Goal: Task Accomplishment & Management: Complete application form

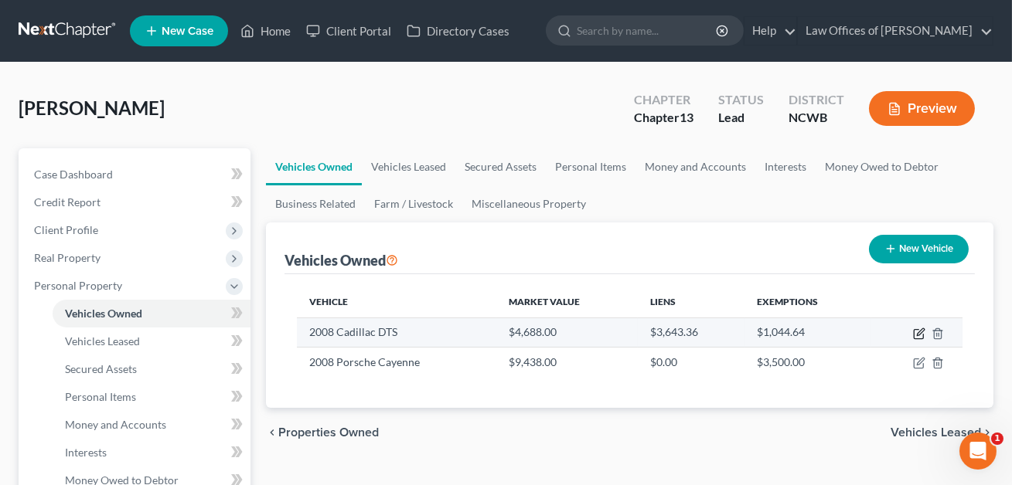
click at [914, 332] on icon "button" at bounding box center [918, 334] width 9 height 9
select select "0"
select select "18"
select select "2"
select select "0"
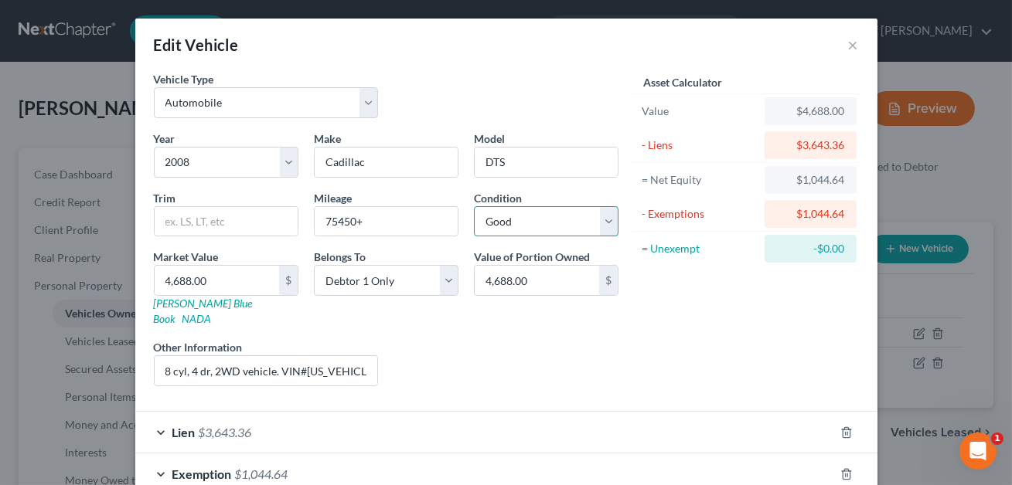
click at [567, 218] on select "Select Excellent Very Good Good Fair Poor" at bounding box center [546, 221] width 145 height 31
select select "3"
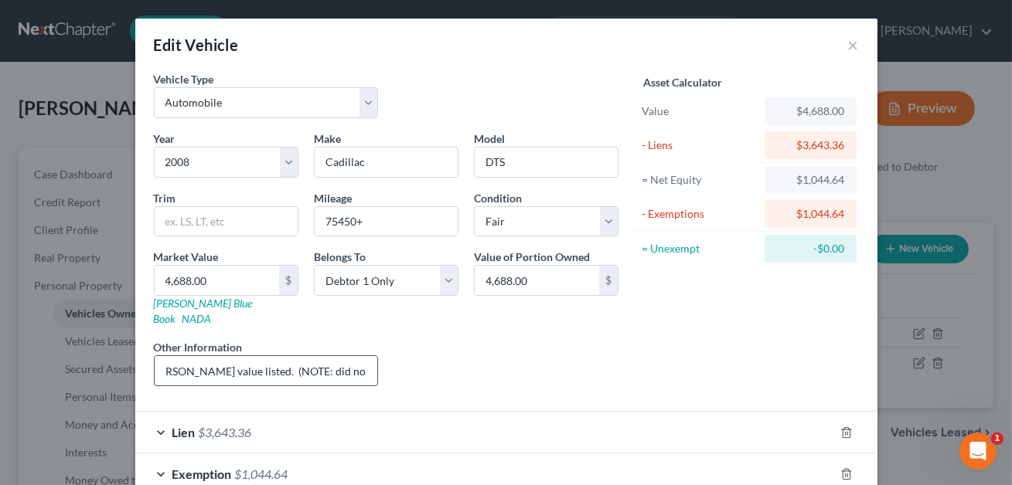
scroll to position [0, 341]
drag, startPoint x: 369, startPoint y: 357, endPoint x: 195, endPoint y: 356, distance: 174.7
click at [195, 356] on input "8 cyl, 4 dr, 2WD vehicle. VIN#[US_VEHICLE_IDENTIFICATION_NUMBER]. [PERSON_NAME]…" at bounding box center [266, 370] width 223 height 29
click at [269, 356] on input "8 cyl, 4 dr, 2WD vehicle. VIN#[US_VEHICLE_IDENTIFICATION_NUMBER]. [PERSON_NAME]…" at bounding box center [266, 370] width 223 height 29
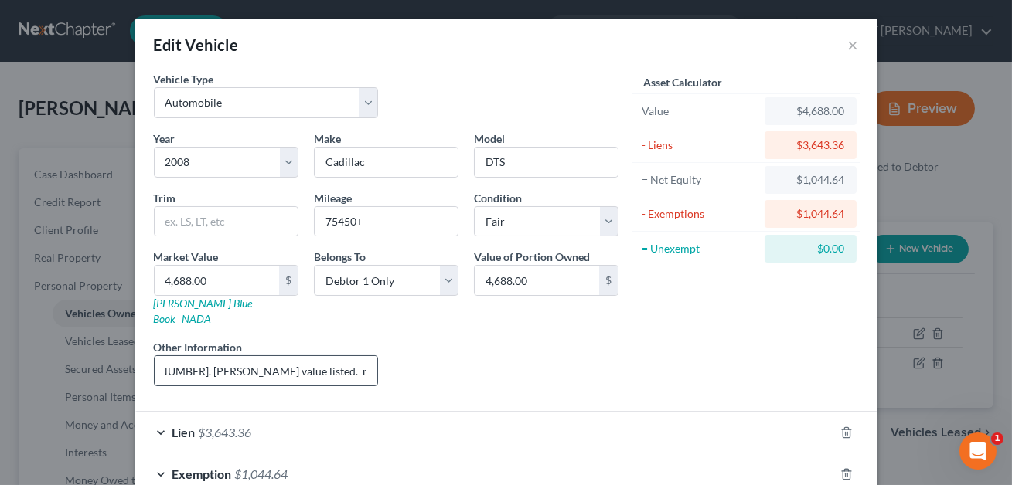
click at [272, 356] on input "8 cyl, 4 dr, 2WD vehicle. VIN#[US_VEHICLE_IDENTIFICATION_NUMBER]. [PERSON_NAME]…" at bounding box center [266, 370] width 223 height 29
click at [332, 356] on input "8 cyl, 4 dr, 2WD vehicle. VIN#[US_VEHICLE_IDENTIFICATION_NUMBER]. [PERSON_NAME]…" at bounding box center [266, 370] width 223 height 29
click at [347, 358] on input "8 cyl, 4 dr, 2WD vehicle. VIN#[US_VEHICLE_IDENTIFICATION_NUMBER]. [PERSON_NAME]…" at bounding box center [266, 370] width 223 height 29
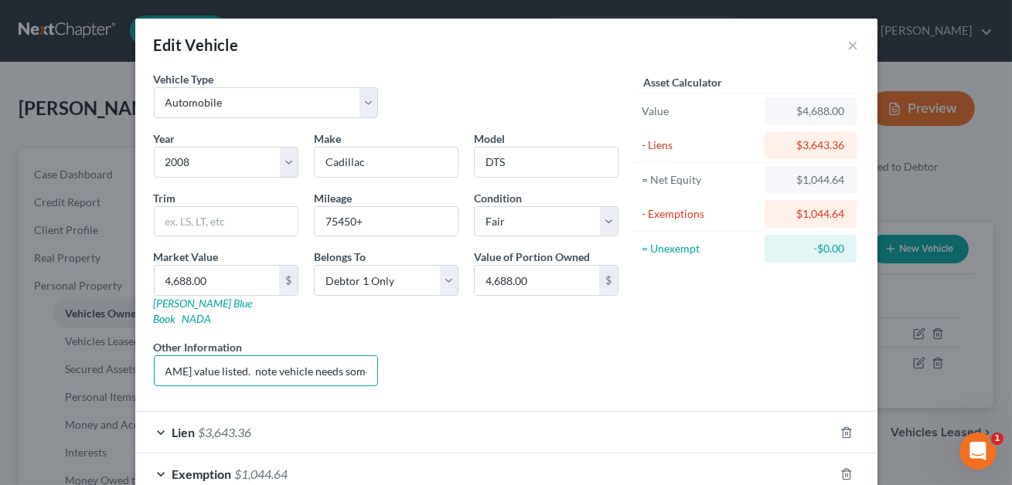
scroll to position [78, 0]
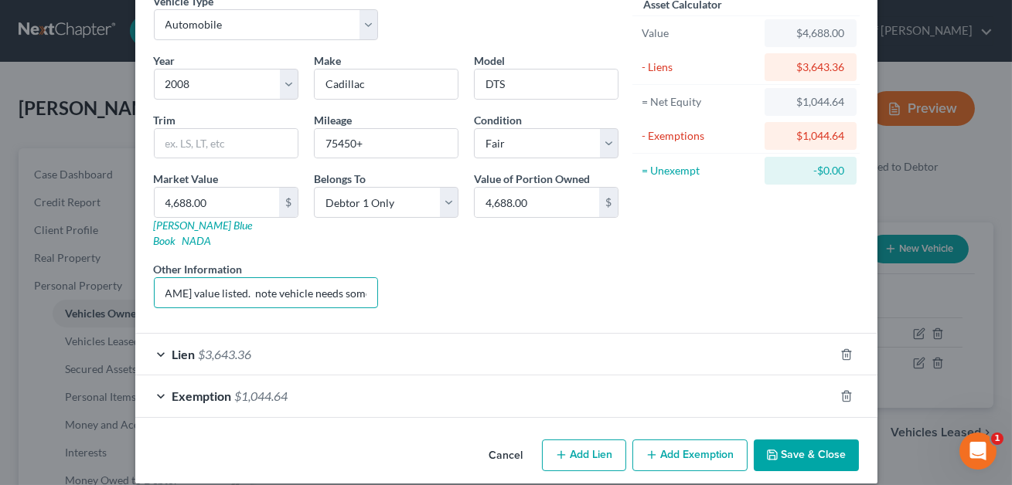
type input "8 cyl, 4 dr, 2WD vehicle. VIN#[US_VEHICLE_IDENTIFICATION_NUMBER]. [PERSON_NAME]…"
click at [821, 453] on button "Save & Close" at bounding box center [806, 456] width 105 height 32
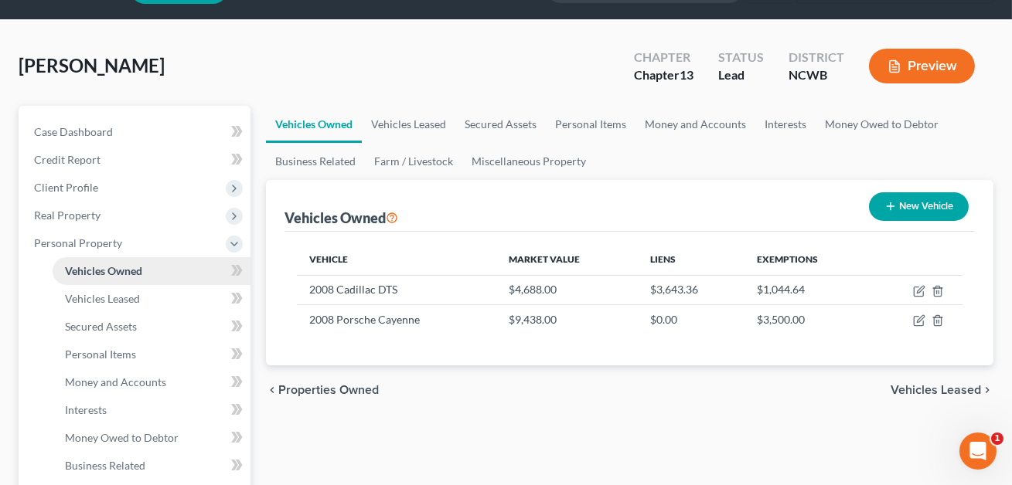
scroll to position [44, 0]
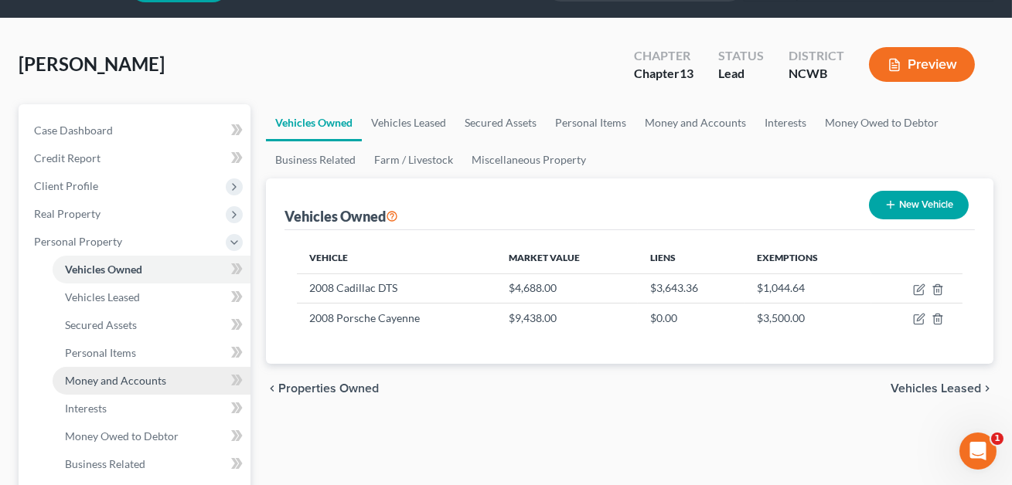
click at [114, 376] on span "Money and Accounts" at bounding box center [115, 380] width 101 height 13
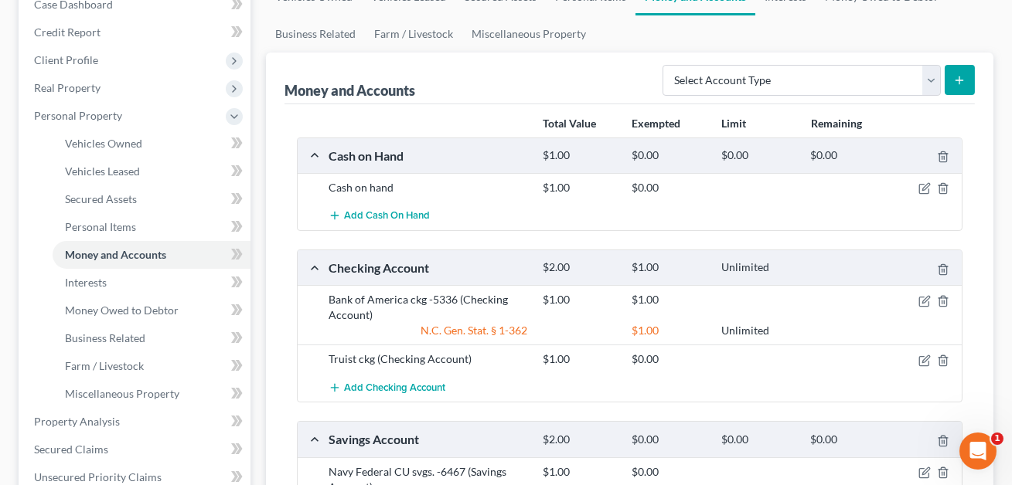
scroll to position [227, 0]
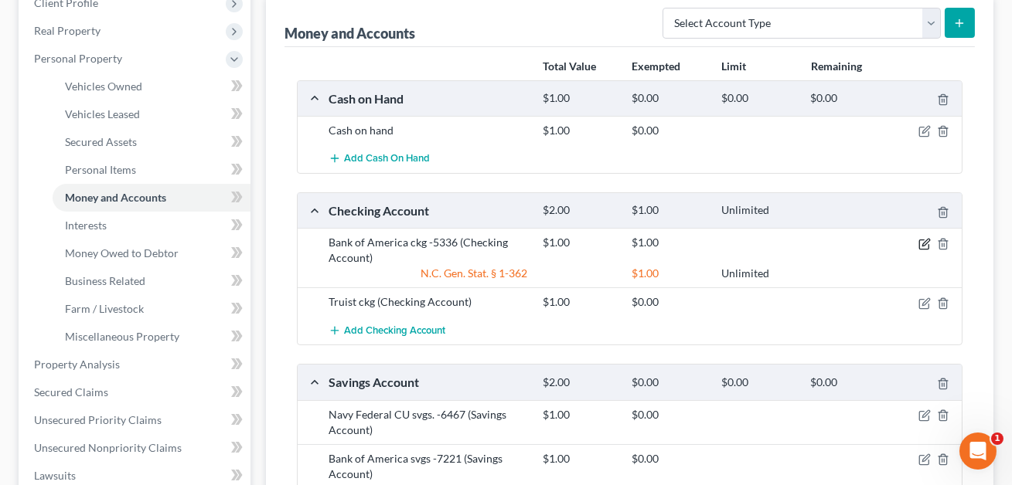
click at [926, 245] on icon "button" at bounding box center [924, 244] width 12 height 12
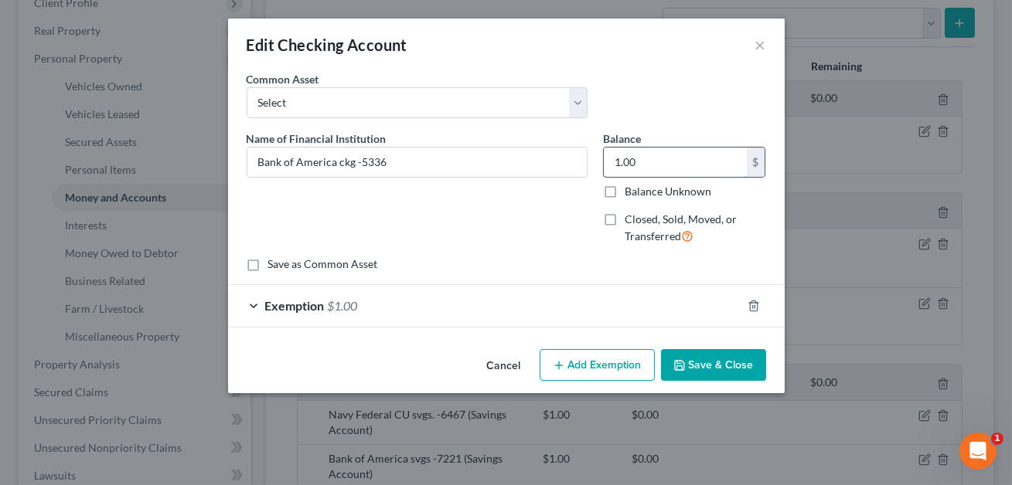
click at [655, 162] on input "1.00" at bounding box center [675, 162] width 143 height 29
type input "0.00"
click at [620, 305] on div "Exemption $1.00" at bounding box center [484, 305] width 513 height 41
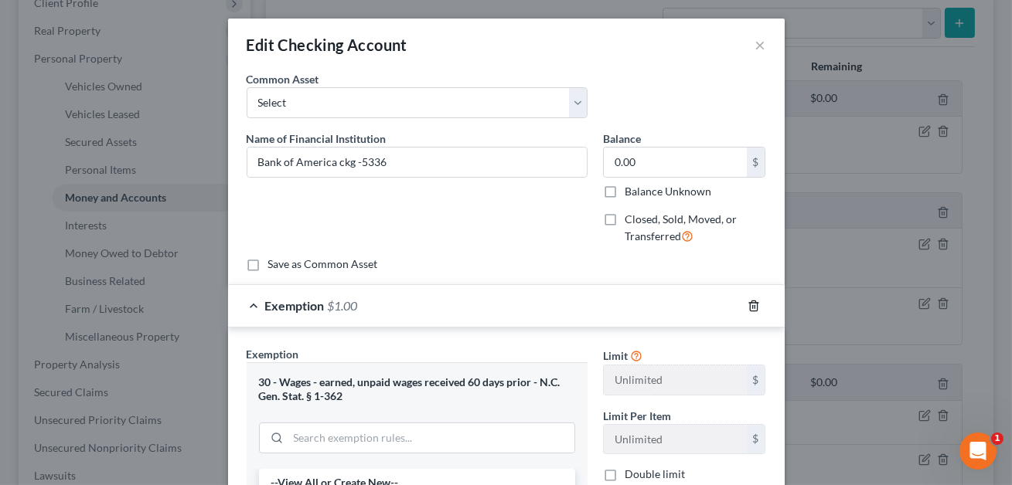
click at [752, 301] on icon "button" at bounding box center [753, 306] width 12 height 12
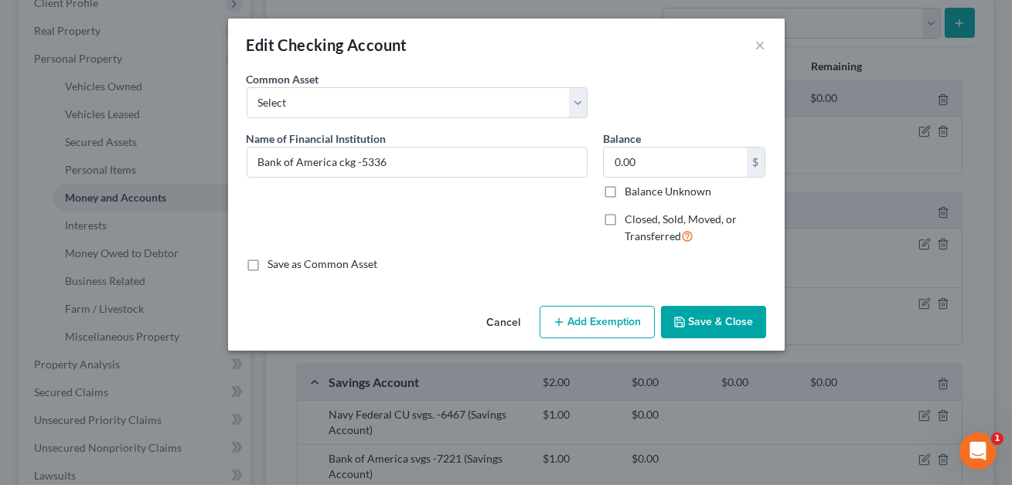
click at [733, 322] on button "Save & Close" at bounding box center [713, 322] width 105 height 32
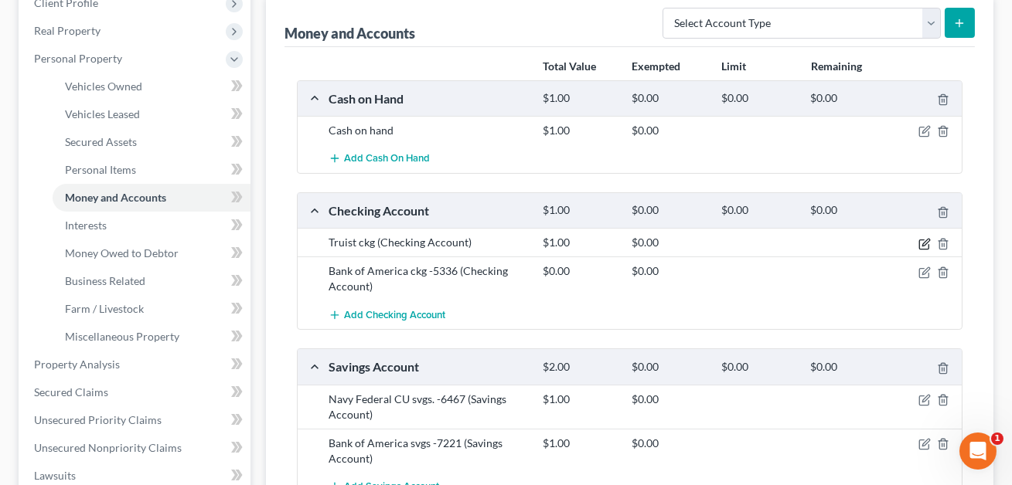
click at [924, 243] on icon "button" at bounding box center [924, 244] width 12 height 12
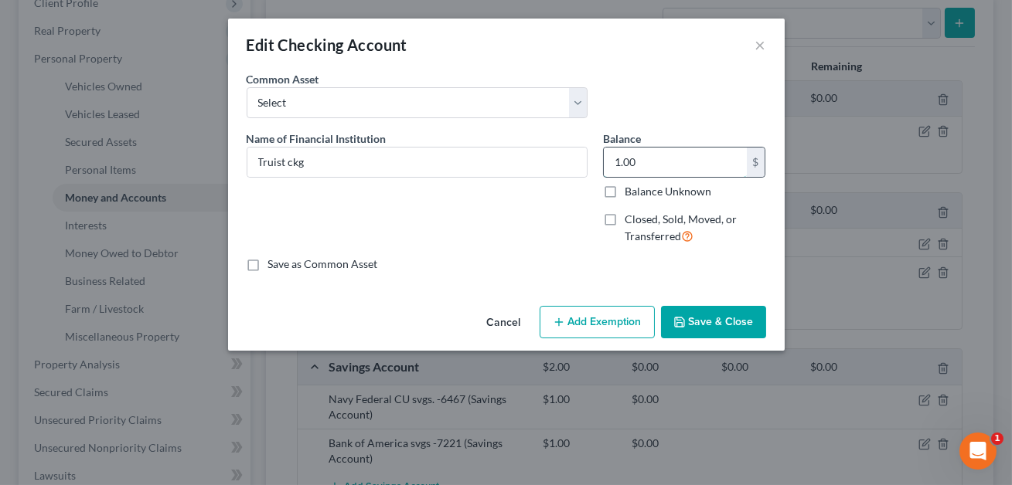
click at [651, 163] on input "1.00" at bounding box center [675, 162] width 143 height 29
type input "151.85"
click at [594, 317] on button "Add Exemption" at bounding box center [596, 322] width 115 height 32
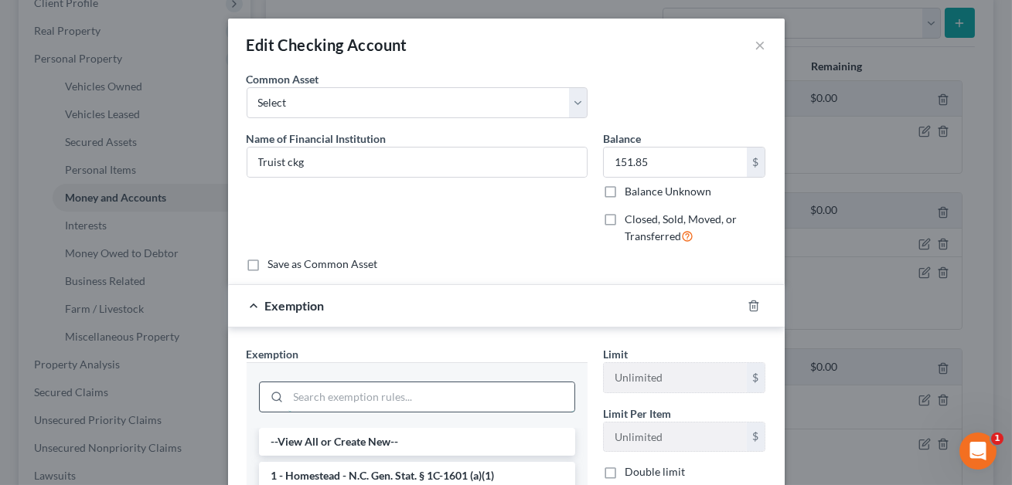
click at [461, 397] on input "search" at bounding box center [431, 397] width 286 height 29
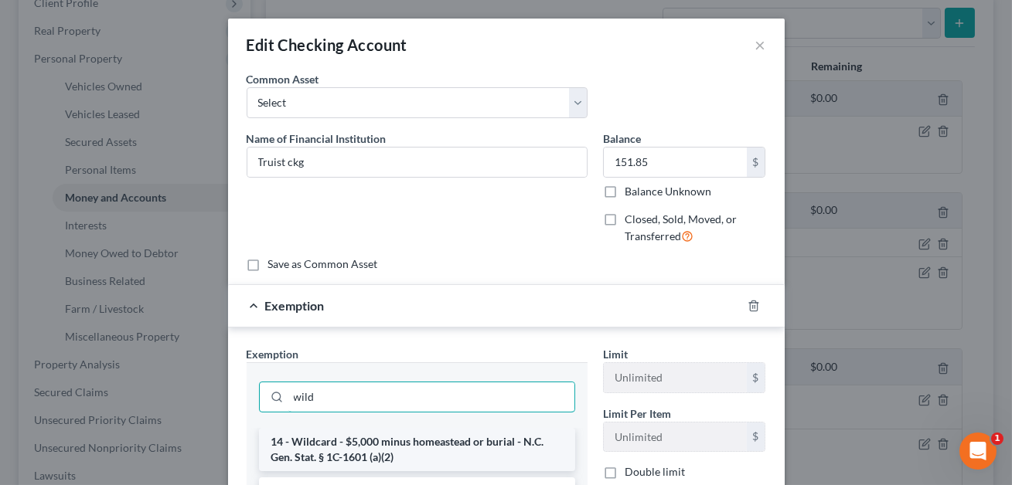
type input "wild"
click at [467, 437] on li "14 - Wildcard - $5,000 minus homeastead or burial - N.C. Gen. Stat. § 1C-1601 (…" at bounding box center [417, 449] width 316 height 43
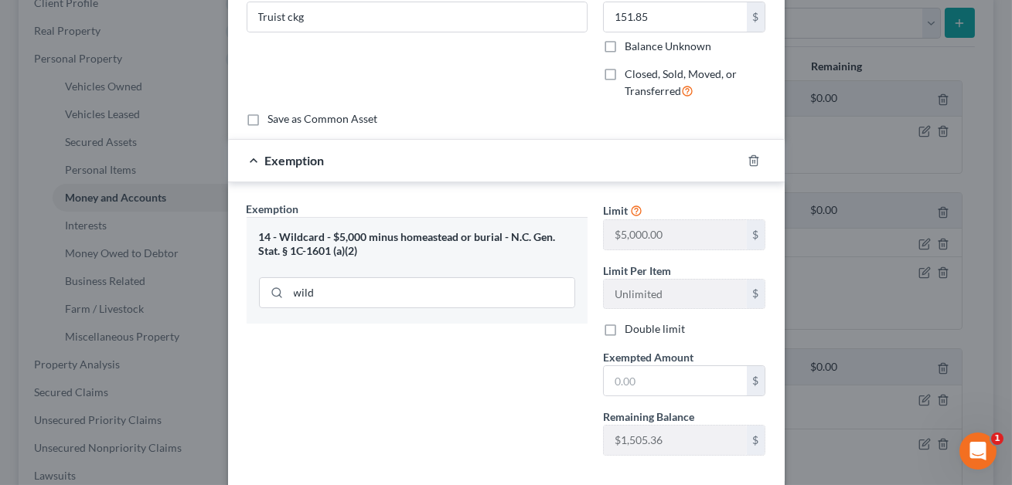
scroll to position [146, 0]
click at [635, 373] on input "text" at bounding box center [675, 380] width 143 height 29
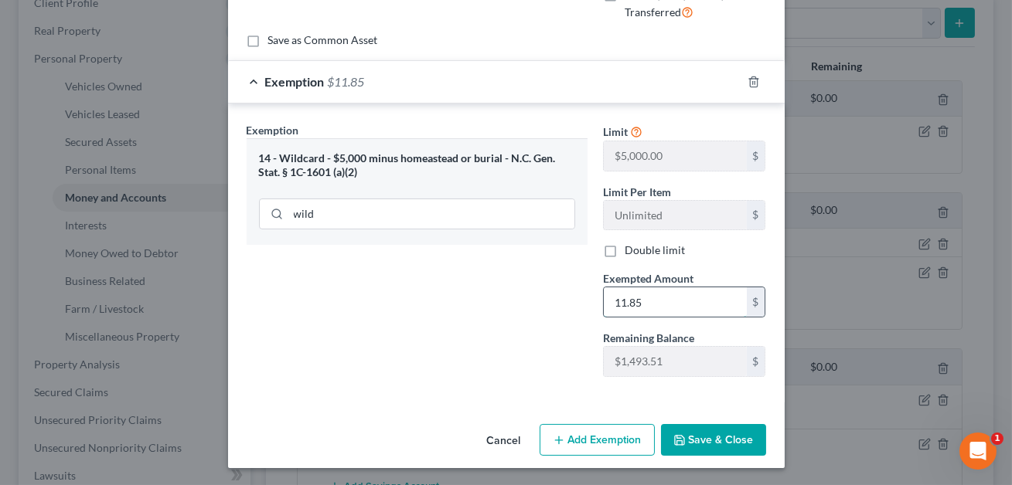
click at [620, 302] on input "11.85" at bounding box center [675, 302] width 143 height 29
type input "151.85"
click at [696, 438] on button "Save & Close" at bounding box center [713, 440] width 105 height 32
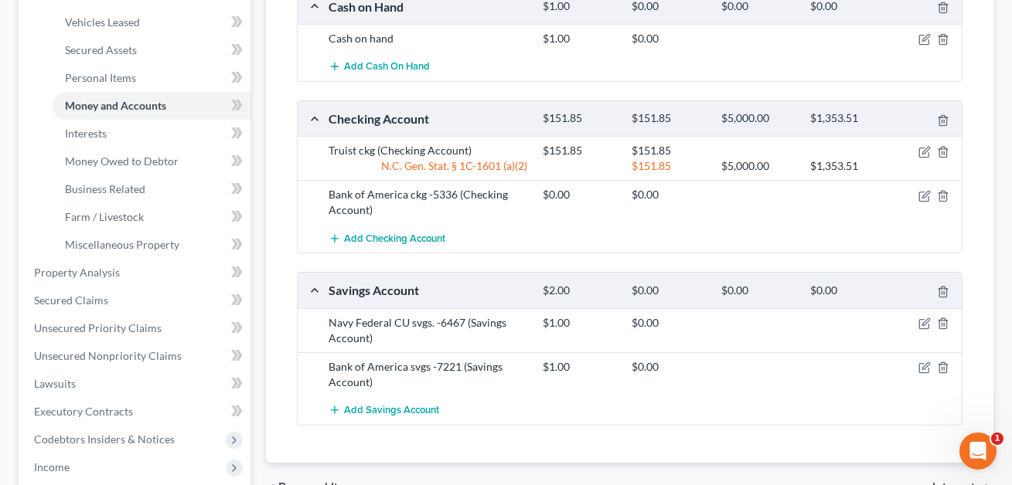
scroll to position [326, 0]
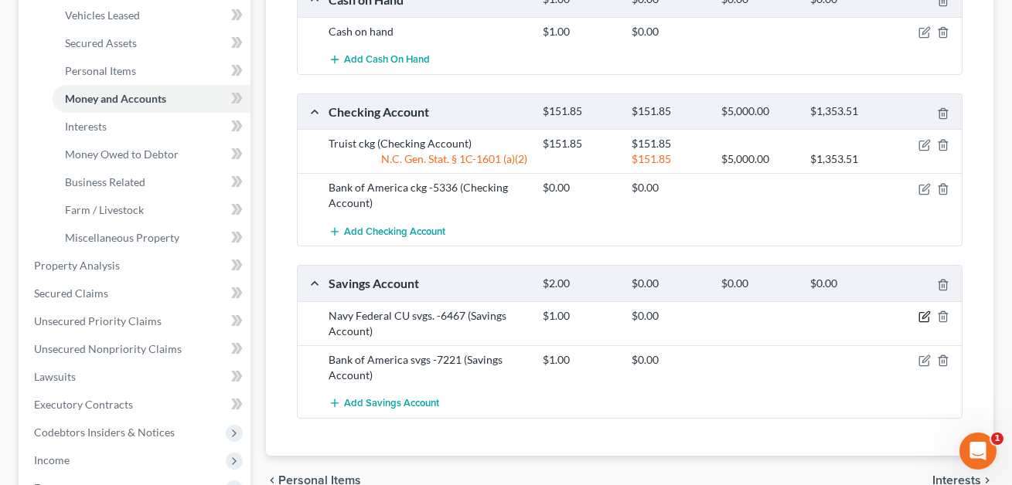
click at [924, 316] on icon "button" at bounding box center [924, 317] width 12 height 12
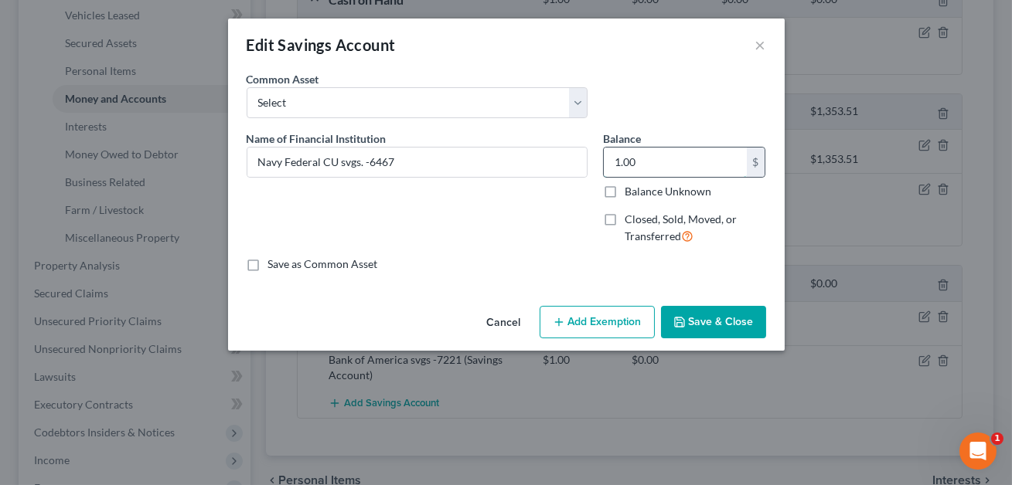
click at [655, 161] on input "1.00" at bounding box center [675, 162] width 143 height 29
type input "5.01"
click at [597, 324] on button "Add Exemption" at bounding box center [596, 322] width 115 height 32
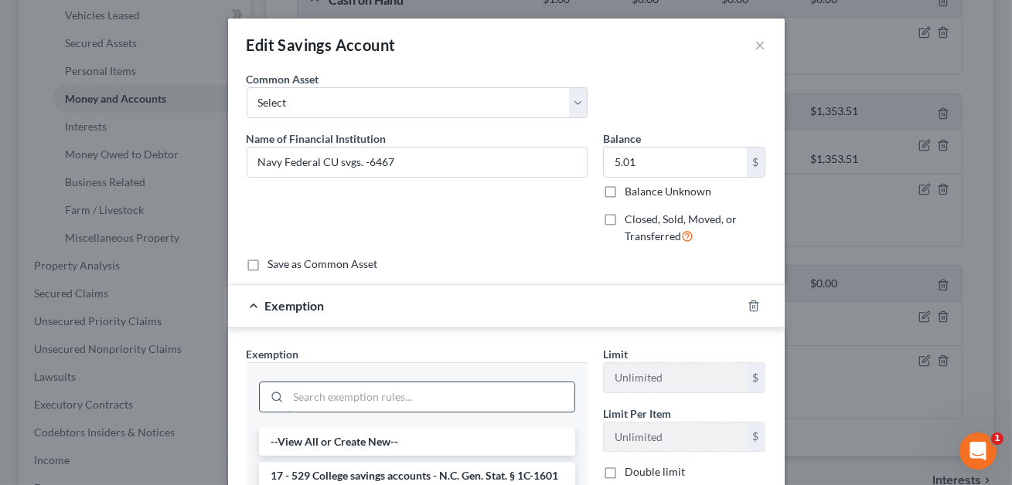
click at [346, 384] on input "search" at bounding box center [431, 397] width 286 height 29
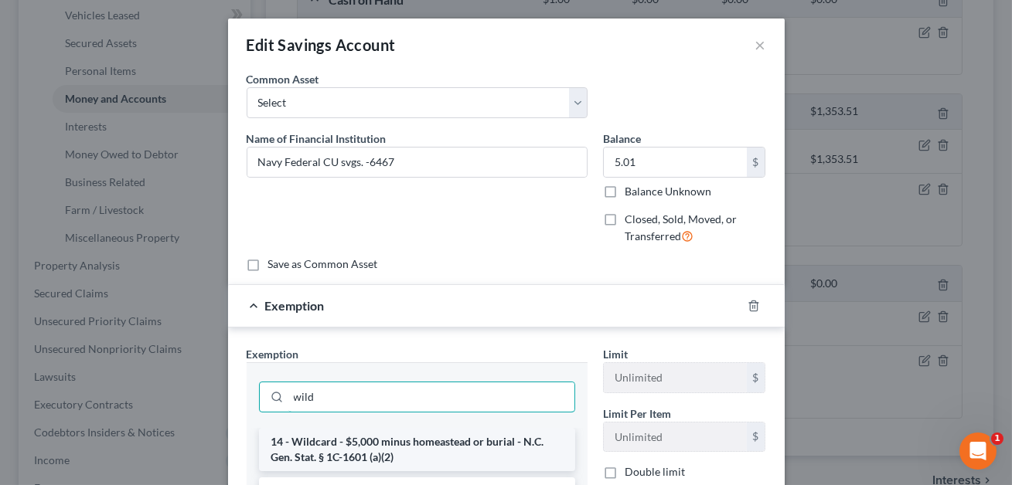
type input "wild"
click at [324, 458] on li "14 - Wildcard - $5,000 minus homeastead or burial - N.C. Gen. Stat. § 1C-1601 (…" at bounding box center [417, 449] width 316 height 43
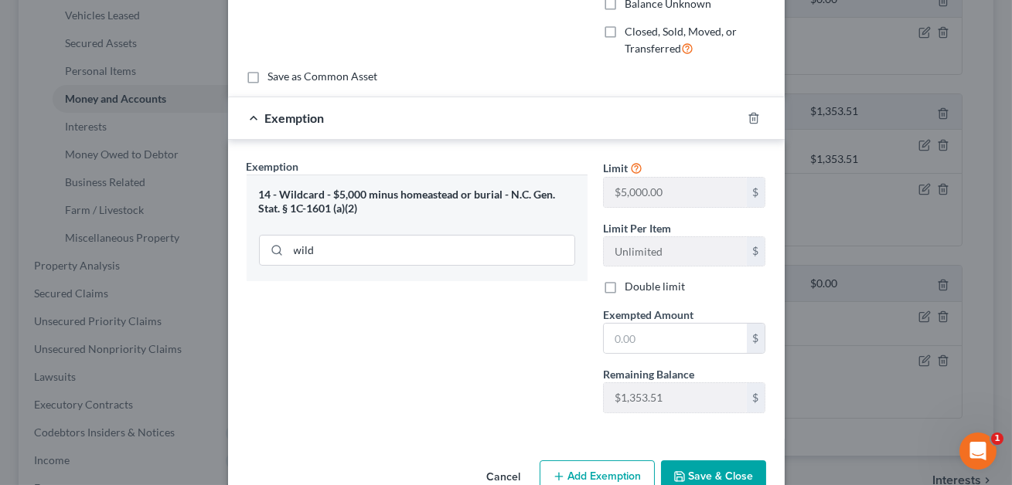
scroll to position [204, 0]
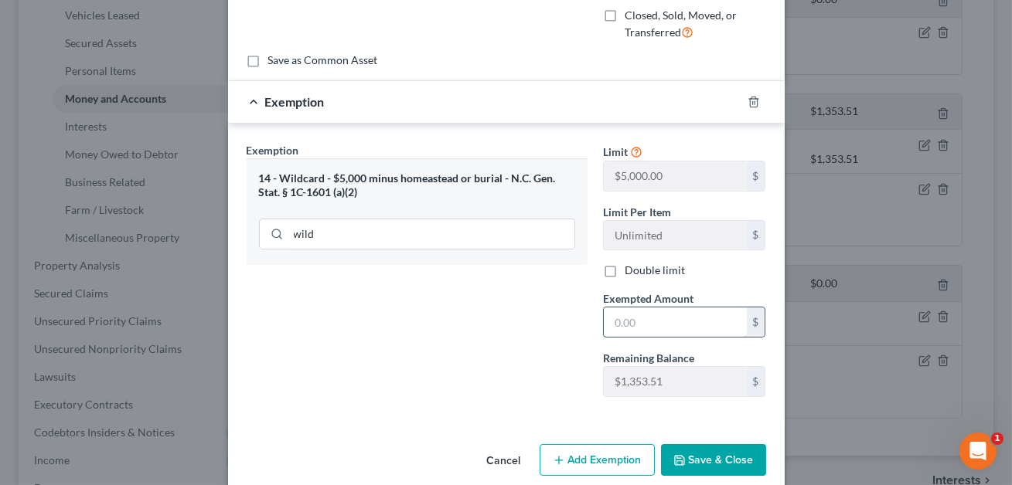
click at [676, 325] on input "text" at bounding box center [675, 322] width 143 height 29
type input "5.01"
click at [740, 458] on button "Save & Close" at bounding box center [713, 460] width 105 height 32
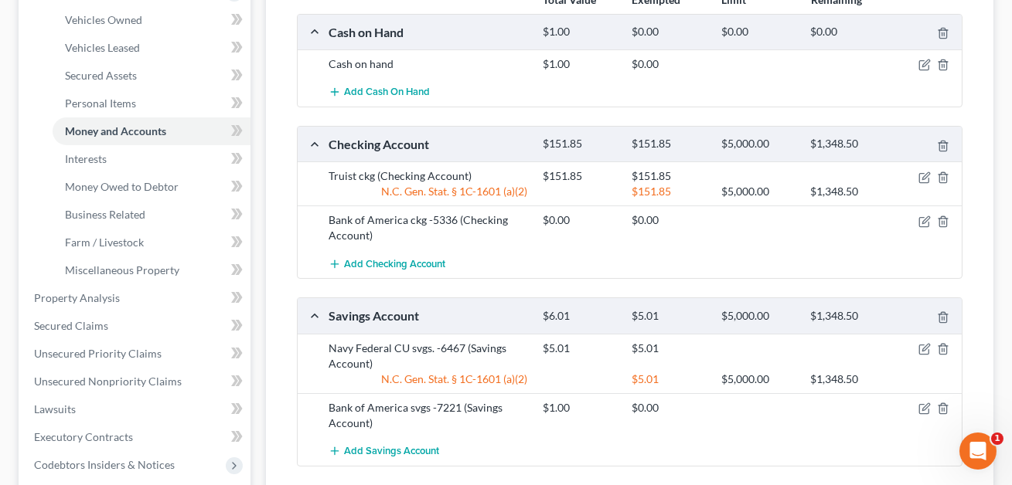
scroll to position [297, 0]
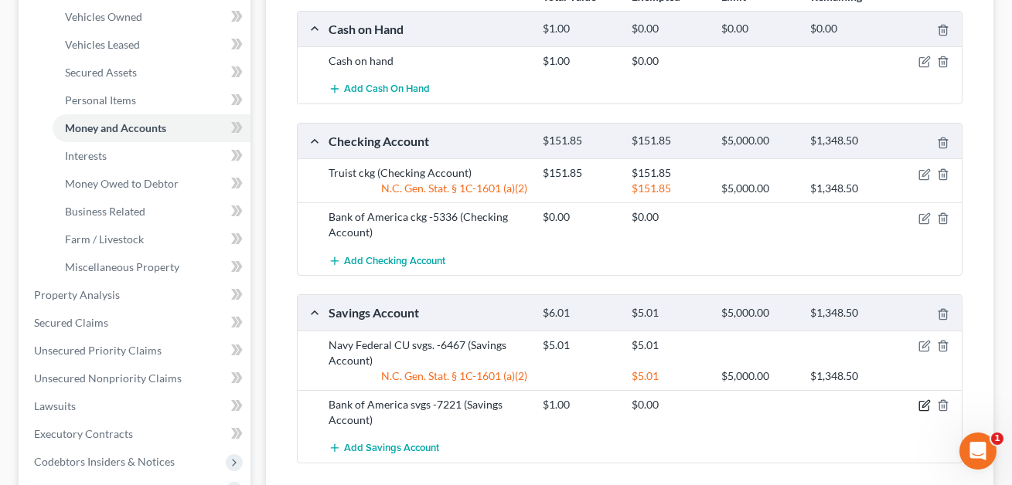
click at [920, 403] on icon "button" at bounding box center [924, 406] width 12 height 12
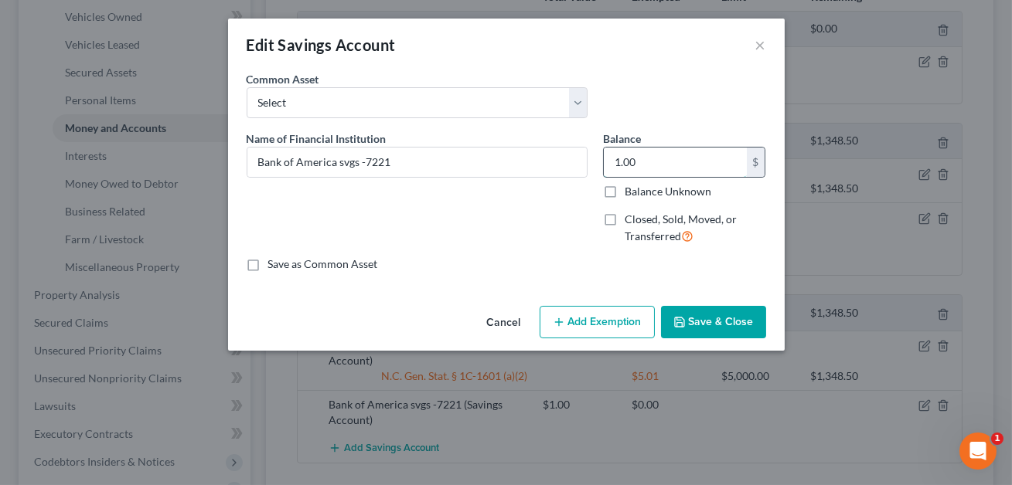
click at [655, 162] on input "1.00" at bounding box center [675, 162] width 143 height 29
type input "0.00"
click at [493, 154] on input "Bank of America svgs -7221" at bounding box center [416, 162] width 339 height 29
click at [441, 160] on input "Bank of America svgs -7221. Negative balance: -4.32" at bounding box center [416, 162] width 339 height 29
click at [444, 164] on input "Bank of America svgs -7221. Negative balance: -4.32" at bounding box center [416, 162] width 339 height 29
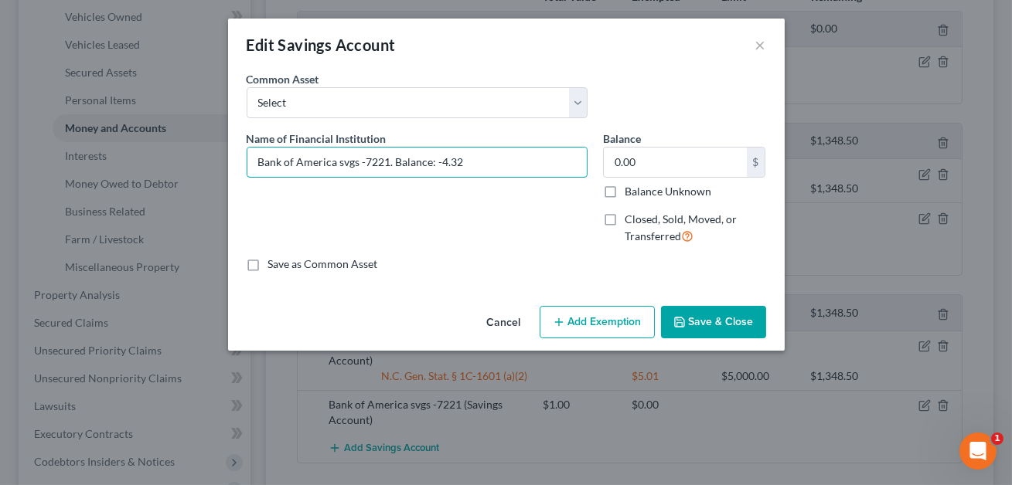
type input "Bank of America svgs -7221. Balance: -4.32"
click at [703, 319] on button "Save & Close" at bounding box center [713, 322] width 105 height 32
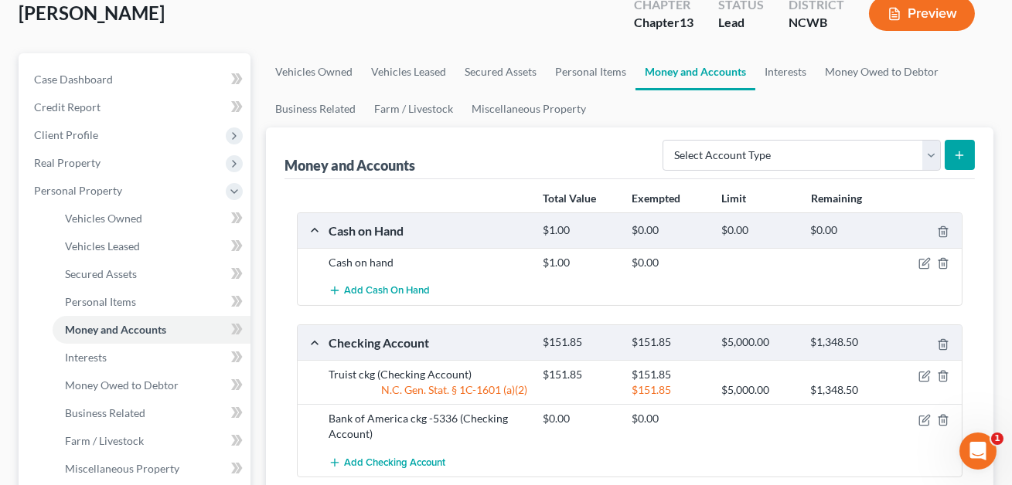
scroll to position [79, 0]
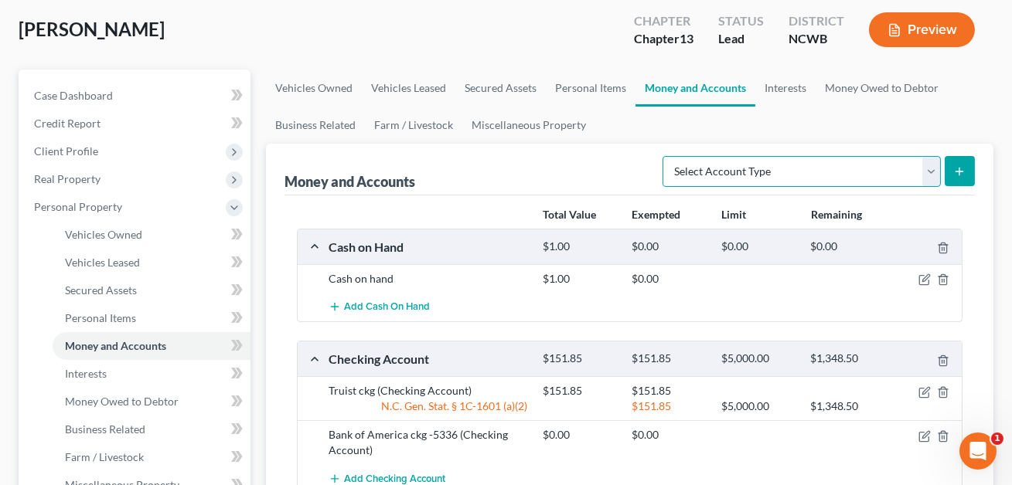
click at [738, 168] on select "Select Account Type Brokerage Cash on Hand Certificates of Deposit Checking Acc…" at bounding box center [801, 171] width 278 height 31
select select "other"
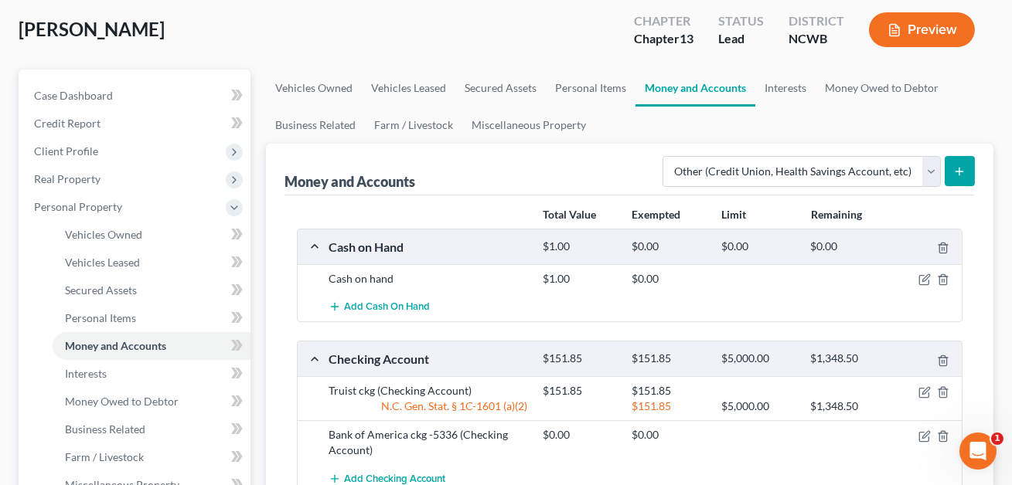
click at [964, 165] on icon "submit" at bounding box center [959, 171] width 12 height 12
click at [963, 173] on icon "submit" at bounding box center [959, 171] width 12 height 12
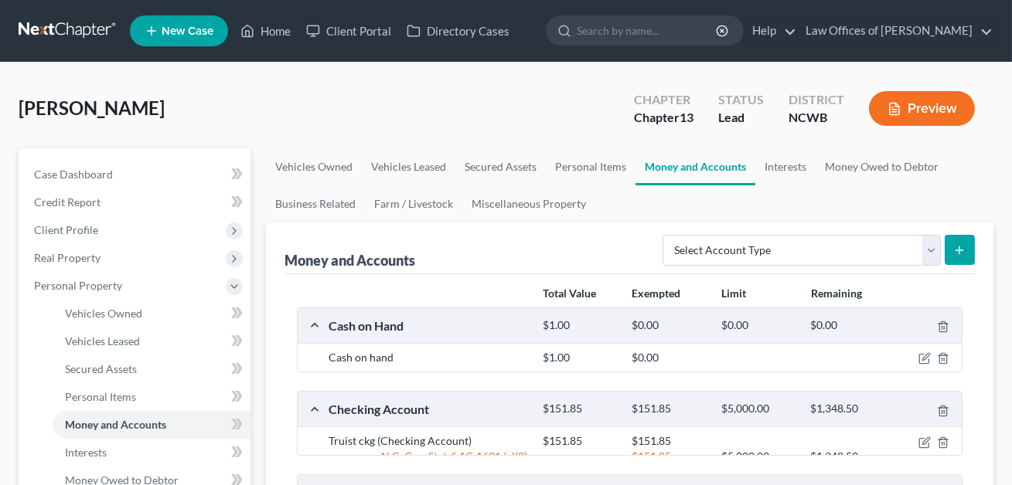
scroll to position [79, 0]
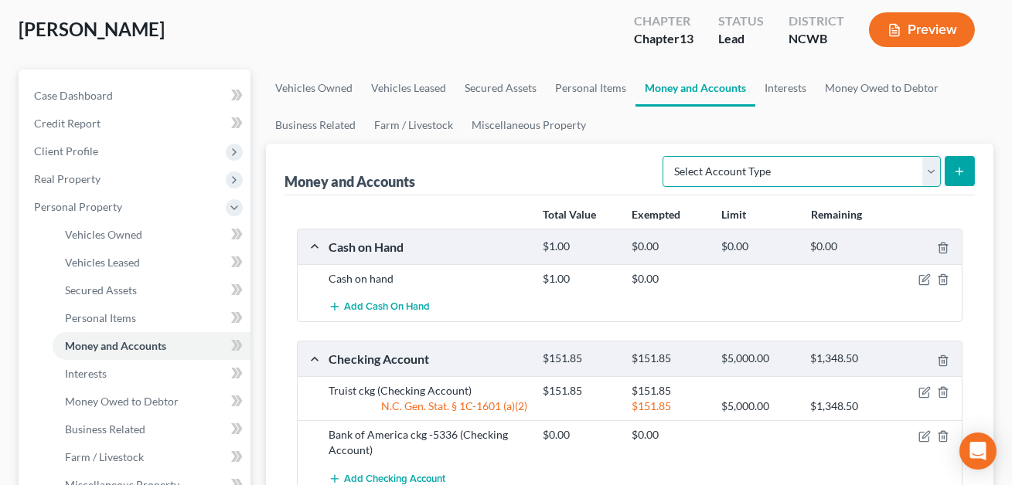
click at [723, 165] on select "Select Account Type Brokerage Cash on Hand Certificates of Deposit Checking Acc…" at bounding box center [801, 171] width 278 height 31
select select "other"
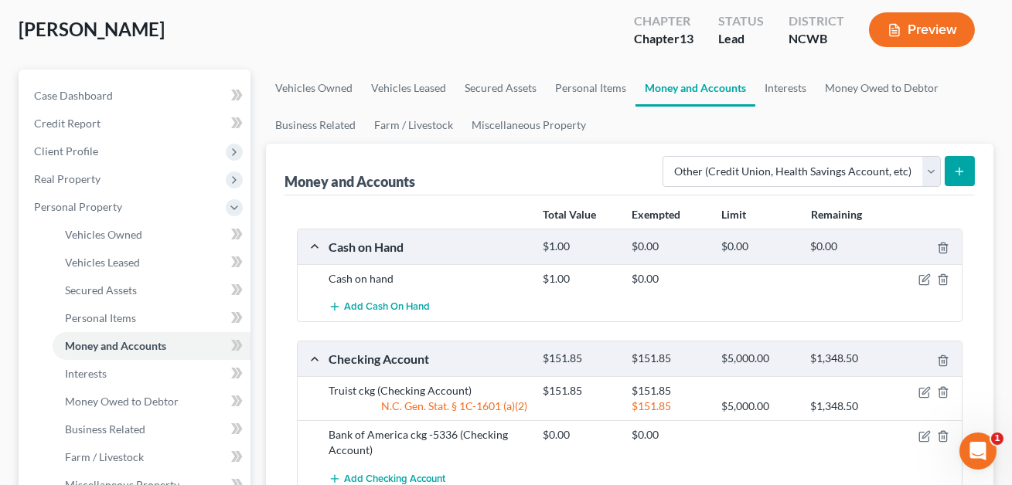
click at [965, 172] on icon "submit" at bounding box center [959, 171] width 12 height 12
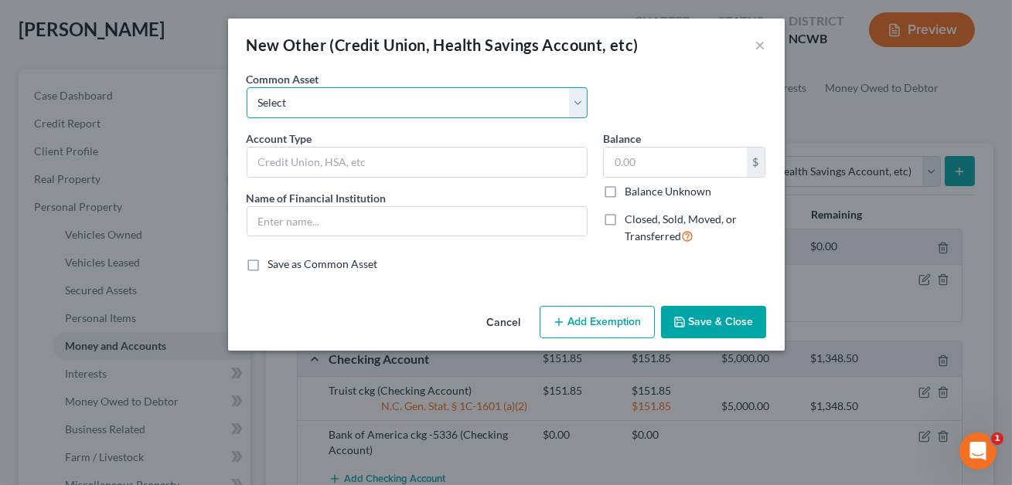
click at [471, 111] on select "Select FSA PayPal HSA IRA PayPal EFT Venmo Cash App Cryptocurrency Zelle Crypto…" at bounding box center [417, 102] width 341 height 31
select select "1"
type input "PayPal"
type input "Paypal (Dtr 2)"
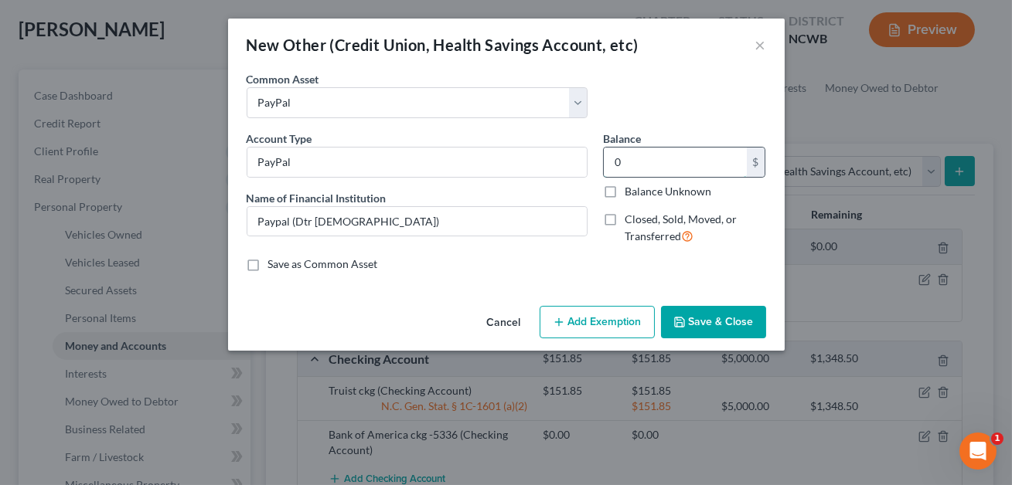
click at [632, 163] on input "0" at bounding box center [675, 162] width 143 height 29
type input "0.00"
click at [700, 326] on button "Save & Close" at bounding box center [713, 322] width 105 height 32
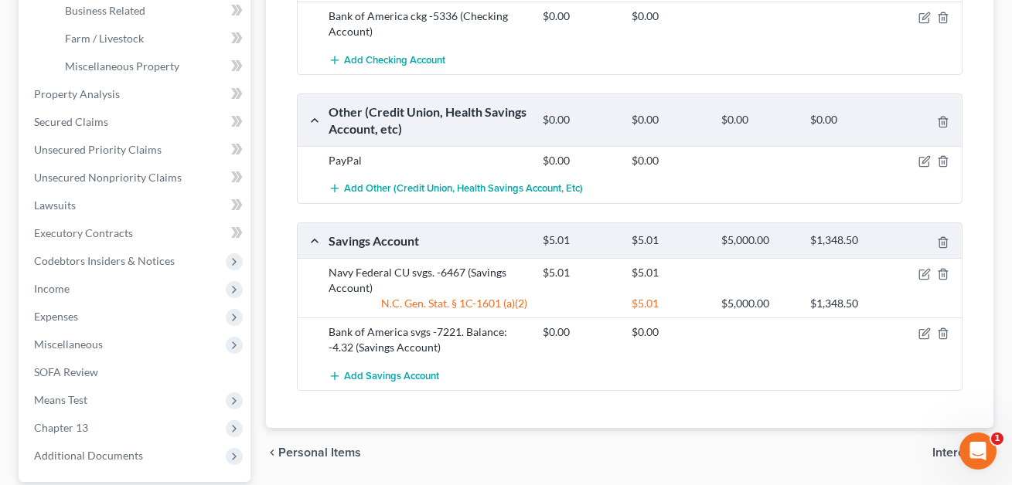
scroll to position [500, 0]
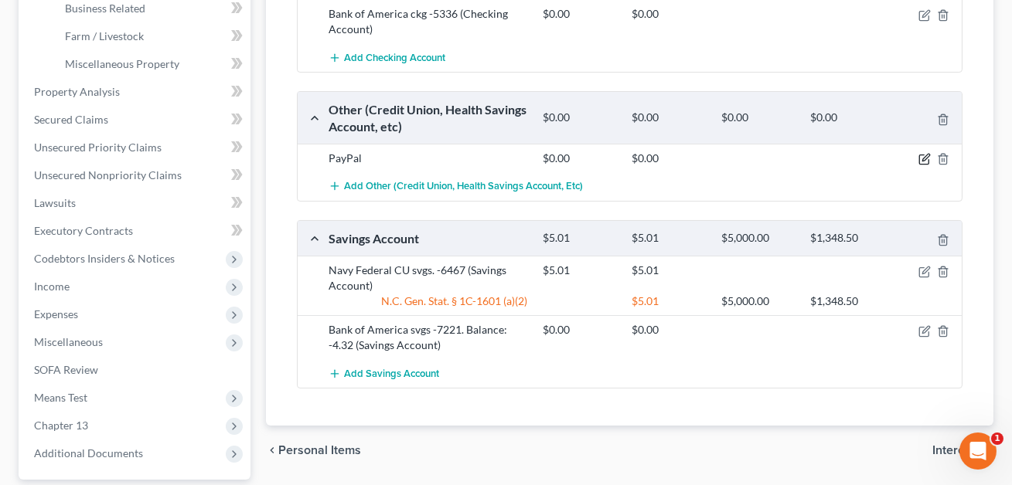
click at [926, 155] on icon "button" at bounding box center [925, 158] width 7 height 7
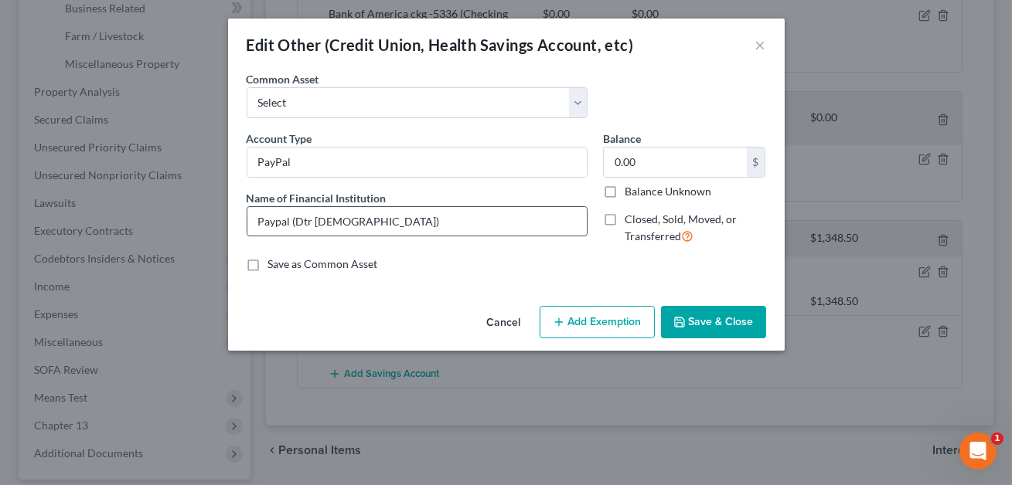
click at [328, 223] on input "Paypal (Dtr 2)" at bounding box center [416, 221] width 339 height 29
type input "Paypal"
click at [754, 324] on button "Save & Close" at bounding box center [713, 322] width 105 height 32
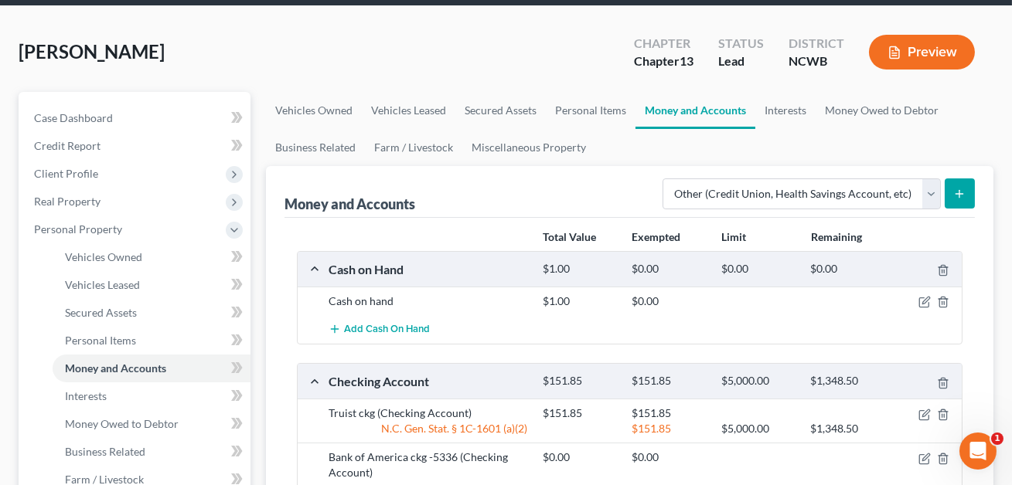
scroll to position [49, 0]
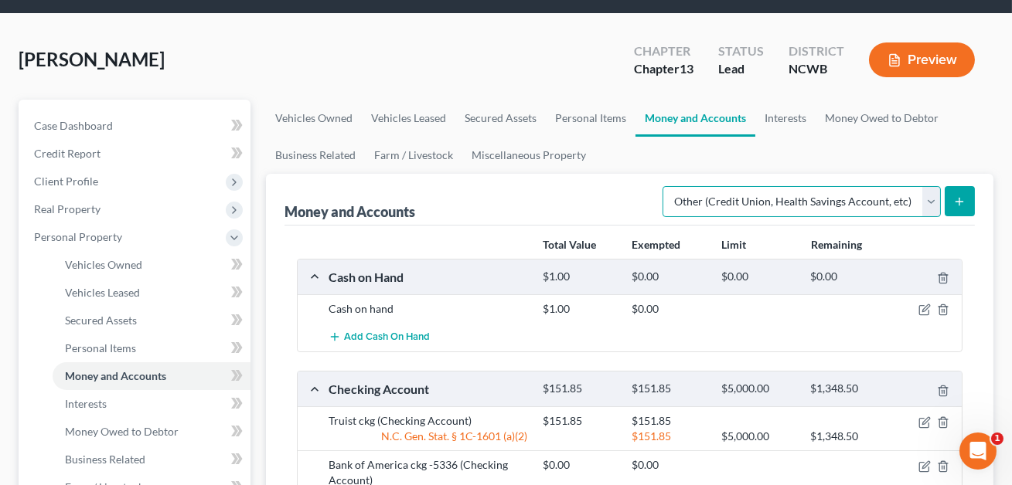
click at [773, 207] on select "Select Account Type Brokerage Cash on Hand Certificates of Deposit Checking Acc…" at bounding box center [801, 201] width 278 height 31
click at [950, 206] on button "submit" at bounding box center [959, 201] width 30 height 30
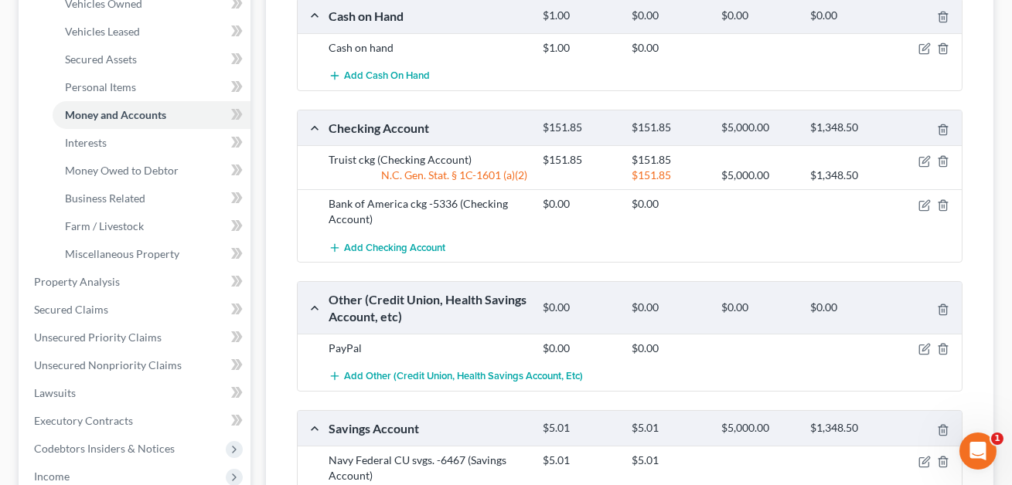
scroll to position [468, 0]
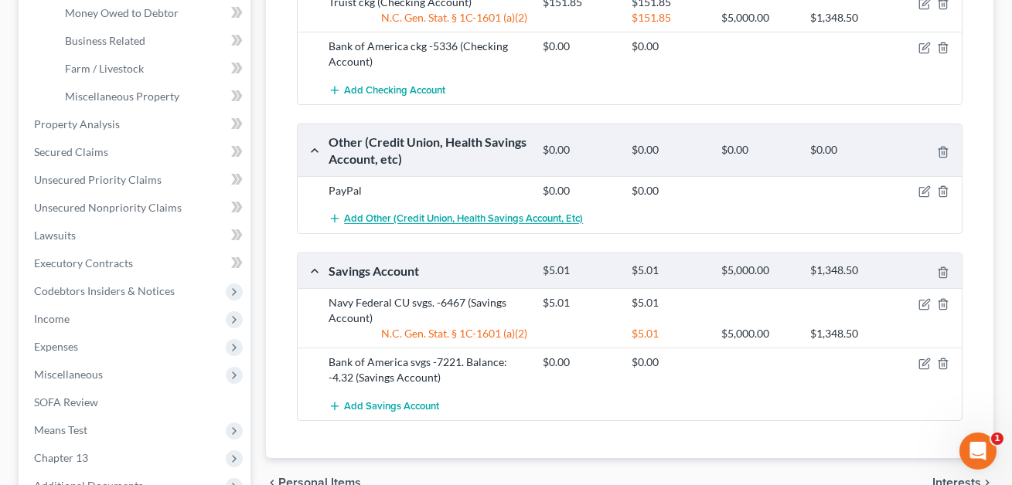
click at [440, 219] on span "Add Other (Credit Union, Health Savings Account, etc)" at bounding box center [463, 219] width 239 height 12
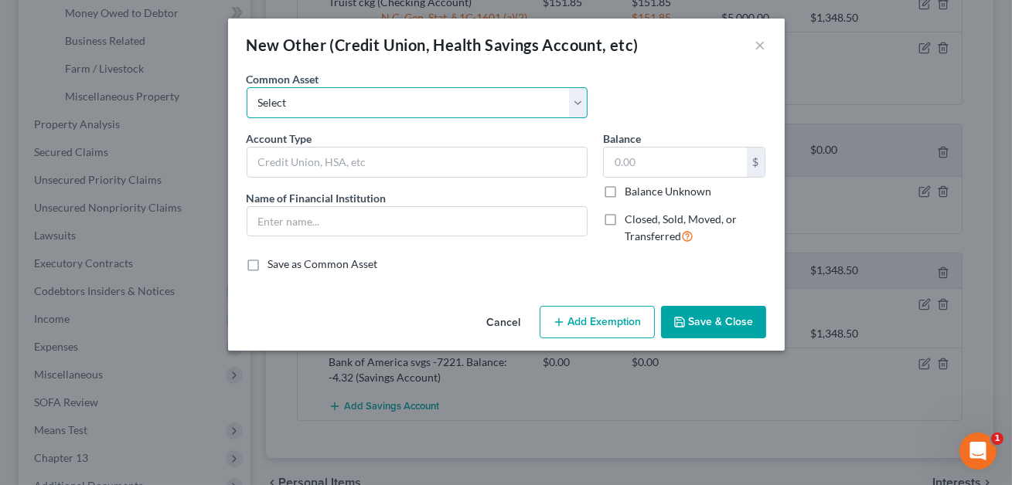
click at [375, 108] on select "Select FSA PayPal HSA IRA PayPal EFT Venmo Cash App Cryptocurrency Zelle Crypto…" at bounding box center [417, 102] width 341 height 31
select select "6"
type input "Venmo"
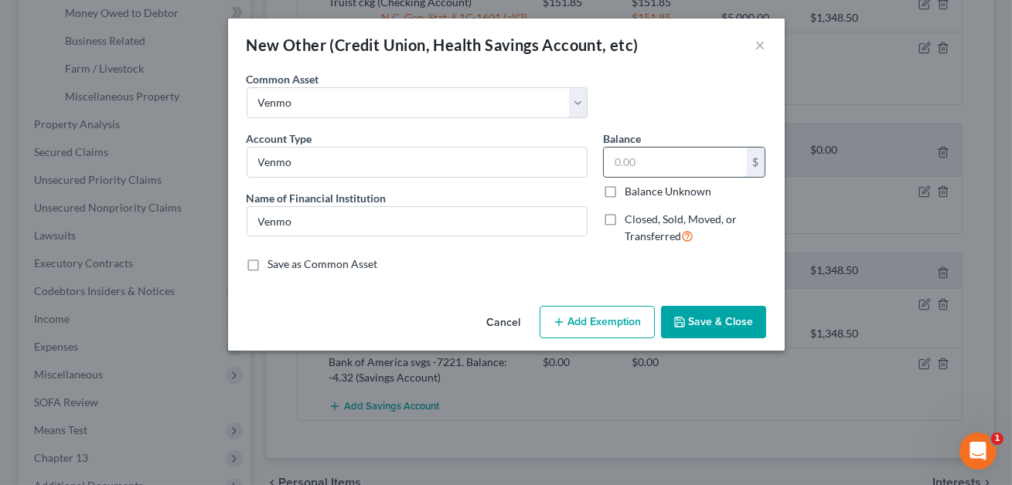
click at [614, 167] on input "text" at bounding box center [675, 162] width 143 height 29
type input "0.00"
click at [716, 325] on button "Save & Close" at bounding box center [713, 322] width 105 height 32
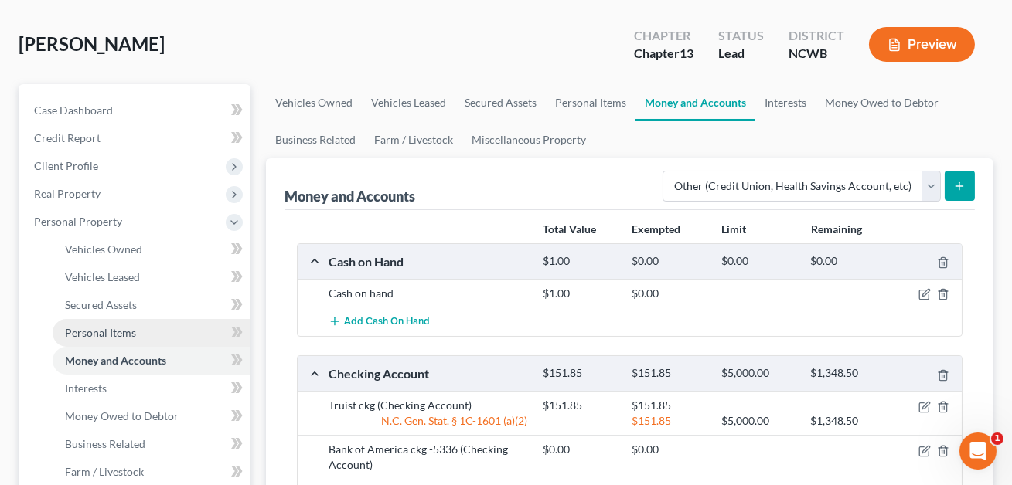
scroll to position [55, 0]
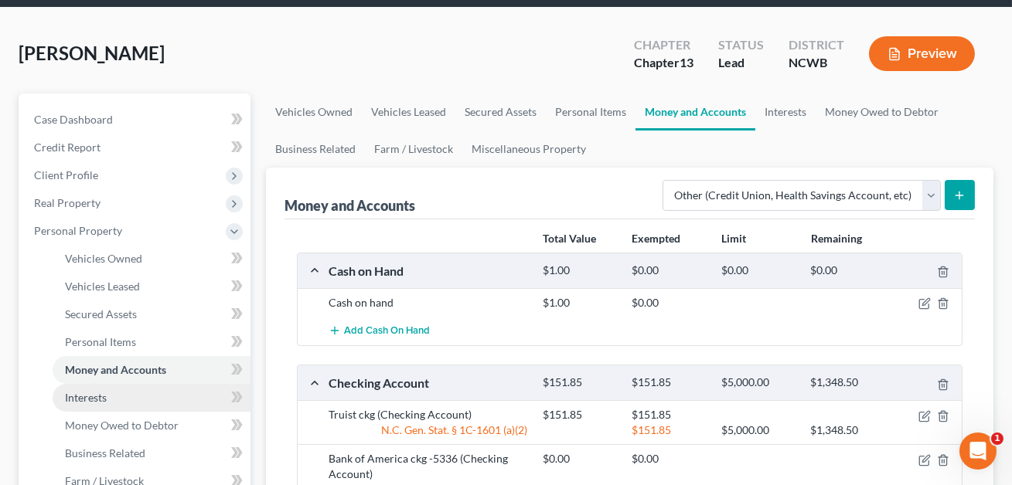
click at [114, 388] on link "Interests" at bounding box center [152, 398] width 198 height 28
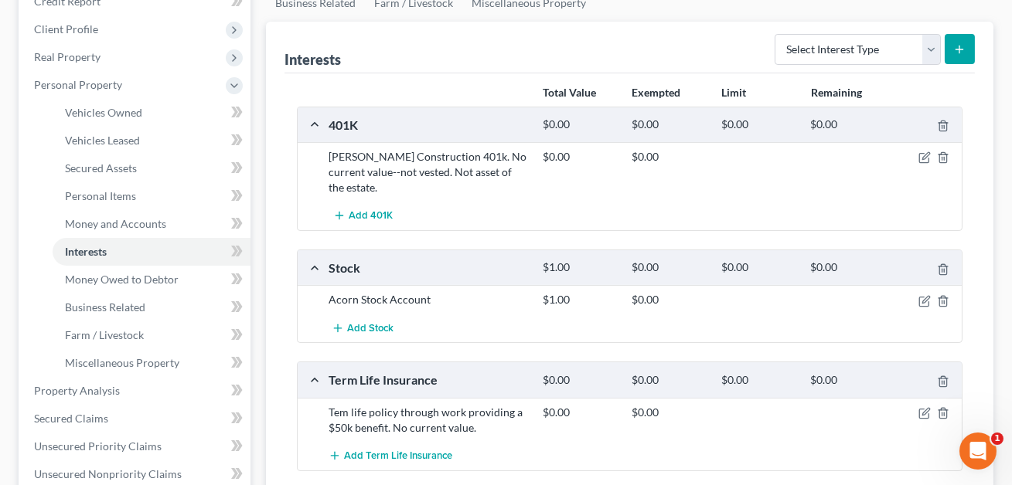
scroll to position [205, 0]
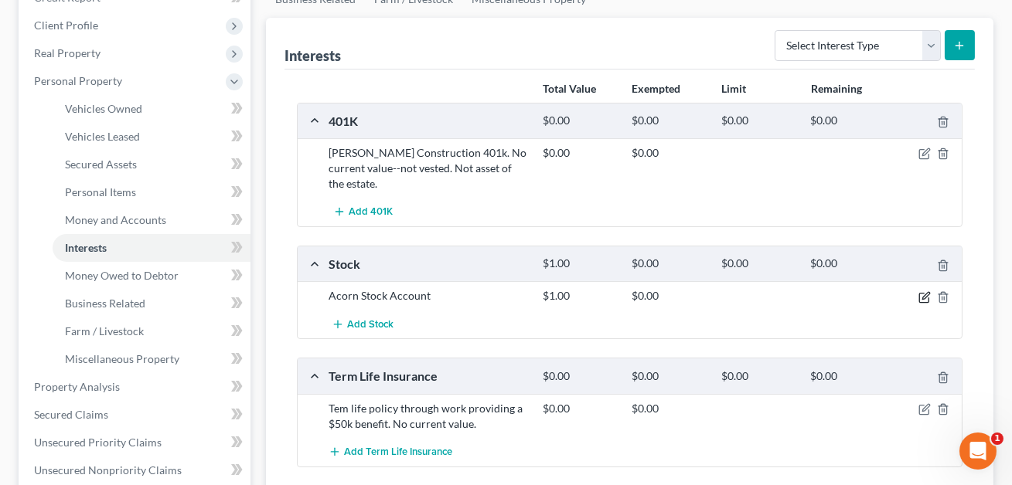
click at [922, 291] on icon "button" at bounding box center [924, 297] width 12 height 12
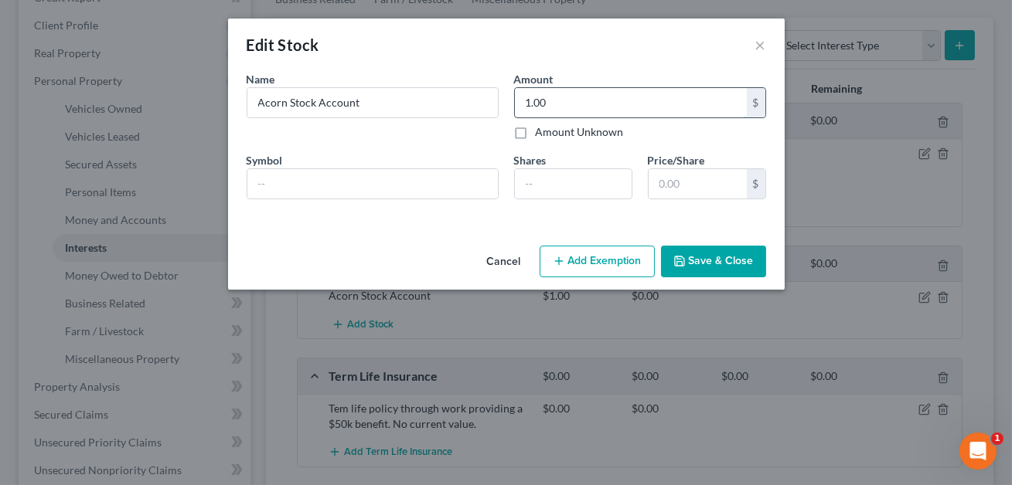
click at [567, 114] on input "1.00" at bounding box center [631, 102] width 232 height 29
type input "57.68"
click at [576, 262] on button "Add Exemption" at bounding box center [596, 262] width 115 height 32
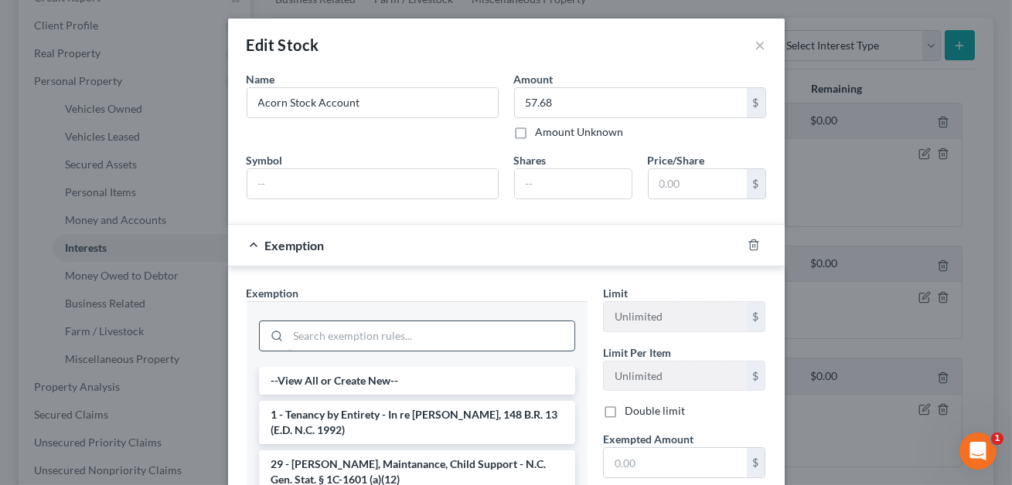
click at [399, 330] on input "search" at bounding box center [431, 336] width 286 height 29
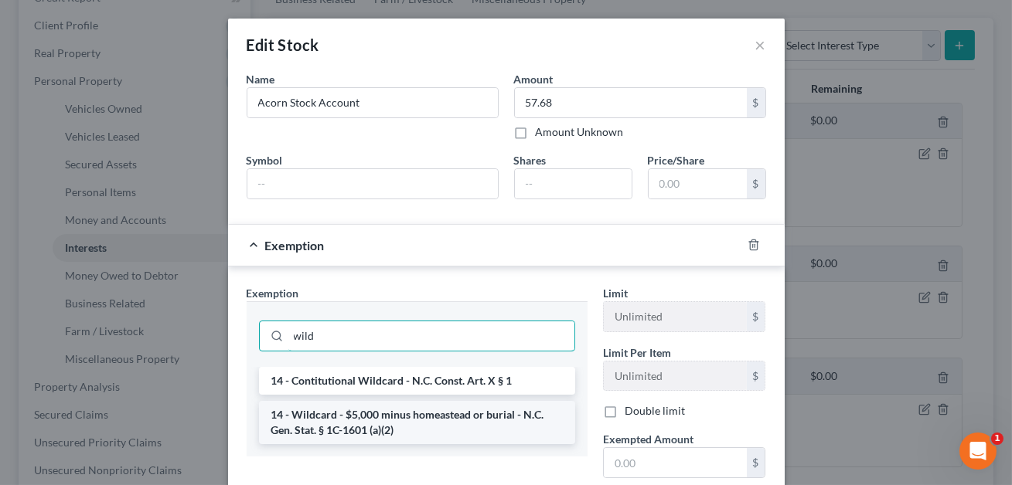
type input "wild"
click at [401, 418] on li "14 - Wildcard - $5,000 minus homeastead or burial - N.C. Gen. Stat. § 1C-1601 (…" at bounding box center [417, 422] width 316 height 43
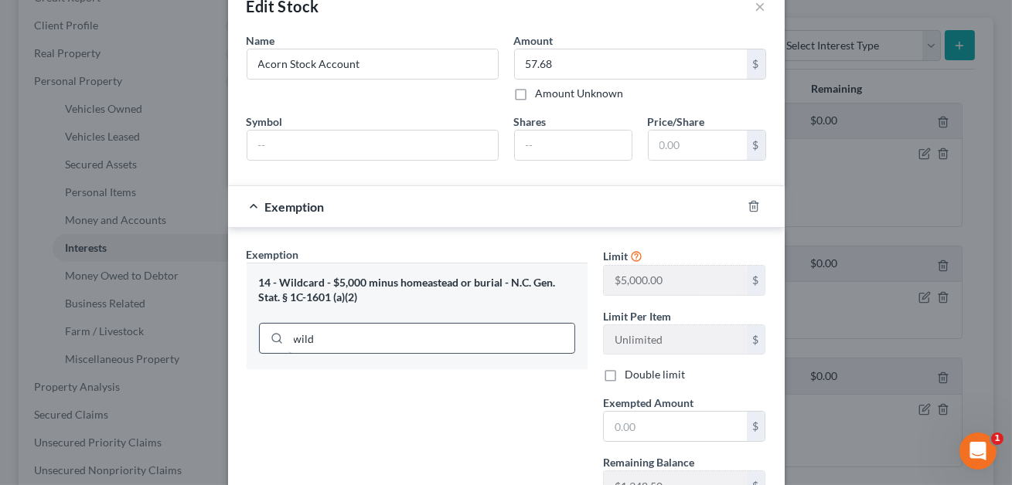
scroll to position [41, 0]
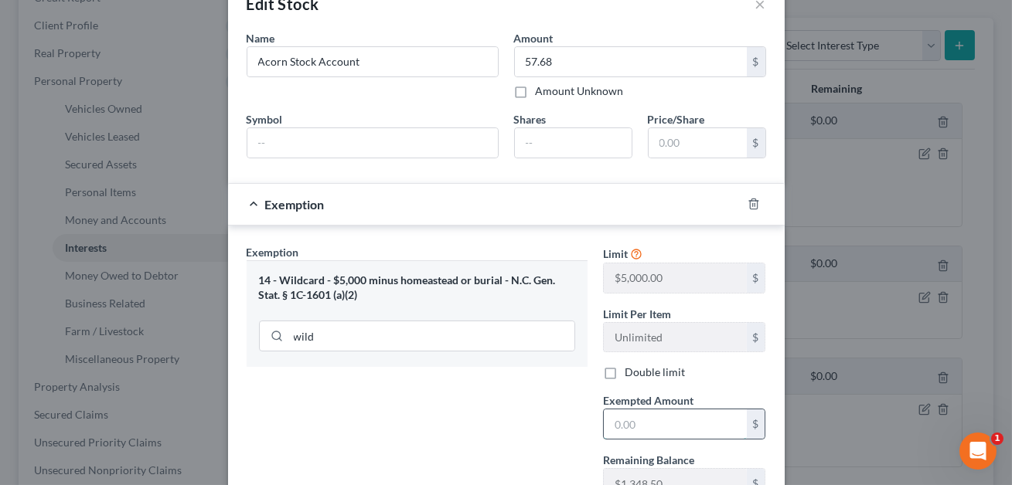
click at [617, 421] on input "text" at bounding box center [675, 424] width 143 height 29
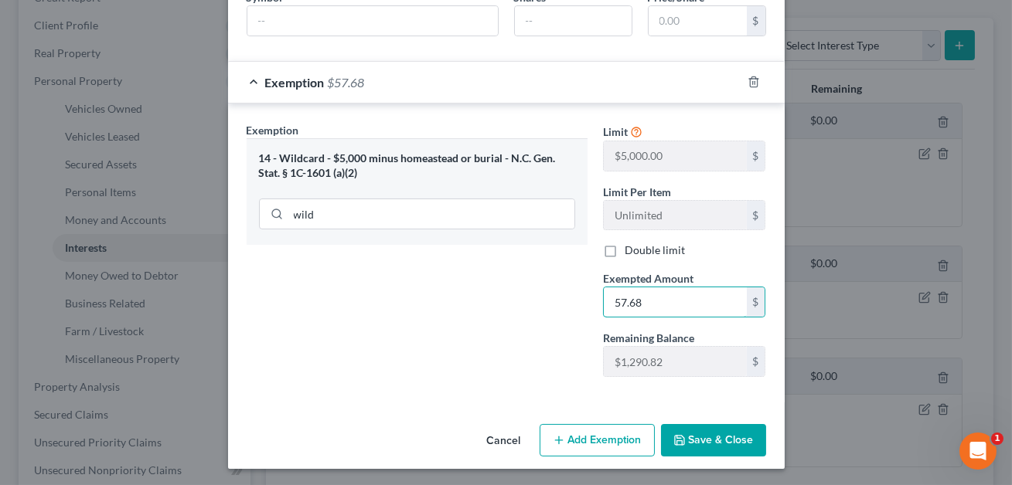
type input "57.68"
click at [723, 444] on button "Save & Close" at bounding box center [713, 440] width 105 height 32
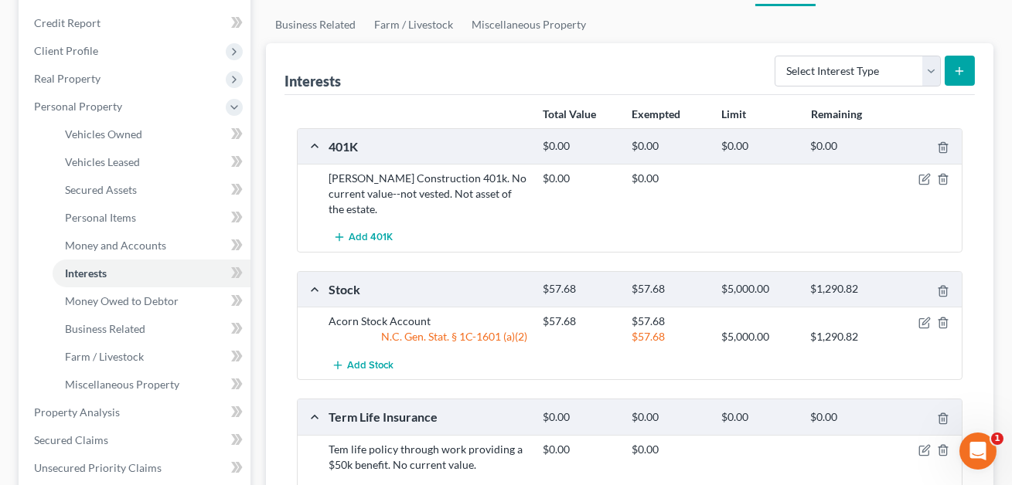
scroll to position [185, 0]
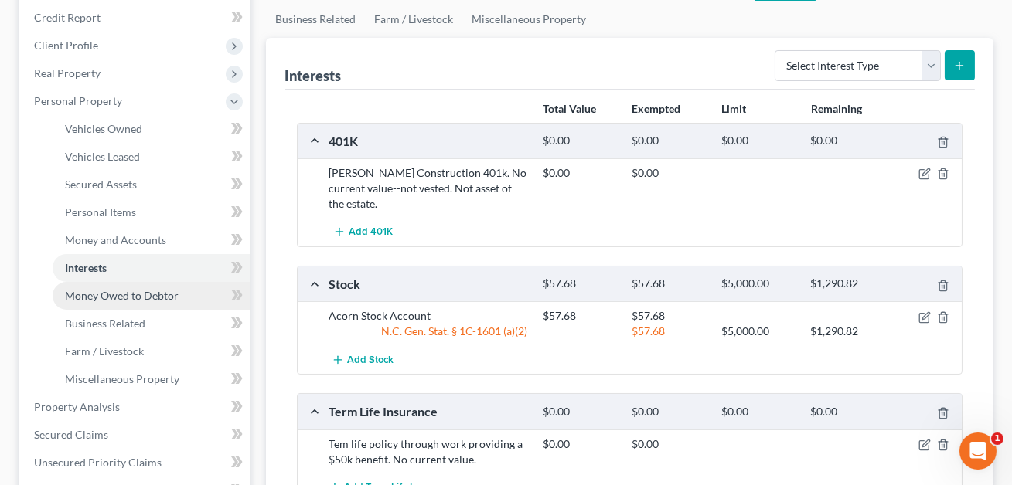
click at [144, 296] on span "Money Owed to Debtor" at bounding box center [122, 295] width 114 height 13
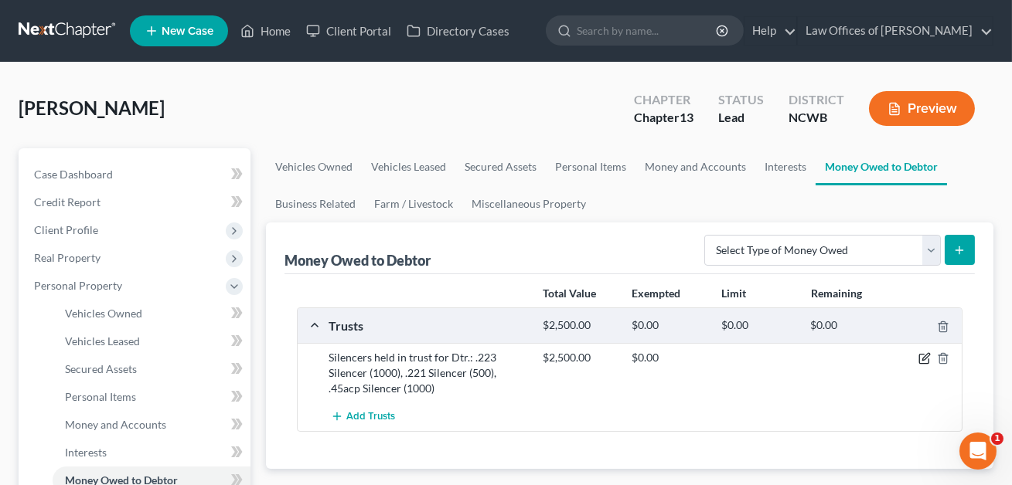
click at [924, 356] on icon "button" at bounding box center [925, 357] width 7 height 7
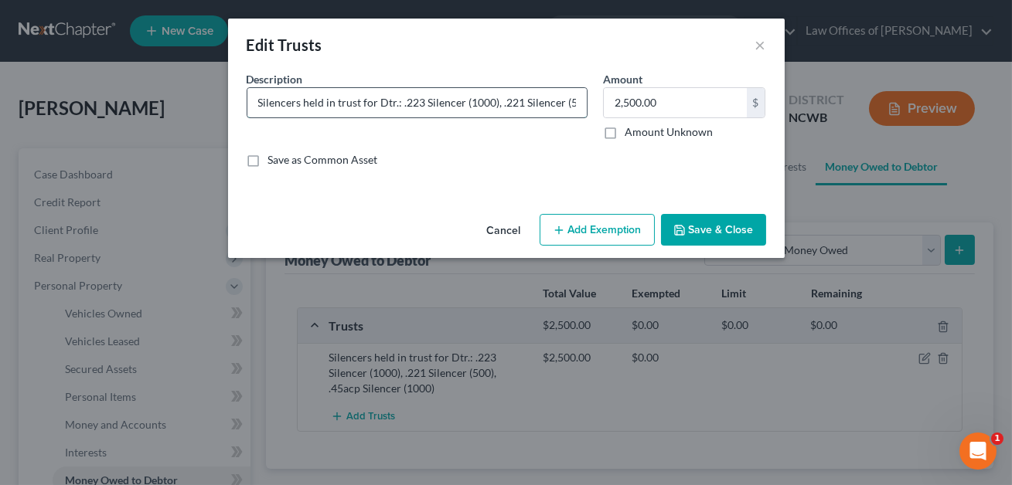
click at [258, 104] on input "Silencers held in trust for Dtr.: .223 Silencer (1000), .221 Silencer (500), .4…" at bounding box center [416, 102] width 339 height 29
click at [469, 104] on input "The Phillips Trust: silencers held in trust for Dtr.: .223 Silencer (1000), .22…" at bounding box center [416, 102] width 339 height 29
type input "The Phillips Trust: silencers held in trust for Dtr.: .223 Silencer (1000), .22…"
click at [702, 231] on button "Save & Close" at bounding box center [713, 230] width 105 height 32
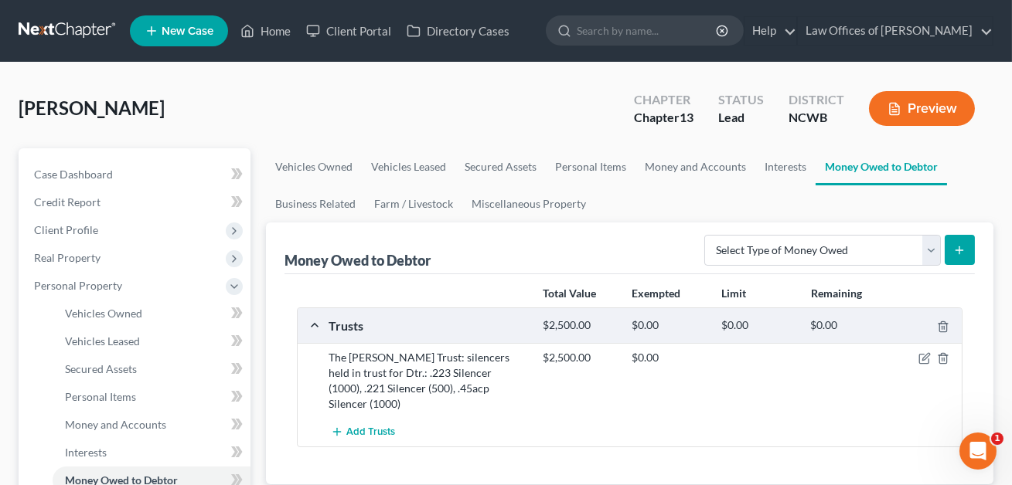
click at [917, 114] on button "Preview" at bounding box center [922, 108] width 106 height 35
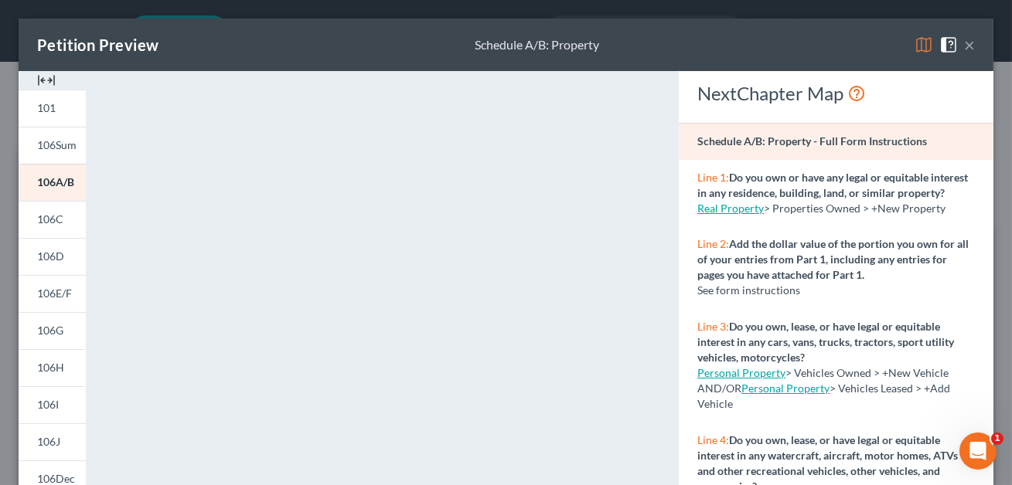
click at [968, 44] on button "×" at bounding box center [969, 45] width 11 height 19
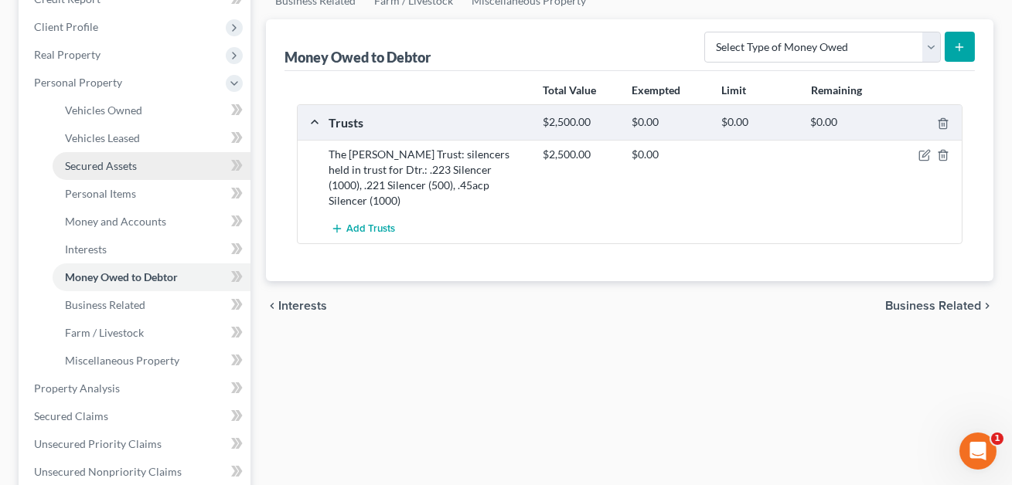
scroll to position [201, 0]
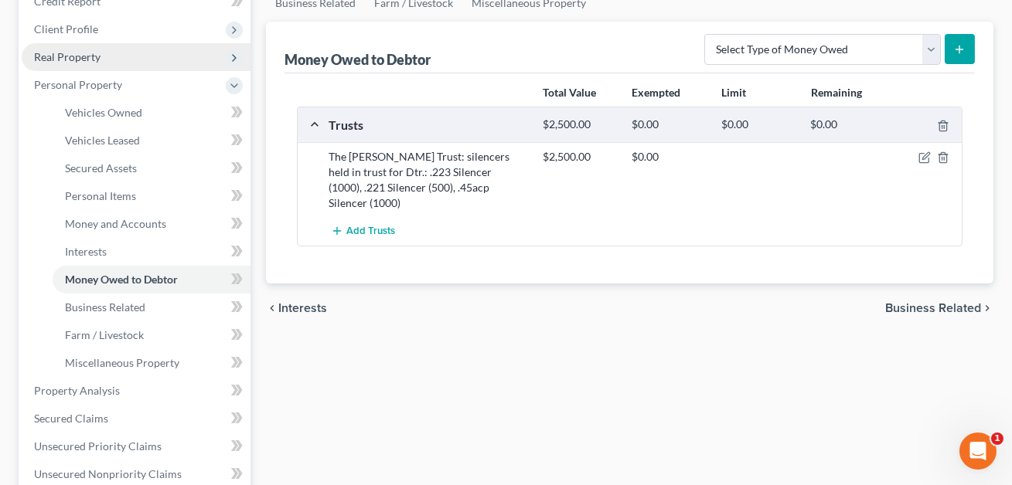
click at [75, 57] on span "Real Property" at bounding box center [67, 56] width 66 height 13
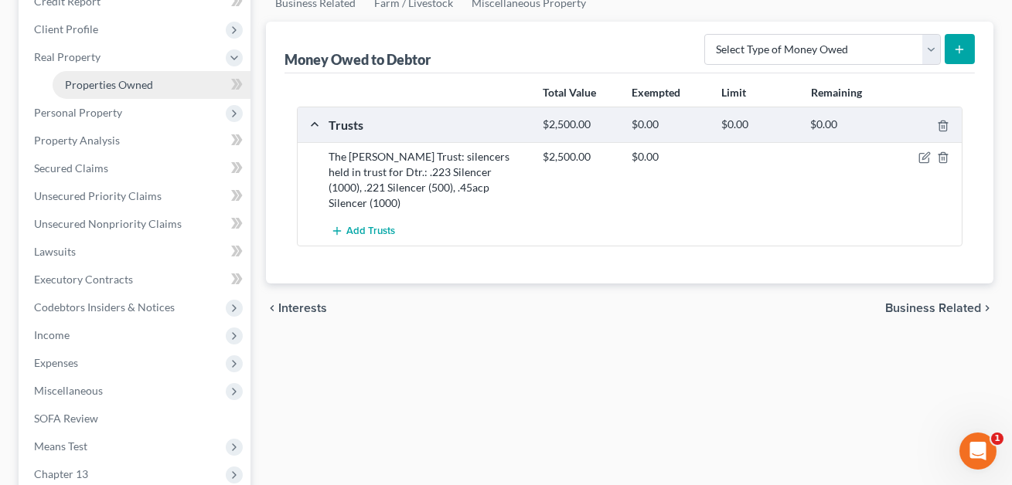
click at [93, 84] on span "Properties Owned" at bounding box center [109, 84] width 88 height 13
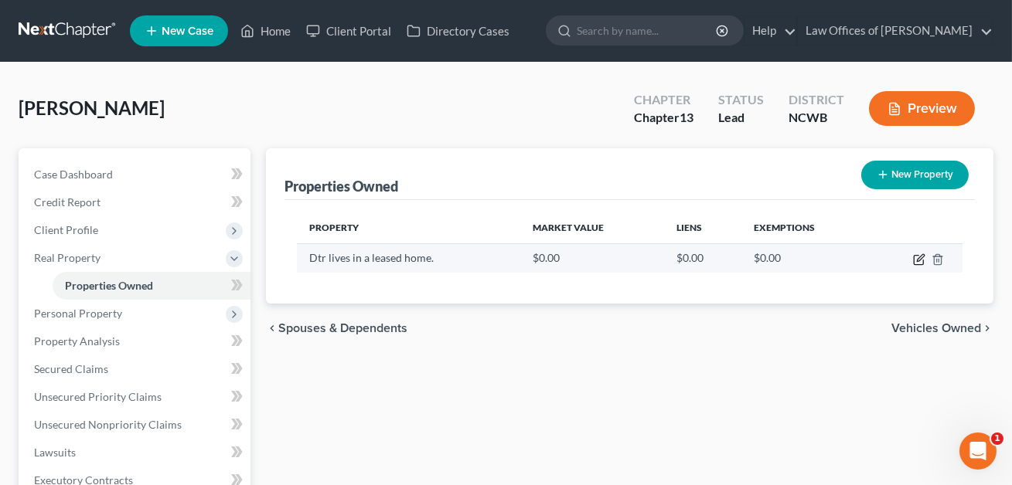
click at [921, 257] on icon "button" at bounding box center [920, 257] width 7 height 7
select select "28"
select select "0"
select select "7"
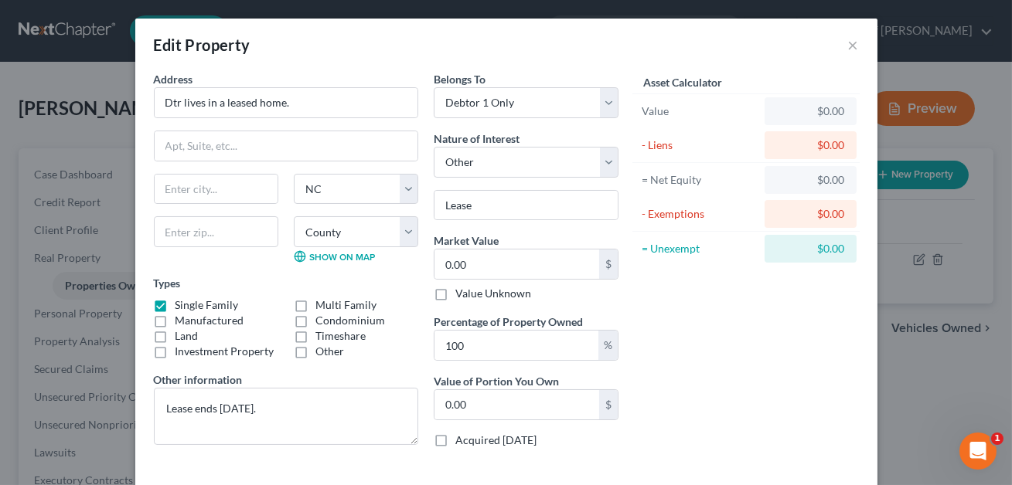
scroll to position [19, 0]
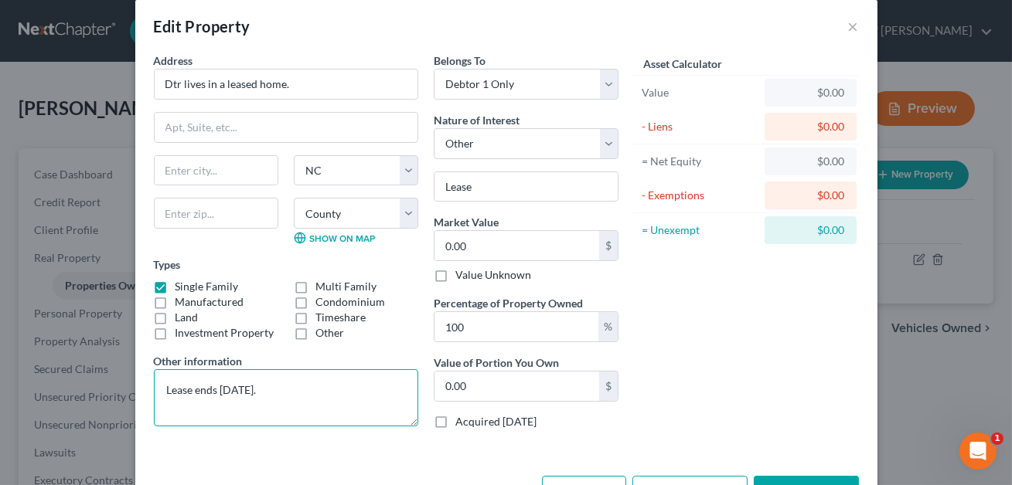
drag, startPoint x: 288, startPoint y: 390, endPoint x: 166, endPoint y: 383, distance: 121.5
click at [166, 383] on textarea "Lease ends 04/18/2026." at bounding box center [286, 397] width 264 height 57
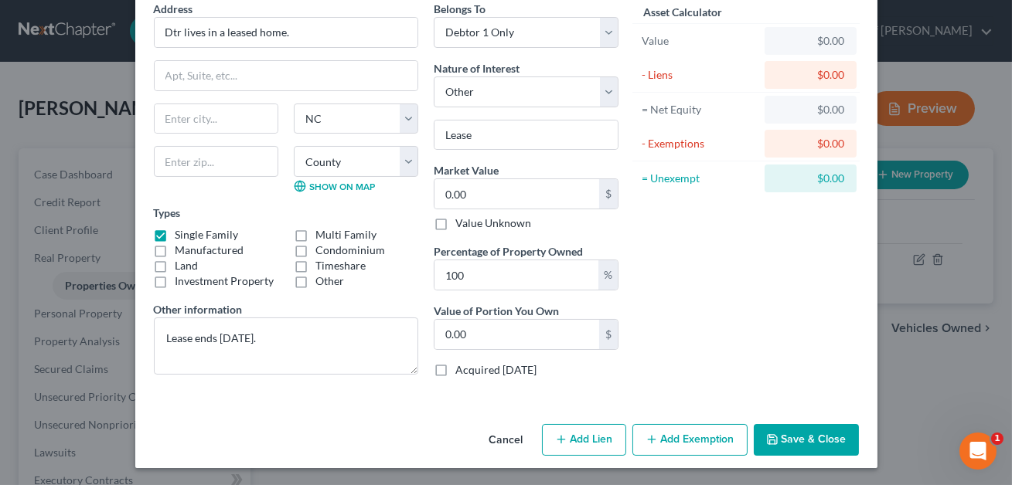
click at [815, 437] on button "Save & Close" at bounding box center [806, 440] width 105 height 32
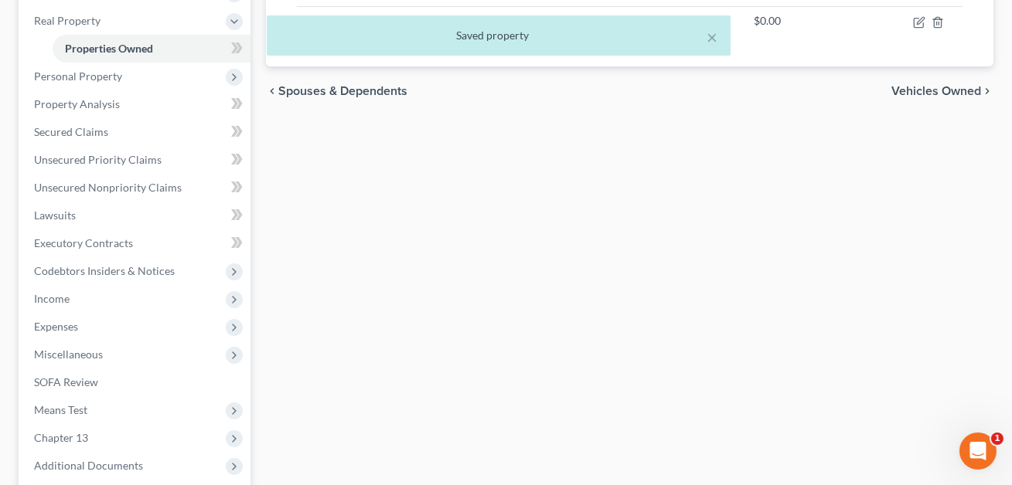
scroll to position [242, 0]
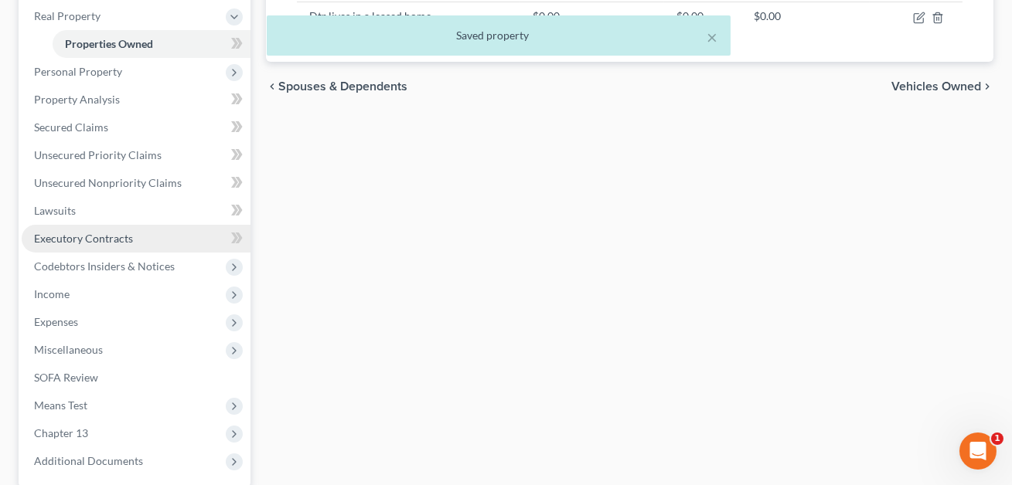
click at [85, 238] on span "Executory Contracts" at bounding box center [83, 238] width 99 height 13
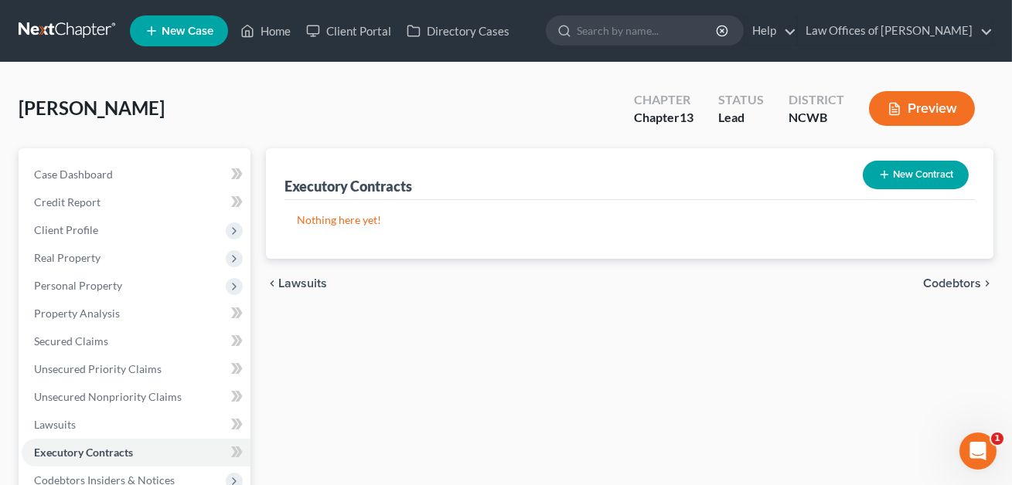
click at [896, 182] on button "New Contract" at bounding box center [916, 175] width 106 height 29
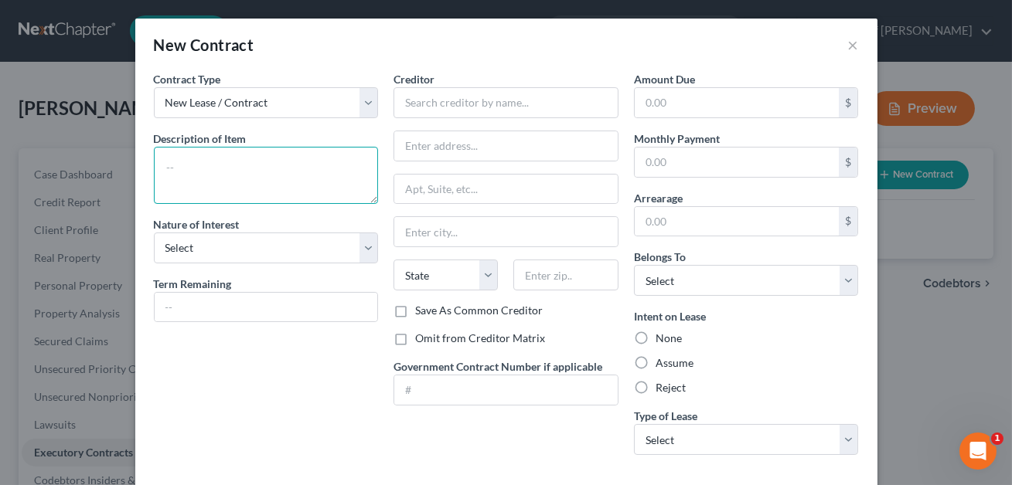
click at [254, 182] on textarea at bounding box center [266, 175] width 225 height 57
paste textarea "Lease ends 04/18/2026."
drag, startPoint x: 277, startPoint y: 185, endPoint x: 226, endPoint y: 183, distance: 51.8
click at [226, 183] on textarea "Debtor lives in residence subject to a lease ending Lease ends 04/18/2026." at bounding box center [266, 175] width 225 height 57
type textarea "Debtor lives in residence subject to a lease ending 04/18/2026."
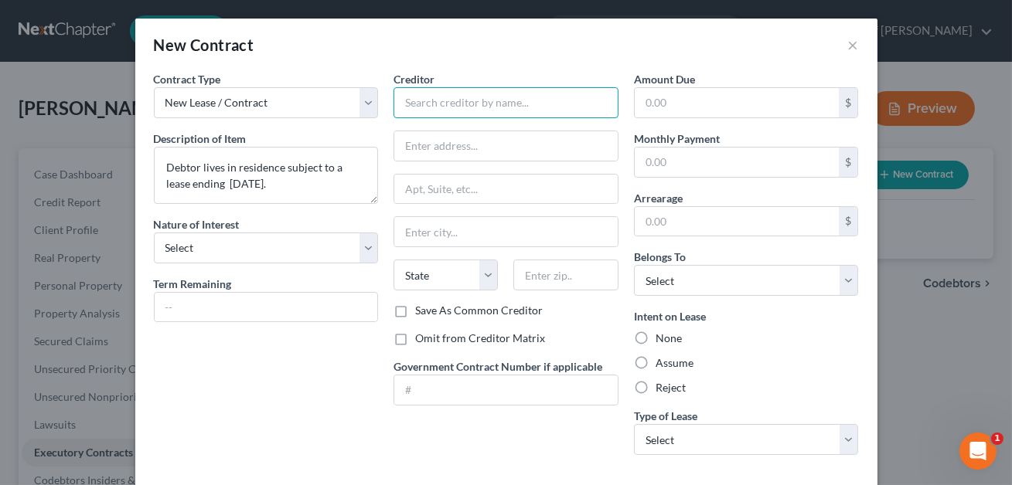
click at [422, 106] on input "text" at bounding box center [505, 102] width 225 height 31
type input "."
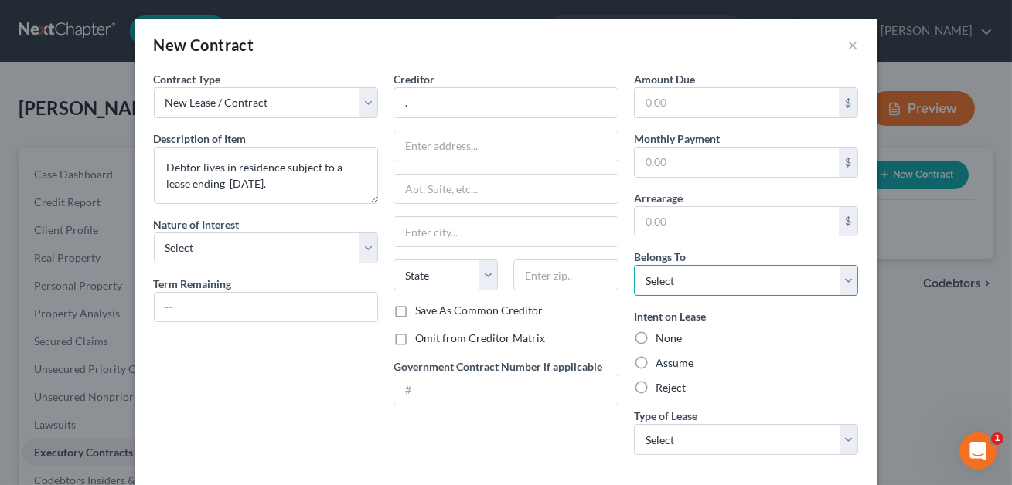
click at [689, 287] on select "Select Debtor 1 Only Debtor 2 Only Debtor 1 And Debtor 2 Only At Least One Of T…" at bounding box center [746, 280] width 225 height 31
select select "0"
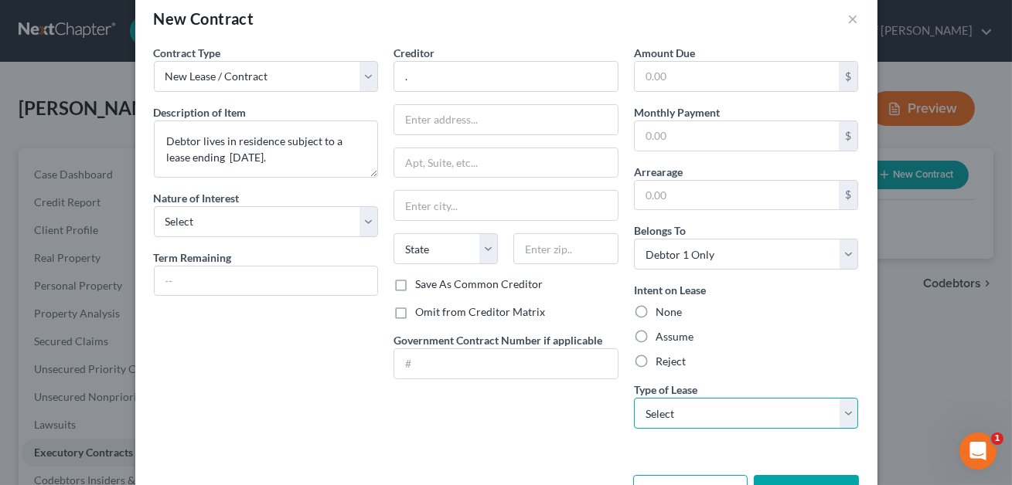
click at [682, 411] on select "Select Real Estate Car Other" at bounding box center [746, 413] width 225 height 31
select select "0"
click at [792, 484] on button "Save & Close" at bounding box center [806, 491] width 105 height 32
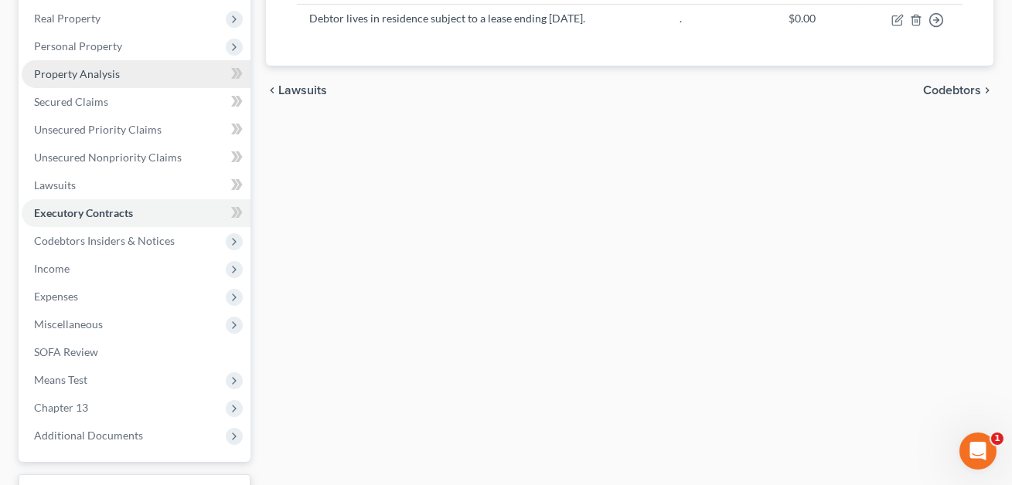
scroll to position [240, 0]
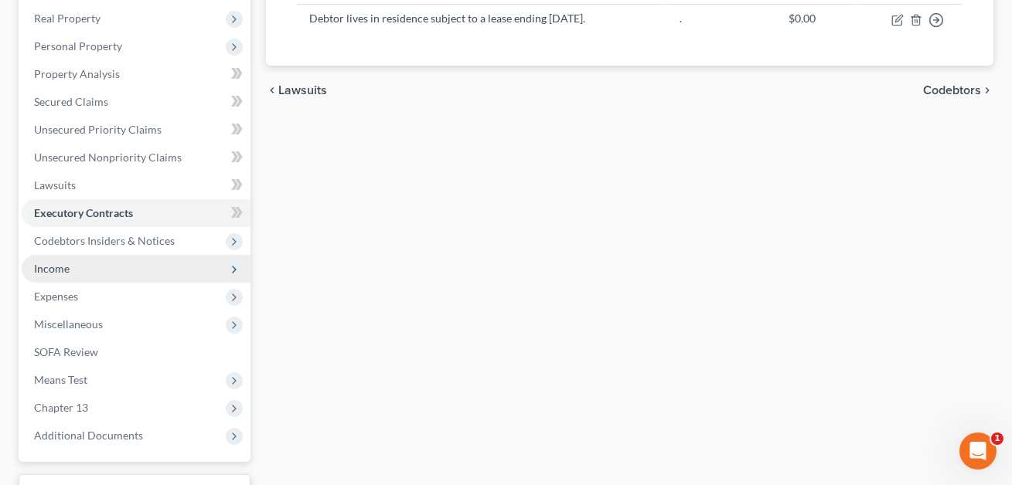
click at [73, 274] on span "Income" at bounding box center [136, 269] width 229 height 28
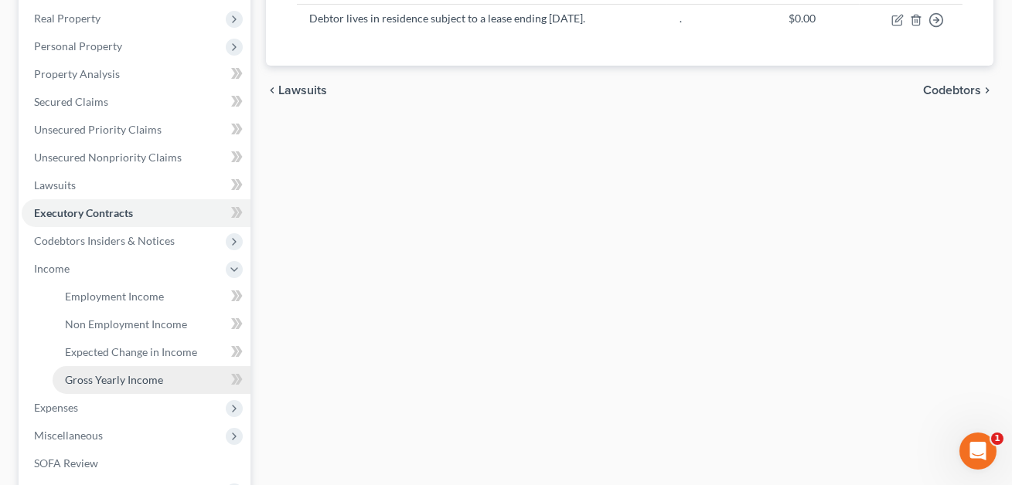
click at [83, 376] on span "Gross Yearly Income" at bounding box center [114, 379] width 98 height 13
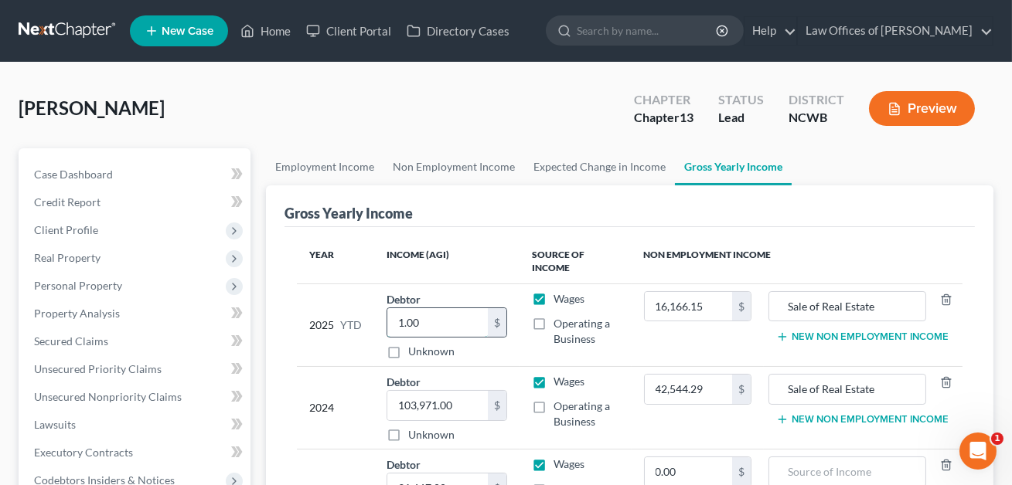
click at [442, 325] on input "1.00" at bounding box center [437, 322] width 100 height 29
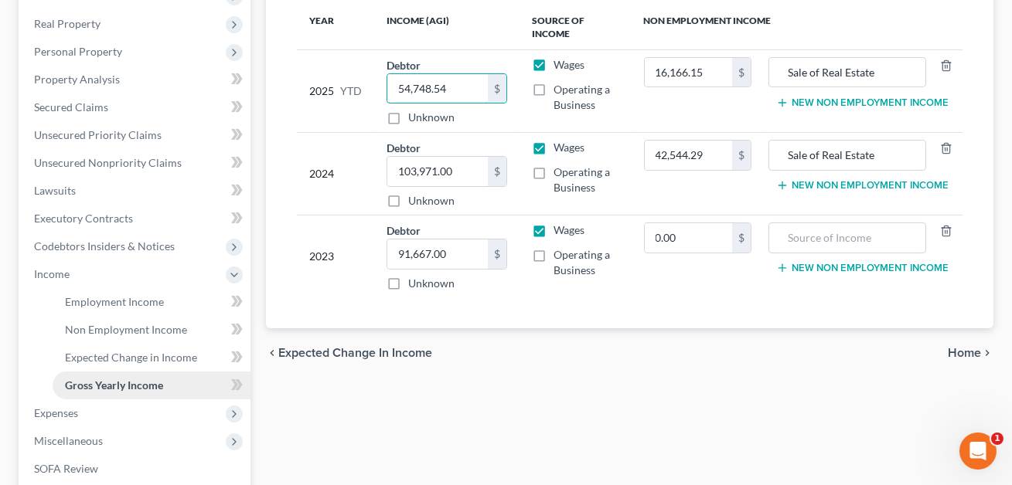
scroll to position [242, 0]
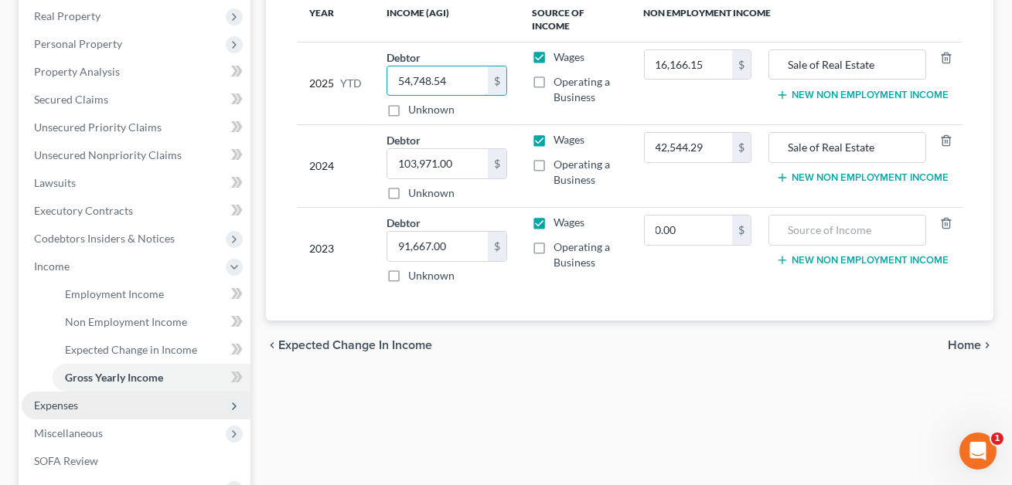
type input "54,748.54"
click at [76, 409] on span "Expenses" at bounding box center [56, 405] width 44 height 13
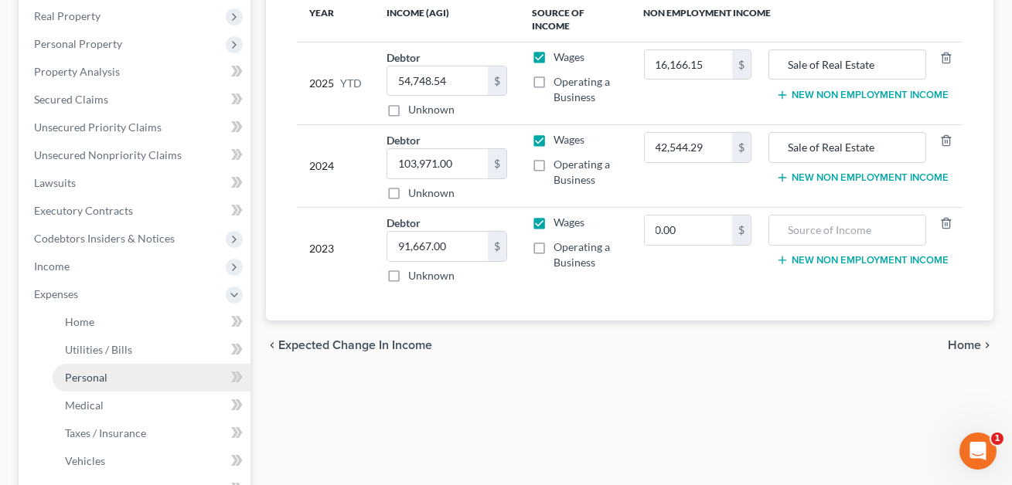
click at [91, 374] on span "Personal" at bounding box center [86, 377] width 43 height 13
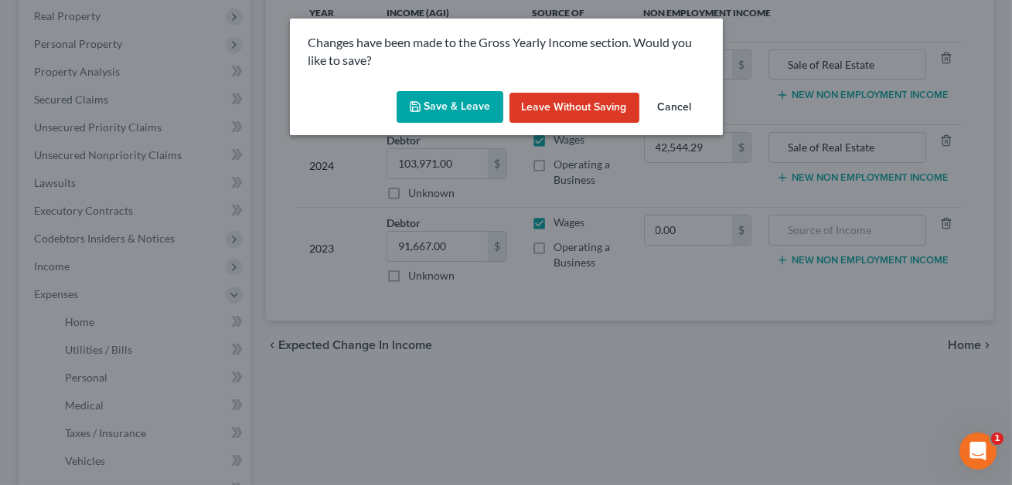
click at [450, 111] on button "Save & Leave" at bounding box center [449, 107] width 107 height 32
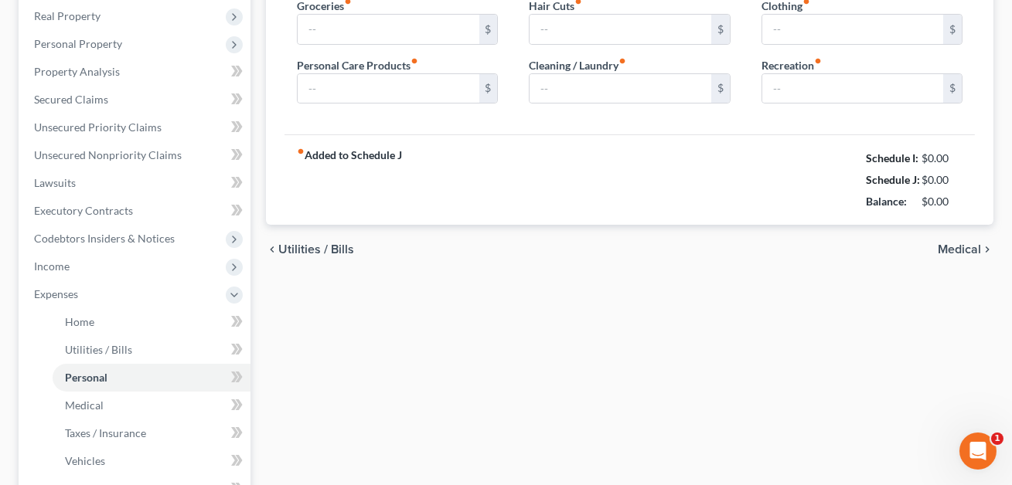
scroll to position [240, 0]
type input "800.00"
type input "0.00"
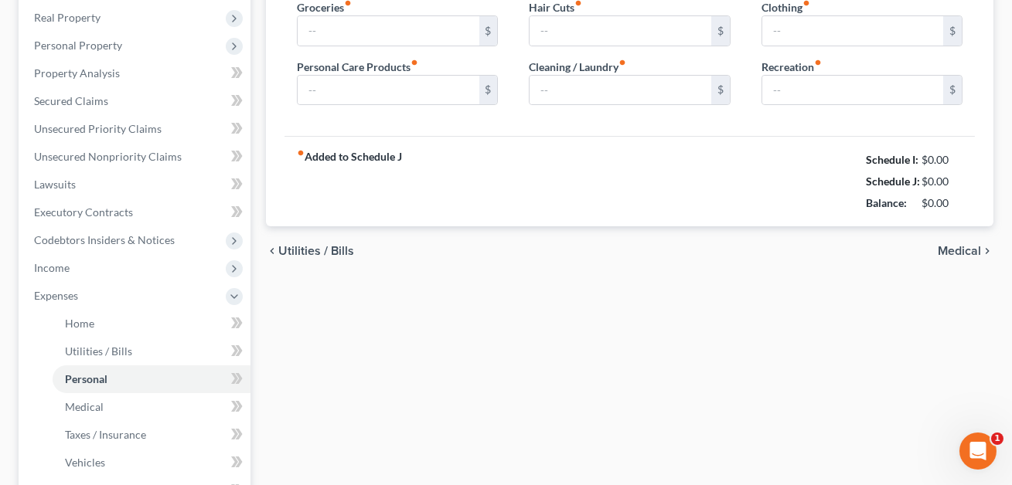
type input "0.00"
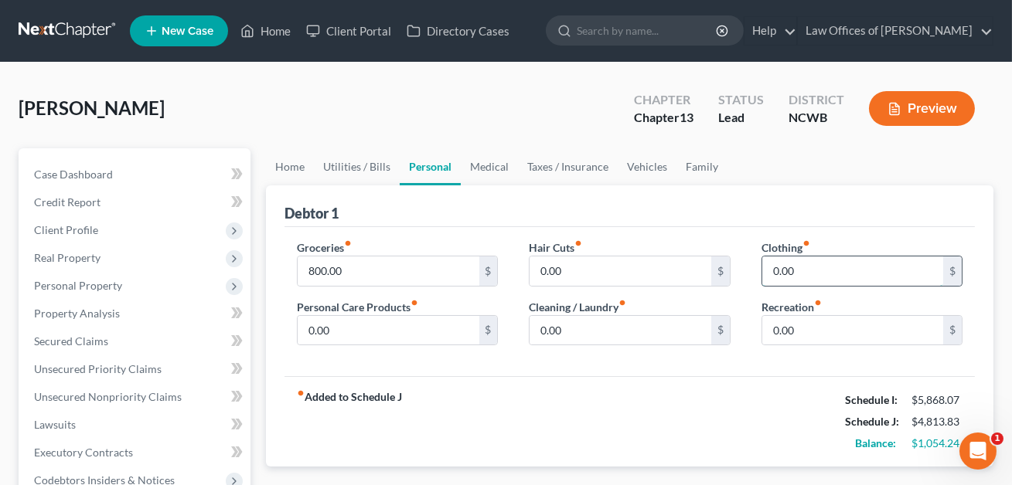
click at [783, 263] on input "0.00" at bounding box center [852, 271] width 181 height 29
type input "100.00"
click at [313, 332] on input "0.00" at bounding box center [388, 330] width 181 height 29
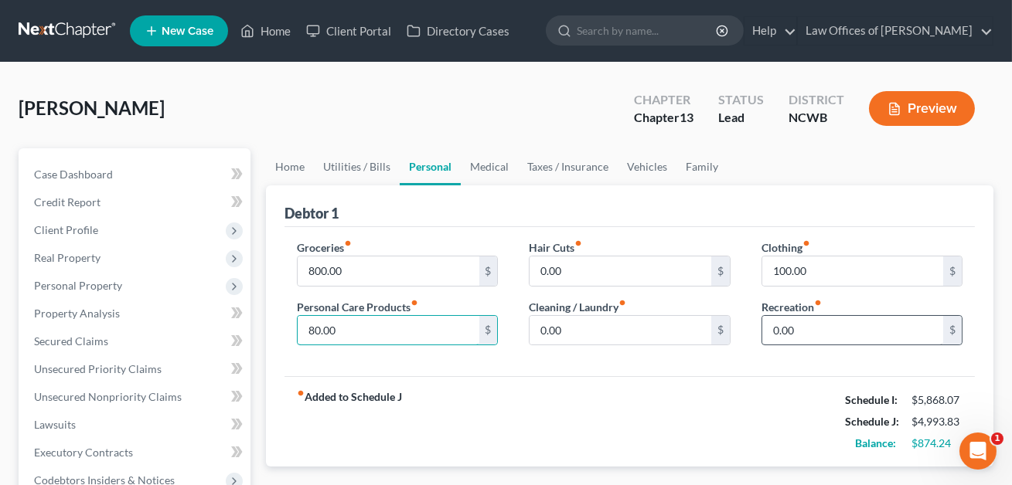
type input "80.00"
click at [780, 333] on input "0.00" at bounding box center [852, 330] width 181 height 29
type input "200.00"
click at [546, 169] on link "Taxes / Insurance" at bounding box center [568, 166] width 100 height 37
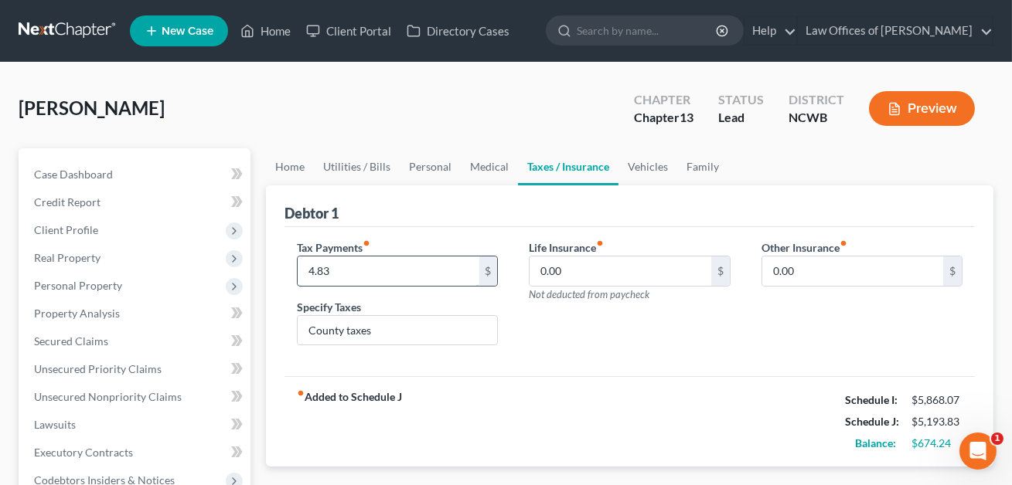
click at [345, 275] on input "4.83" at bounding box center [388, 271] width 181 height 29
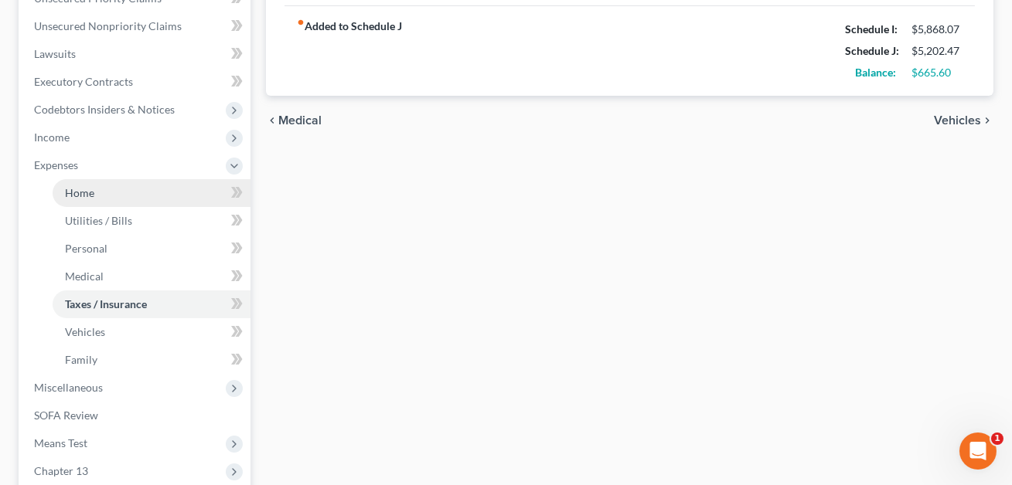
scroll to position [374, 0]
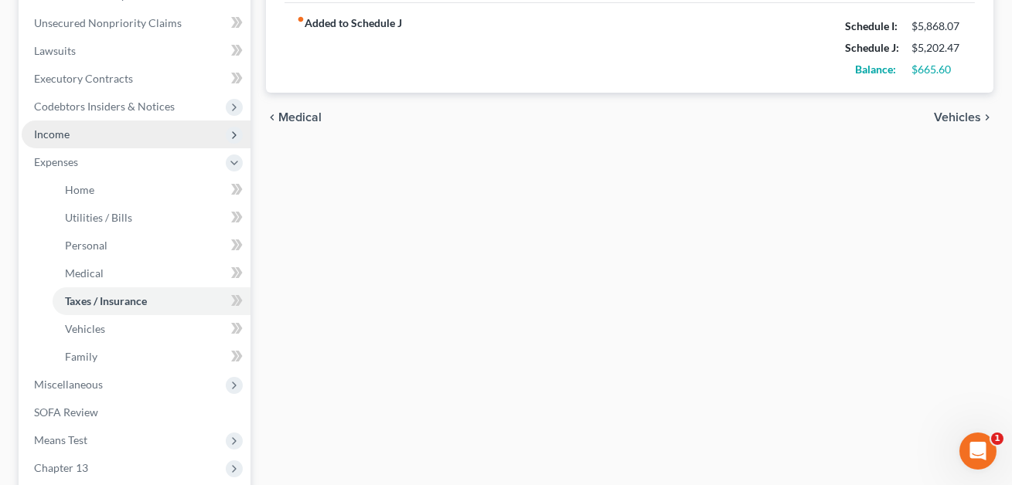
type input "13.47"
click at [63, 136] on span "Income" at bounding box center [52, 134] width 36 height 13
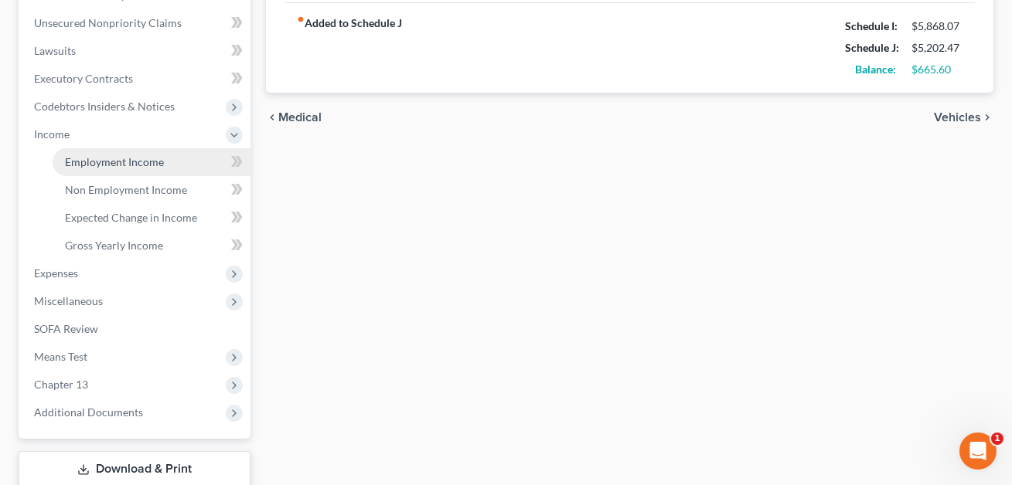
click at [77, 155] on span "Employment Income" at bounding box center [114, 161] width 99 height 13
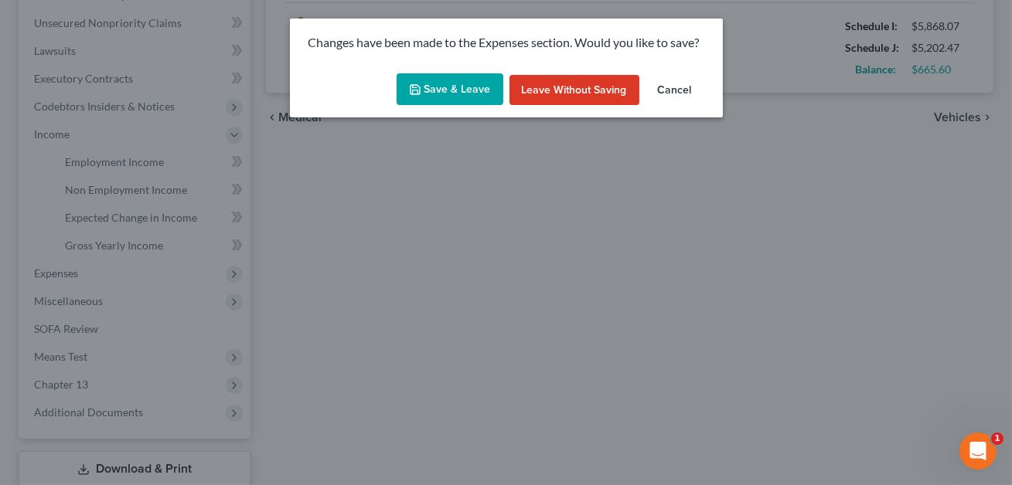
click at [462, 83] on button "Save & Leave" at bounding box center [449, 89] width 107 height 32
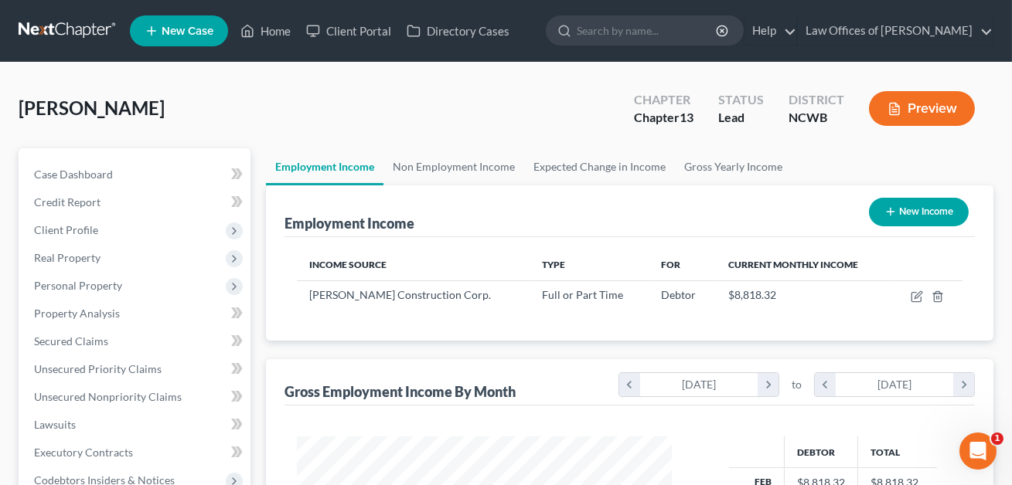
scroll to position [277, 406]
click at [923, 97] on button "Preview" at bounding box center [922, 108] width 106 height 35
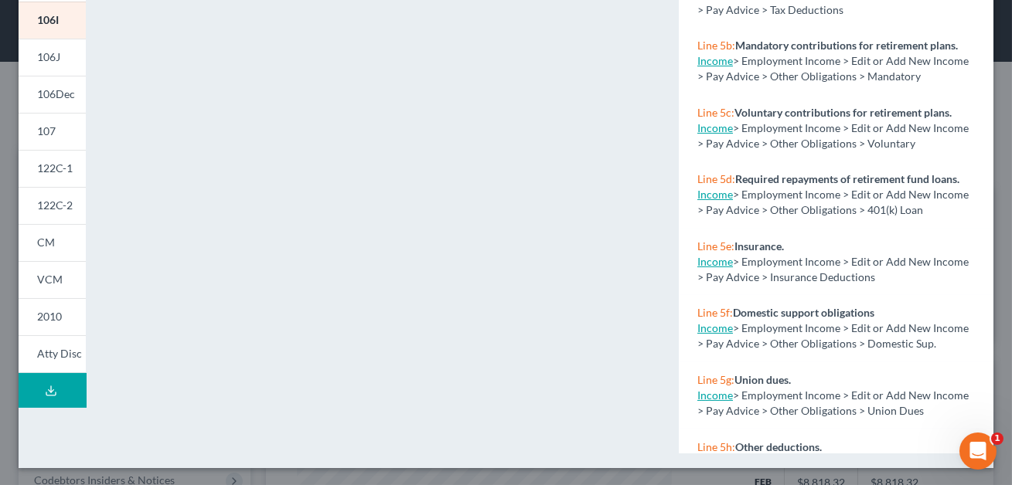
scroll to position [0, 0]
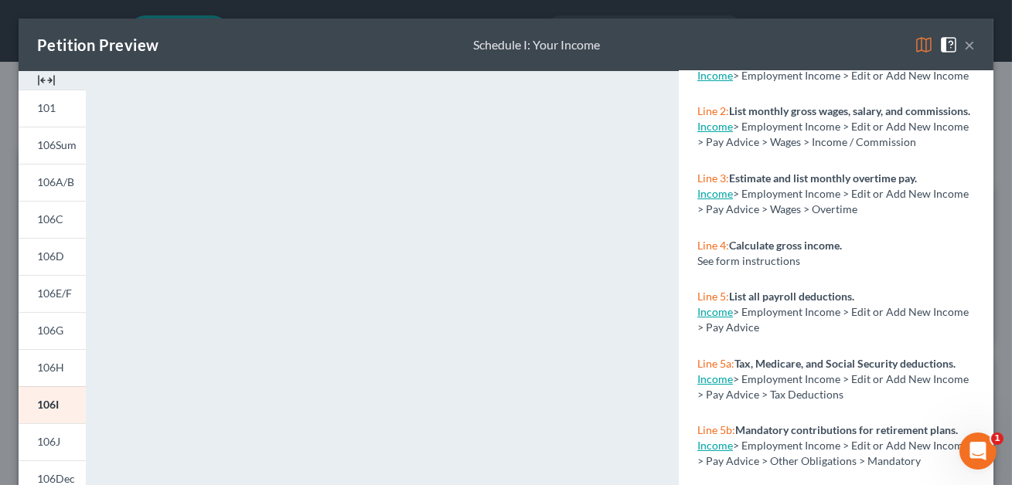
click at [972, 46] on button "×" at bounding box center [969, 45] width 11 height 19
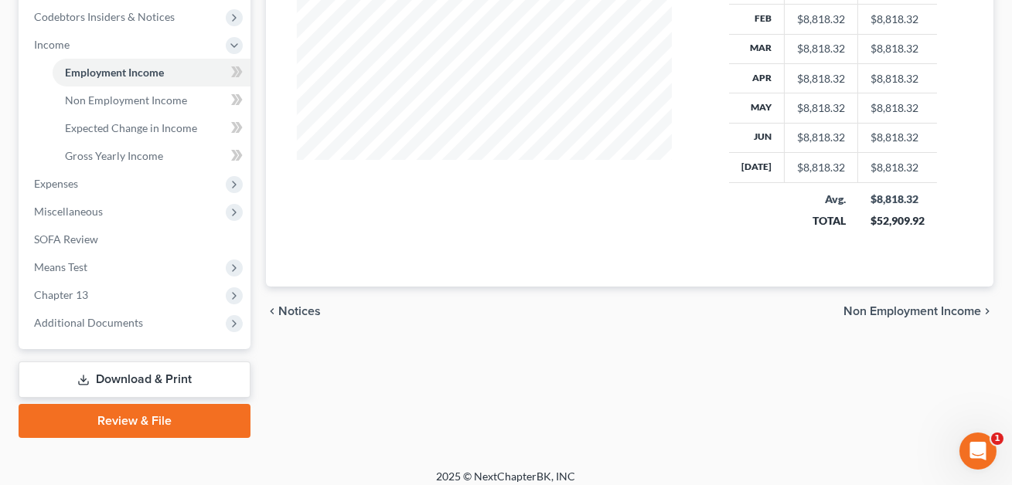
scroll to position [473, 0]
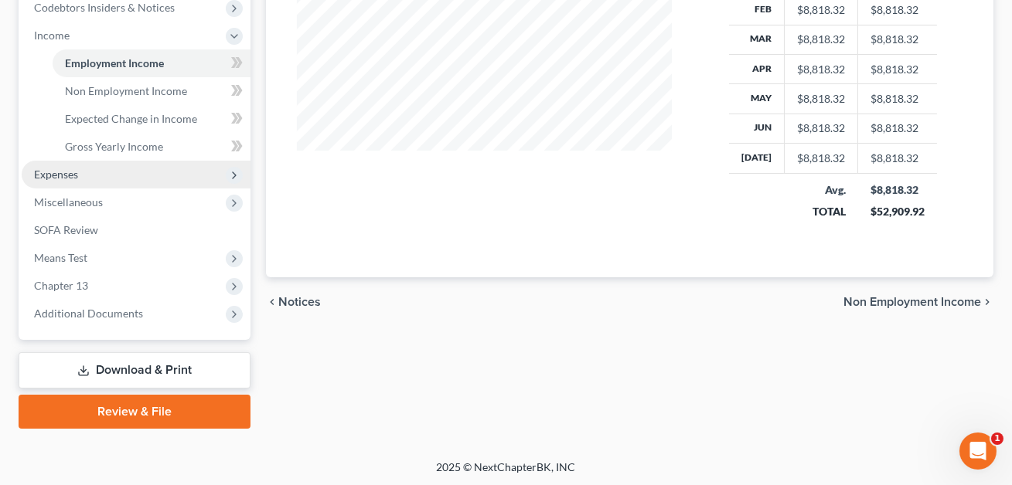
click at [72, 176] on span "Expenses" at bounding box center [56, 174] width 44 height 13
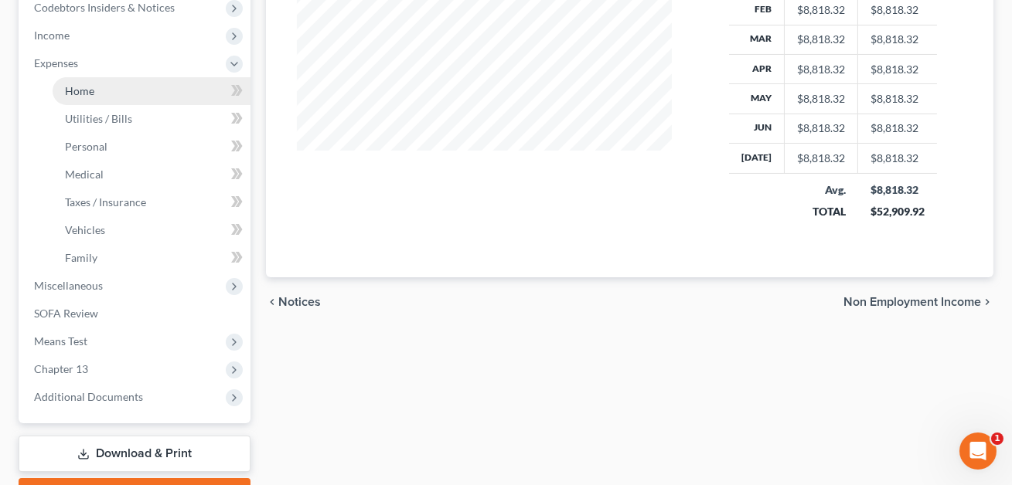
click at [91, 97] on link "Home" at bounding box center [152, 91] width 198 height 28
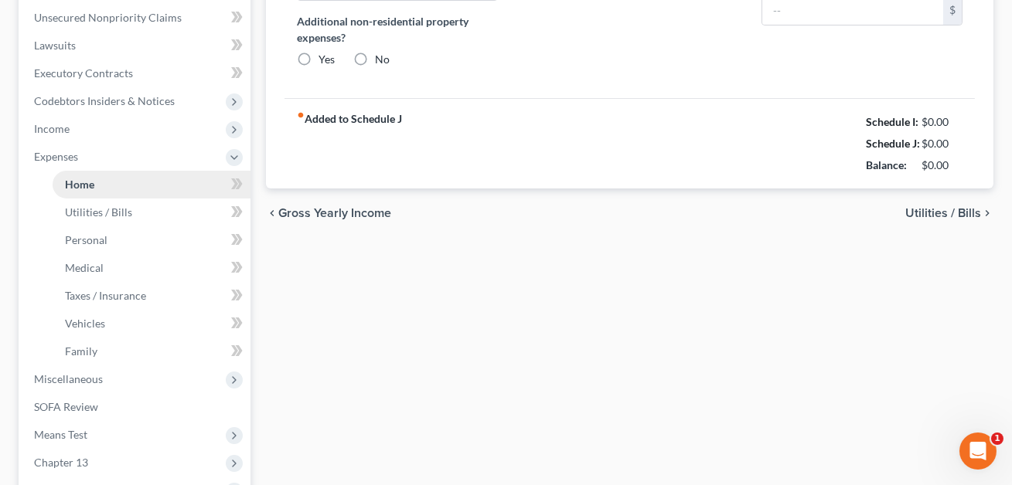
type input "1,439.00"
type input "0.00"
radio input "true"
type input "55.00"
type input "0.00"
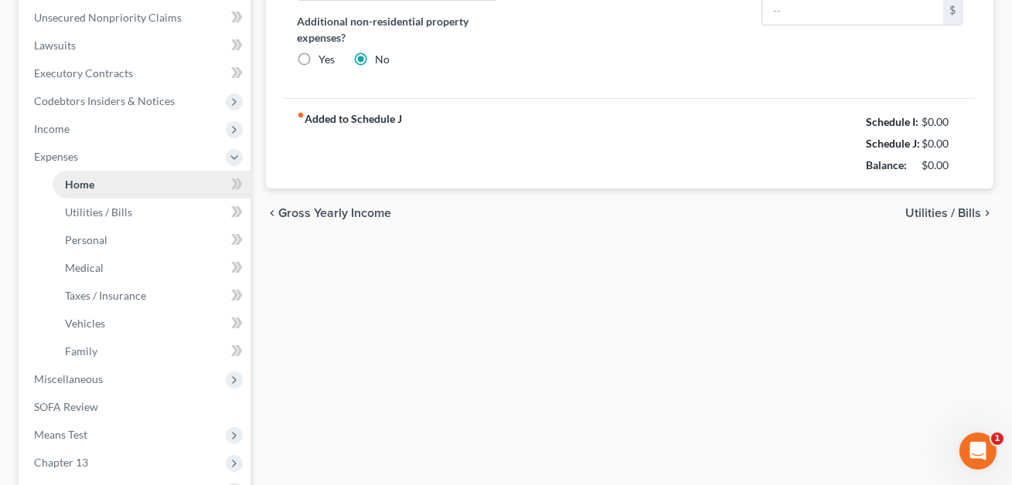
type input "0.00"
type input "100.00"
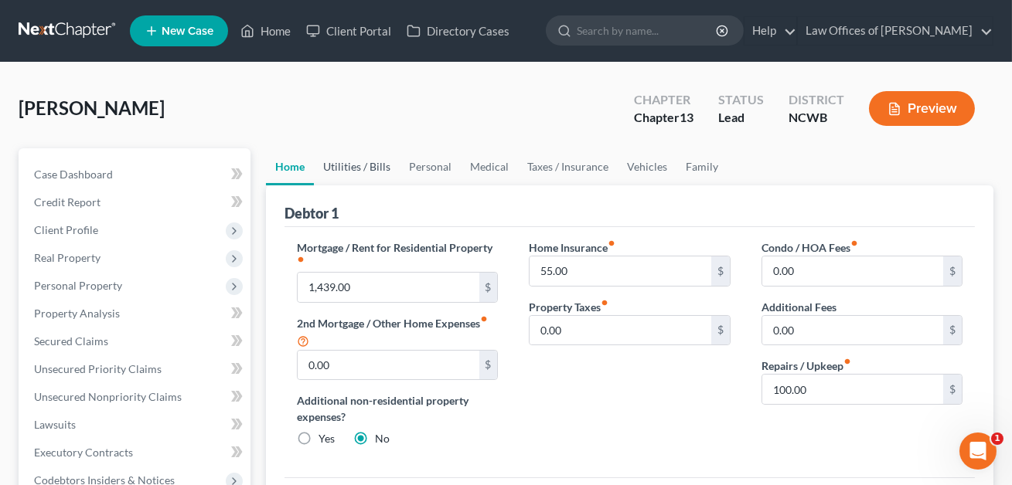
click at [365, 165] on link "Utilities / Bills" at bounding box center [357, 166] width 86 height 37
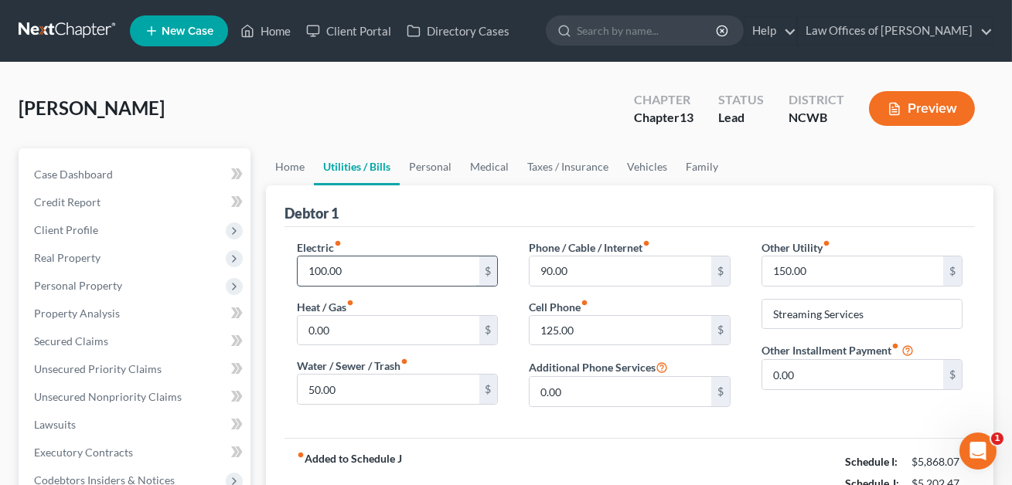
click at [346, 271] on input "100.00" at bounding box center [388, 271] width 181 height 29
type input "150.00"
click at [425, 168] on link "Personal" at bounding box center [430, 166] width 61 height 37
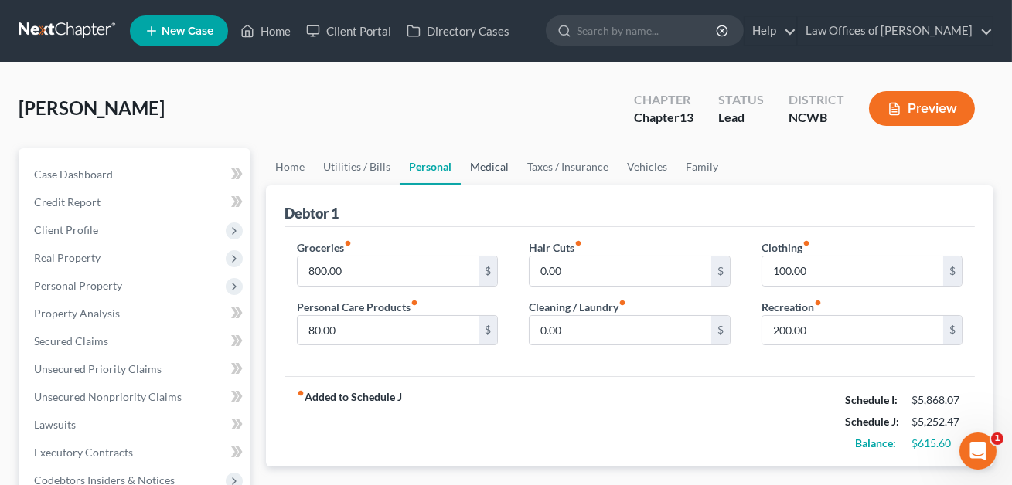
click at [486, 162] on link "Medical" at bounding box center [489, 166] width 57 height 37
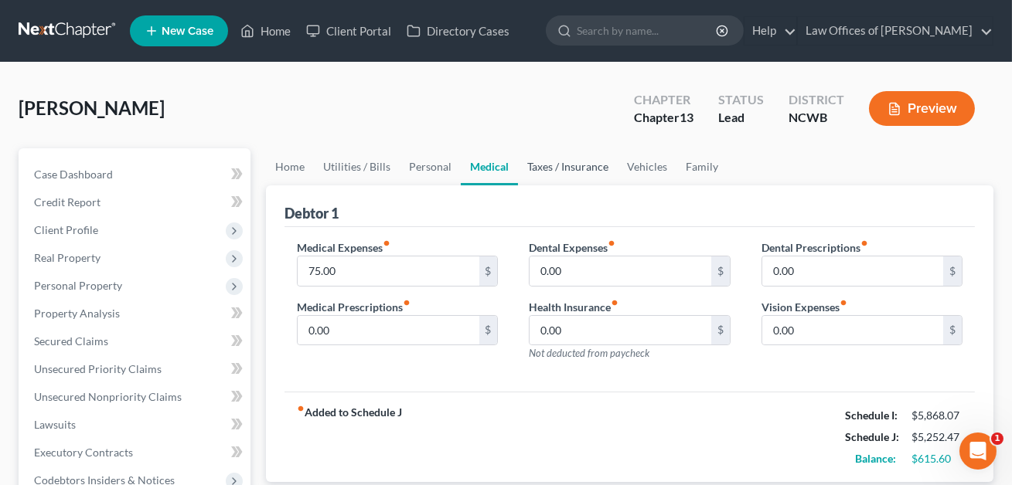
click at [561, 167] on link "Taxes / Insurance" at bounding box center [568, 166] width 100 height 37
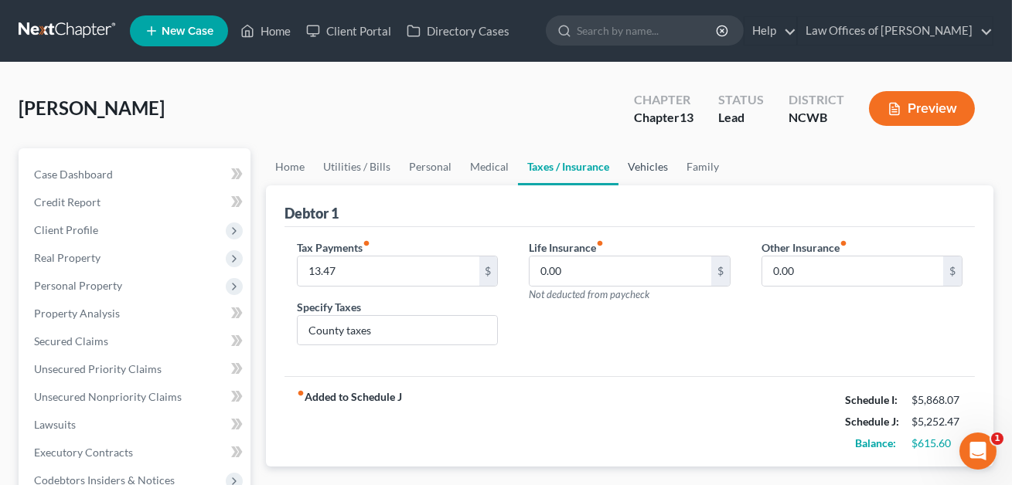
click at [645, 166] on link "Vehicles" at bounding box center [647, 166] width 59 height 37
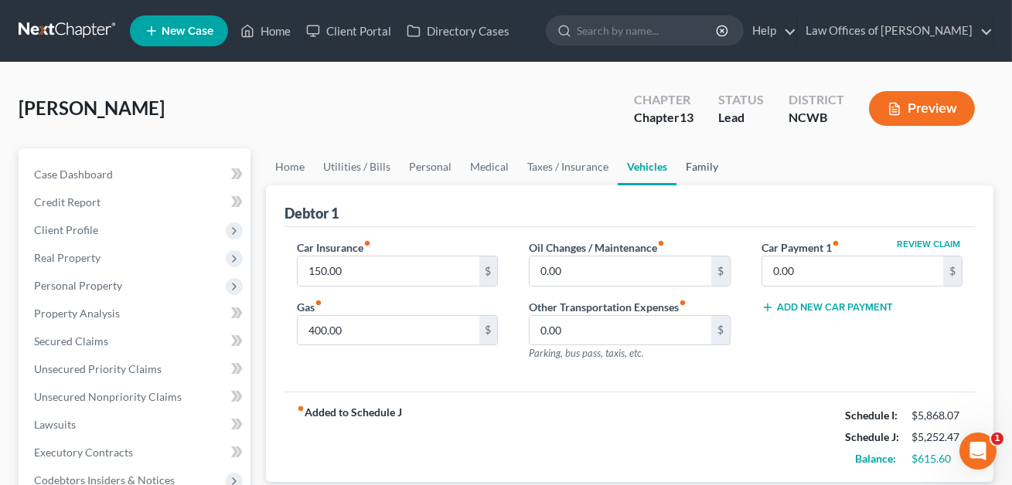
click at [681, 165] on link "Family" at bounding box center [701, 166] width 51 height 37
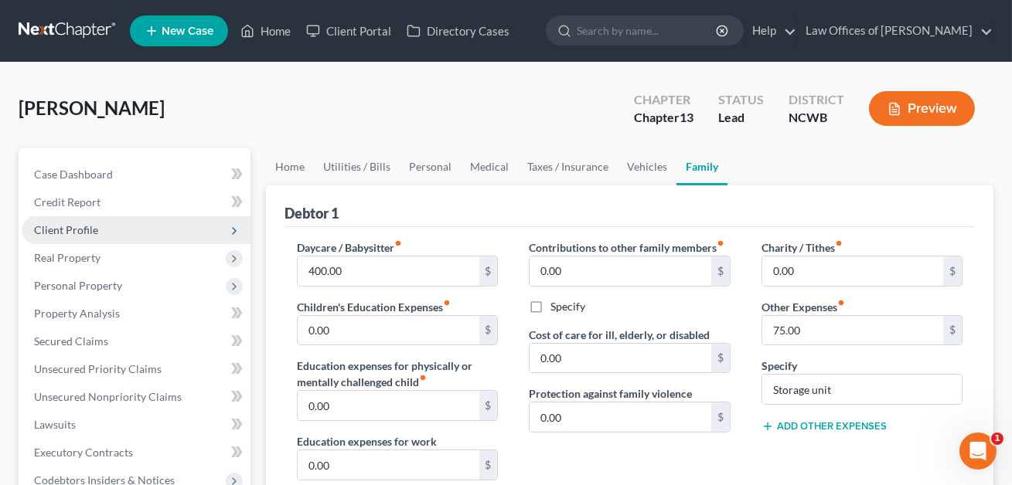
click at [70, 223] on span "Client Profile" at bounding box center [66, 229] width 64 height 13
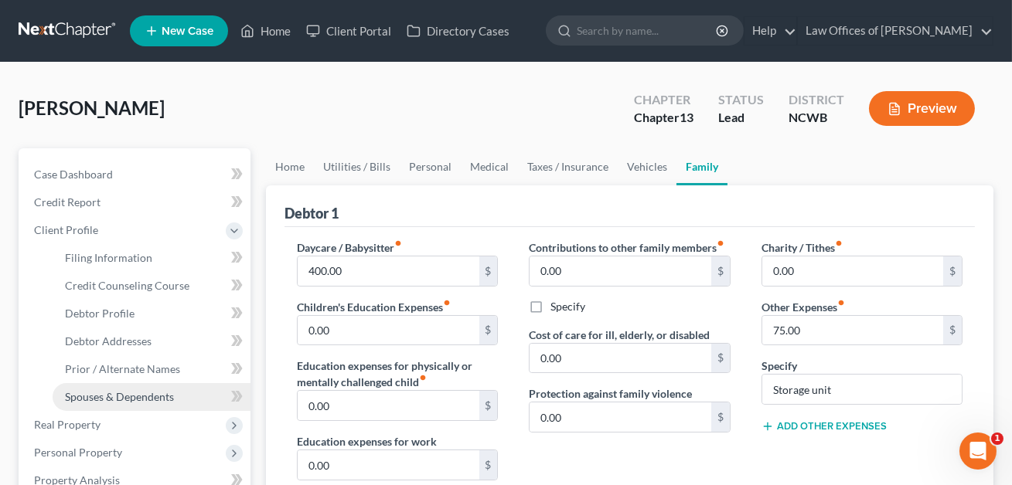
click at [93, 393] on span "Spouses & Dependents" at bounding box center [119, 396] width 109 height 13
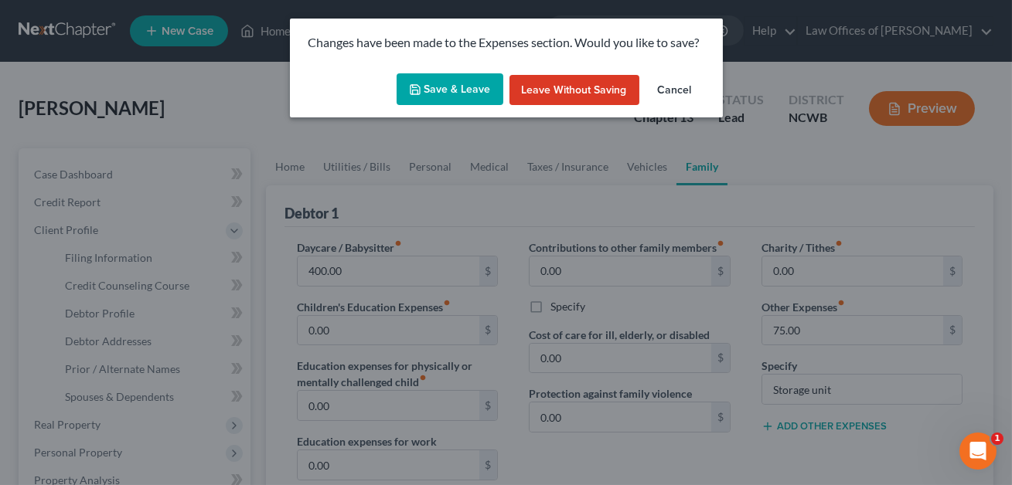
click at [445, 86] on button "Save & Leave" at bounding box center [449, 89] width 107 height 32
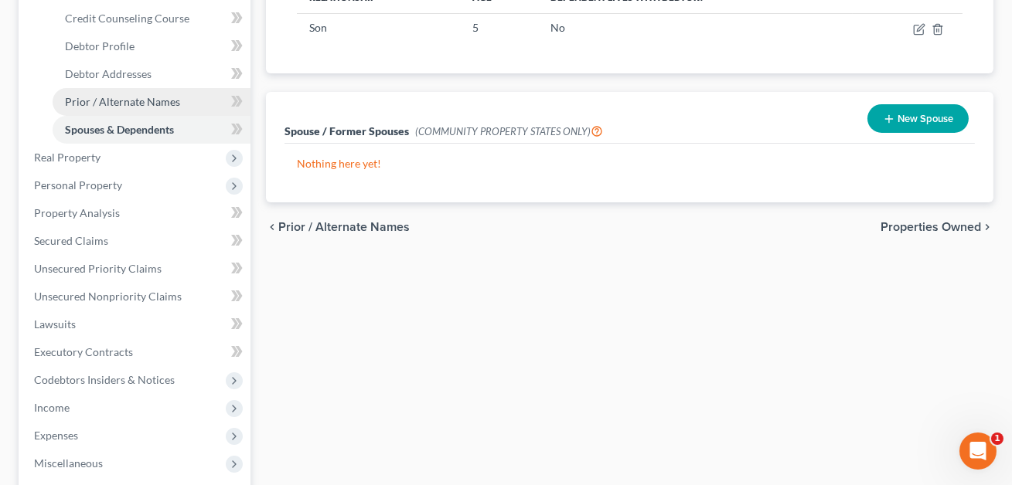
scroll to position [251, 0]
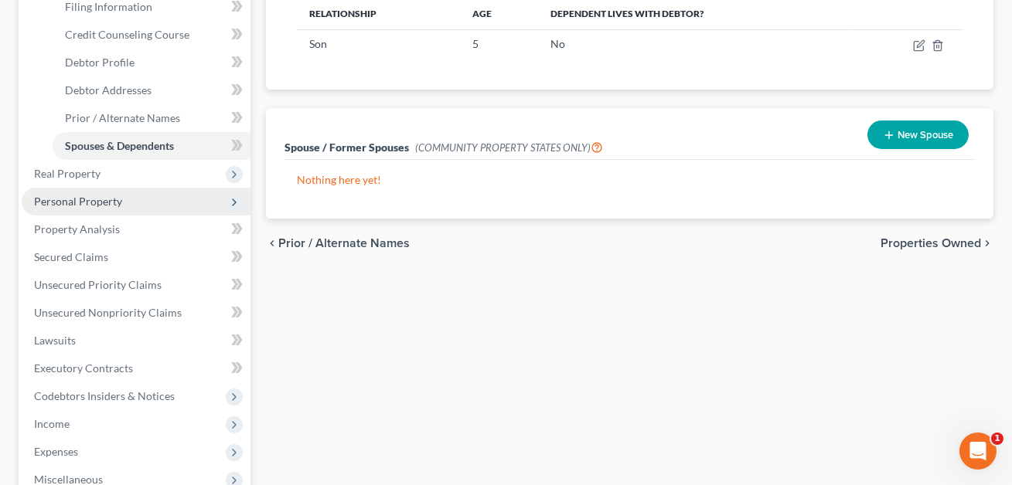
click at [83, 203] on span "Personal Property" at bounding box center [78, 201] width 88 height 13
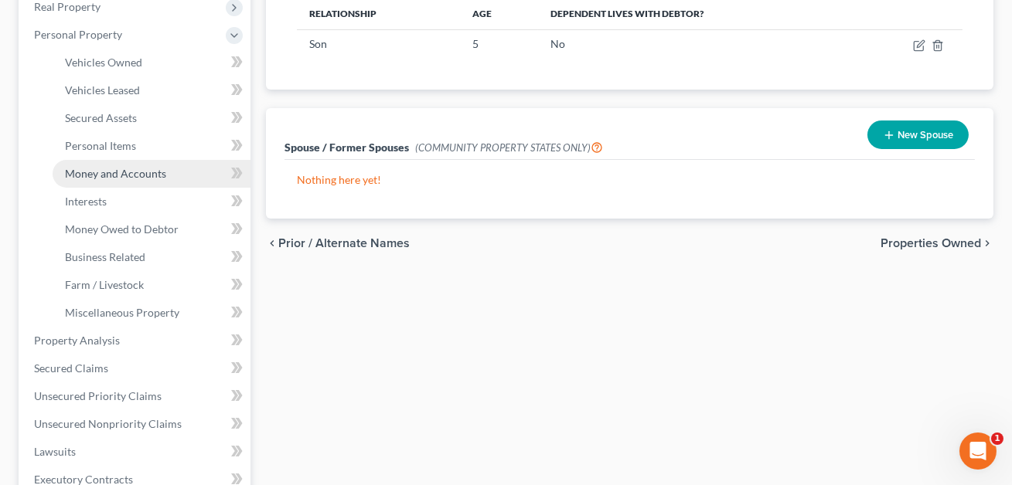
click at [104, 172] on span "Money and Accounts" at bounding box center [115, 173] width 101 height 13
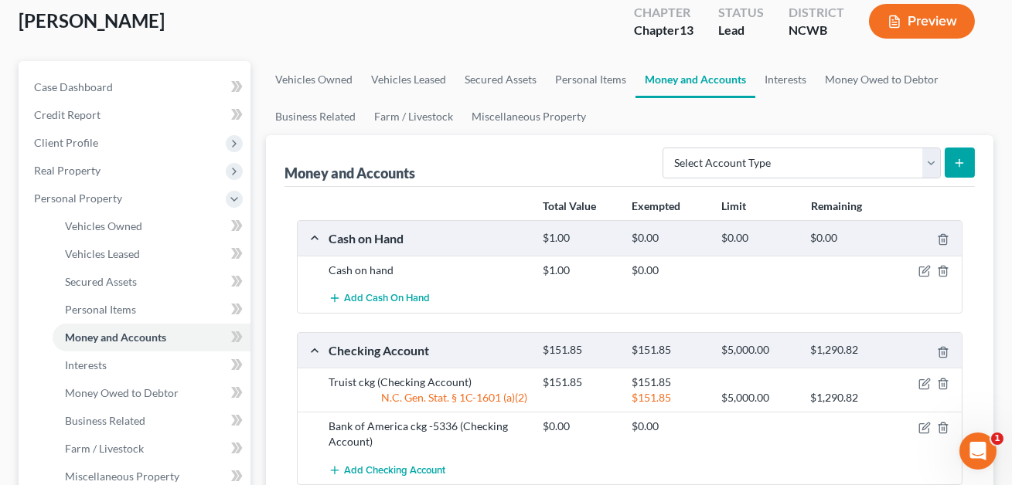
scroll to position [193, 0]
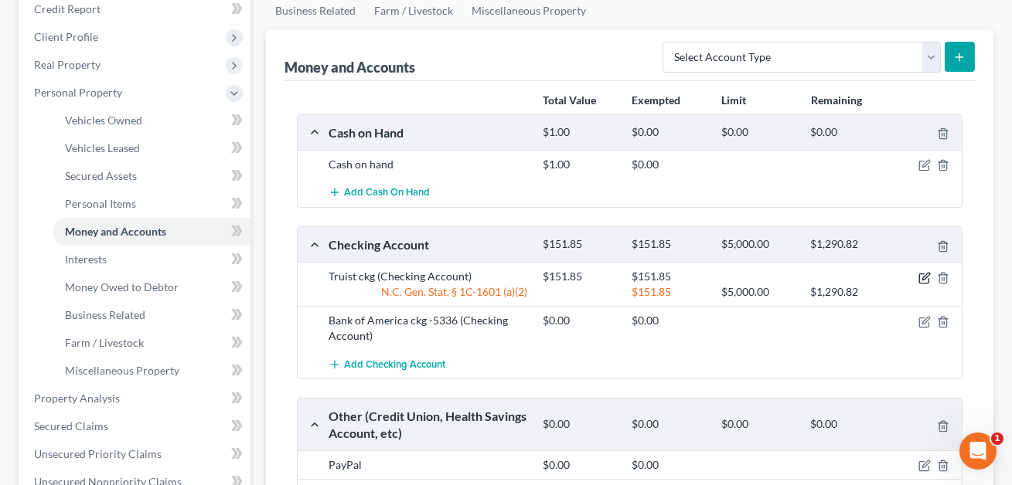
click at [925, 280] on icon "button" at bounding box center [924, 278] width 12 height 12
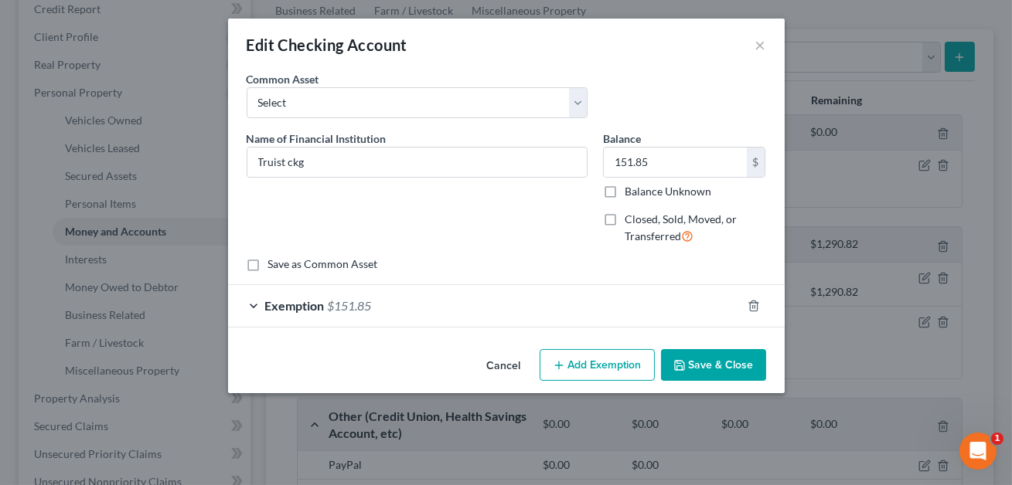
click at [475, 304] on div "Exemption $151.85" at bounding box center [484, 305] width 513 height 41
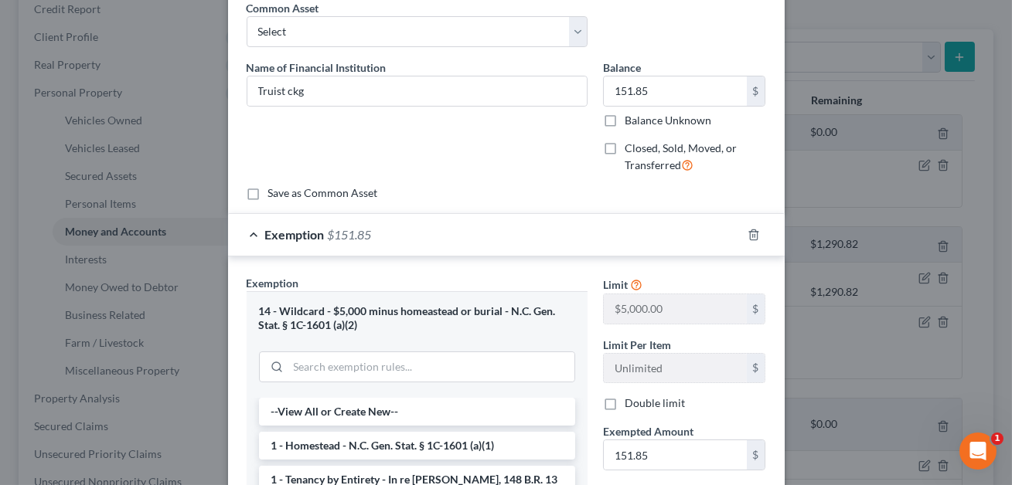
scroll to position [93, 0]
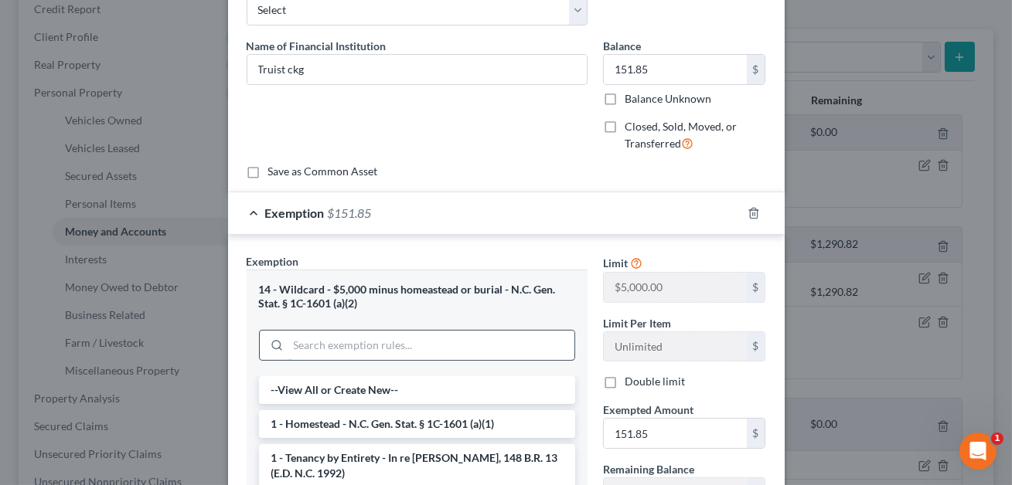
click at [344, 343] on input "search" at bounding box center [431, 345] width 286 height 29
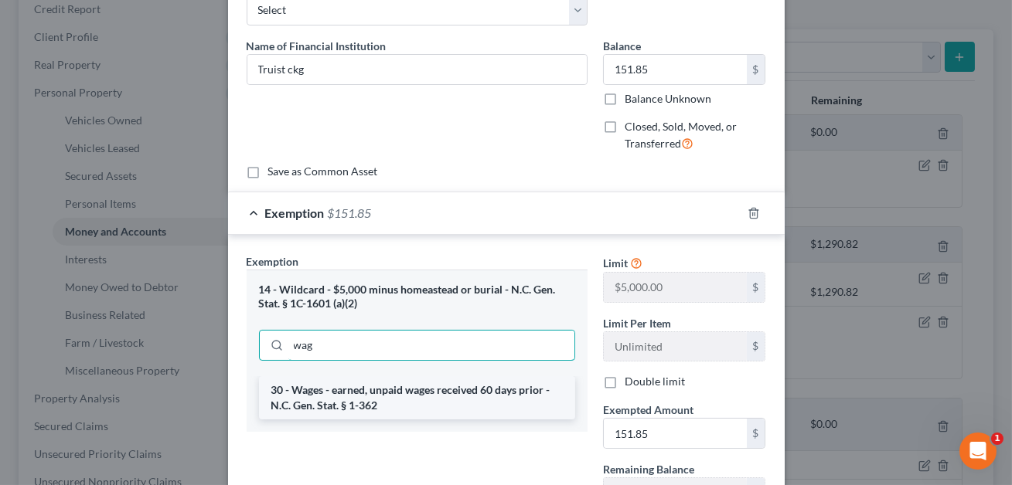
type input "wag"
click at [358, 390] on li "30 - Wages - earned, unpaid wages received 60 days prior - N.C. Gen. Stat. § 1-…" at bounding box center [417, 397] width 316 height 43
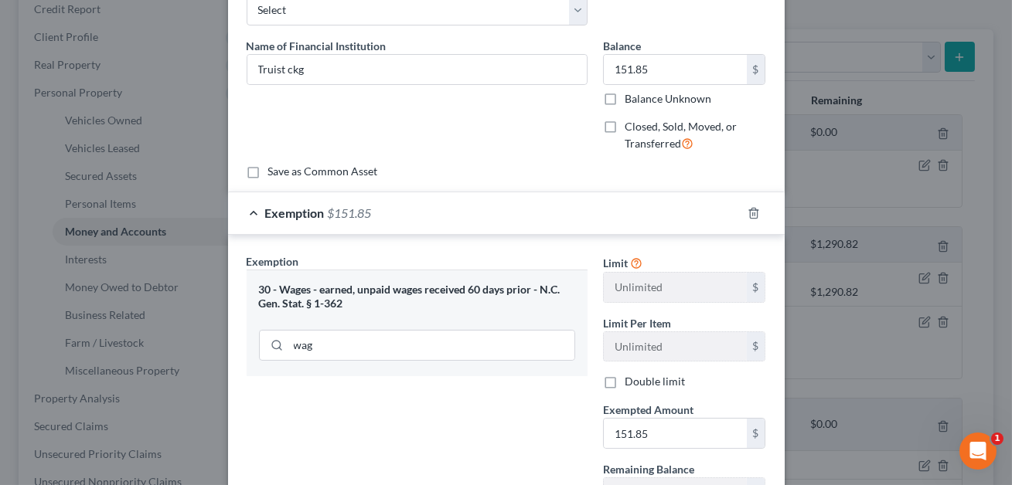
scroll to position [224, 0]
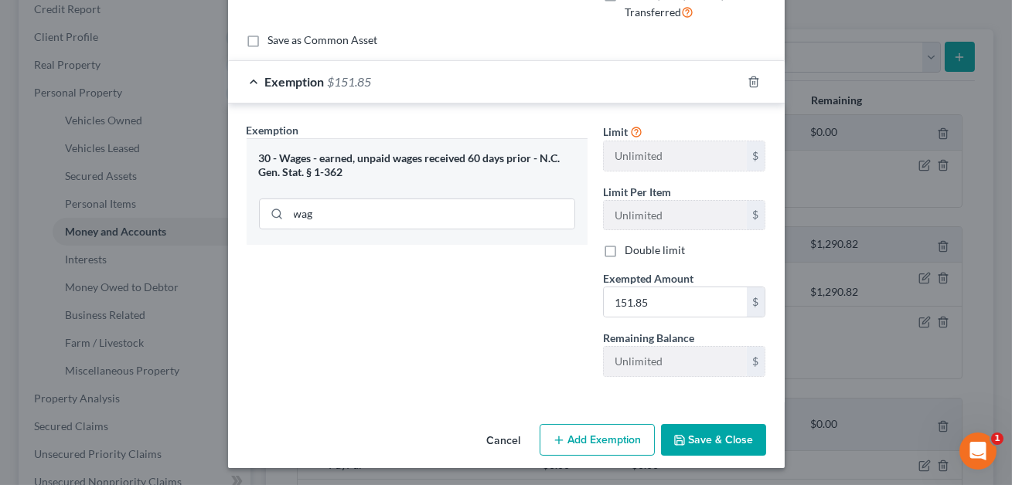
click at [692, 427] on button "Save & Close" at bounding box center [713, 440] width 105 height 32
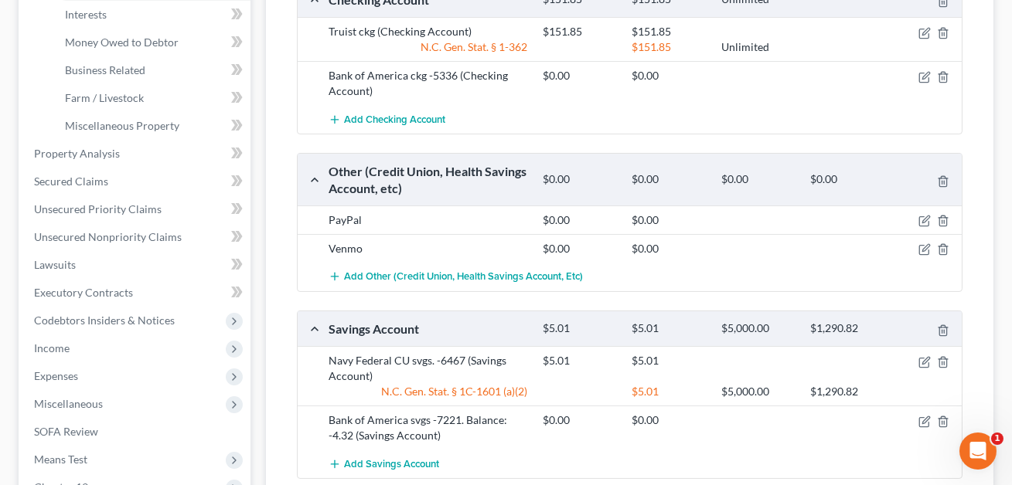
scroll to position [493, 0]
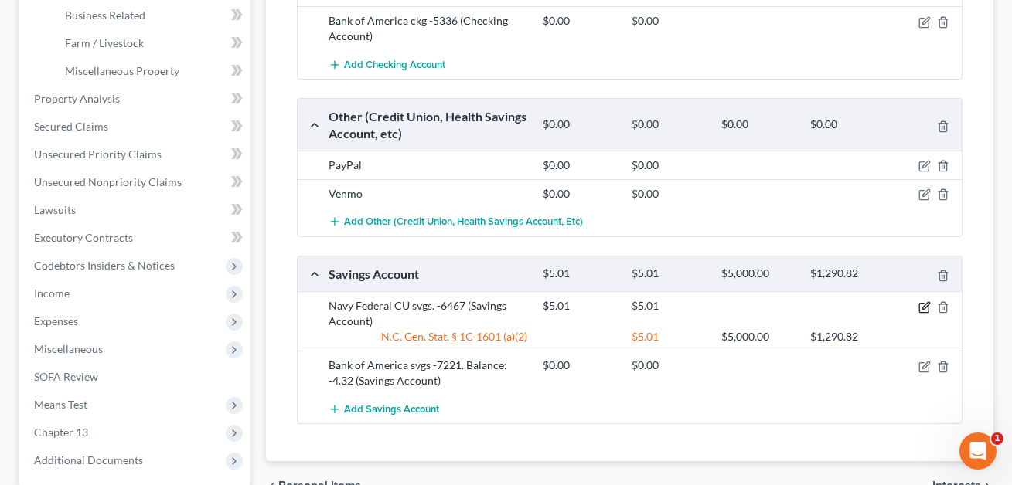
click at [924, 308] on icon "button" at bounding box center [924, 307] width 12 height 12
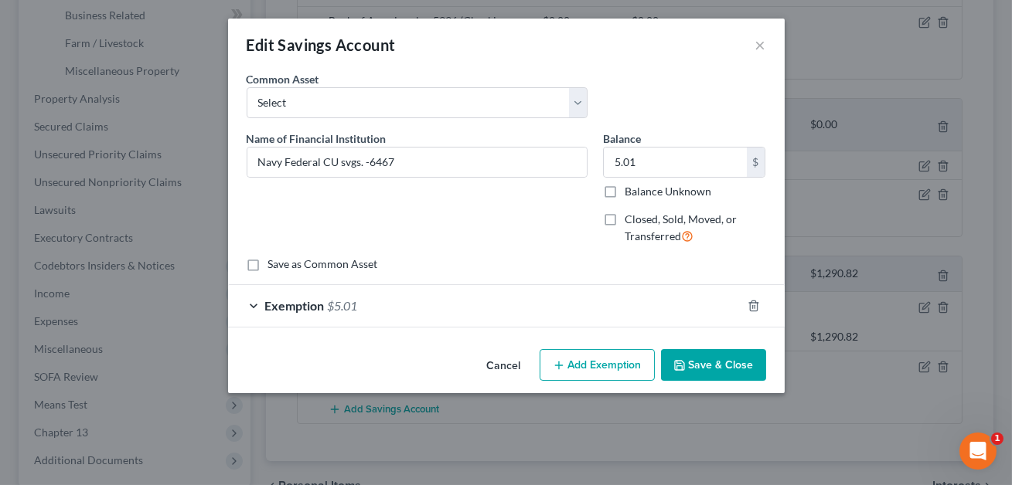
click at [431, 304] on div "Exemption $5.01" at bounding box center [484, 305] width 513 height 41
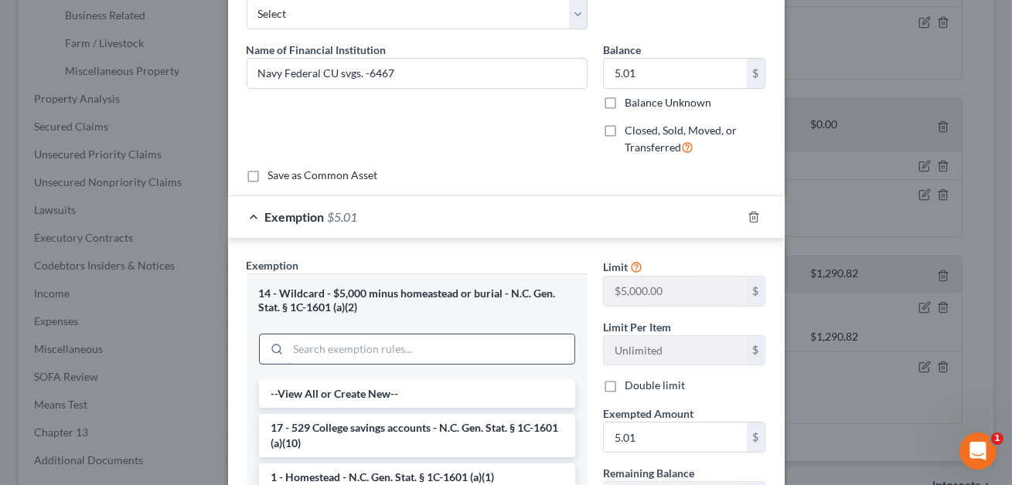
scroll to position [95, 0]
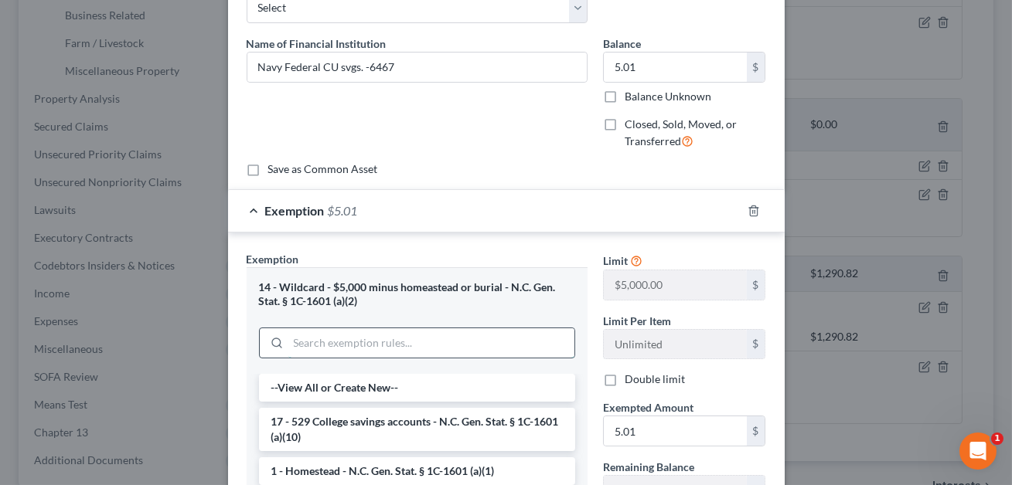
click at [335, 346] on input "search" at bounding box center [431, 342] width 286 height 29
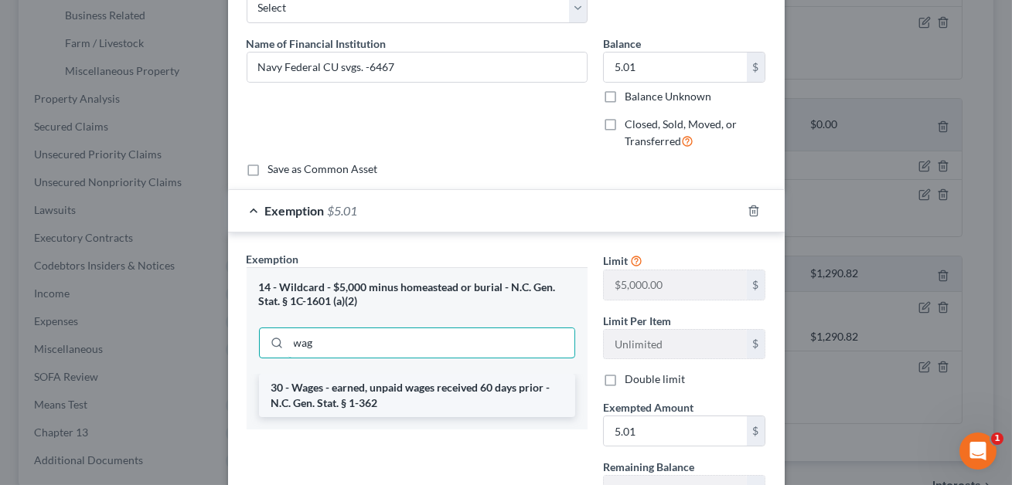
type input "wag"
click at [371, 385] on li "30 - Wages - earned, unpaid wages received 60 days prior - N.C. Gen. Stat. § 1-…" at bounding box center [417, 395] width 316 height 43
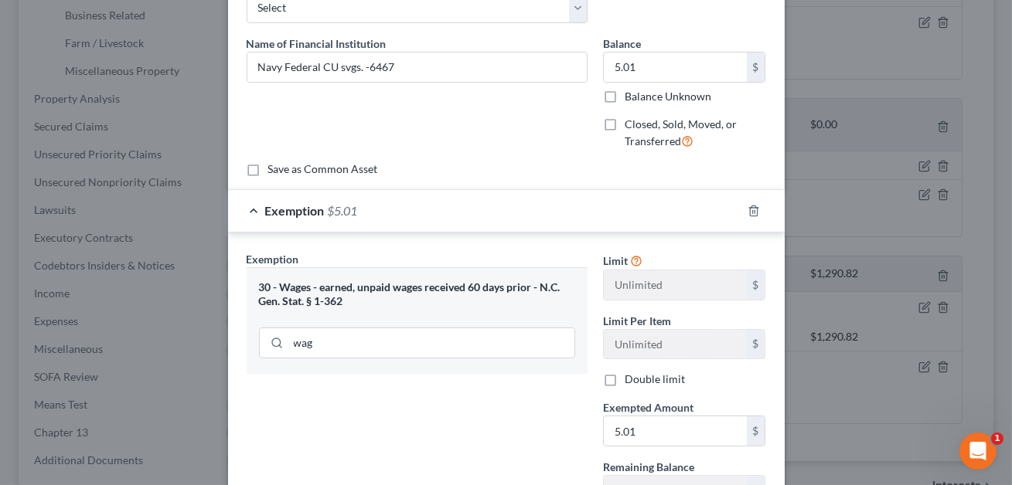
scroll to position [224, 0]
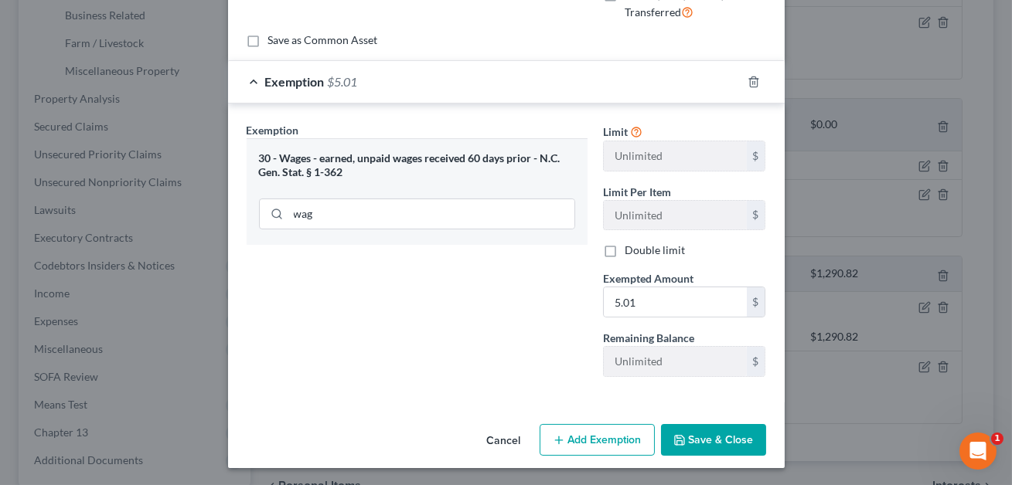
click at [706, 442] on button "Save & Close" at bounding box center [713, 440] width 105 height 32
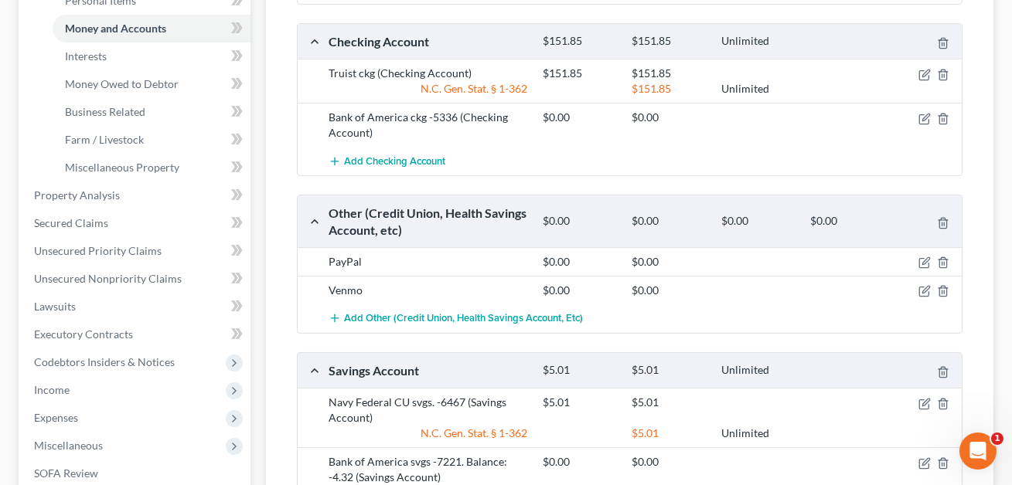
scroll to position [398, 0]
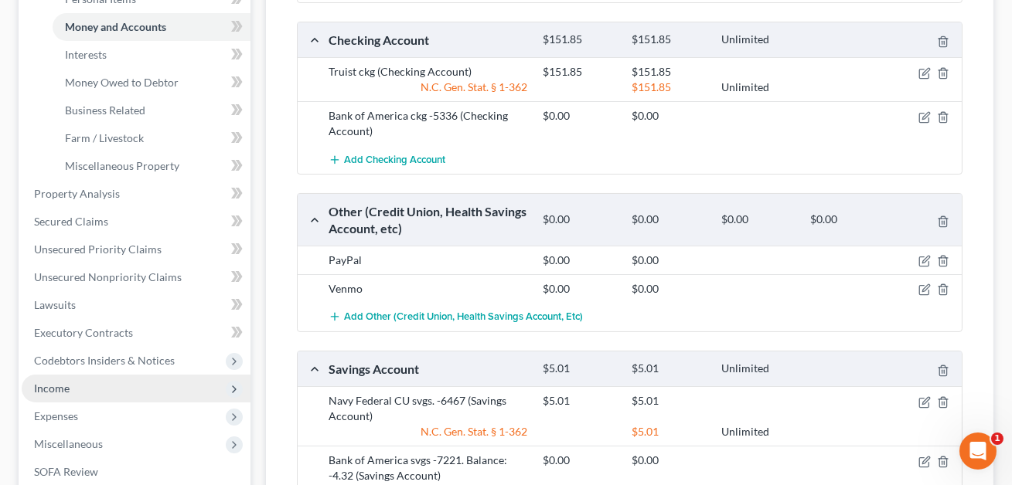
click at [62, 395] on span "Income" at bounding box center [136, 389] width 229 height 28
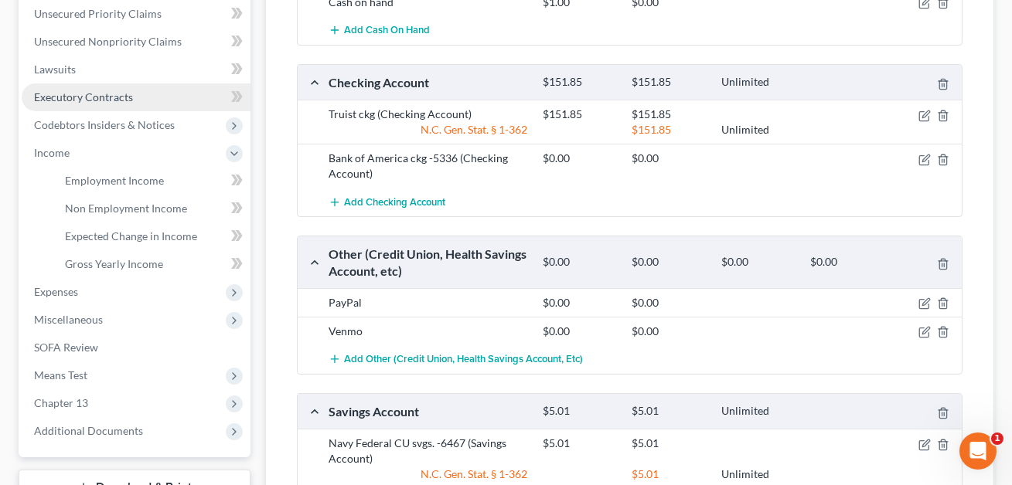
scroll to position [355, 0]
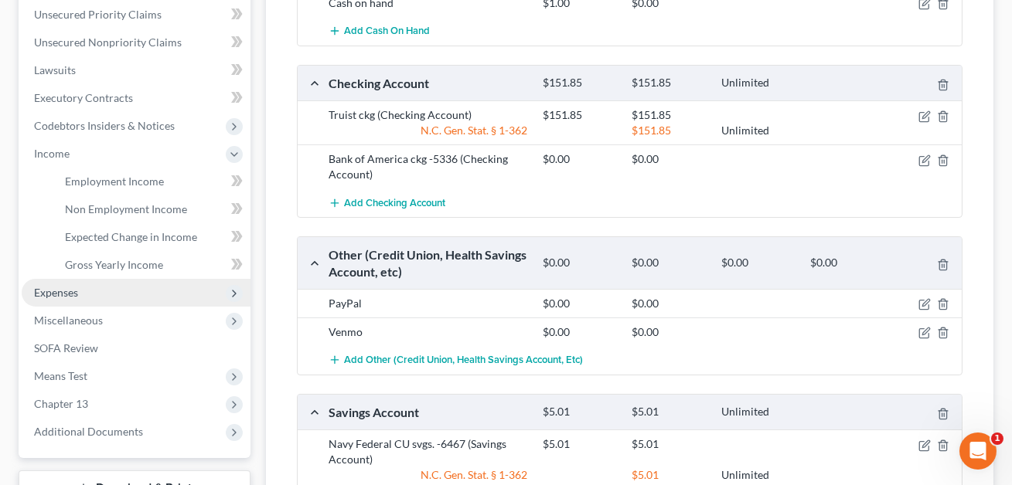
click at [60, 296] on span "Expenses" at bounding box center [56, 292] width 44 height 13
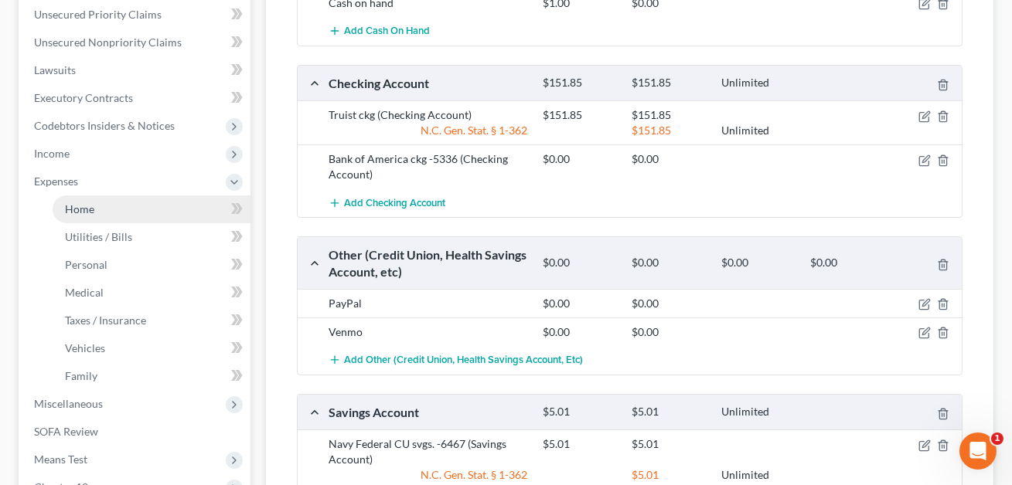
click at [90, 210] on span "Home" at bounding box center [79, 208] width 29 height 13
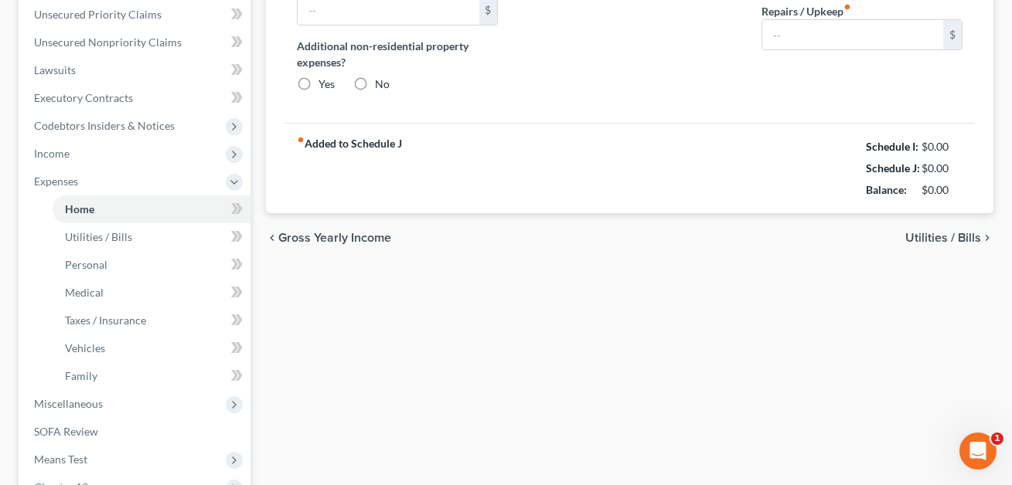
type input "1,439.00"
type input "0.00"
radio input "true"
type input "55.00"
type input "0.00"
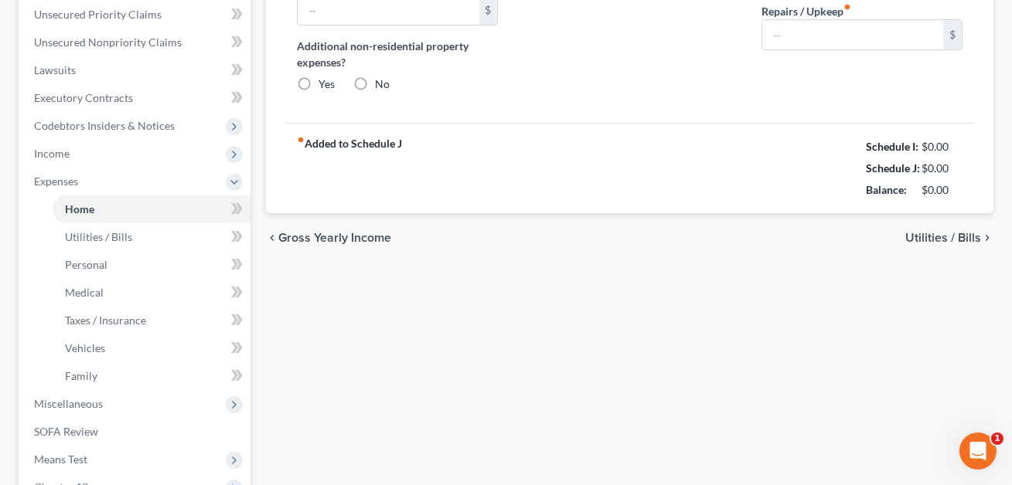
type input "0.00"
type input "100.00"
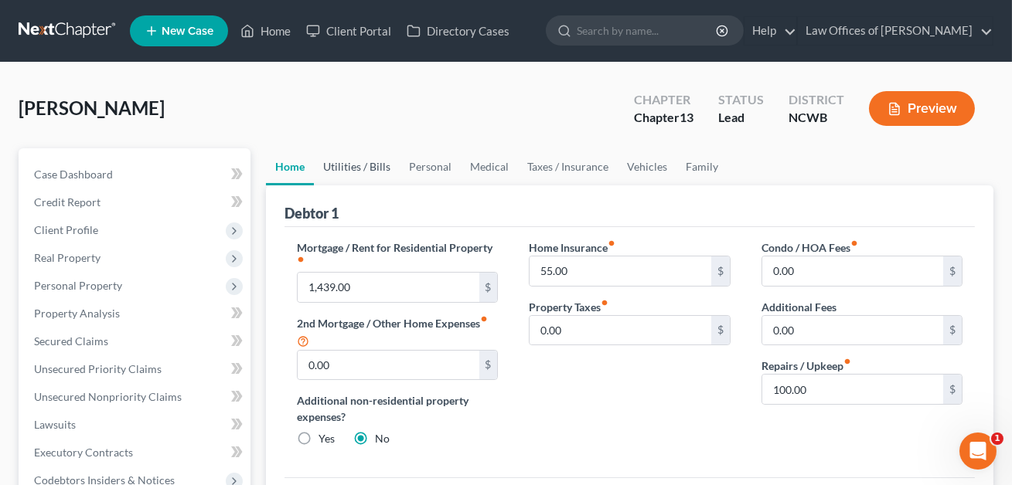
click at [347, 165] on link "Utilities / Bills" at bounding box center [357, 166] width 86 height 37
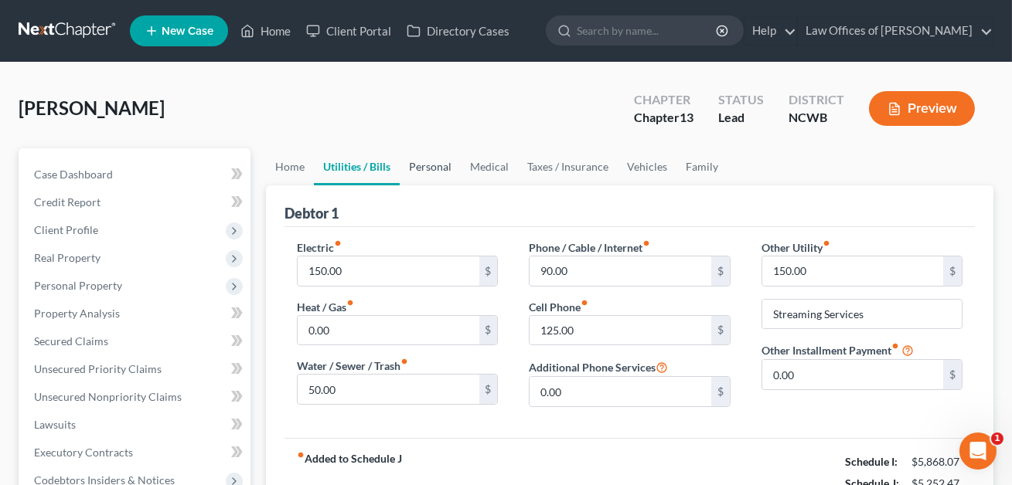
click at [432, 168] on link "Personal" at bounding box center [430, 166] width 61 height 37
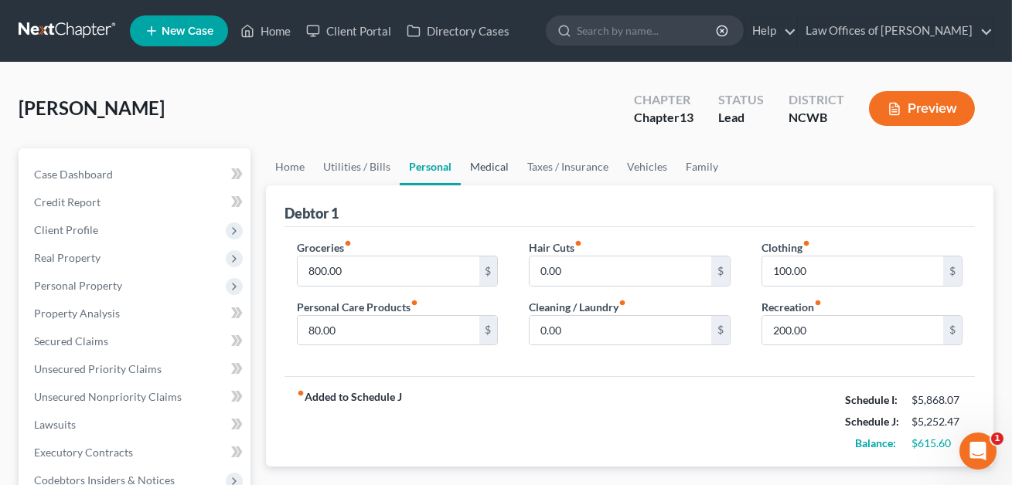
click at [494, 164] on link "Medical" at bounding box center [489, 166] width 57 height 37
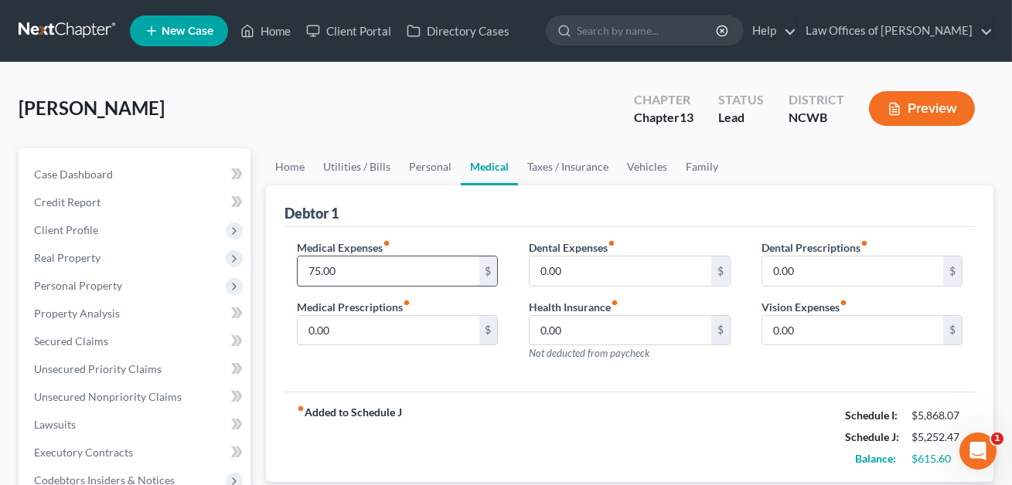
click at [373, 273] on input "75.00" at bounding box center [388, 271] width 181 height 29
type input "100.00"
click at [431, 165] on link "Personal" at bounding box center [430, 166] width 61 height 37
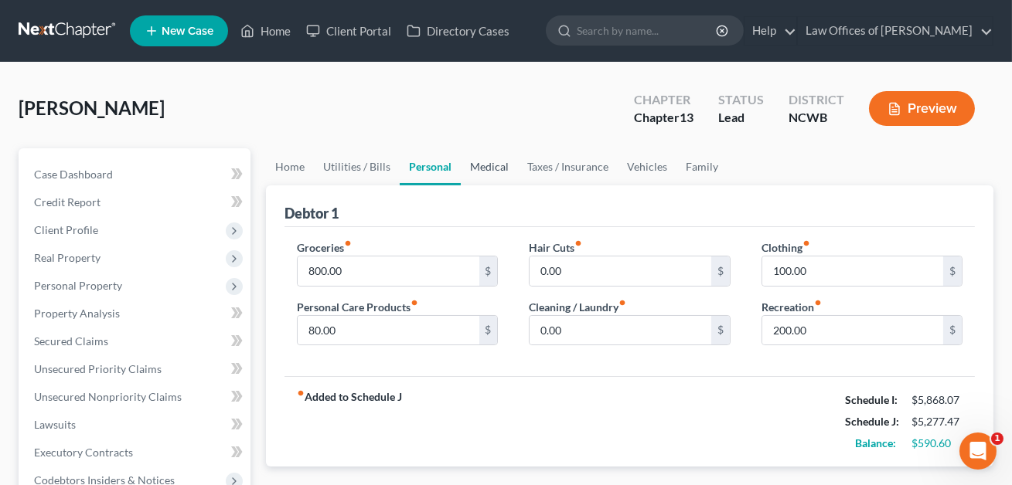
click at [482, 167] on link "Medical" at bounding box center [489, 166] width 57 height 37
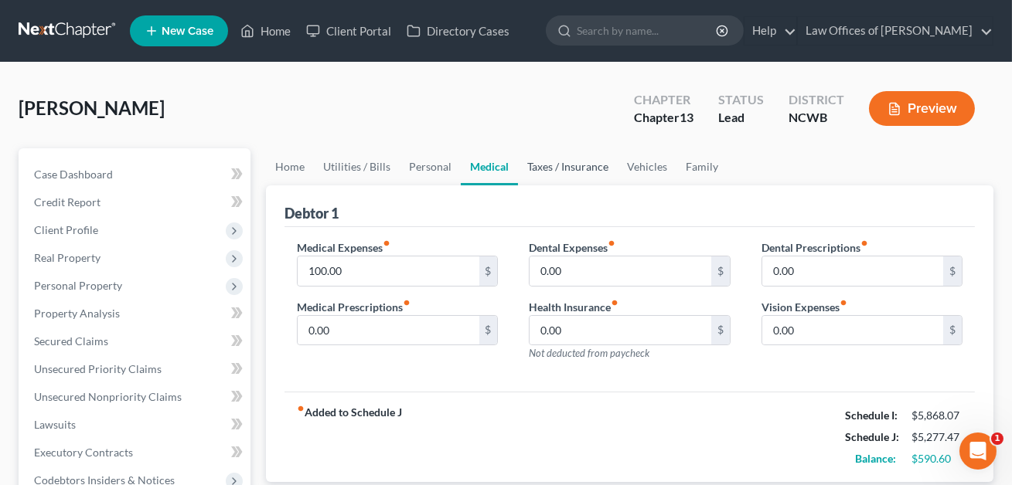
click at [548, 166] on link "Taxes / Insurance" at bounding box center [568, 166] width 100 height 37
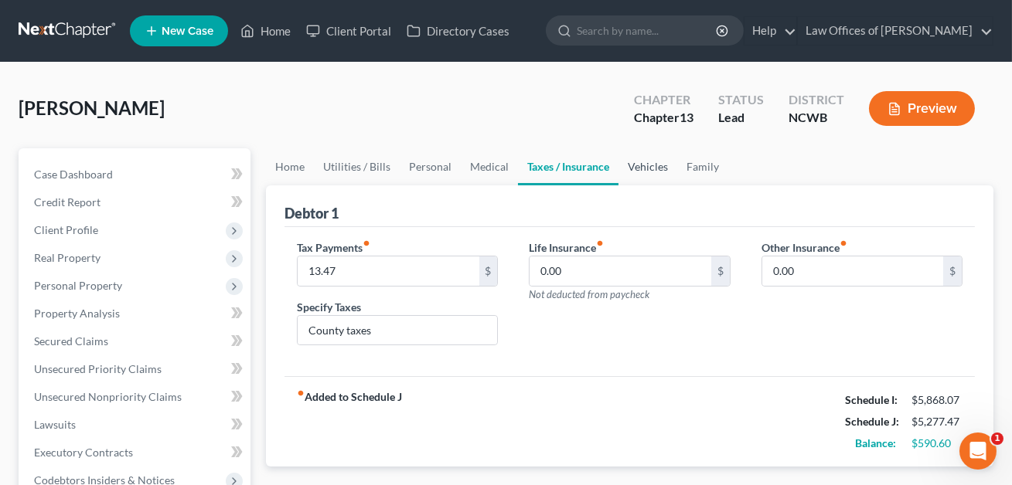
click at [637, 167] on link "Vehicles" at bounding box center [647, 166] width 59 height 37
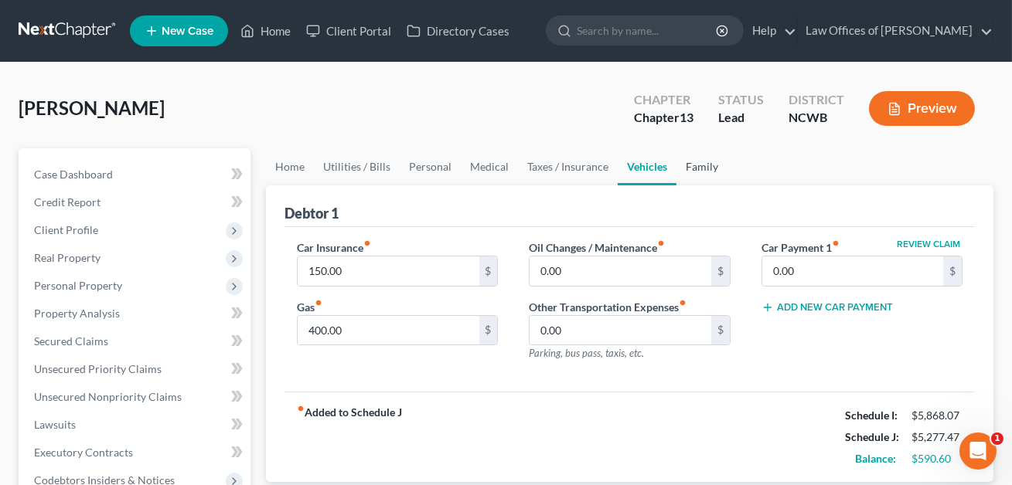
click at [698, 168] on link "Family" at bounding box center [701, 166] width 51 height 37
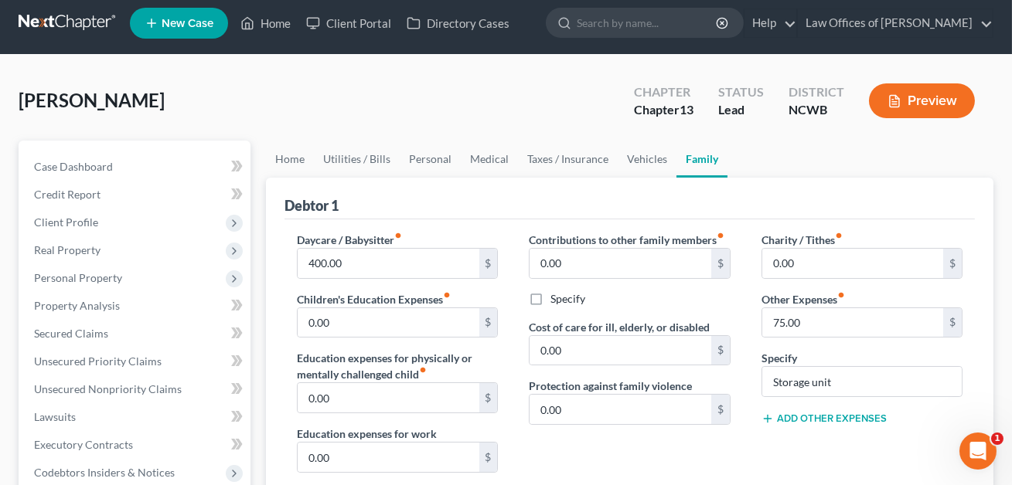
scroll to position [10, 0]
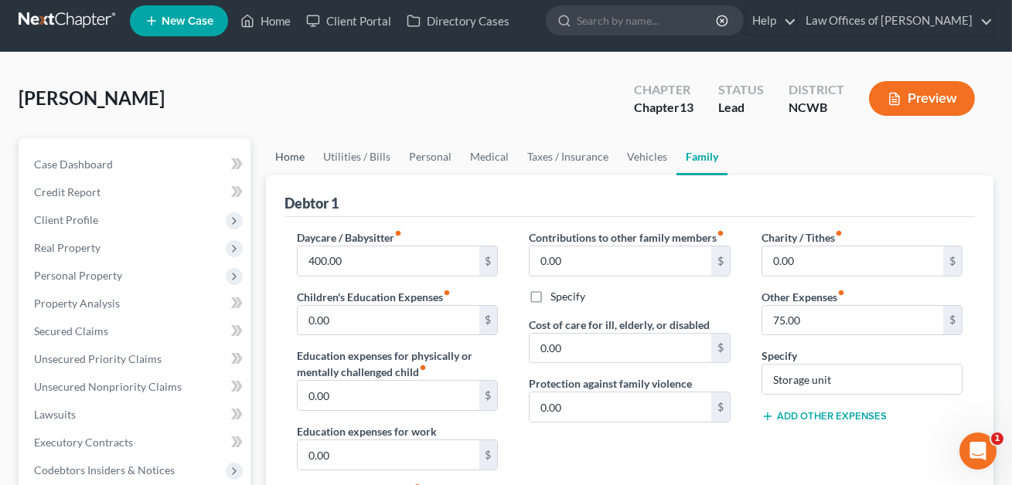
click at [289, 155] on link "Home" at bounding box center [290, 156] width 48 height 37
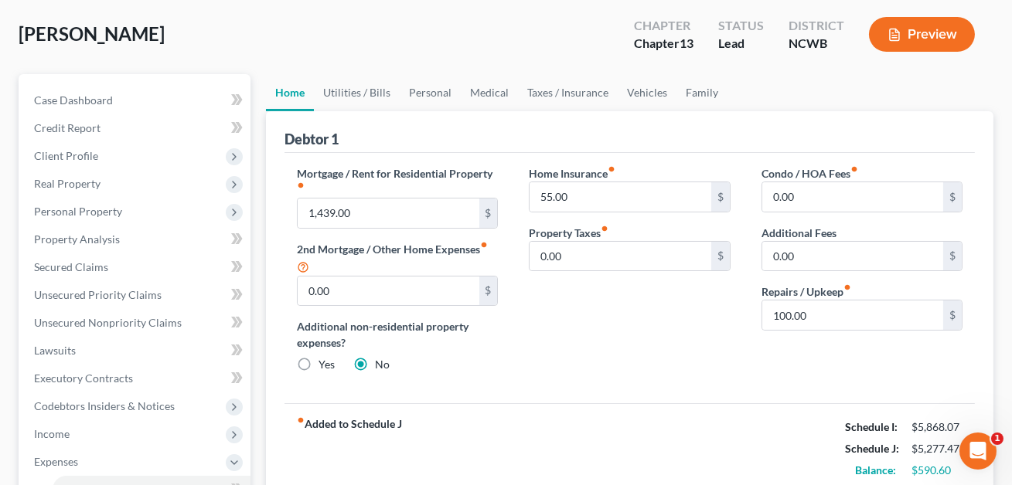
scroll to position [72, 0]
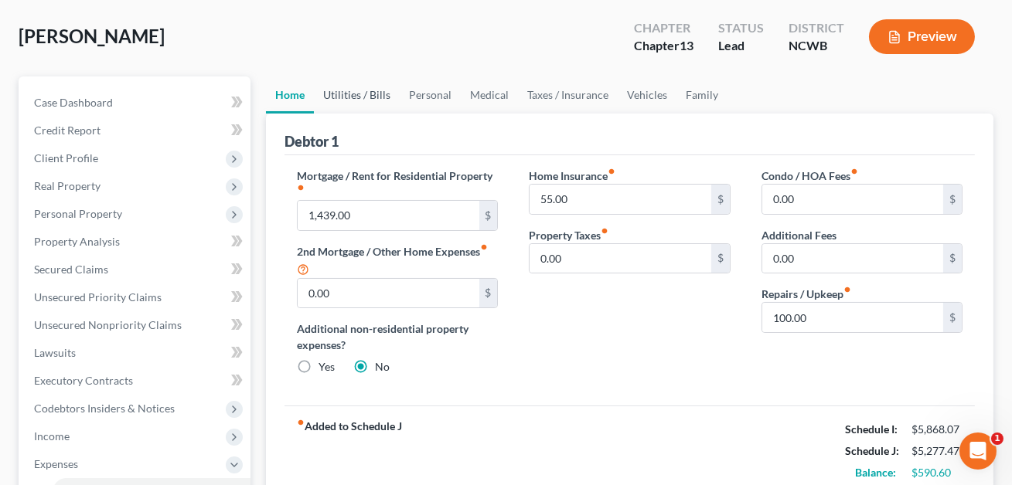
click at [342, 97] on link "Utilities / Bills" at bounding box center [357, 95] width 86 height 37
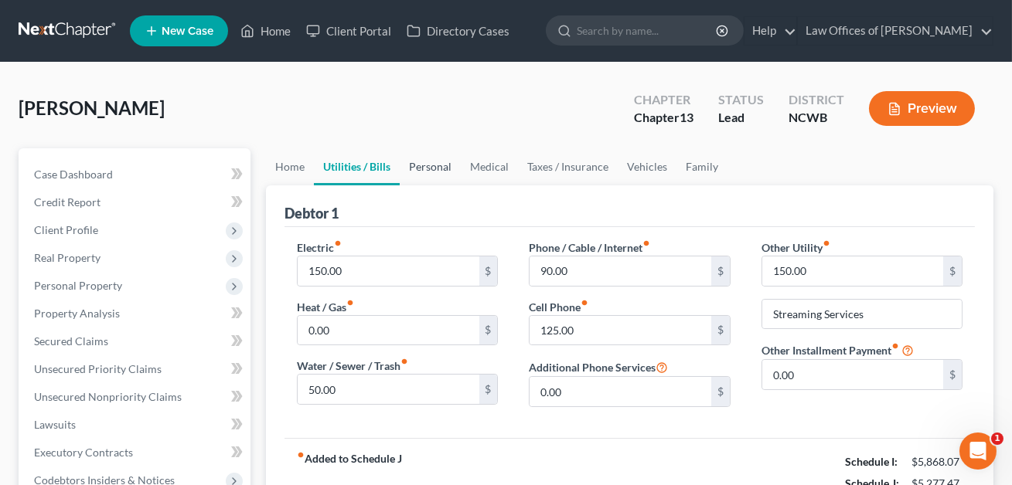
click at [437, 172] on link "Personal" at bounding box center [430, 166] width 61 height 37
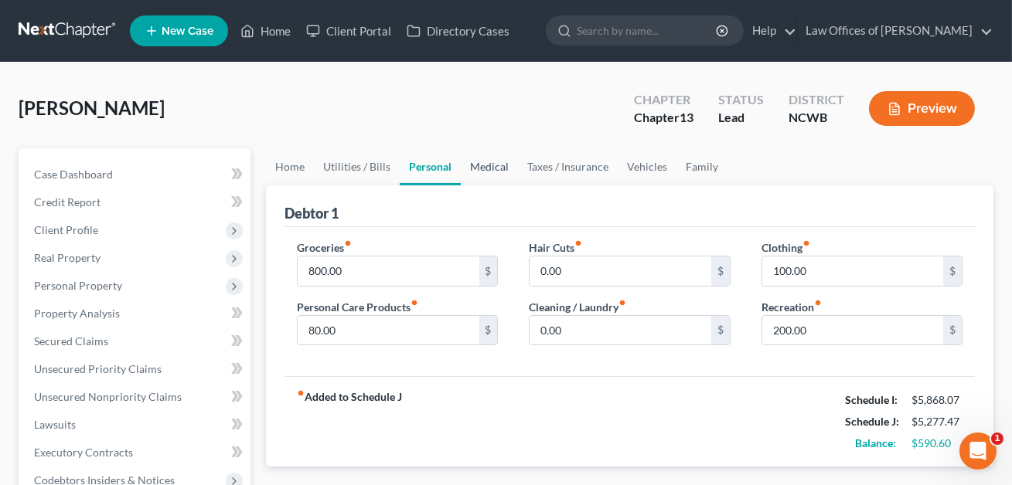
click at [495, 166] on link "Medical" at bounding box center [489, 166] width 57 height 37
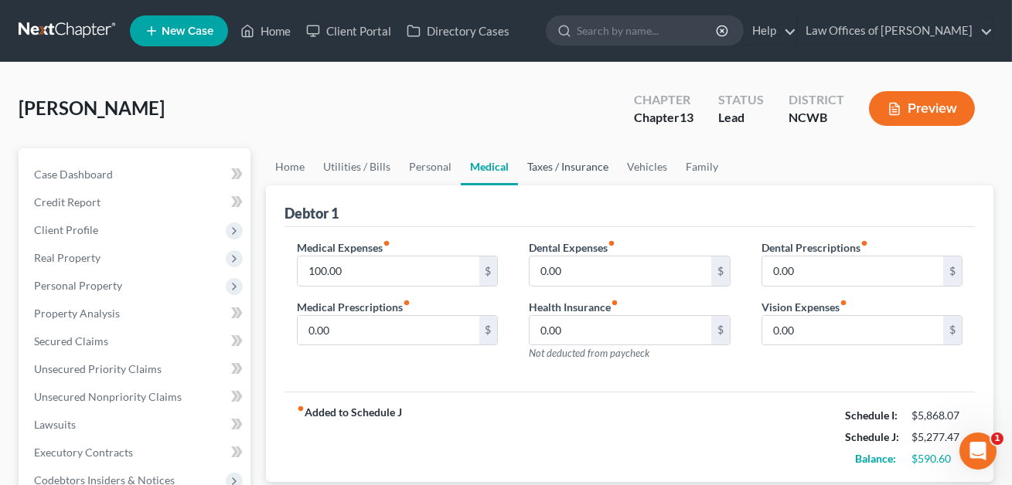
click at [543, 162] on link "Taxes / Insurance" at bounding box center [568, 166] width 100 height 37
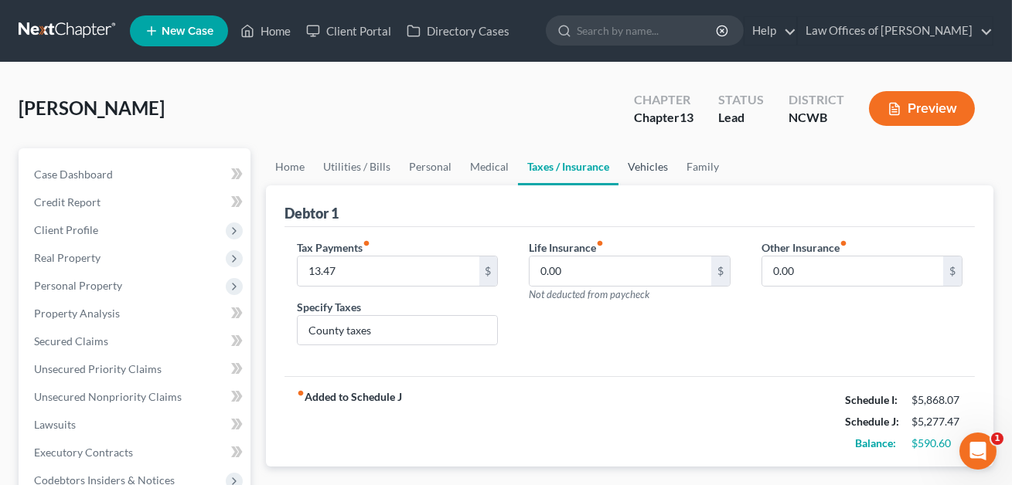
click at [639, 164] on link "Vehicles" at bounding box center [647, 166] width 59 height 37
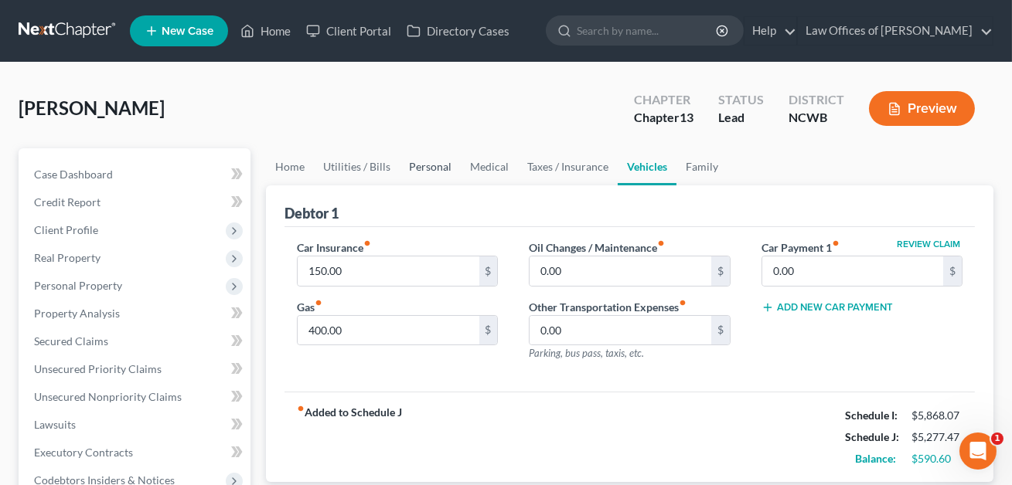
click at [422, 168] on link "Personal" at bounding box center [430, 166] width 61 height 37
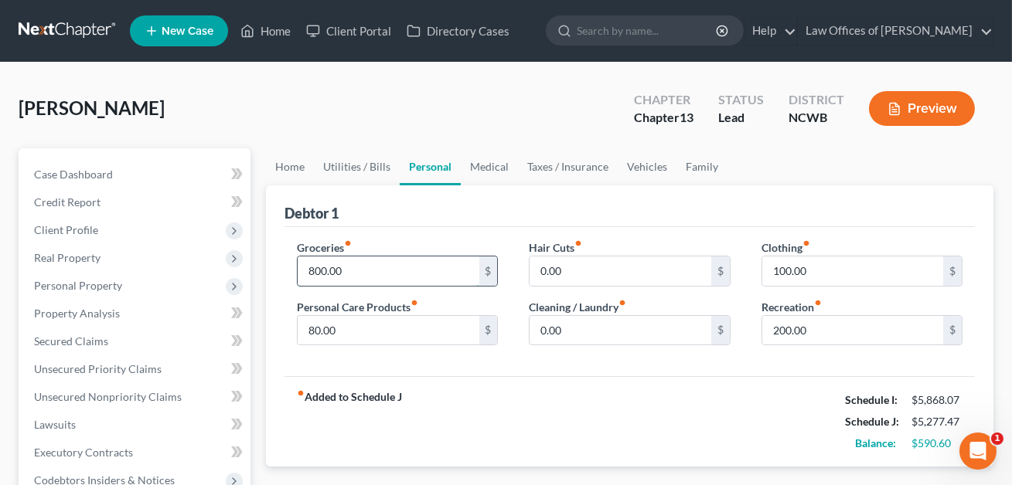
click at [322, 269] on input "800.00" at bounding box center [388, 271] width 181 height 29
type input "850.00"
click at [335, 329] on input "80.00" at bounding box center [388, 330] width 181 height 29
type input "100.00"
click at [354, 169] on link "Utilities / Bills" at bounding box center [357, 166] width 86 height 37
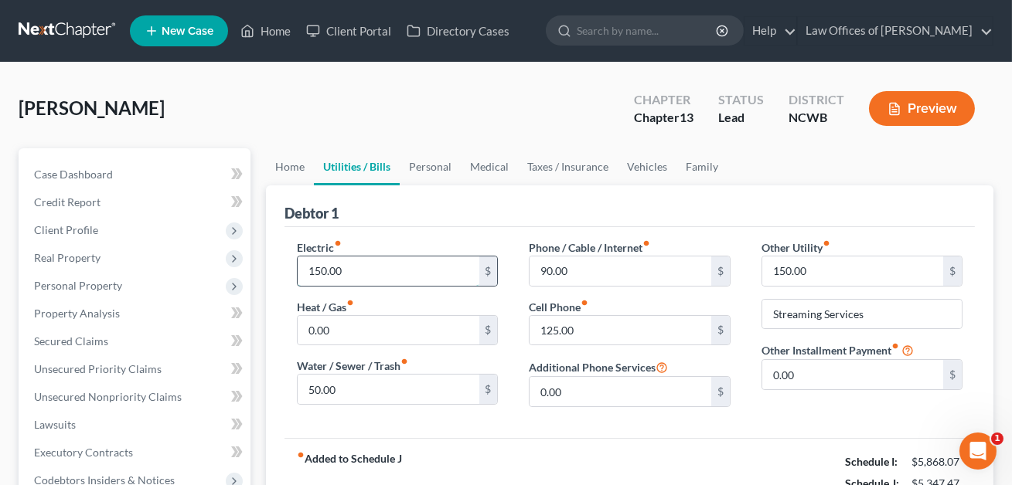
click at [348, 267] on input "150.00" at bounding box center [388, 271] width 181 height 29
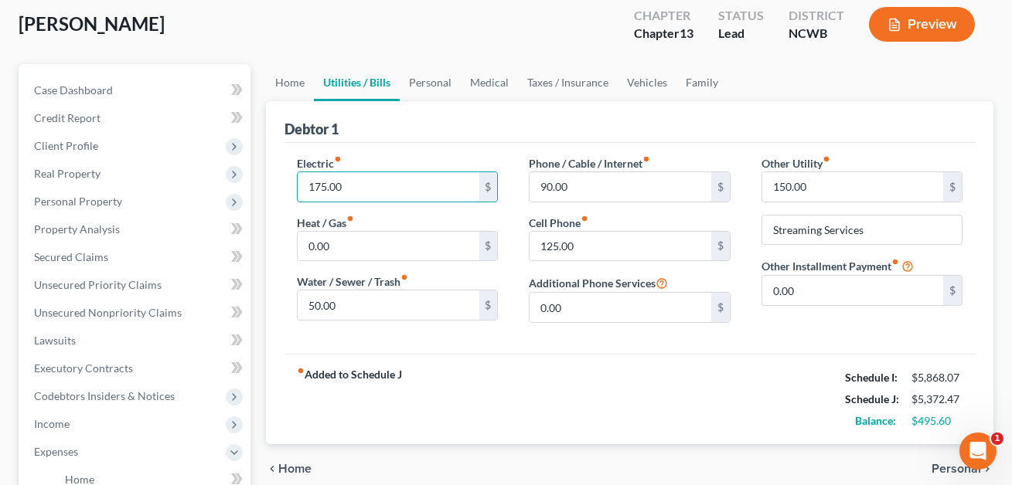
scroll to position [136, 0]
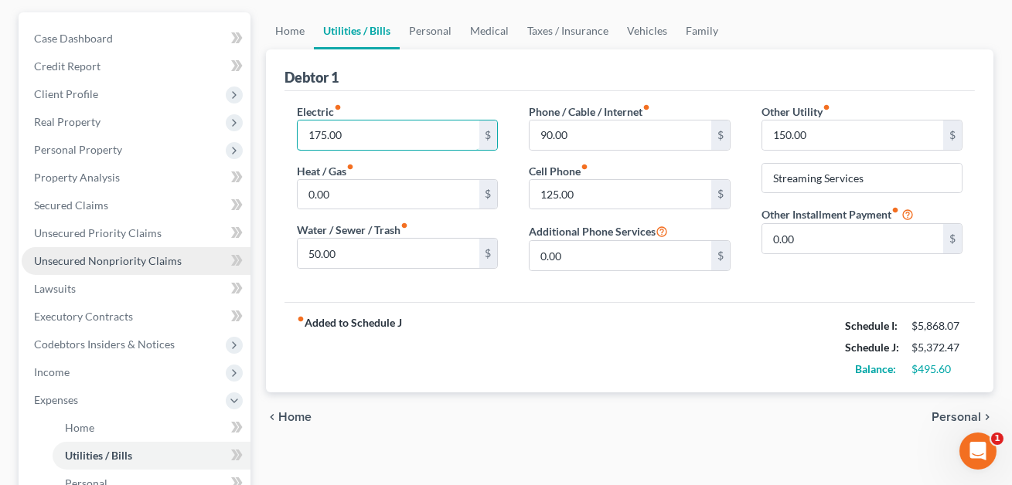
type input "175.00"
click at [88, 255] on span "Unsecured Nonpriority Claims" at bounding box center [108, 260] width 148 height 13
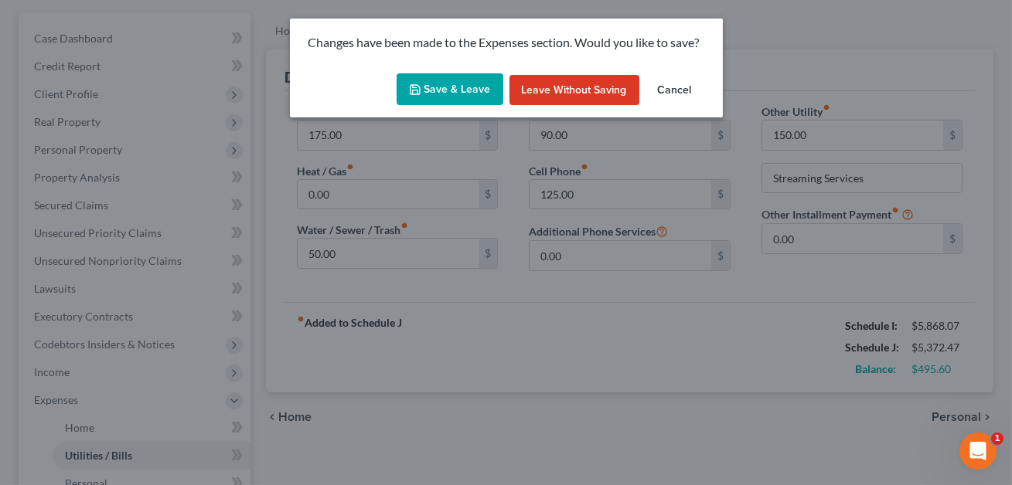
click at [468, 86] on button "Save & Leave" at bounding box center [449, 89] width 107 height 32
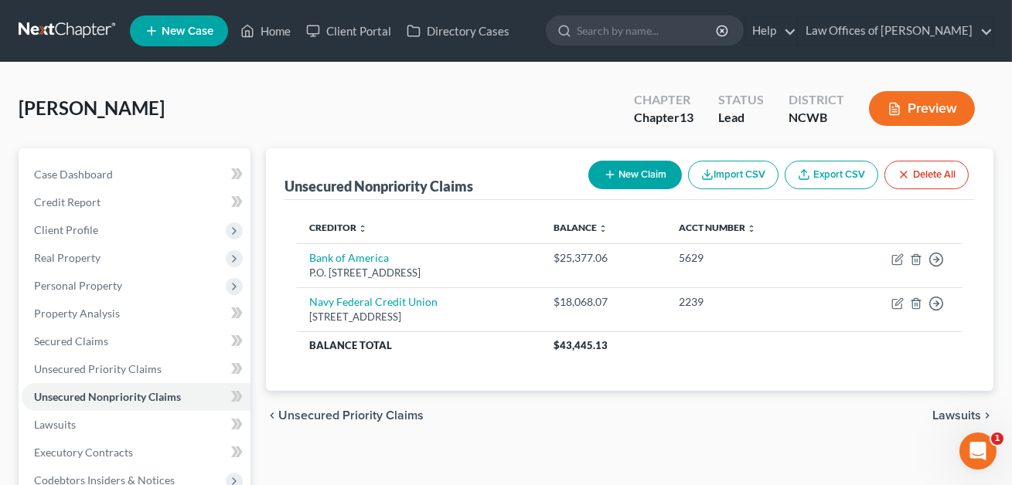
click at [632, 170] on button "New Claim" at bounding box center [635, 175] width 94 height 29
select select "0"
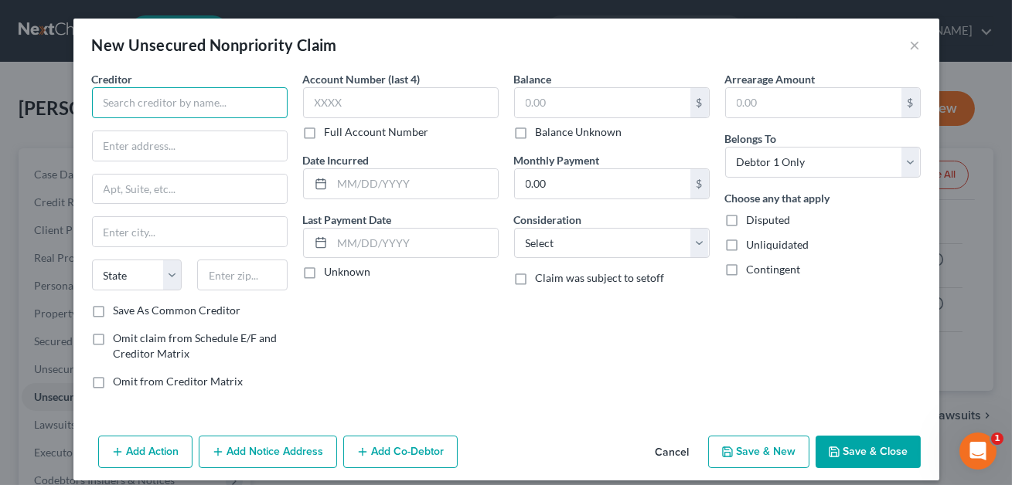
click at [181, 104] on input "text" at bounding box center [190, 102] width 196 height 31
type input "Landlod: Legacy Lake Norman"
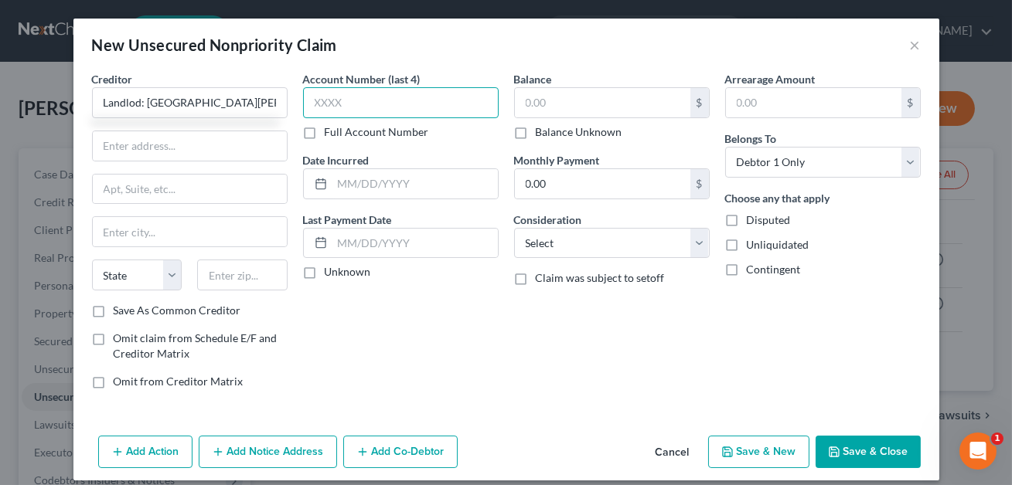
click at [322, 101] on input "text" at bounding box center [401, 102] width 196 height 31
type input "XXXX"
click at [114, 340] on label "Omit claim from Schedule E/F and Creditor Matrix" at bounding box center [201, 346] width 174 height 31
click at [120, 340] on input "Omit claim from Schedule E/F and Creditor Matrix" at bounding box center [125, 336] width 10 height 10
checkbox input "true"
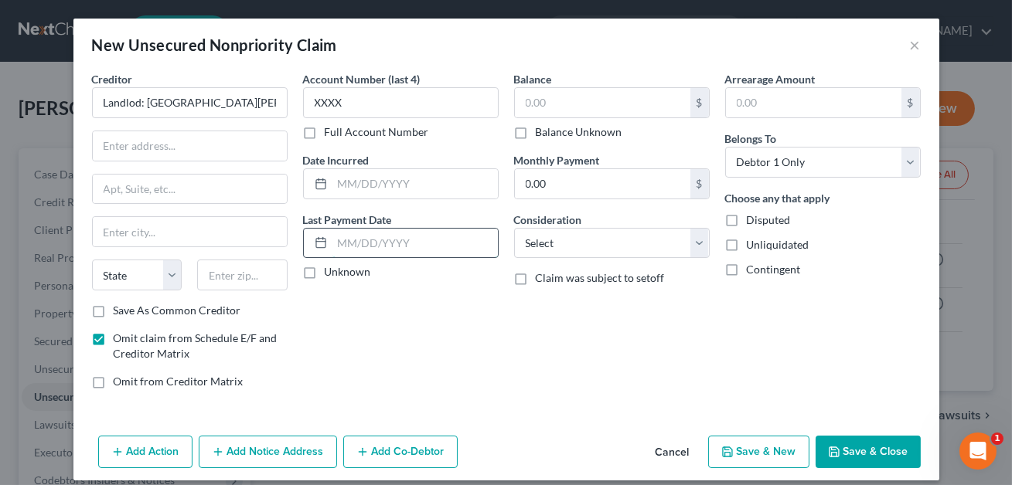
click at [344, 236] on input "text" at bounding box center [414, 243] width 165 height 29
type input "08/01/2025"
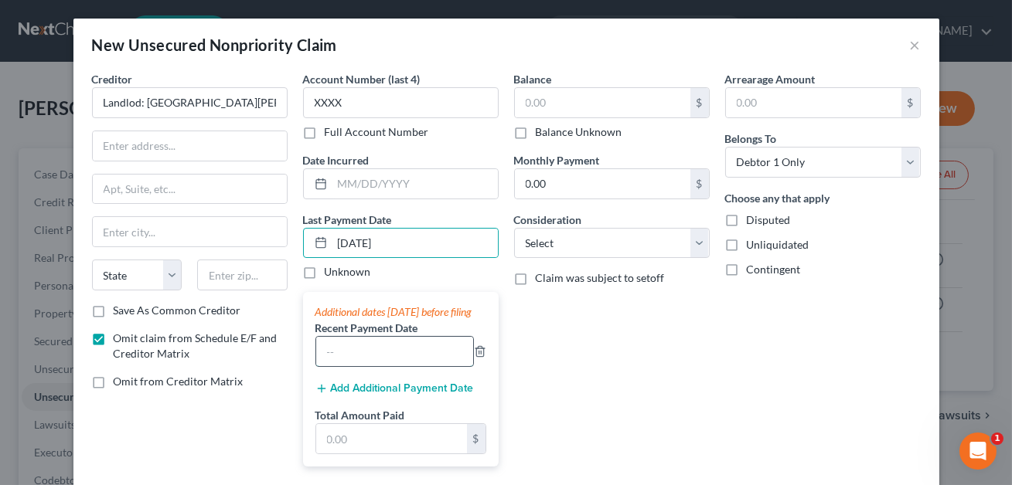
click at [377, 361] on input "text" at bounding box center [394, 351] width 157 height 29
type input "07/01/2025"
click at [398, 395] on button "Add Additional Payment Date" at bounding box center [394, 389] width 158 height 12
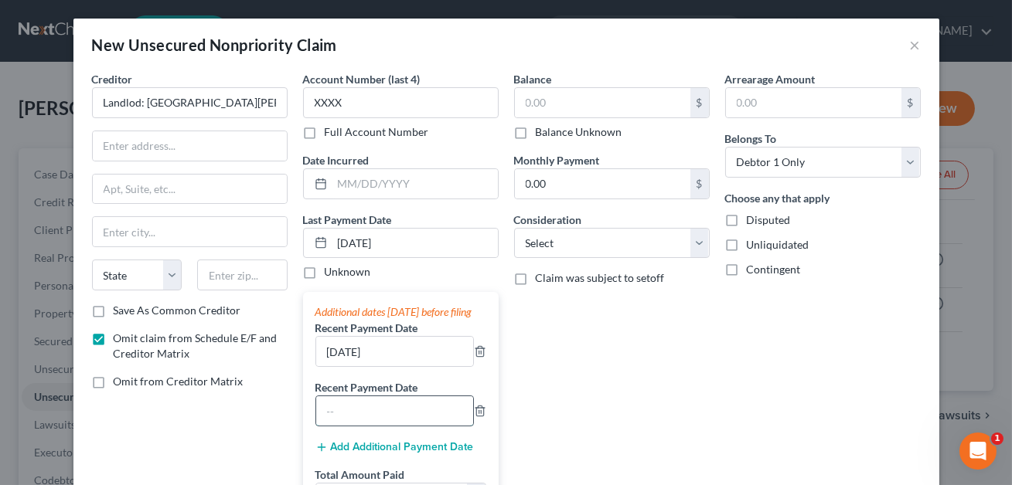
click at [383, 426] on input "text" at bounding box center [394, 410] width 157 height 29
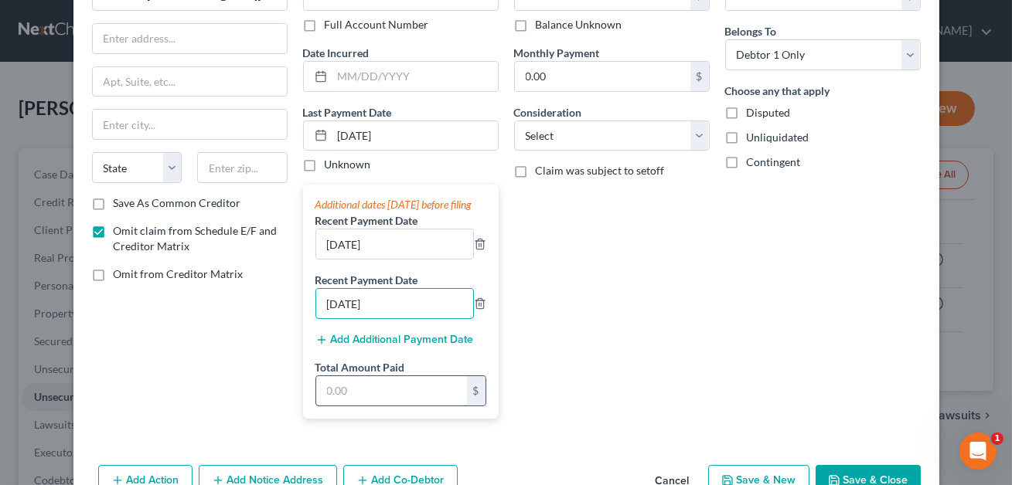
scroll to position [121, 0]
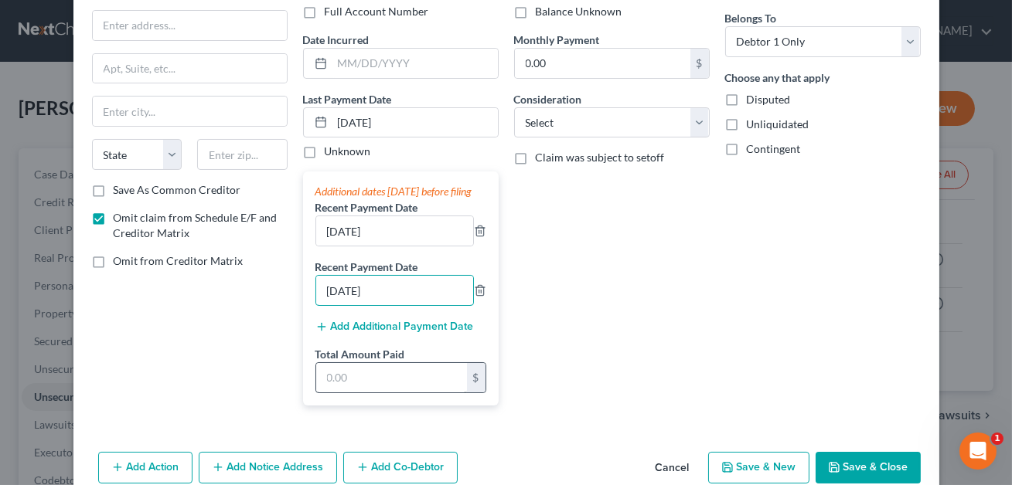
type input "06/01/2025"
click at [368, 391] on input "text" at bounding box center [391, 377] width 151 height 29
click at [542, 128] on select "Select Cable / Satellite Services Collection Agency Credit Card Debt Debt Couns…" at bounding box center [612, 122] width 196 height 31
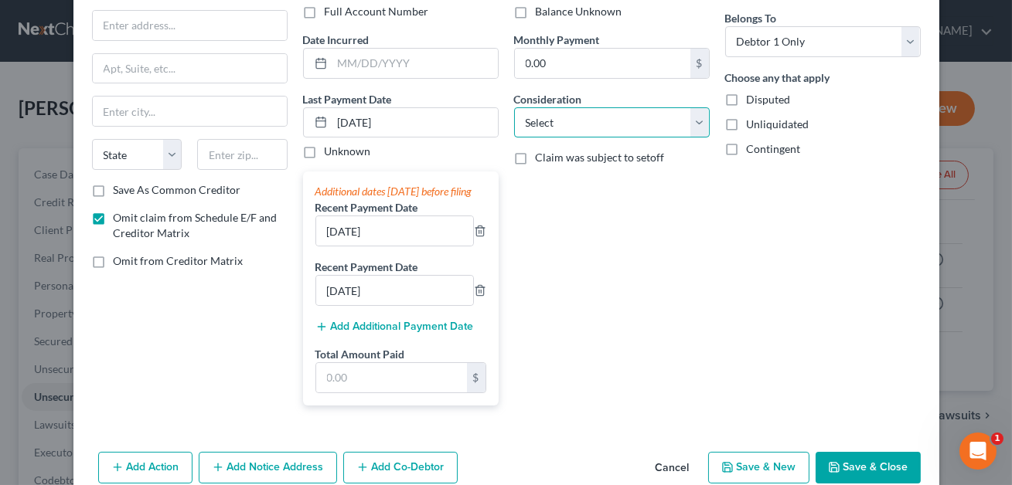
select select "14"
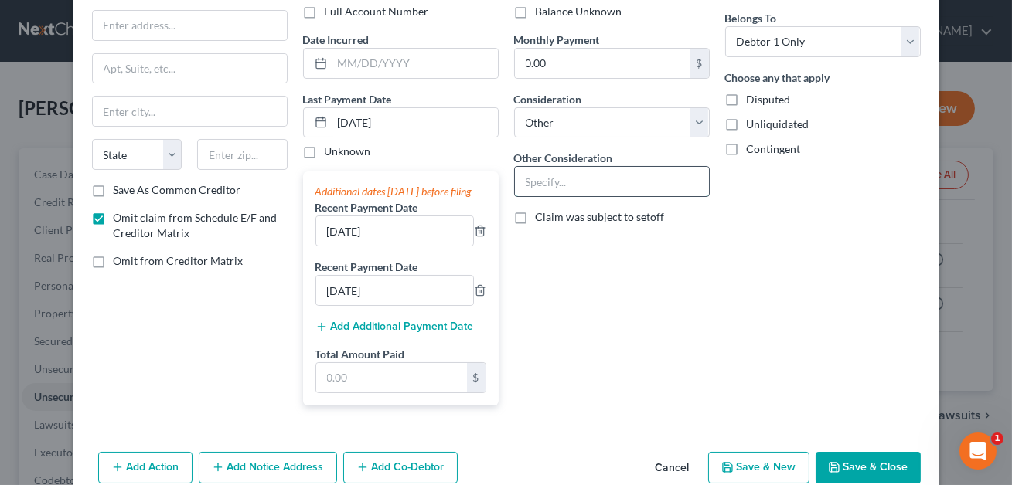
click at [542, 187] on input "text" at bounding box center [612, 181] width 194 height 29
type input "Rent"
click at [383, 382] on input "text" at bounding box center [391, 377] width 151 height 29
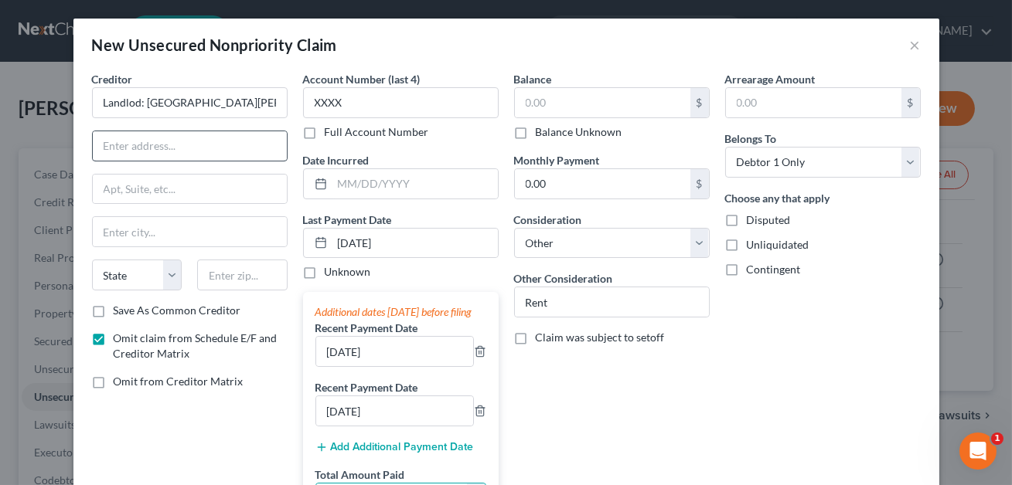
type input "4,317.00"
click at [121, 158] on input "text" at bounding box center [190, 145] width 194 height 29
click at [134, 106] on input "Landlod: Legacy Lake Norman" at bounding box center [190, 102] width 196 height 31
type input "Landlord: Legacy Lake Norman"
click at [138, 139] on input "text" at bounding box center [190, 145] width 194 height 29
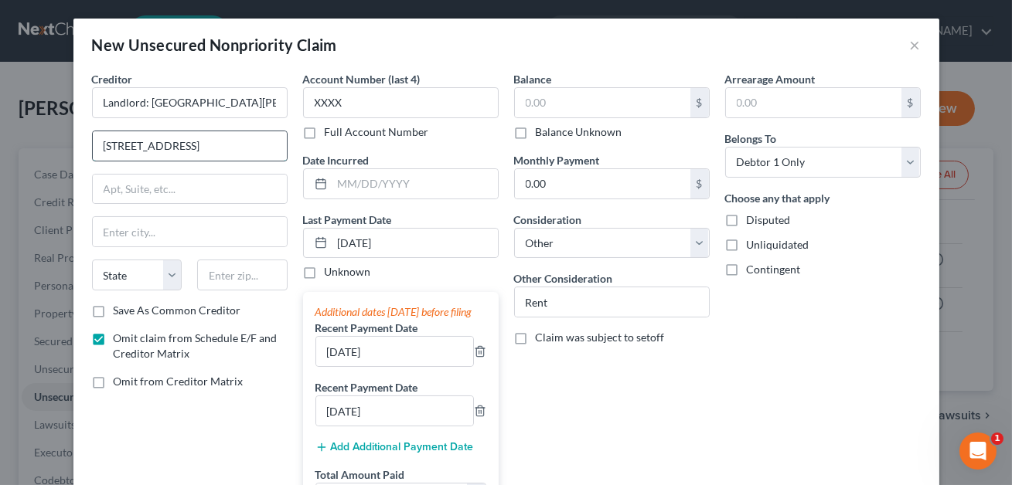
click at [165, 145] on input "121 VILLAGE GREEN LN." at bounding box center [190, 145] width 194 height 29
click at [192, 148] on input "121 Village GREEN LN." at bounding box center [190, 145] width 194 height 29
click at [204, 146] on input "121 Village Green LN." at bounding box center [190, 145] width 194 height 29
type input "121 Village Green Ln."
click at [217, 274] on input "text" at bounding box center [242, 275] width 90 height 31
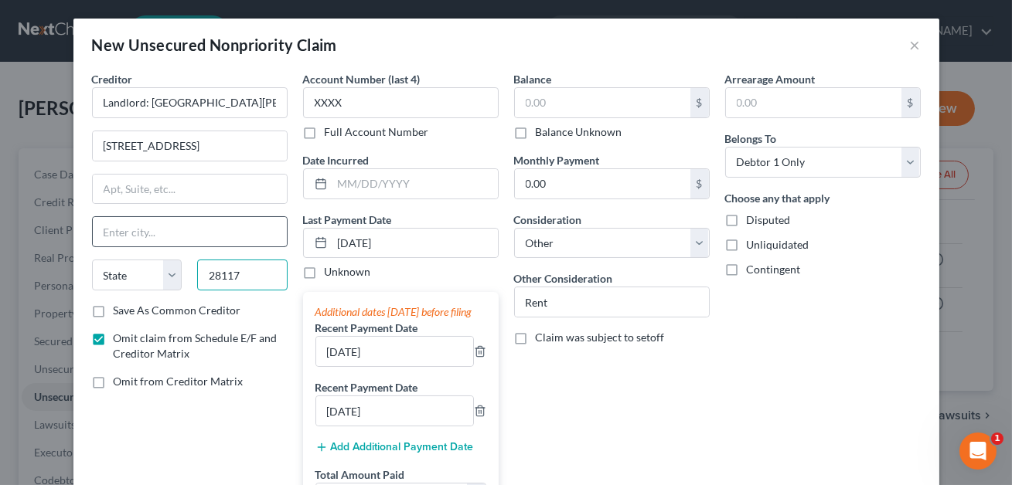
type input "28117"
click at [198, 236] on input "text" at bounding box center [190, 231] width 194 height 29
type input "Mooresville"
select select "28"
click at [724, 410] on div "Arrearage Amount $ Belongs To * Select Debtor 1 Only Debtor 2 Only Debtor 1 And…" at bounding box center [822, 305] width 211 height 468
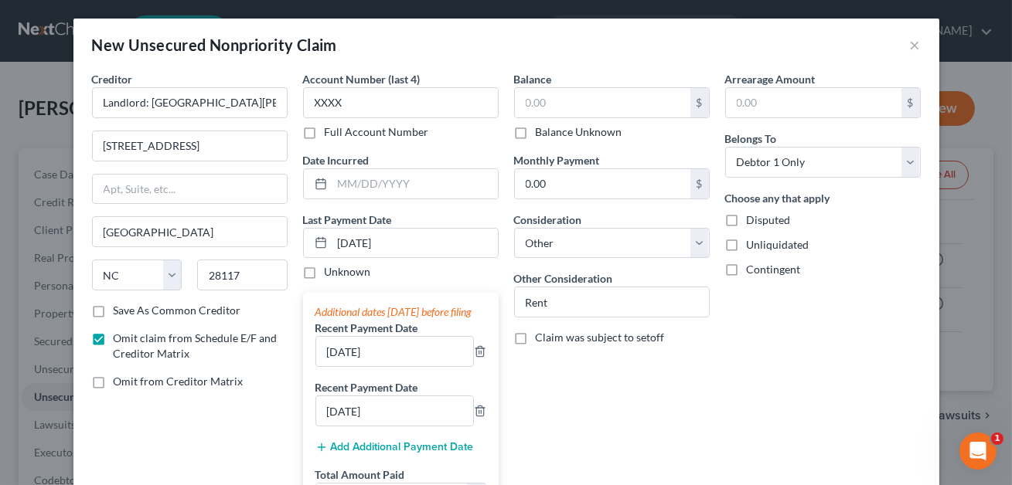
scroll to position [164, 0]
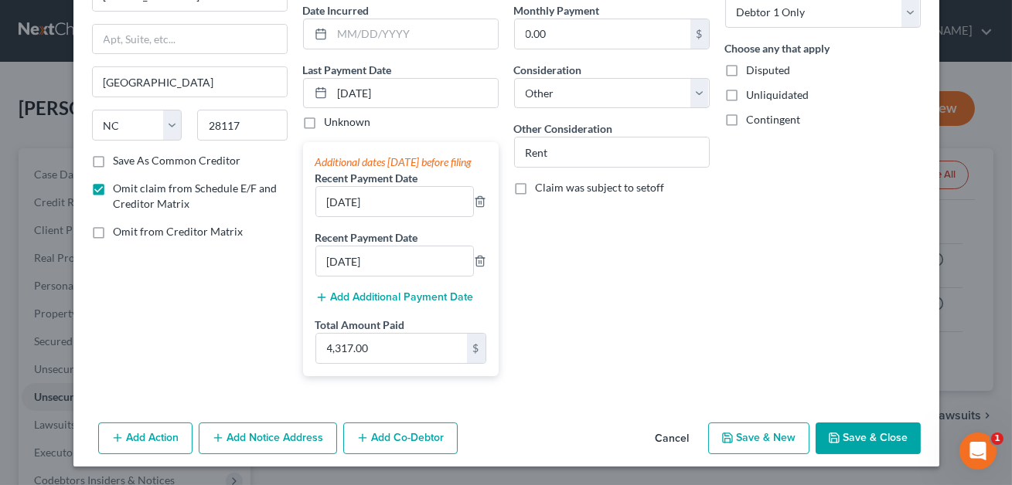
click at [876, 441] on button "Save & Close" at bounding box center [867, 439] width 105 height 32
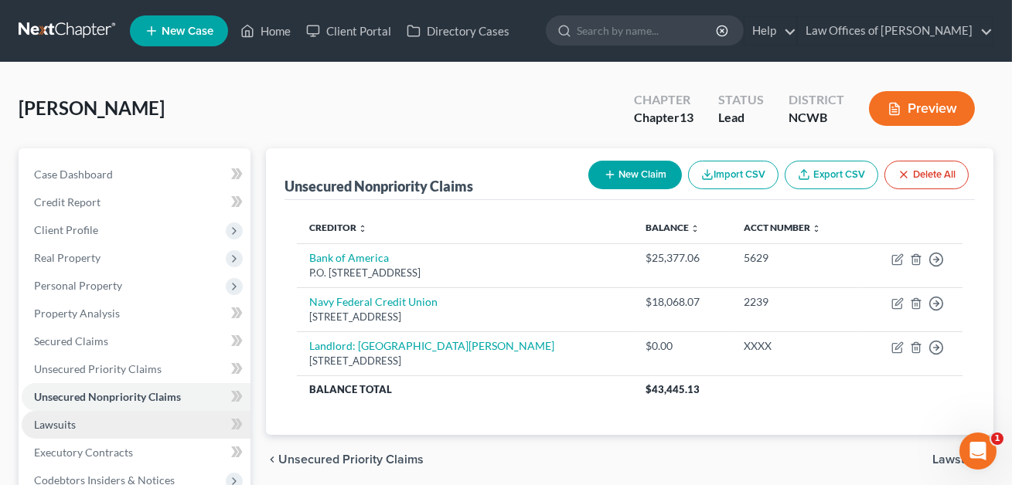
click at [69, 421] on span "Lawsuits" at bounding box center [55, 424] width 42 height 13
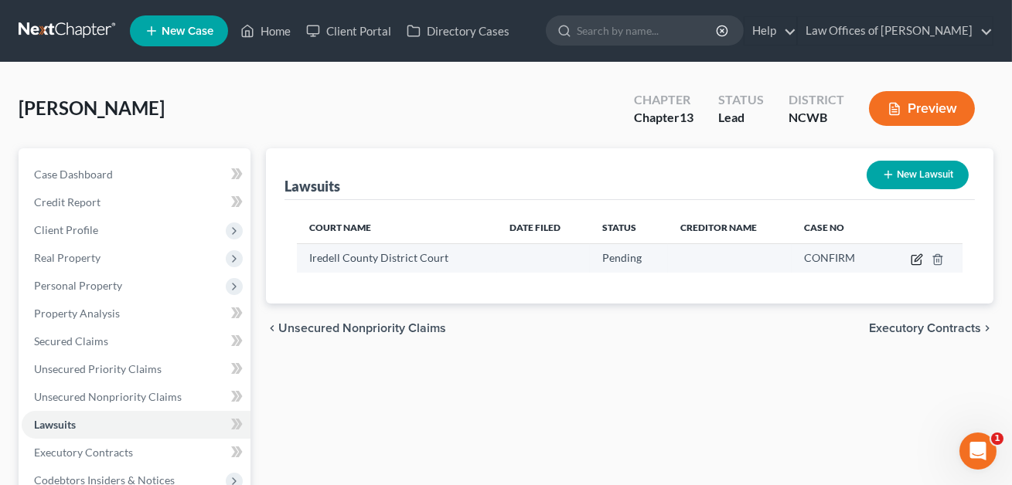
click at [914, 260] on icon "button" at bounding box center [916, 260] width 12 height 12
select select "28"
select select "0"
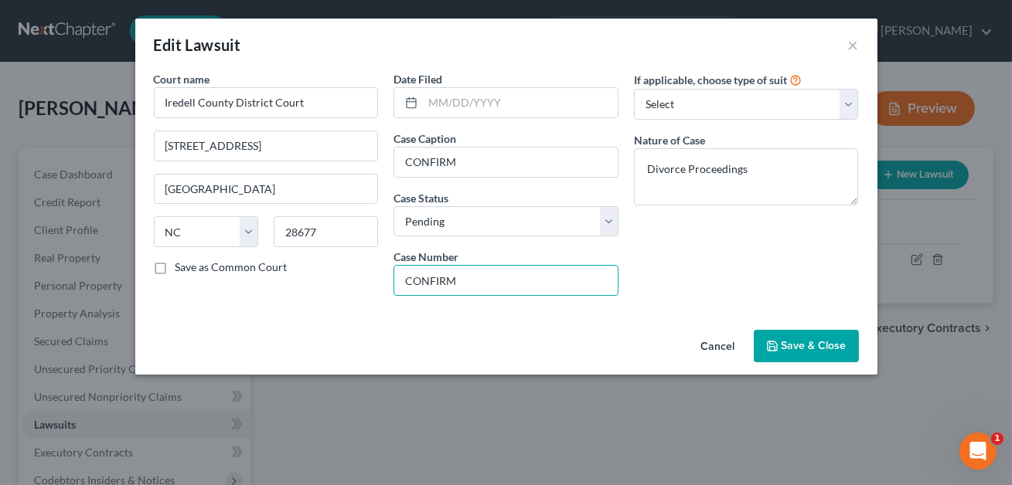
drag, startPoint x: 480, startPoint y: 281, endPoint x: 393, endPoint y: 281, distance: 87.3
click at [393, 281] on div "Date Filed Case Caption CONFIRM Case Status * Select Pending On Appeal Conclude…" at bounding box center [506, 189] width 240 height 237
type input "25CVD897"
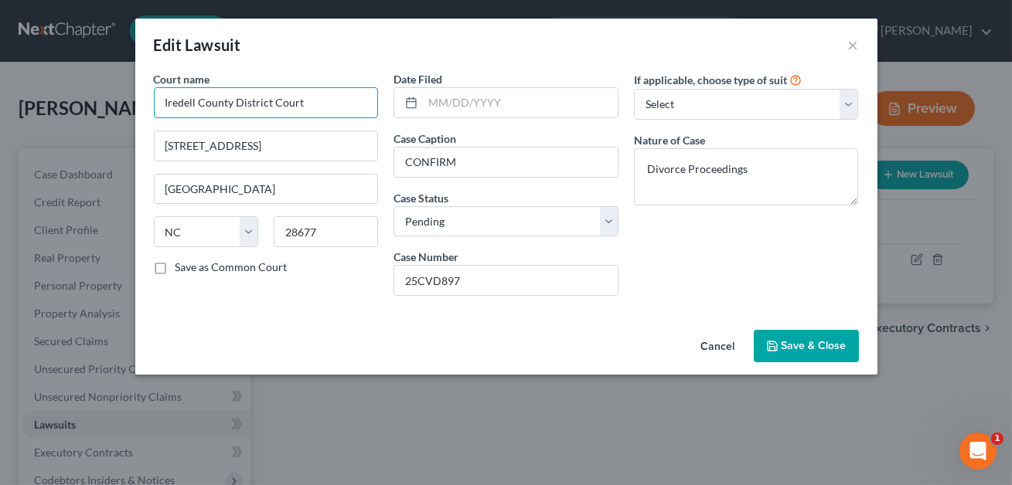
drag, startPoint x: 196, startPoint y: 103, endPoint x: 160, endPoint y: 102, distance: 35.6
click at [160, 102] on input "Iredell County District Court" at bounding box center [266, 102] width 225 height 31
type input "Rowan County District Court"
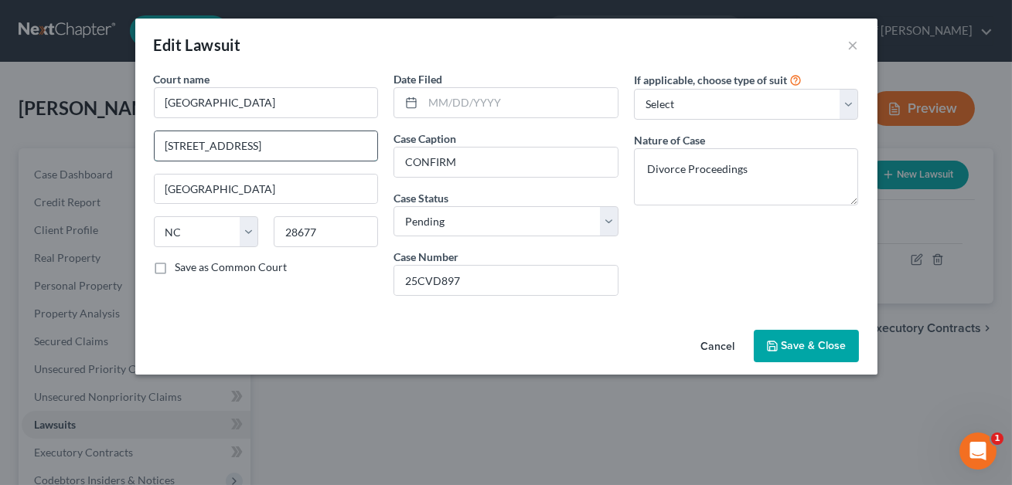
drag, startPoint x: 270, startPoint y: 145, endPoint x: 162, endPoint y: 144, distance: 107.4
click at [162, 144] on input "226 Stockton Street" at bounding box center [266, 145] width 223 height 29
click at [198, 147] on input "210 N.Main St." at bounding box center [266, 145] width 223 height 29
type input "210 N. Main St."
click at [312, 232] on input "28677" at bounding box center [326, 231] width 104 height 31
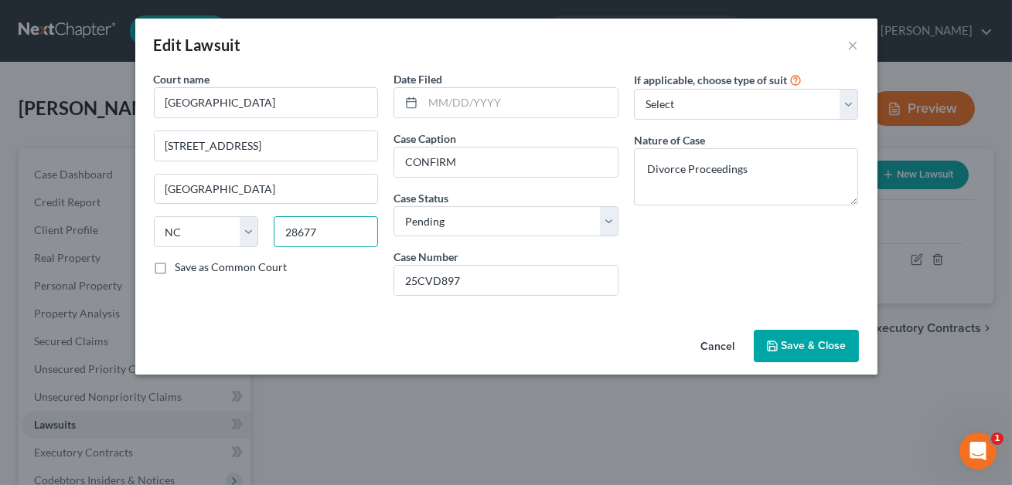
drag, startPoint x: 321, startPoint y: 231, endPoint x: 277, endPoint y: 230, distance: 43.3
click at [277, 230] on input "28677" at bounding box center [326, 231] width 104 height 31
type input "28144"
click at [451, 328] on div "Cancel Save & Close" at bounding box center [506, 349] width 742 height 51
type input "Salisbury"
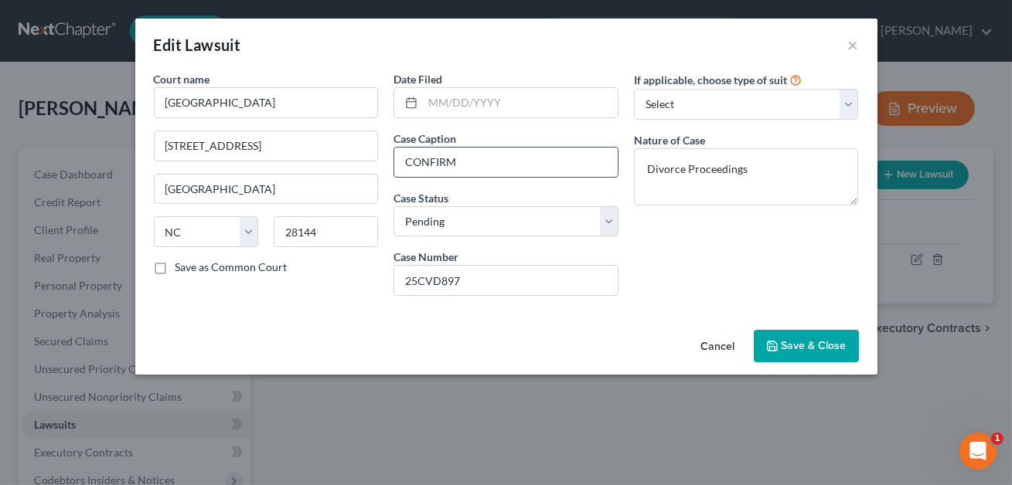
click at [461, 161] on input "CONFIRM" at bounding box center [505, 162] width 223 height 29
drag, startPoint x: 461, startPoint y: 161, endPoint x: 392, endPoint y: 158, distance: 68.9
click at [392, 158] on div "Date Filed Case Caption CONFIRM Case Status * Select Pending On Appeal Conclude…" at bounding box center [506, 189] width 240 height 237
click at [505, 164] on input "Ryan Mitchell Phillipis v." at bounding box center [505, 162] width 223 height 29
click at [528, 165] on input "Ryan Mitchell Phillips v." at bounding box center [505, 162] width 223 height 29
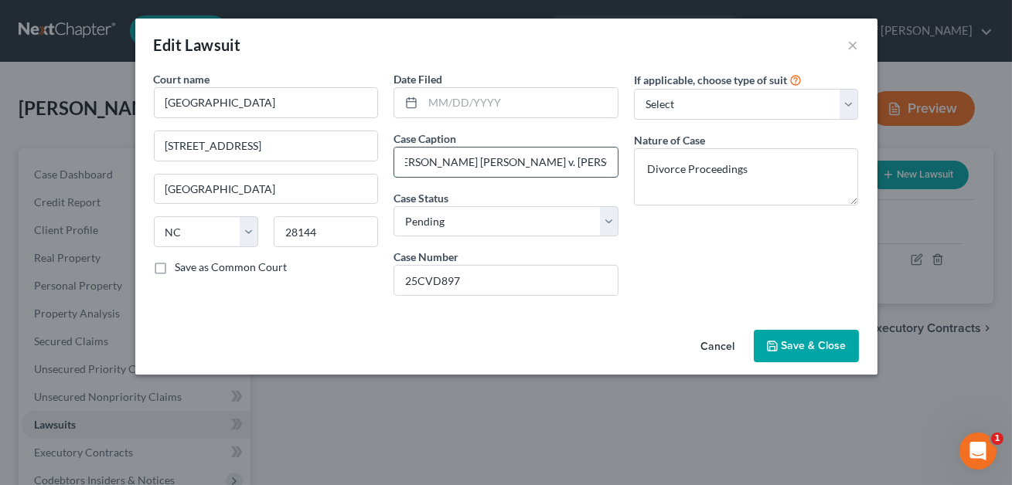
scroll to position [0, 17]
type input "Ryan Mitchell Phillips v. Catelyn Noelle Phillips"
click at [810, 346] on span "Save & Close" at bounding box center [813, 345] width 65 height 13
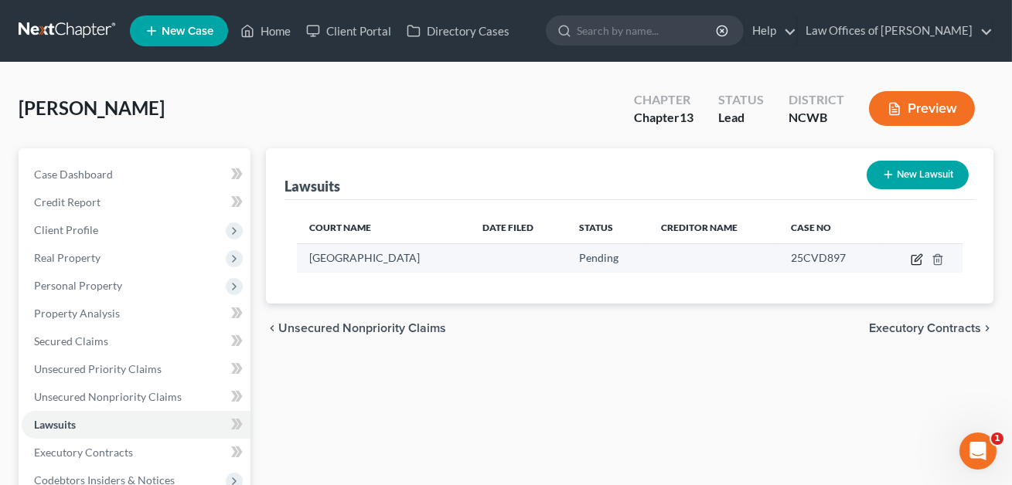
click at [914, 260] on icon "button" at bounding box center [917, 257] width 7 height 7
select select "28"
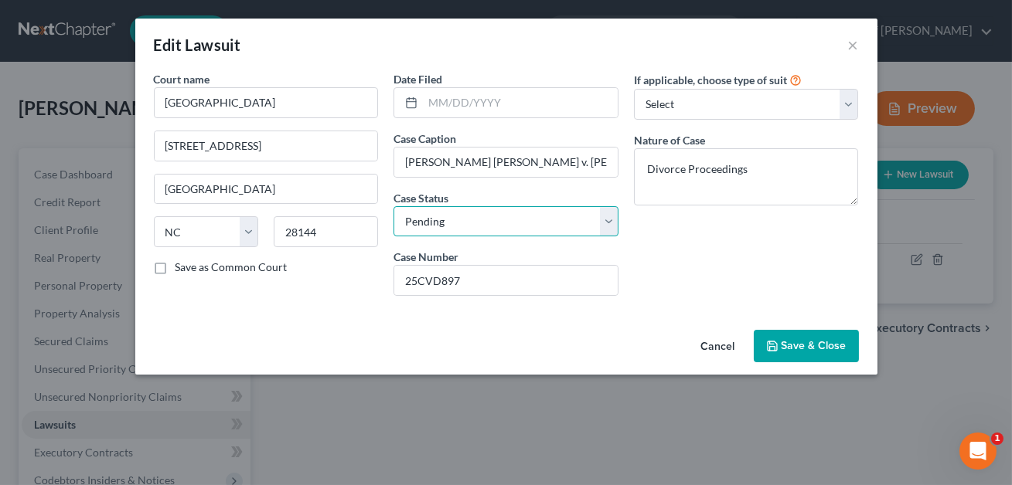
click at [532, 223] on select "Select Pending On Appeal Concluded" at bounding box center [505, 221] width 225 height 31
select select "2"
click at [825, 335] on button "Save & Close" at bounding box center [806, 346] width 105 height 32
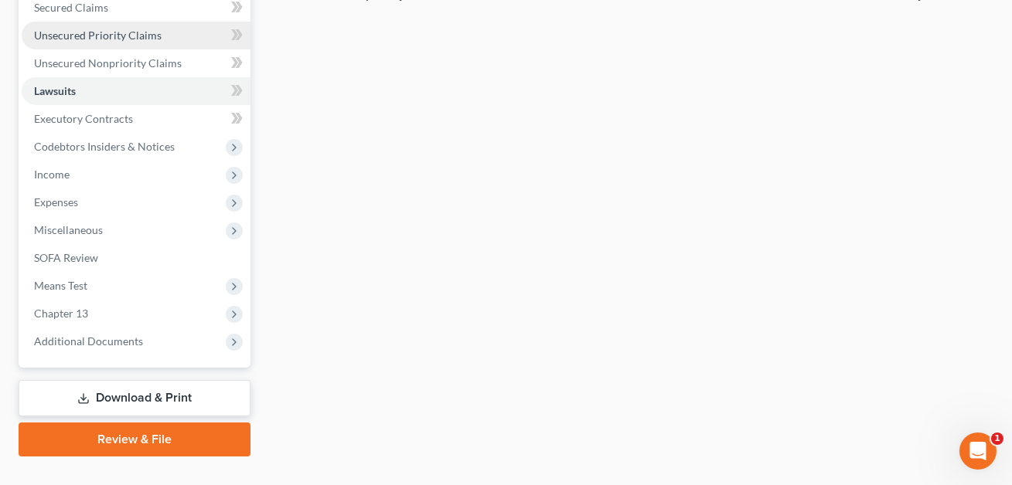
scroll to position [333, 0]
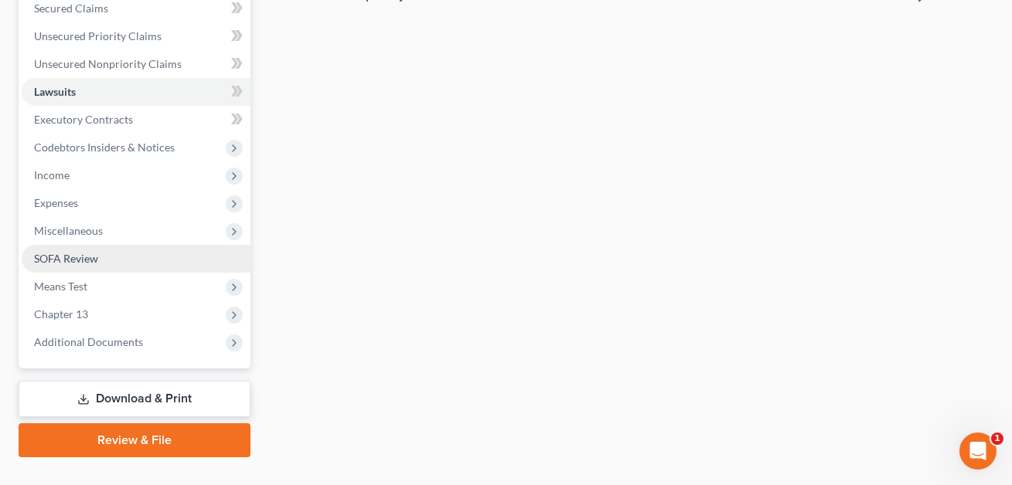
click at [90, 256] on span "SOFA Review" at bounding box center [66, 258] width 64 height 13
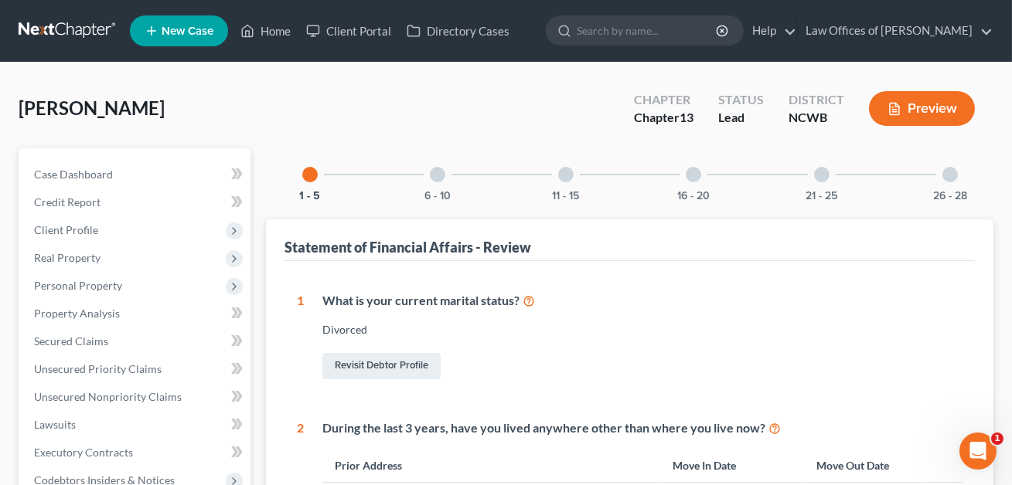
click at [693, 172] on div at bounding box center [693, 174] width 15 height 15
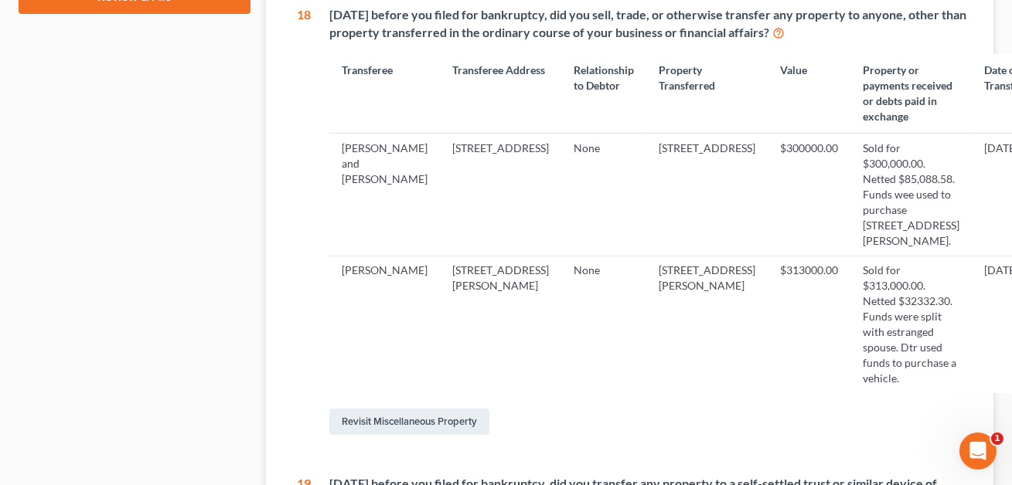
scroll to position [854, 0]
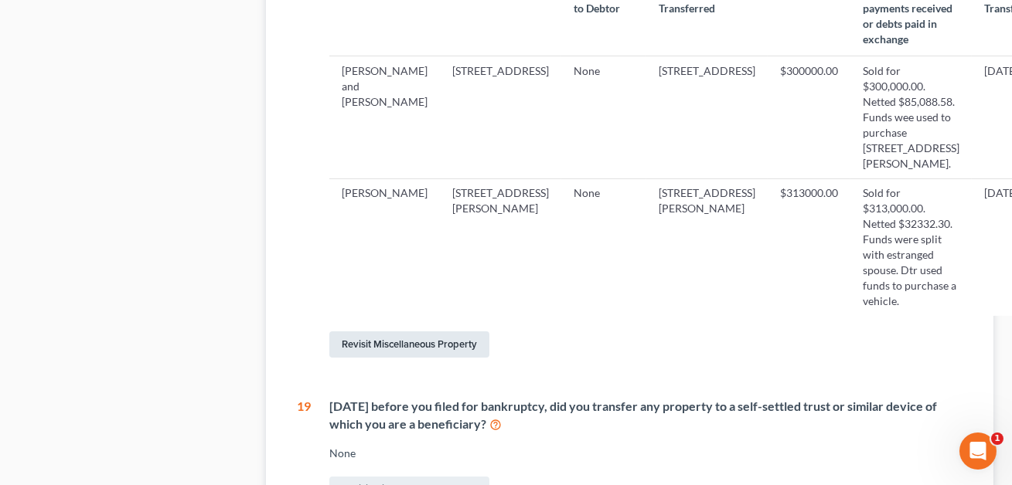
click at [439, 358] on link "Revisit Miscellaneous Property" at bounding box center [409, 345] width 160 height 26
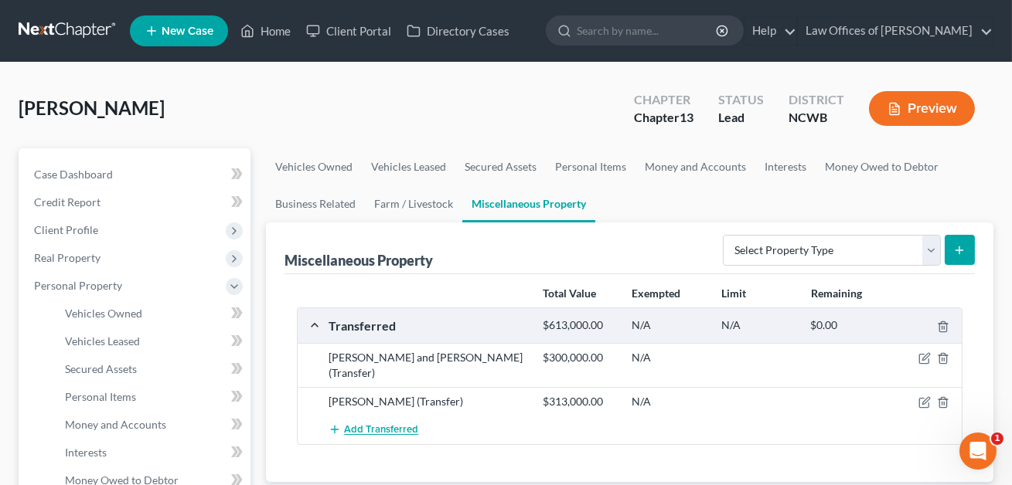
click at [369, 426] on span "Add Transferred" at bounding box center [381, 430] width 74 height 12
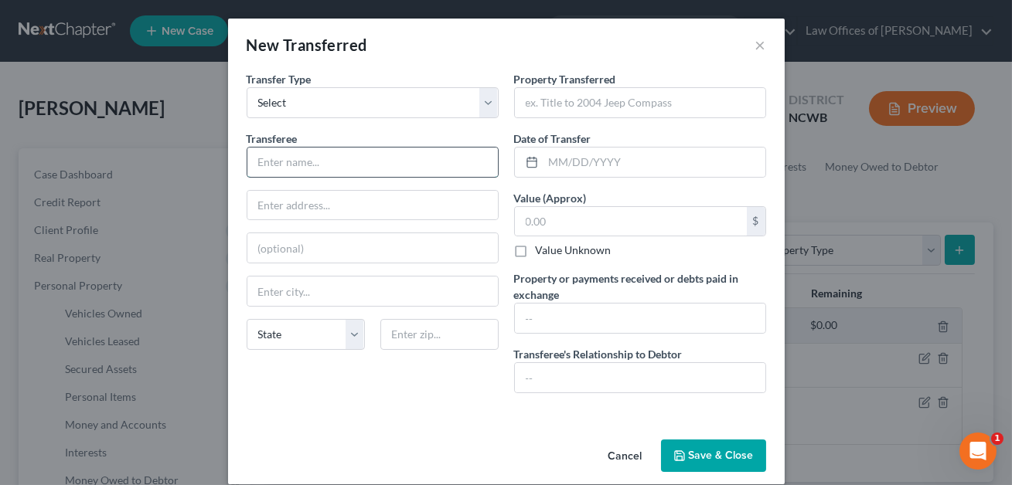
click at [320, 158] on input "text" at bounding box center [372, 162] width 250 height 29
type input "NEED INFO"
click at [533, 379] on input "text" at bounding box center [640, 377] width 250 height 29
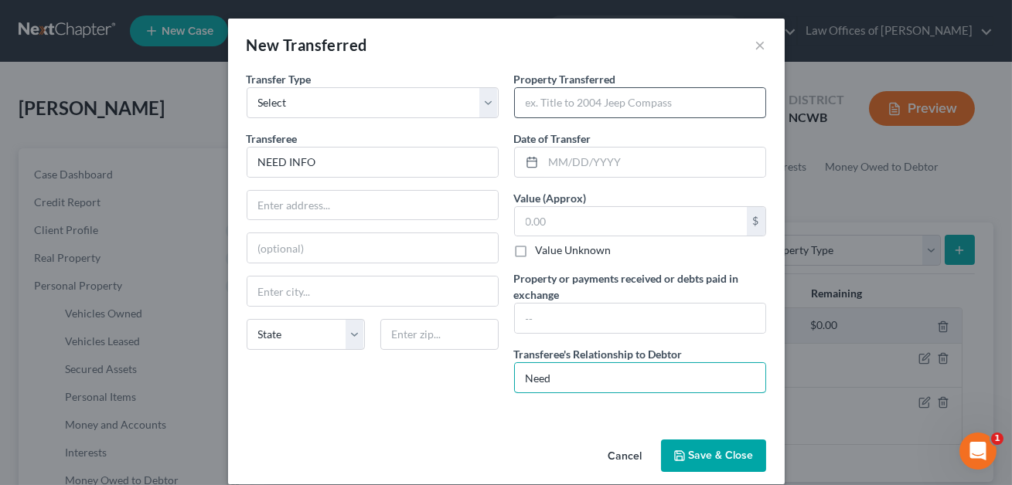
type input "Need"
click at [543, 100] on input "text" at bounding box center [640, 102] width 250 height 29
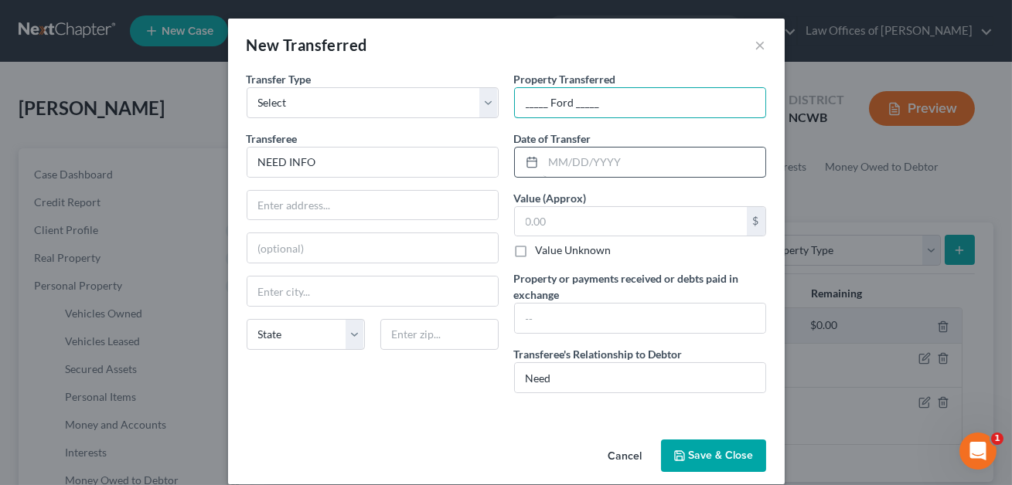
type input "_____ Ford _____"
click at [560, 158] on input "text" at bounding box center [654, 162] width 222 height 29
type input "07/01/2025"
click at [723, 455] on button "Save & Close" at bounding box center [713, 456] width 105 height 32
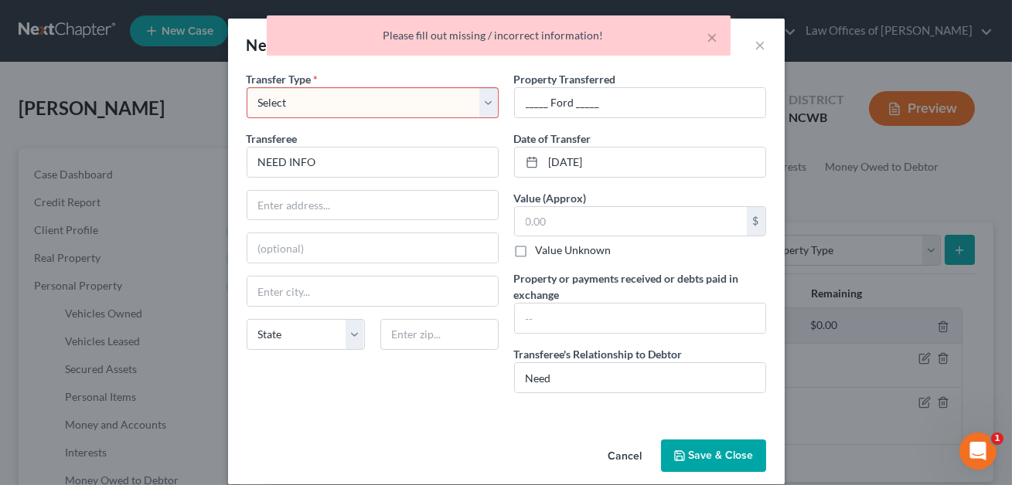
click at [339, 102] on select "Select Ordinary (within 2 years) Within 10 Years" at bounding box center [373, 102] width 252 height 31
select select "Ordinary (within 2 years)"
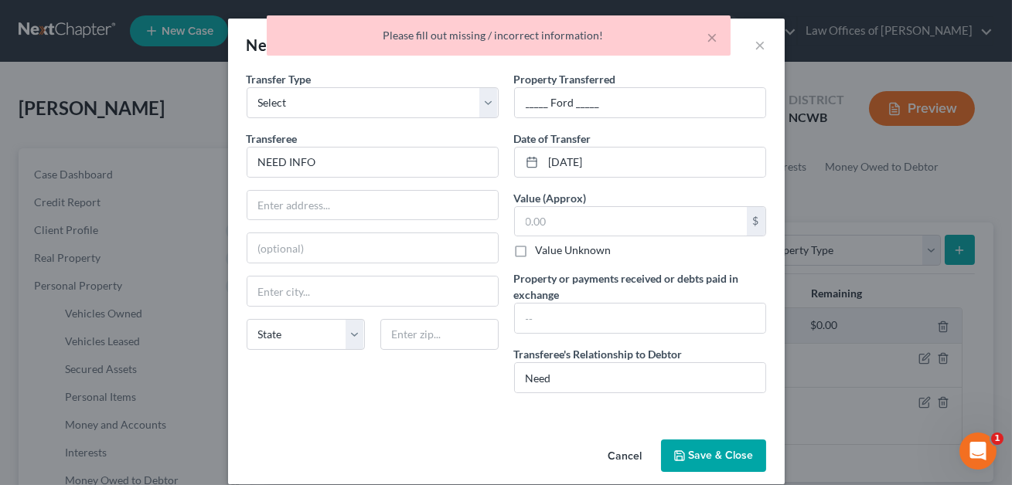
click at [711, 451] on button "Save & Close" at bounding box center [713, 456] width 105 height 32
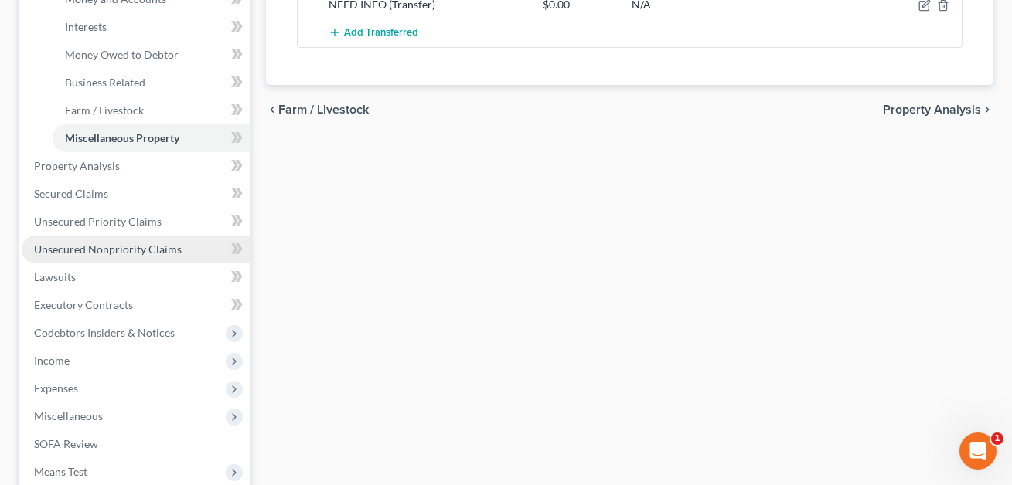
scroll to position [427, 0]
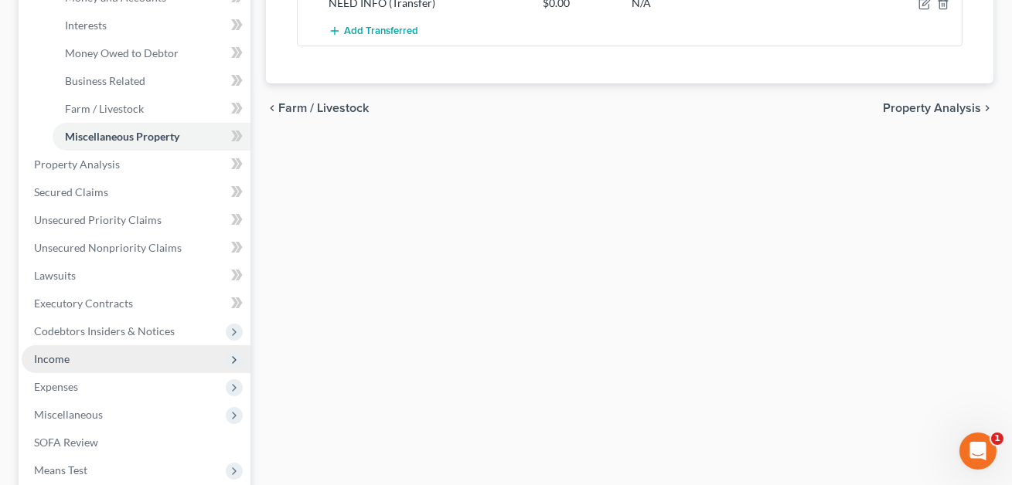
click at [87, 356] on span "Income" at bounding box center [136, 359] width 229 height 28
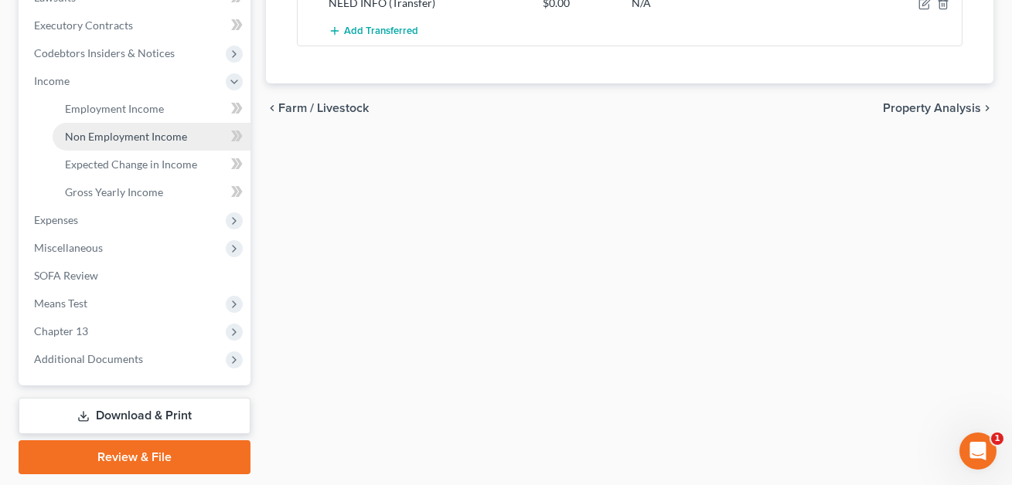
click at [134, 135] on span "Non Employment Income" at bounding box center [126, 136] width 122 height 13
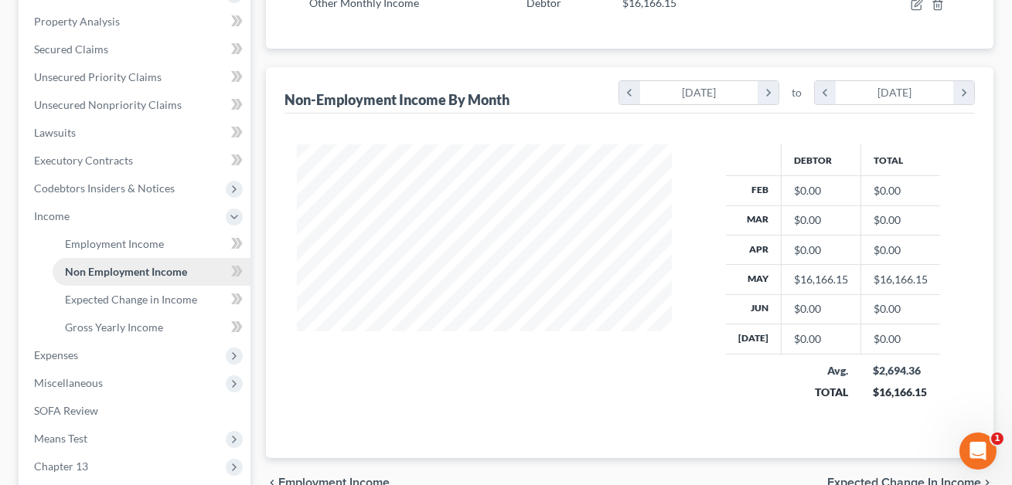
scroll to position [473, 0]
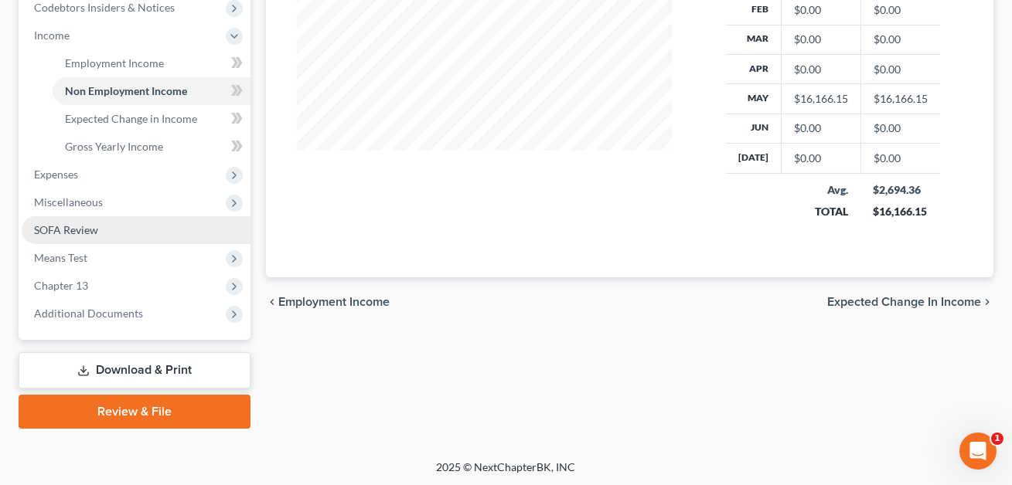
click at [65, 231] on span "SOFA Review" at bounding box center [66, 229] width 64 height 13
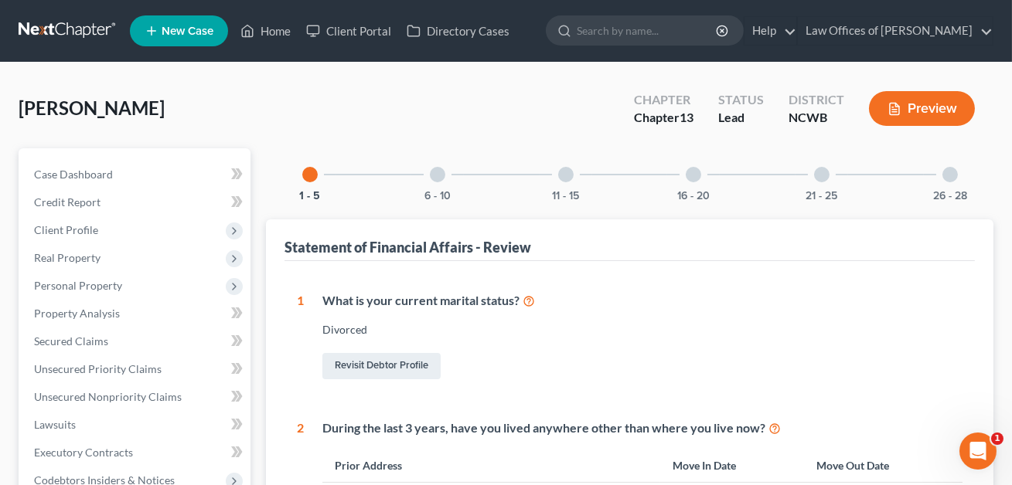
click at [822, 175] on div at bounding box center [821, 174] width 15 height 15
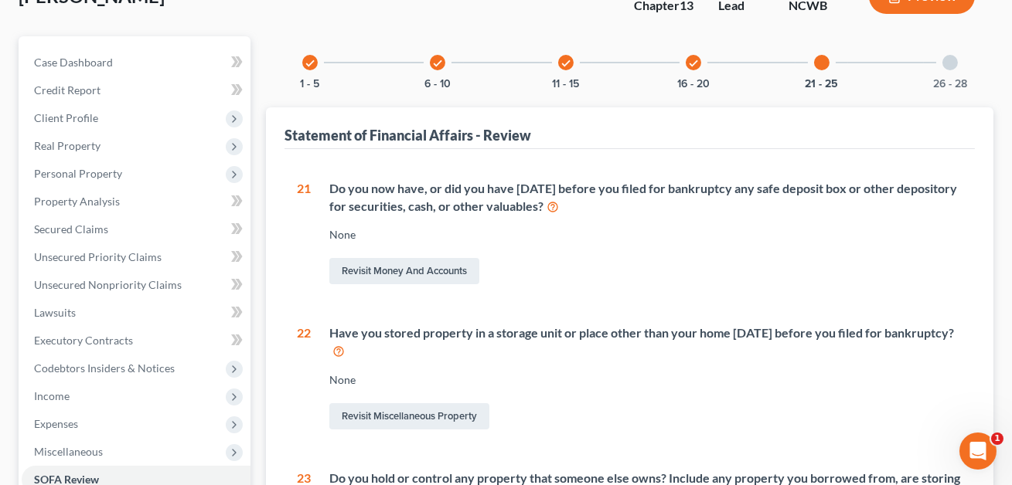
scroll to position [185, 0]
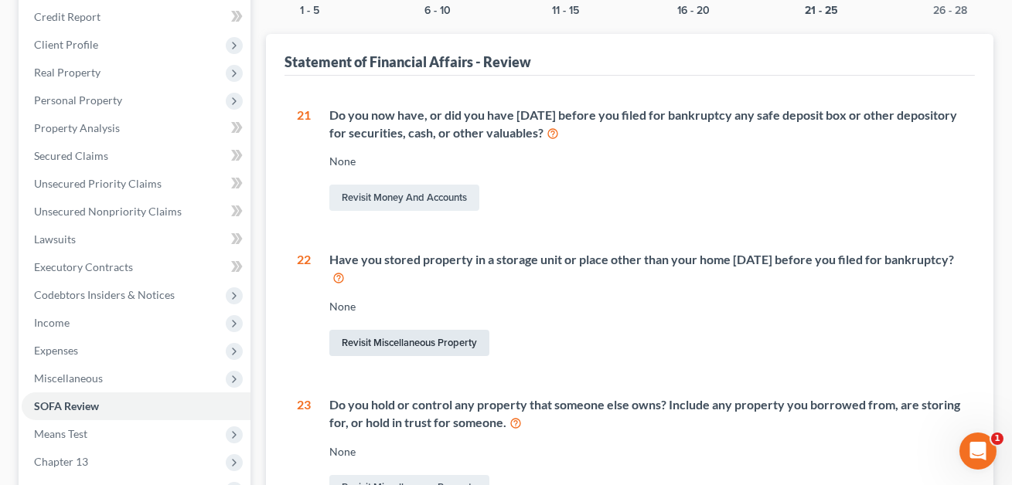
click at [408, 341] on link "Revisit Miscellaneous Property" at bounding box center [409, 343] width 160 height 26
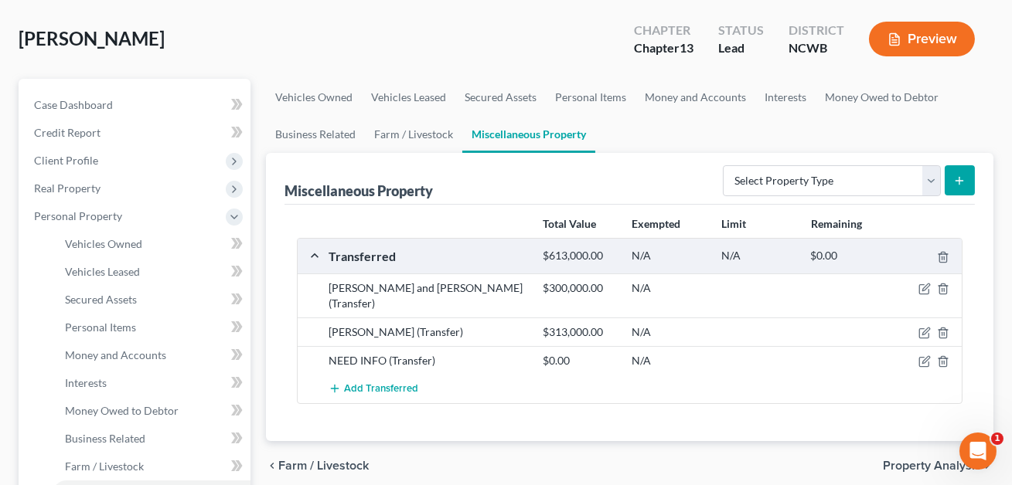
scroll to position [51, 0]
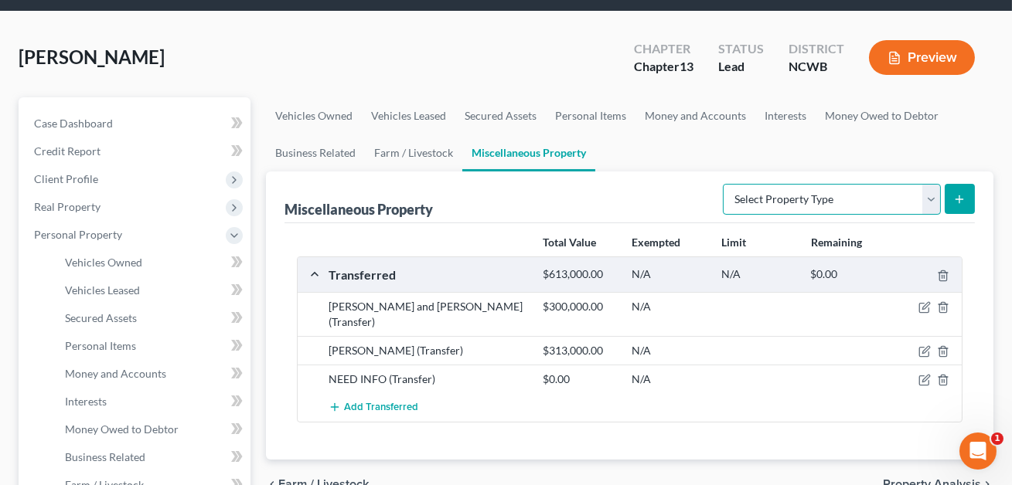
click at [734, 197] on select "Select Property Type Assigned for Creditor Benefit Within 1 Year Holding for An…" at bounding box center [832, 199] width 218 height 31
select select "stored_within_1_year"
click at [959, 196] on line "submit" at bounding box center [959, 199] width 0 height 7
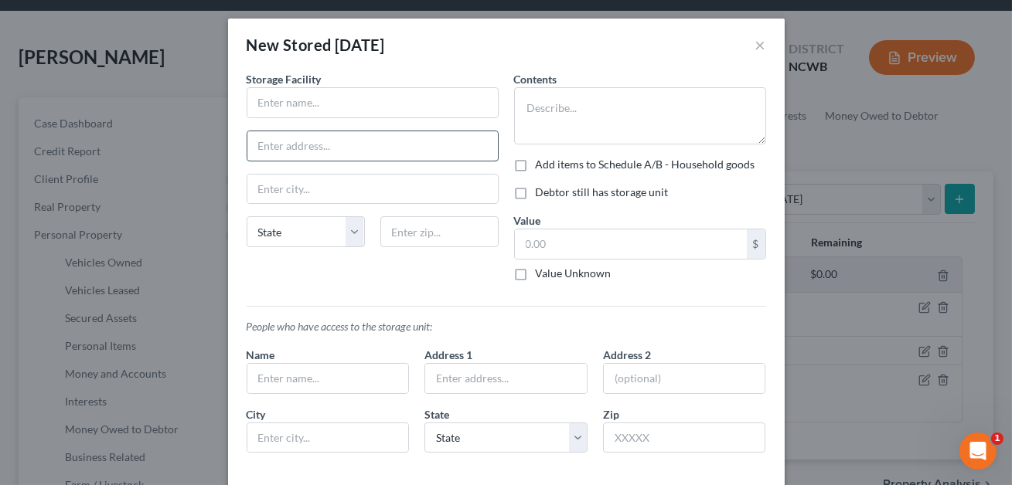
click at [405, 131] on input "text" at bounding box center [372, 145] width 250 height 29
click at [362, 97] on input "text" at bounding box center [372, 102] width 250 height 29
click at [259, 102] on input "Storage space at aprtment" at bounding box center [372, 102] width 250 height 29
click at [279, 105] on input "Addfitional Storage space at aprtment" at bounding box center [372, 102] width 250 height 29
click at [405, 102] on input "Additional Storage space at aprtment" at bounding box center [372, 102] width 250 height 29
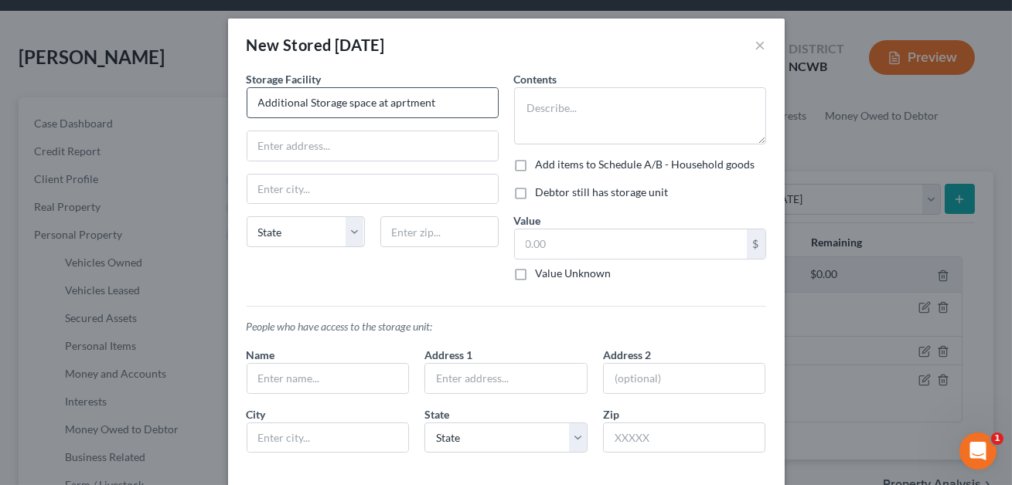
click at [397, 104] on input "Additional Storage space at aprtment" at bounding box center [372, 102] width 250 height 29
click at [313, 104] on input "Additional Storage space at apartment" at bounding box center [372, 102] width 250 height 29
click at [445, 100] on input "Additional storage space at apartment" at bounding box center [372, 102] width 250 height 29
type input "Additional storage space at apartment (rented)"
click at [431, 141] on input "text" at bounding box center [372, 145] width 250 height 29
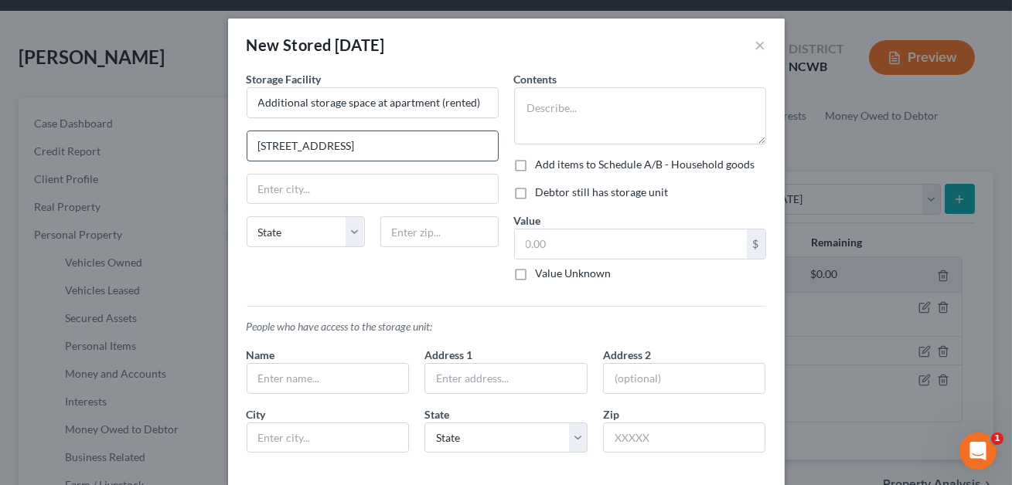
click at [282, 147] on input "153 fairview Rd." at bounding box center [372, 145] width 250 height 29
type input "153 Fairview Rd."
click at [465, 226] on input "text" at bounding box center [439, 231] width 118 height 31
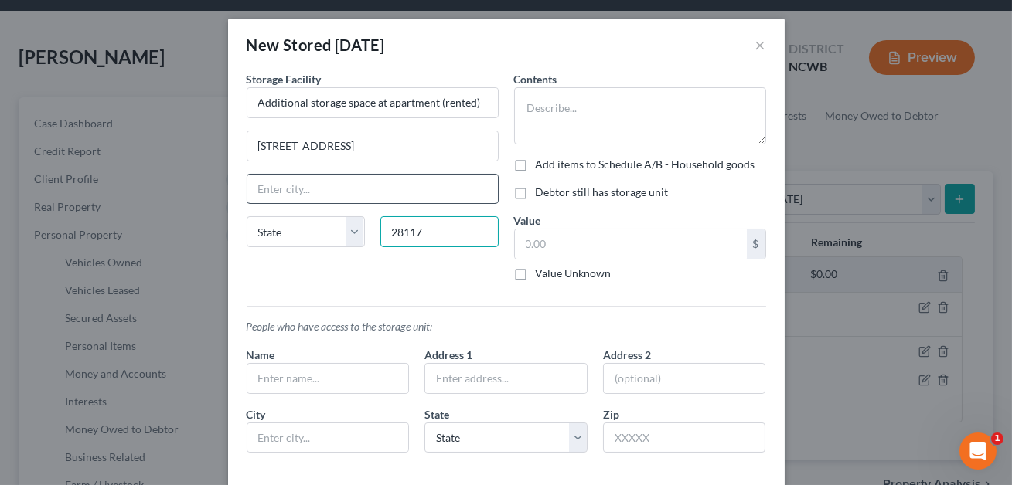
type input "28117"
click at [452, 181] on input "text" at bounding box center [372, 189] width 250 height 29
type input "Mooresville"
select select "28"
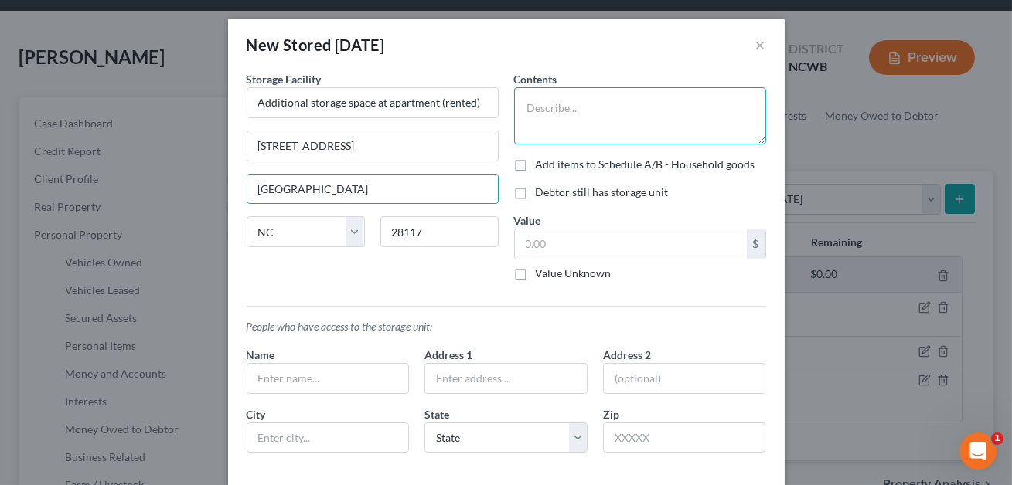
click at [578, 115] on textarea at bounding box center [640, 115] width 252 height 57
type textarea "Tools, Kids' bike"
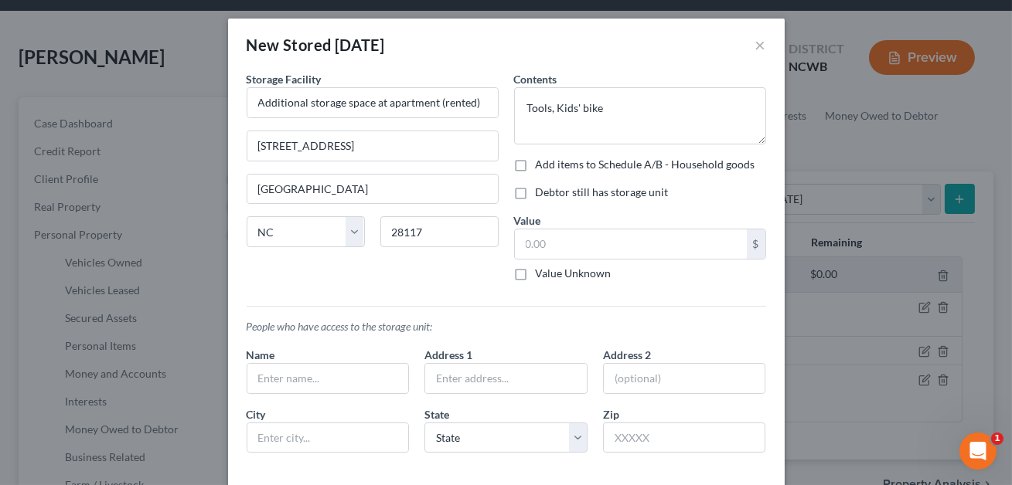
click at [536, 192] on label "Debtor still has storage unit" at bounding box center [602, 192] width 133 height 15
click at [542, 192] on input "Debtor still has storage unit" at bounding box center [547, 190] width 10 height 10
checkbox input "true"
click at [533, 248] on input "text" at bounding box center [631, 244] width 232 height 29
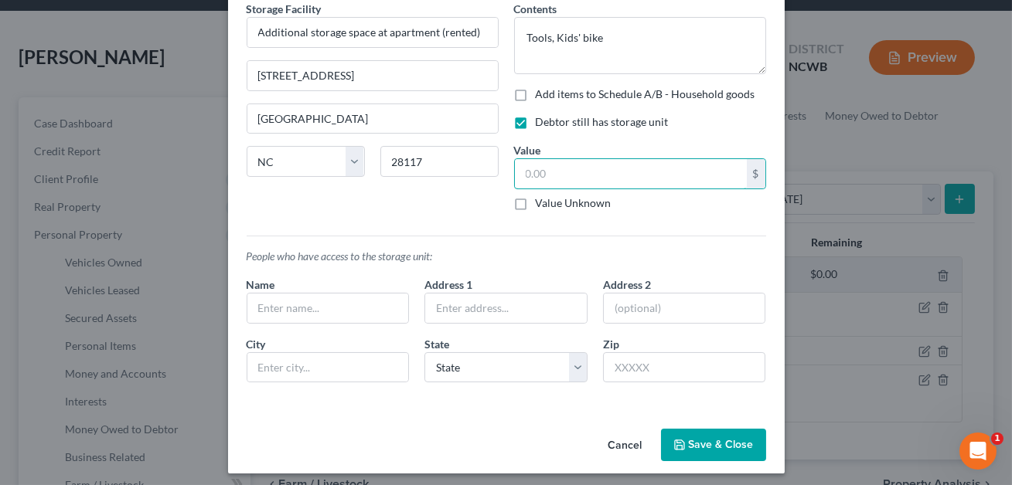
scroll to position [77, 0]
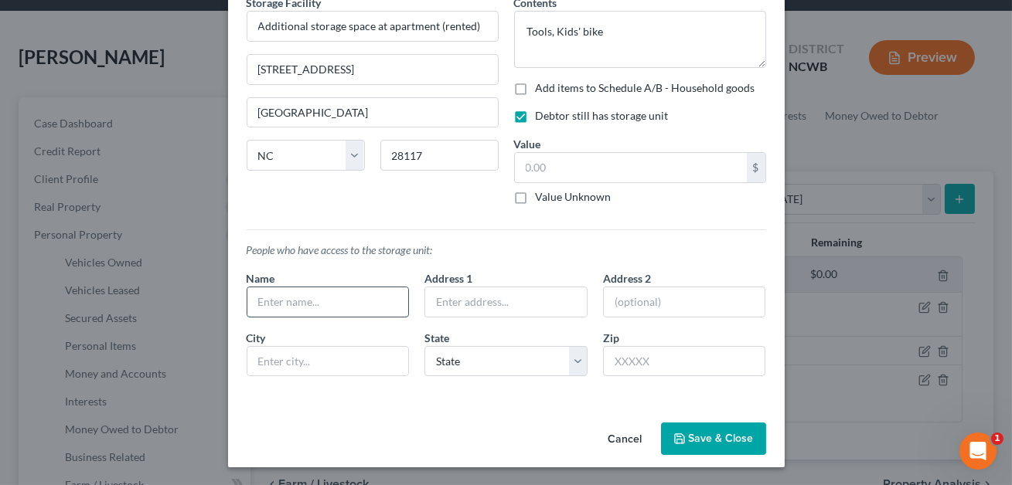
click at [319, 294] on input "text" at bounding box center [328, 302] width 162 height 29
click at [694, 435] on button "Save & Close" at bounding box center [713, 439] width 105 height 32
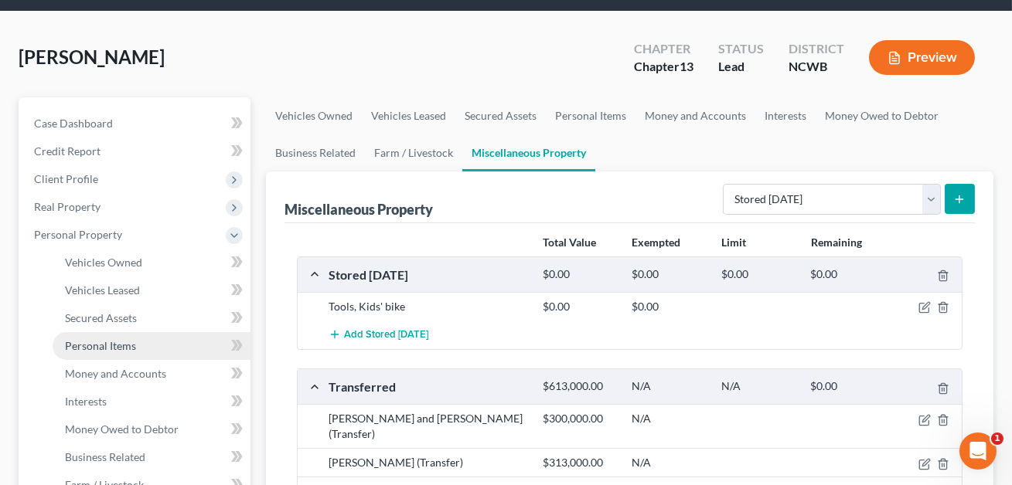
click at [117, 345] on span "Personal Items" at bounding box center [100, 345] width 71 height 13
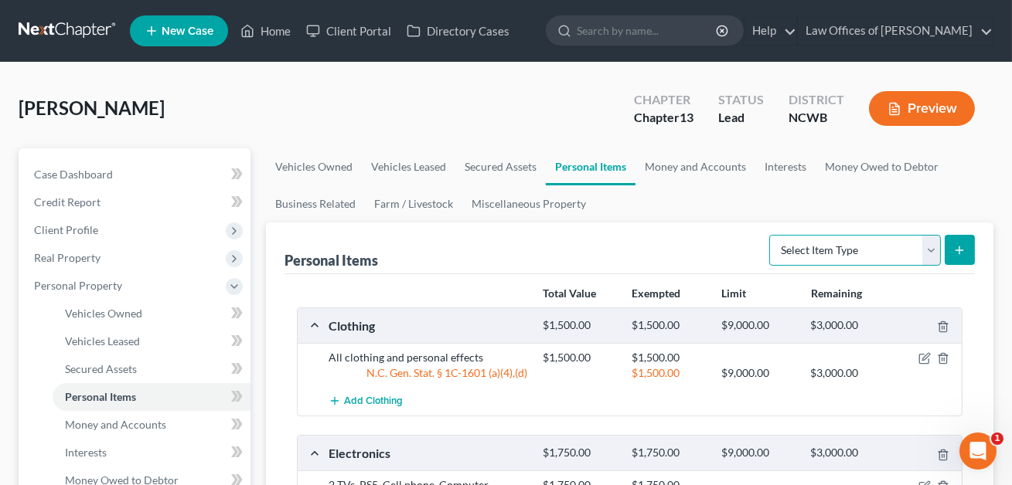
click at [840, 253] on select "Select Item Type Clothing Collectibles Of Value Electronics Firearms Household …" at bounding box center [855, 250] width 172 height 31
select select "sports_and_hobby_equipment"
click at [959, 260] on button "submit" at bounding box center [959, 250] width 30 height 30
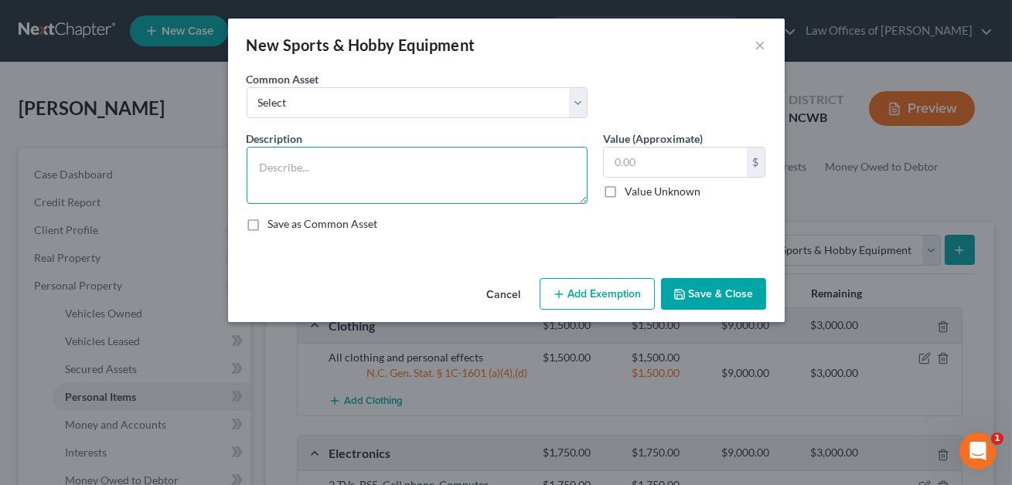
click at [332, 176] on textarea at bounding box center [417, 175] width 341 height 57
click at [264, 166] on textarea "kids bike" at bounding box center [417, 175] width 341 height 57
click at [275, 168] on textarea "Kids bike" at bounding box center [417, 175] width 341 height 57
type textarea "Kid's bike"
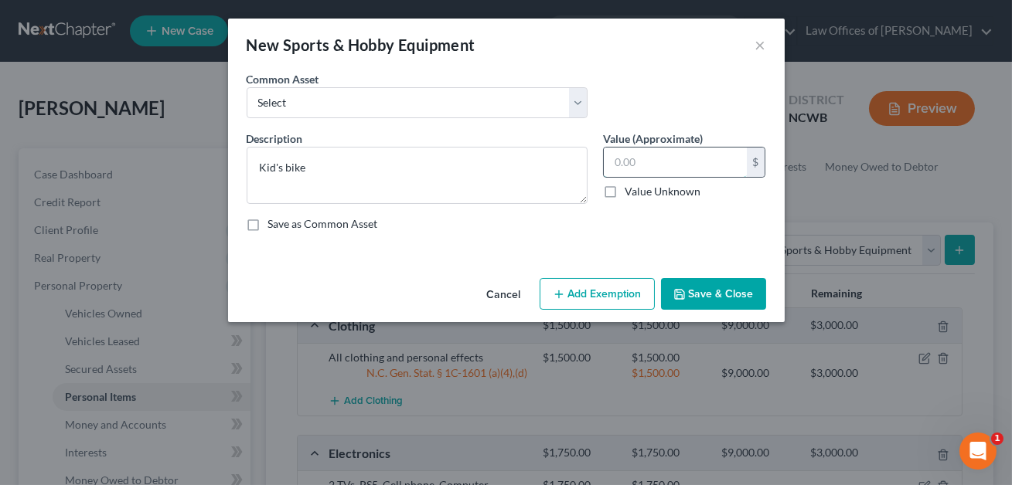
click at [631, 168] on input "text" at bounding box center [675, 162] width 143 height 29
type input "50.00"
click at [584, 290] on button "Add Exemption" at bounding box center [596, 294] width 115 height 32
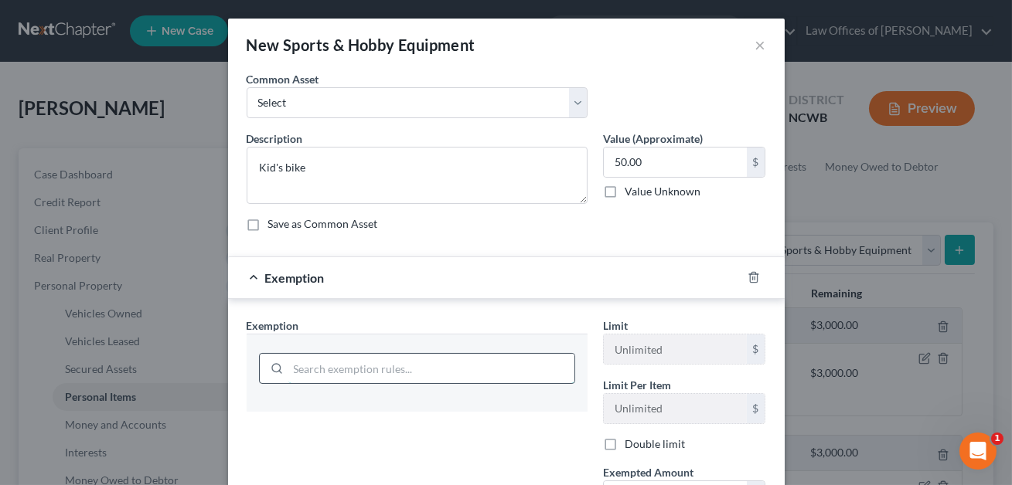
click at [486, 371] on input "search" at bounding box center [431, 368] width 286 height 29
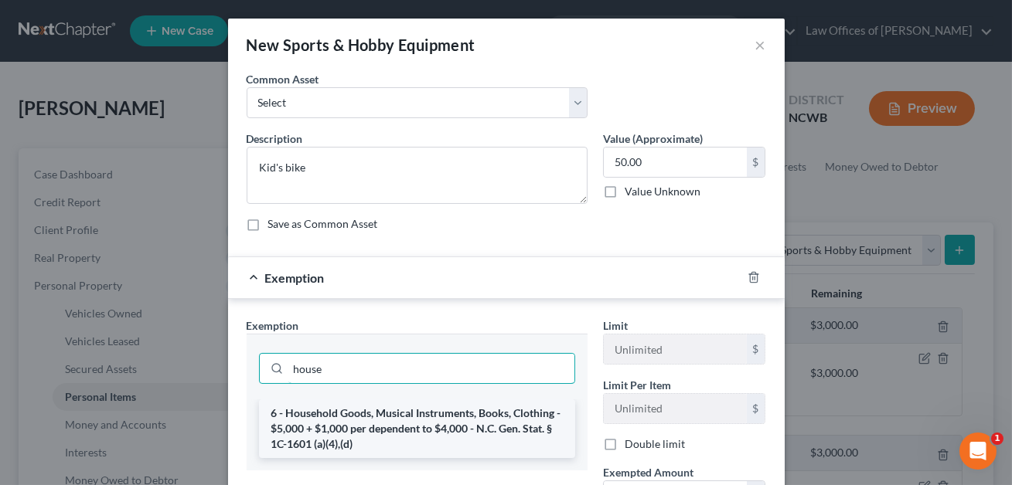
type input "house"
click at [496, 418] on li "6 - Household Goods, Musical Instruments, Books, Clothing - $5,000 + $1,000 per…" at bounding box center [417, 429] width 316 height 59
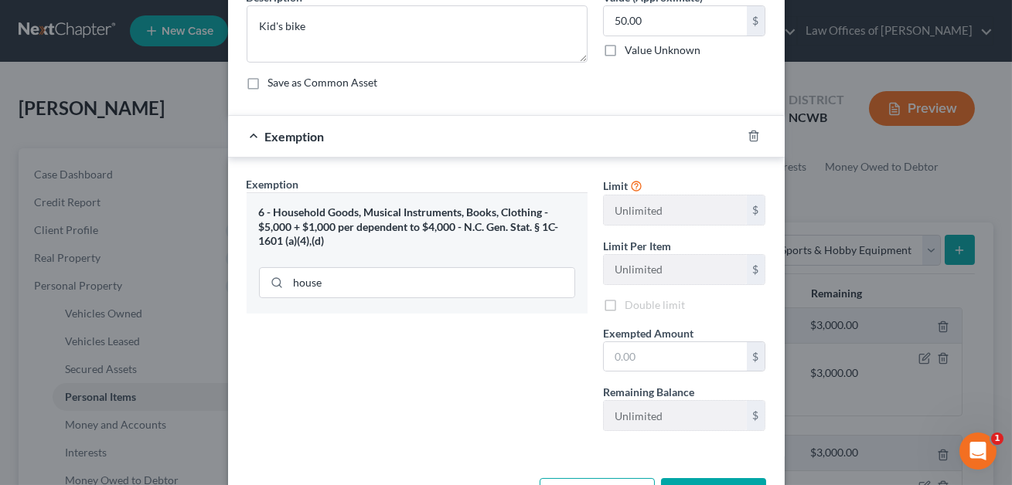
scroll to position [196, 0]
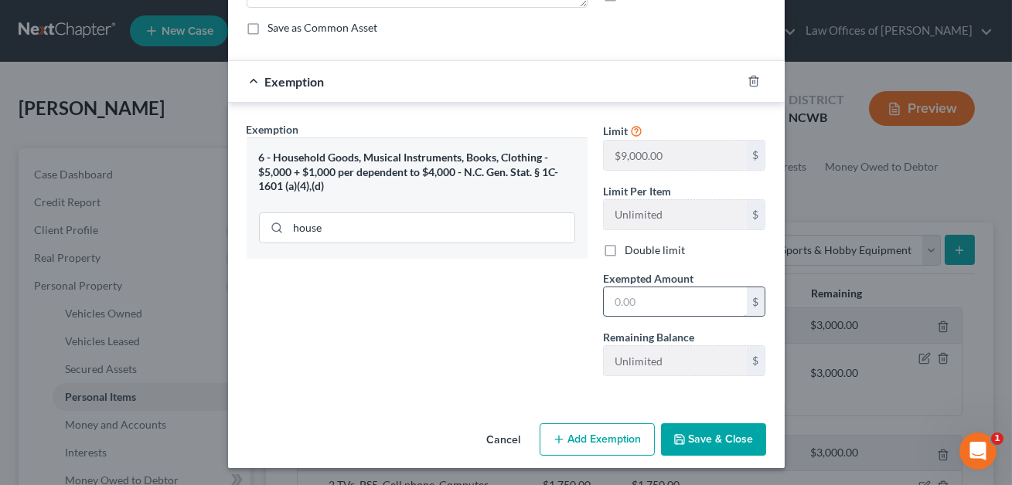
click at [637, 307] on input "text" at bounding box center [675, 302] width 143 height 29
type input "50.00"
click at [709, 434] on button "Save & Close" at bounding box center [713, 440] width 105 height 32
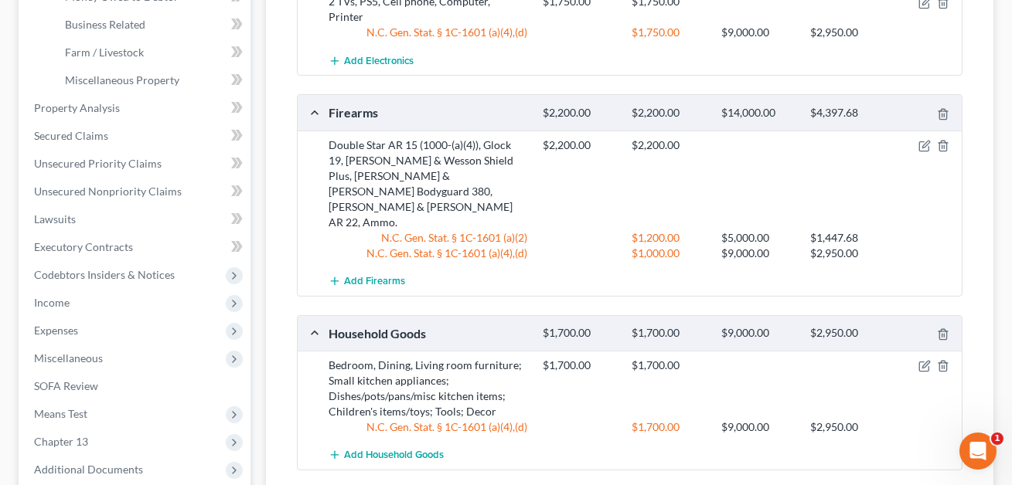
scroll to position [601, 0]
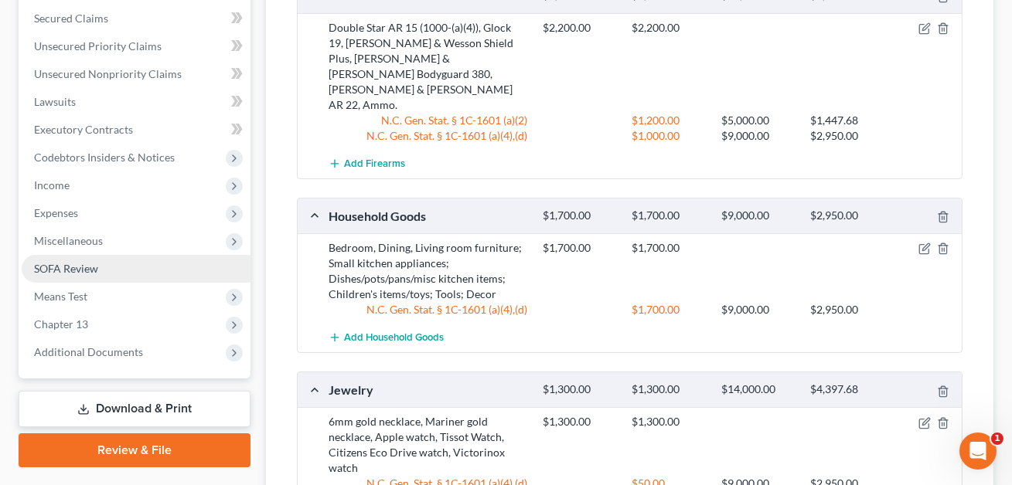
click at [78, 268] on span "SOFA Review" at bounding box center [66, 268] width 64 height 13
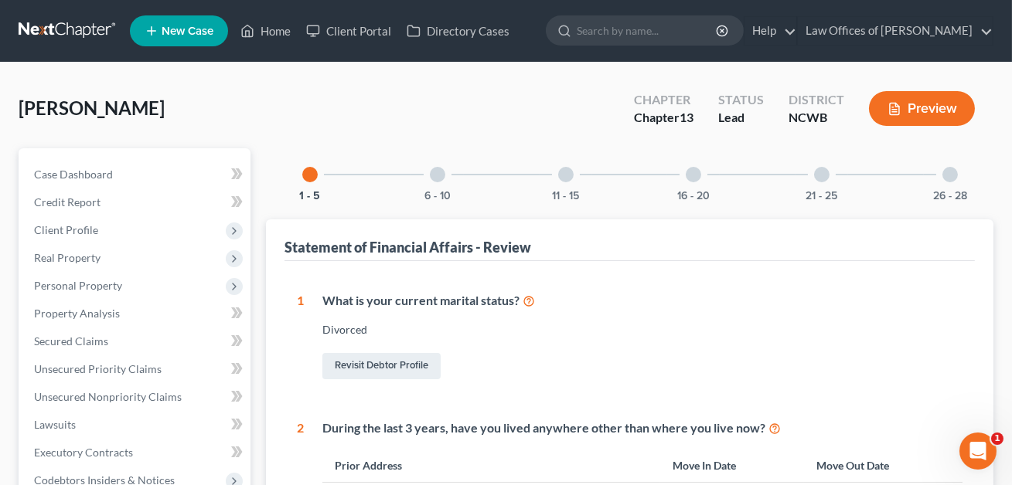
click at [820, 167] on div at bounding box center [821, 174] width 15 height 15
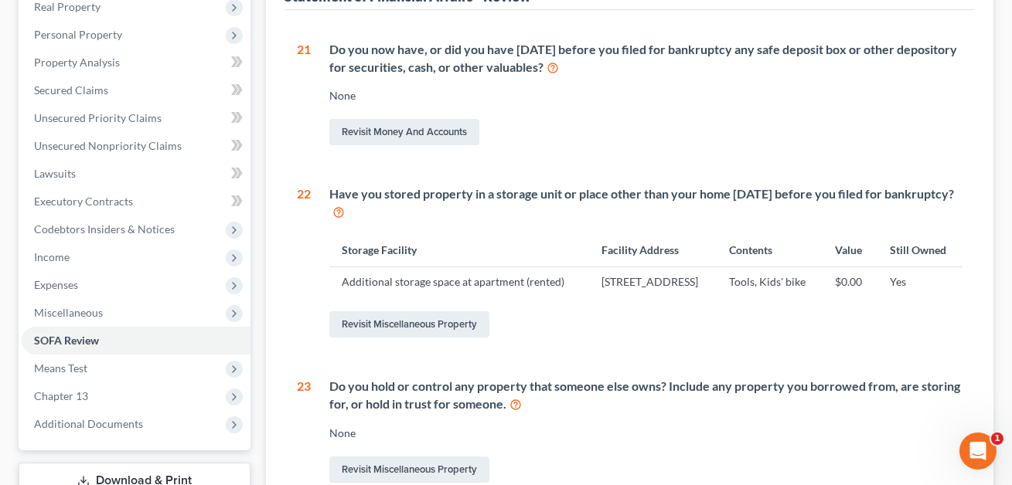
scroll to position [296, 0]
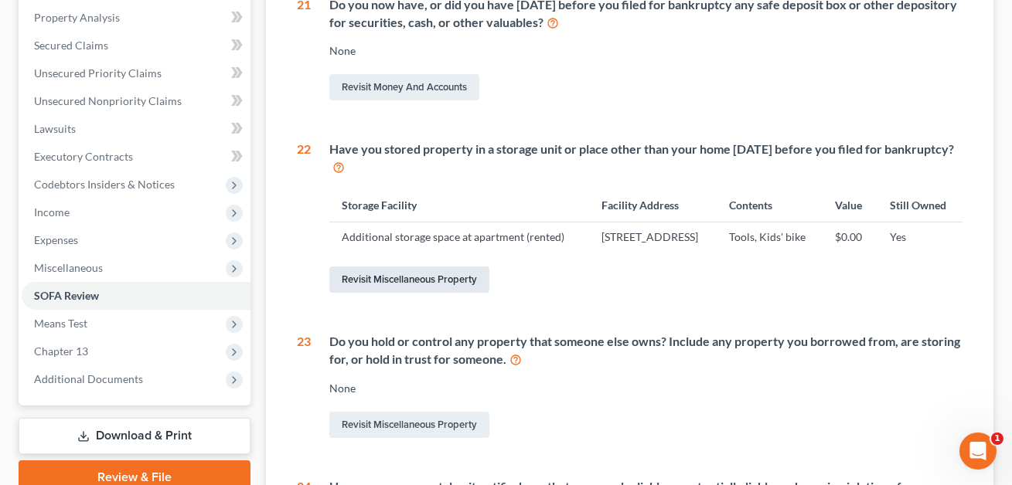
click at [428, 293] on link "Revisit Miscellaneous Property" at bounding box center [409, 280] width 160 height 26
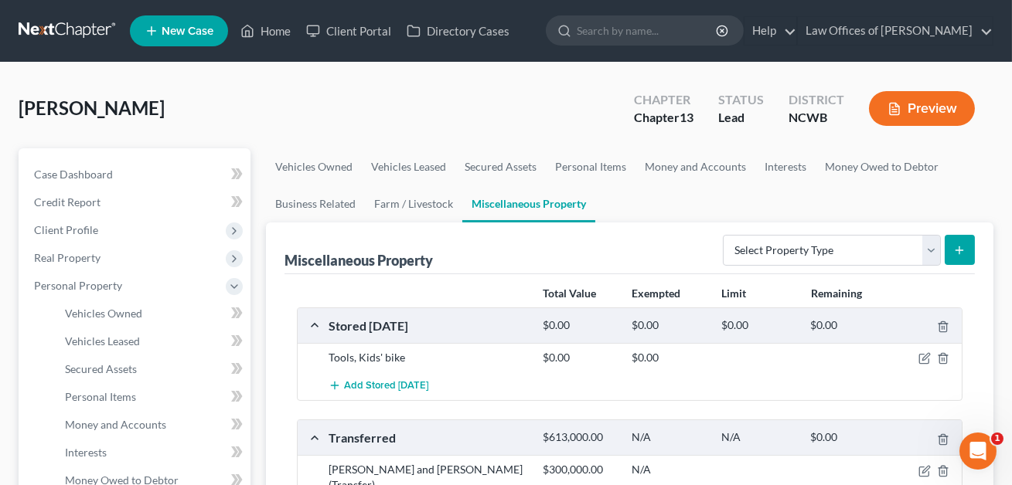
scroll to position [6, 0]
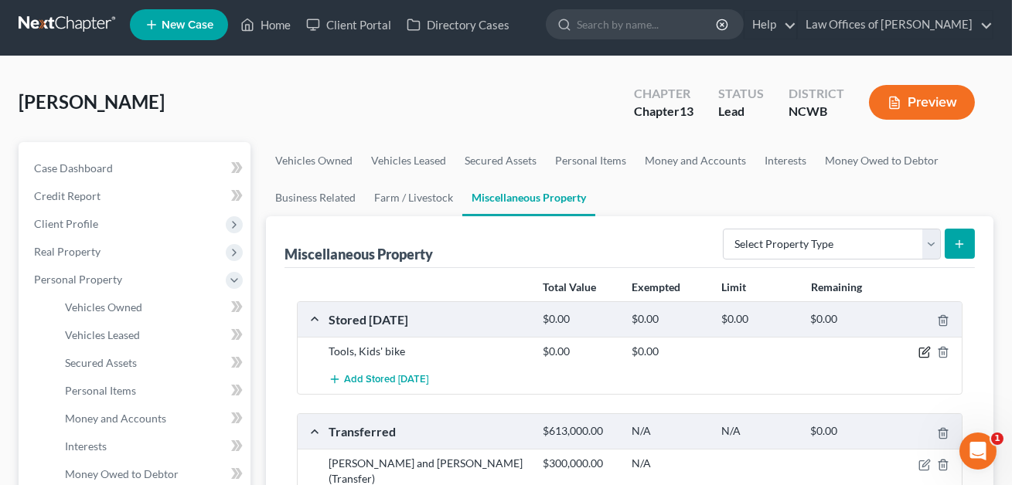
click at [925, 353] on icon "button" at bounding box center [924, 352] width 12 height 12
select select "28"
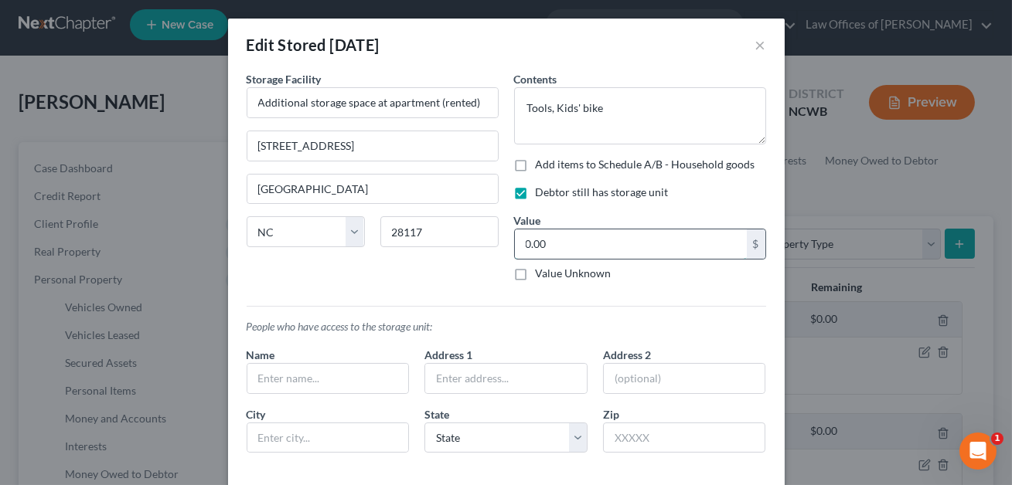
click at [580, 241] on input "0.00" at bounding box center [631, 244] width 232 height 29
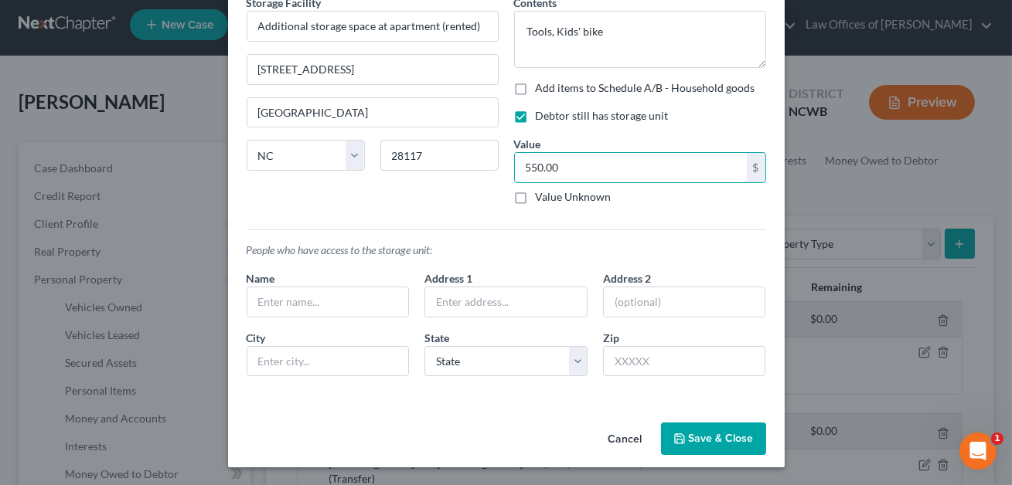
type input "550.00"
click at [689, 438] on button "Save & Close" at bounding box center [713, 439] width 105 height 32
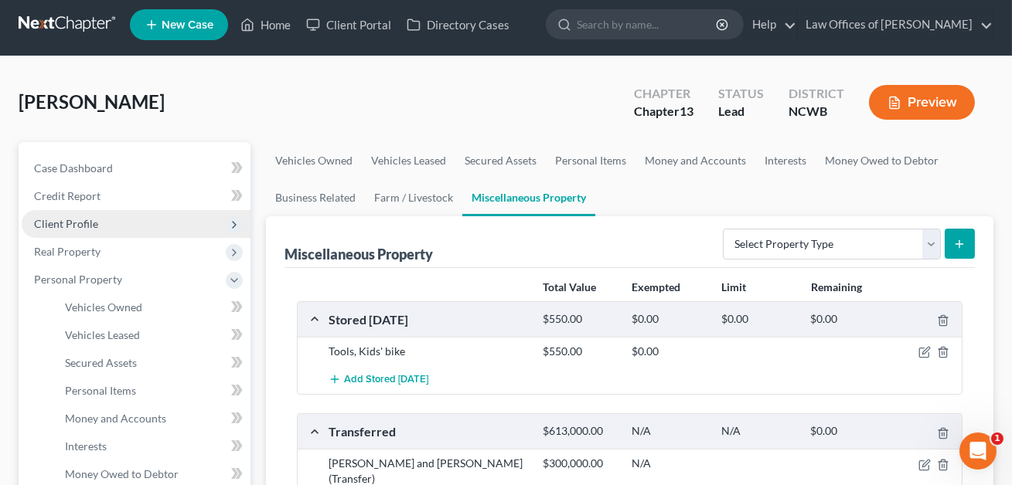
click at [90, 229] on span "Client Profile" at bounding box center [136, 224] width 229 height 28
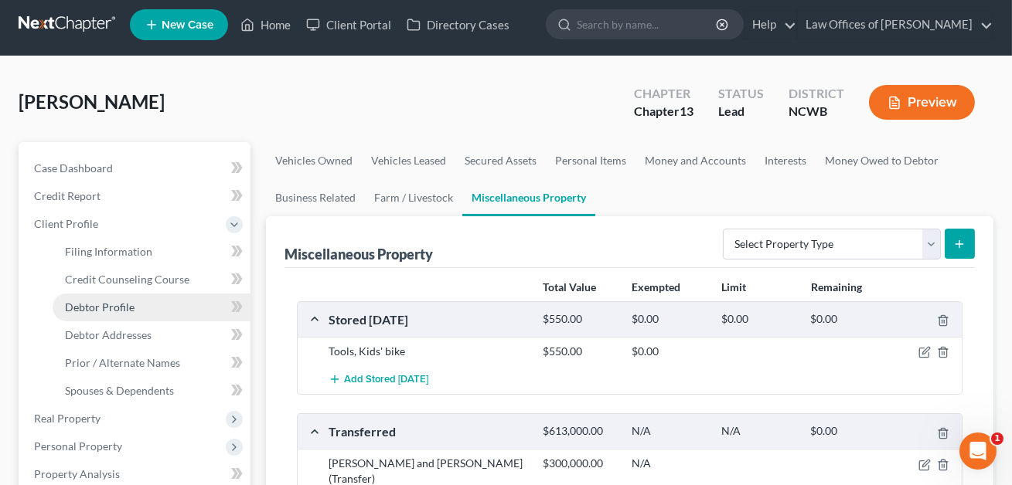
click at [91, 308] on span "Debtor Profile" at bounding box center [100, 307] width 70 height 13
select select "3"
select select "1"
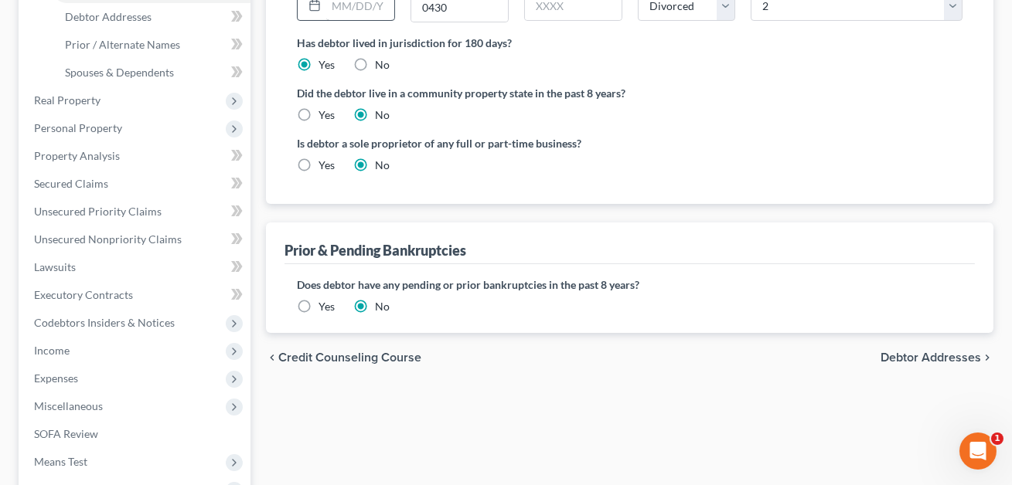
scroll to position [323, 0]
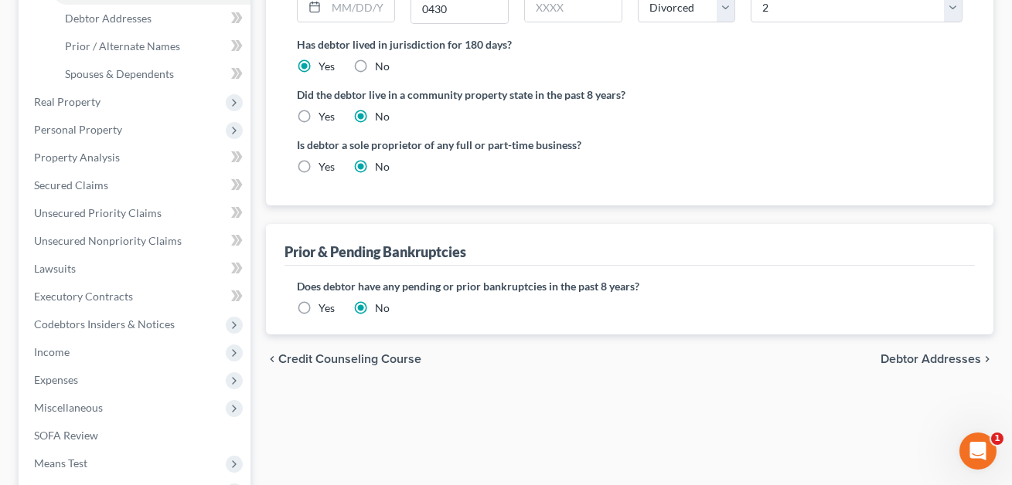
click at [375, 59] on label "No" at bounding box center [382, 66] width 15 height 15
click at [381, 59] on input "No" at bounding box center [386, 64] width 10 height 10
radio input "true"
radio input "false"
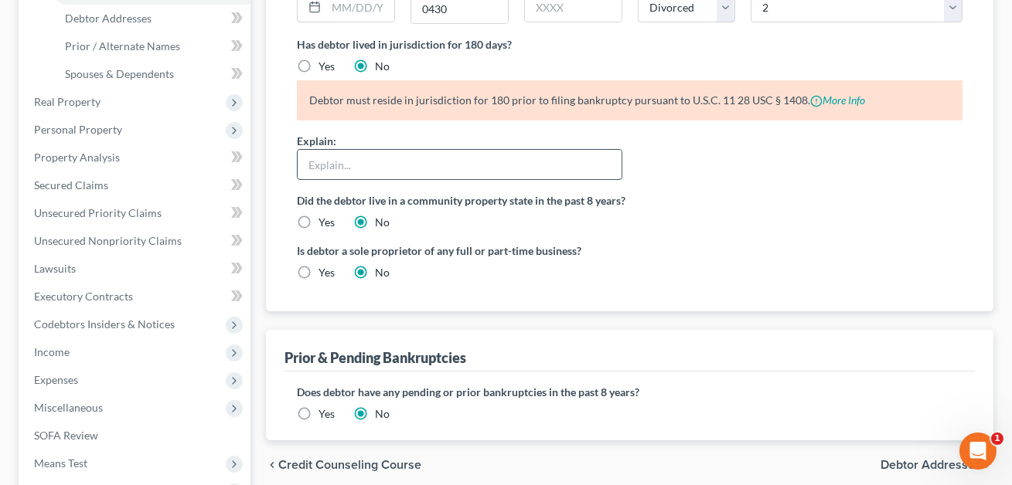
click at [333, 168] on input "text" at bounding box center [459, 164] width 323 height 29
click at [591, 162] on input "It is more convenient for the Debtor to file here, and he wishes to work with t…" at bounding box center [459, 164] width 323 height 29
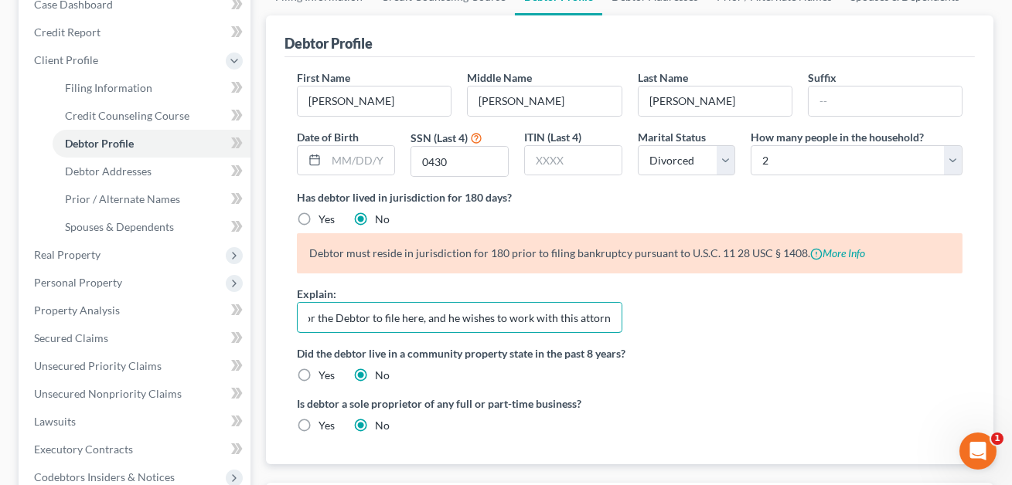
scroll to position [0, 0]
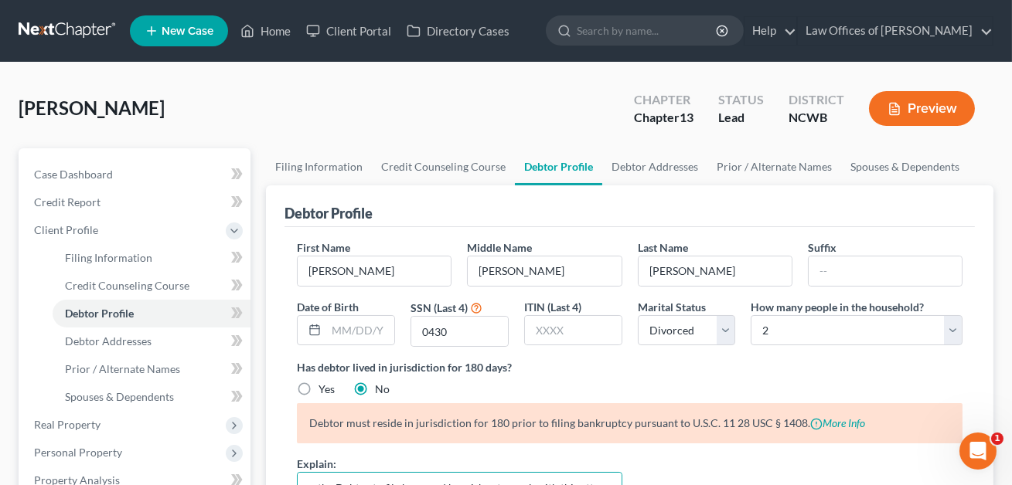
type input "It is more convenient for the Debtor to file here, and he wishes to work with t…"
click at [917, 106] on button "Preview" at bounding box center [922, 108] width 106 height 35
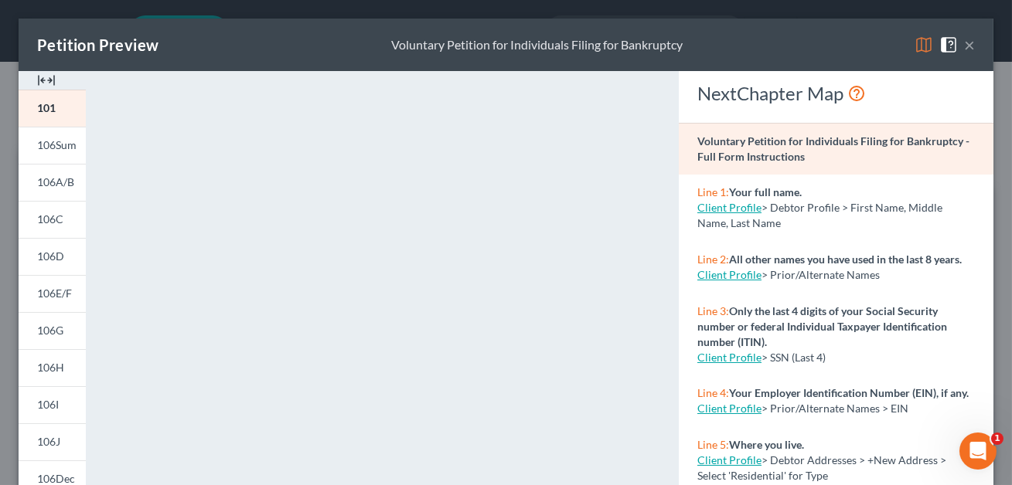
click at [968, 43] on button "×" at bounding box center [969, 45] width 11 height 19
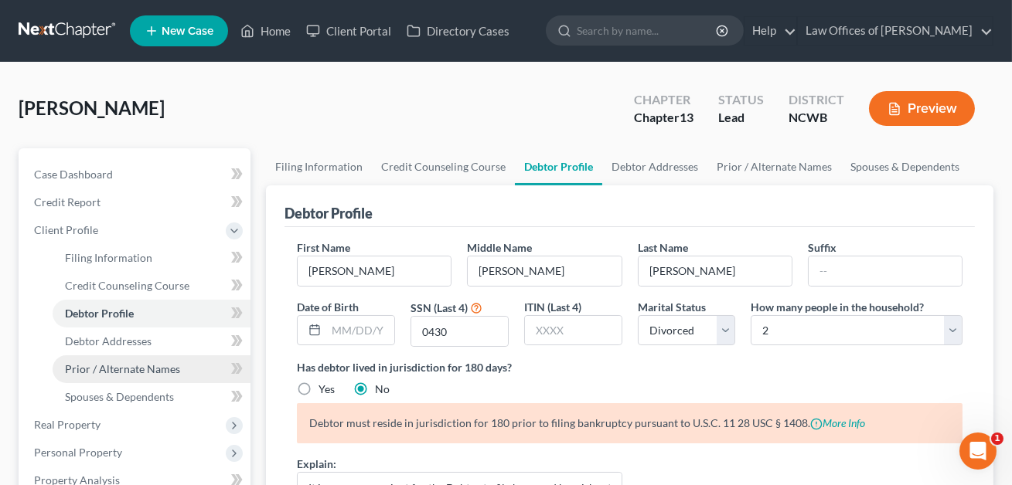
click at [143, 365] on span "Prior / Alternate Names" at bounding box center [122, 368] width 115 height 13
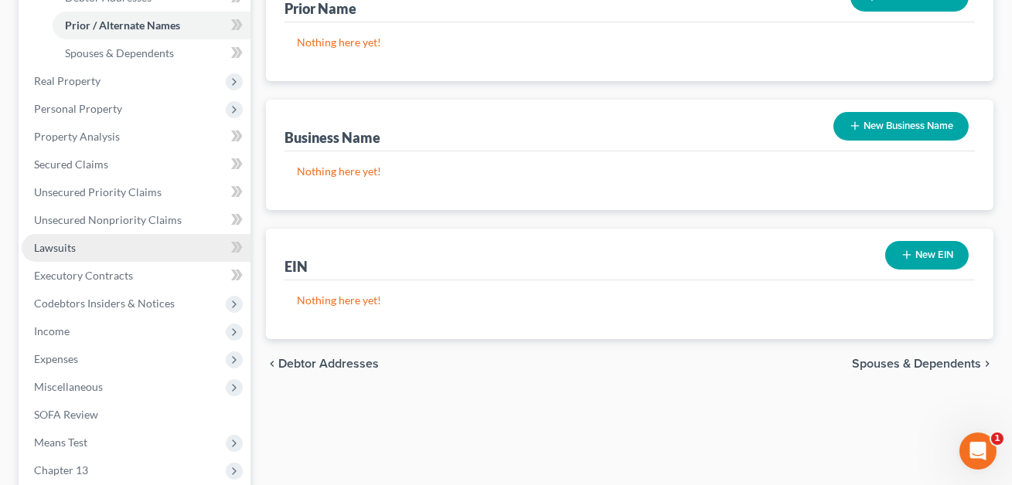
scroll to position [341, 0]
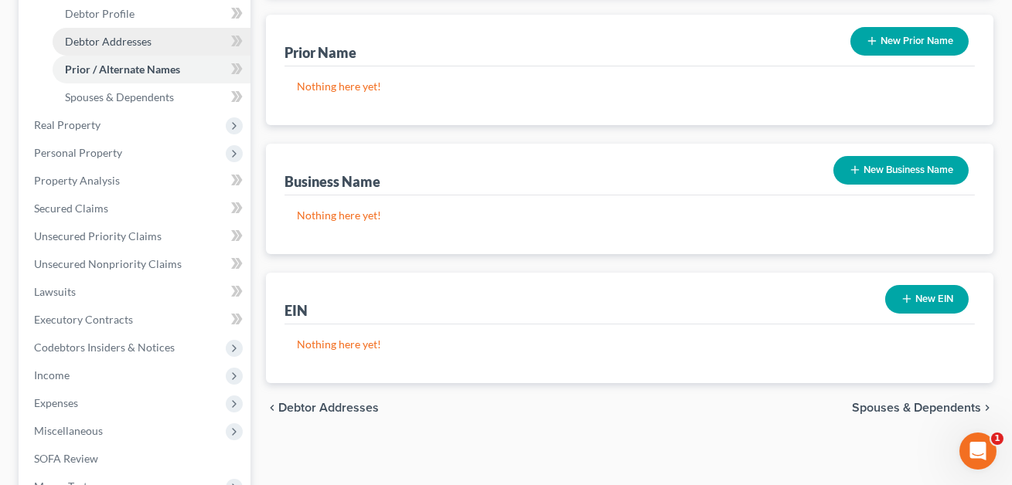
click at [107, 40] on span "Debtor Addresses" at bounding box center [108, 41] width 87 height 13
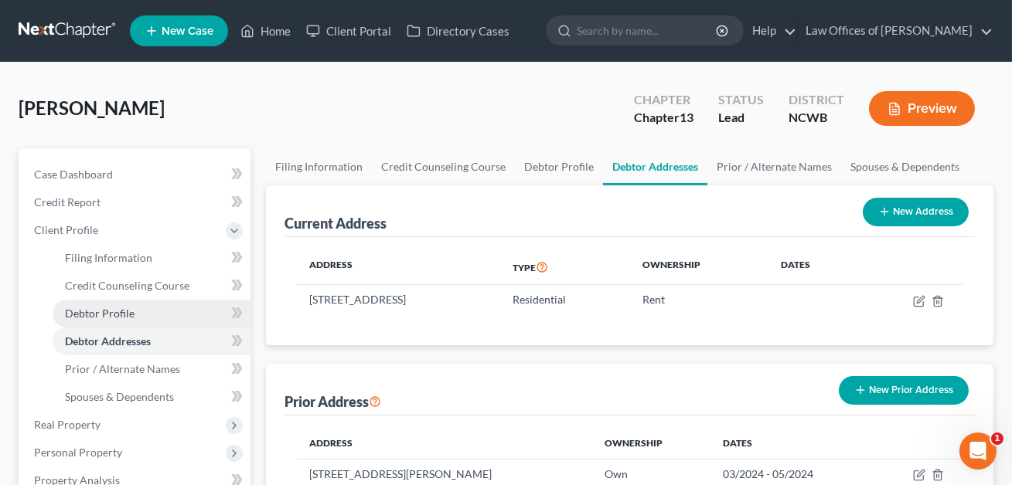
click at [111, 310] on span "Debtor Profile" at bounding box center [100, 313] width 70 height 13
select select "3"
select select "1"
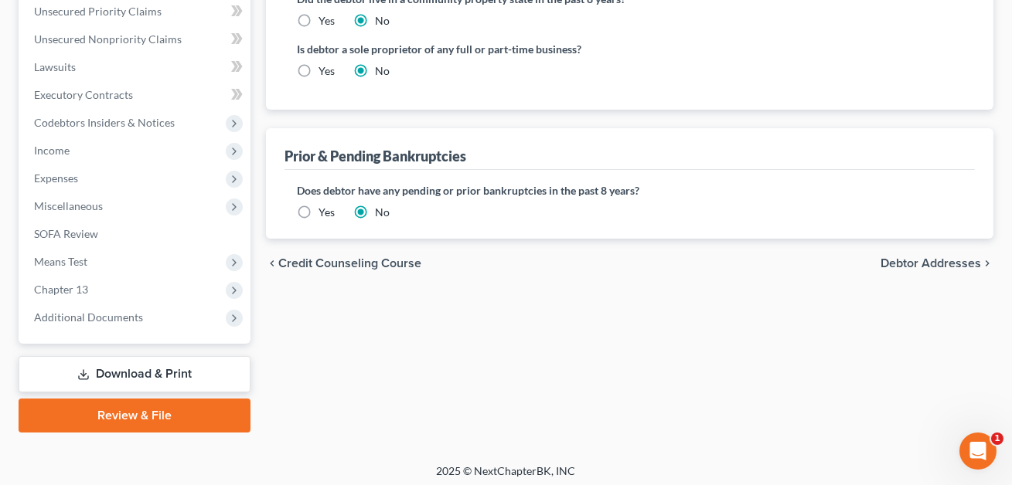
scroll to position [529, 0]
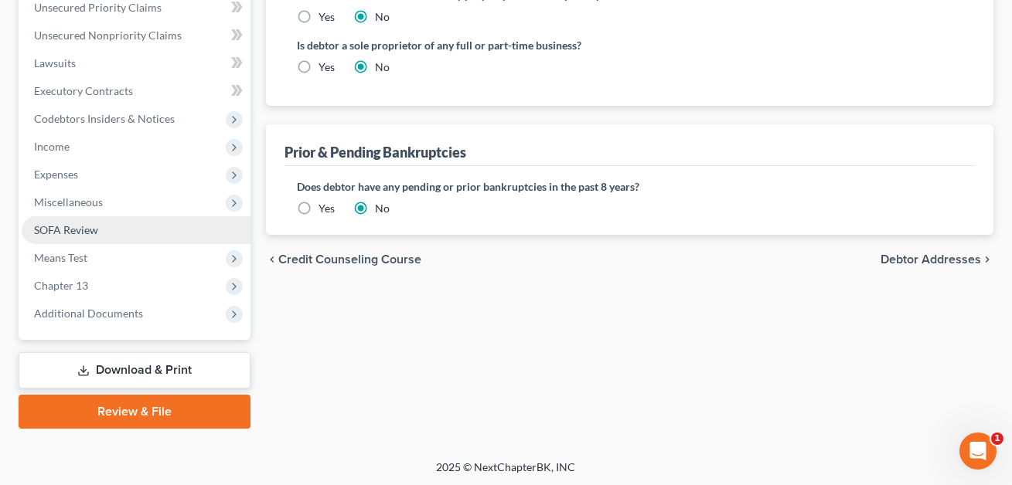
click at [64, 226] on span "SOFA Review" at bounding box center [66, 229] width 64 height 13
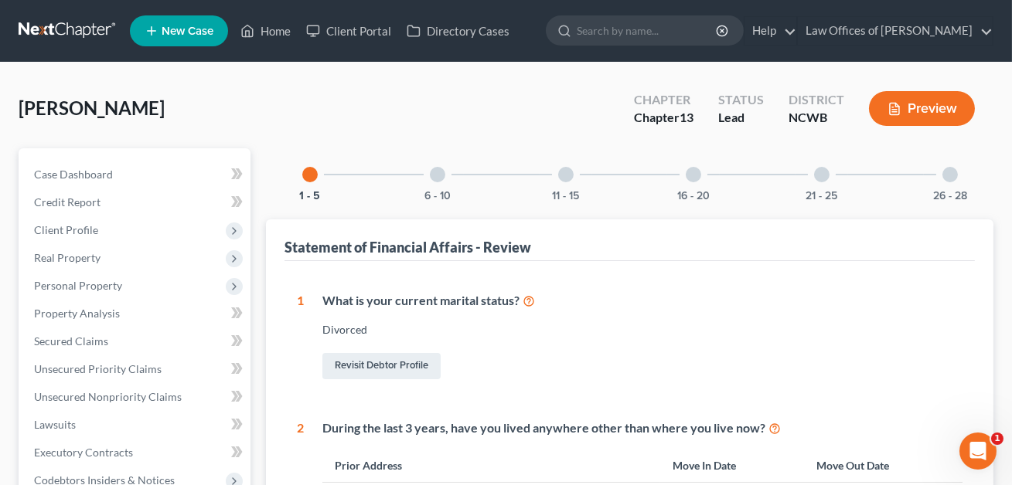
click at [952, 175] on div at bounding box center [949, 174] width 15 height 15
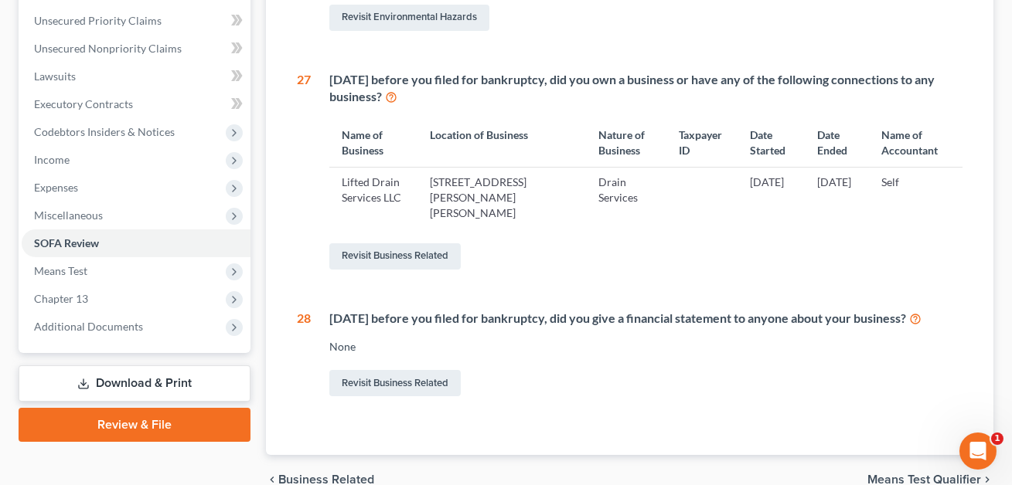
scroll to position [378, 0]
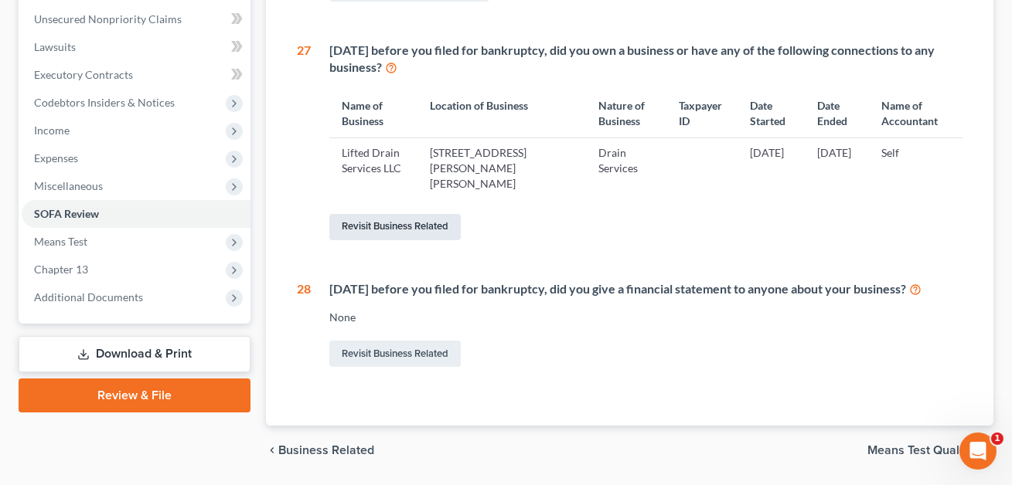
click at [402, 214] on link "Revisit Business Related" at bounding box center [394, 227] width 131 height 26
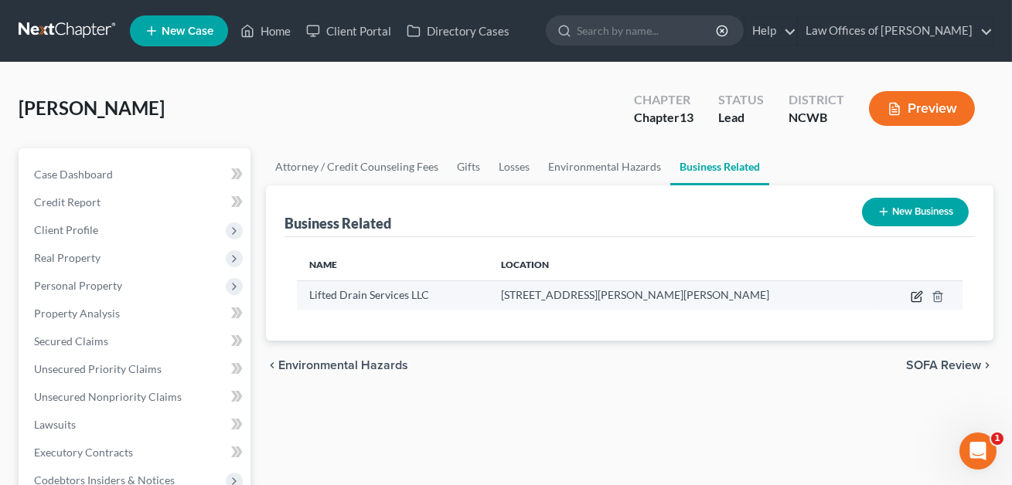
click at [915, 293] on icon "button" at bounding box center [916, 297] width 12 height 12
select select "member"
select select "28"
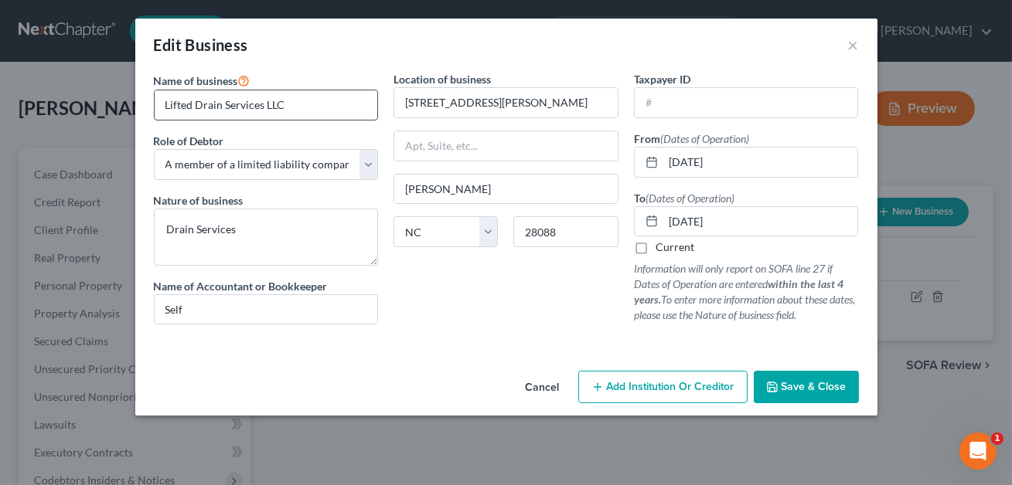
click at [221, 109] on input "Lifted Drain Services LLC" at bounding box center [266, 104] width 223 height 29
type input "Lifted Drone Services LLC"
click at [192, 232] on textarea "Drain Services" at bounding box center [266, 237] width 225 height 57
type textarea "Drone Services"
click at [825, 384] on span "Save & Close" at bounding box center [813, 386] width 65 height 13
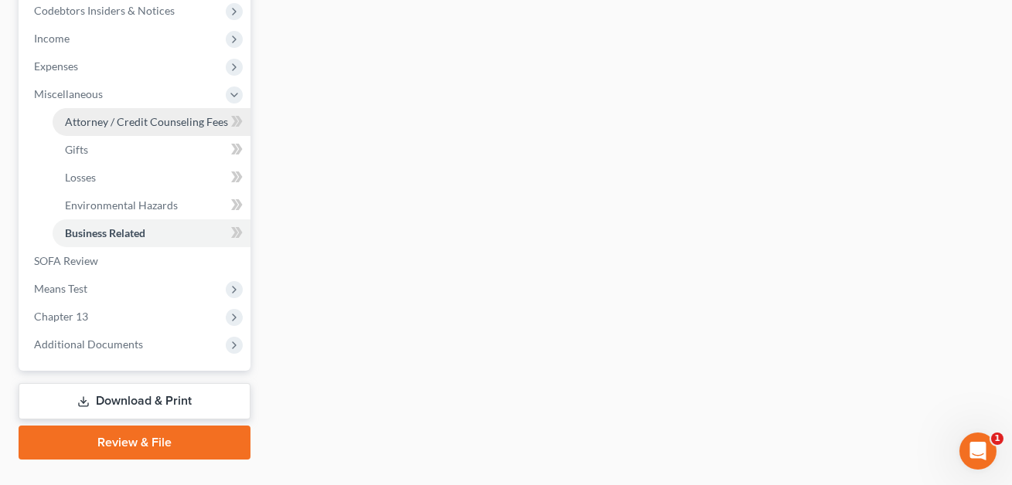
scroll to position [501, 0]
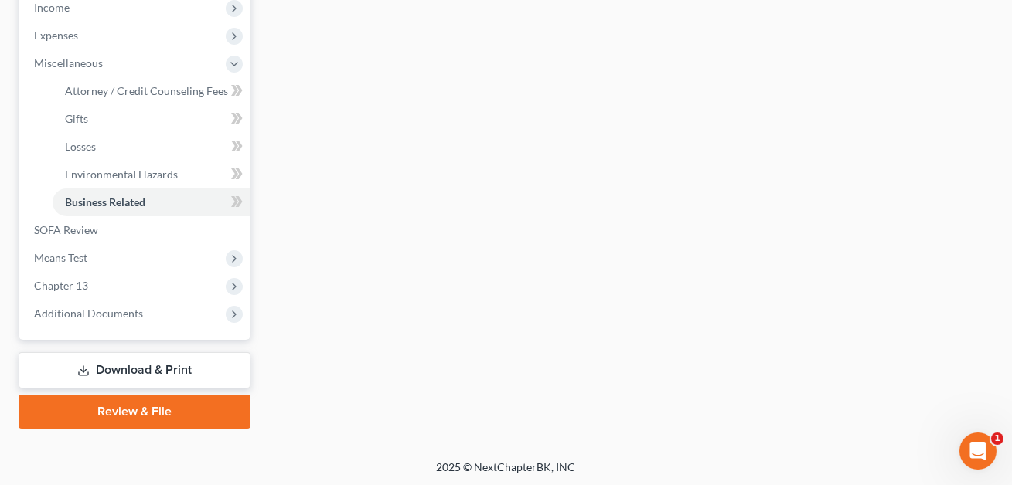
click at [174, 359] on link "Download & Print" at bounding box center [135, 370] width 232 height 36
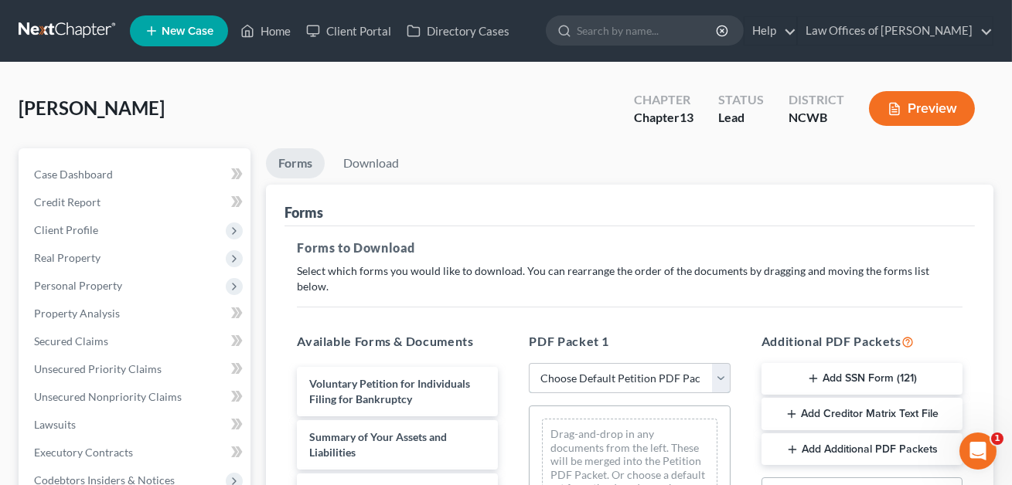
click at [619, 363] on select "Choose Default Petition PDF Packet Complete Bankruptcy Petition (all forms and …" at bounding box center [629, 378] width 201 height 31
select select "0"
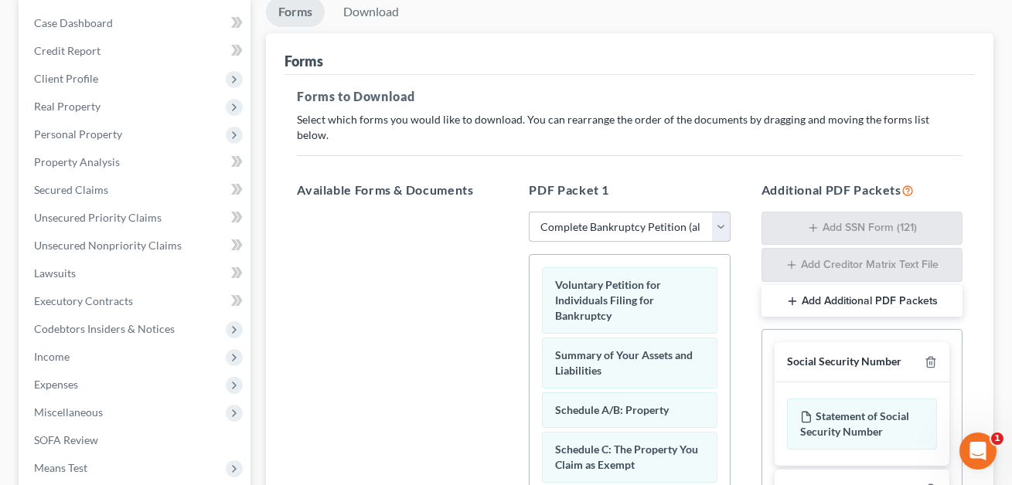
scroll to position [219, 0]
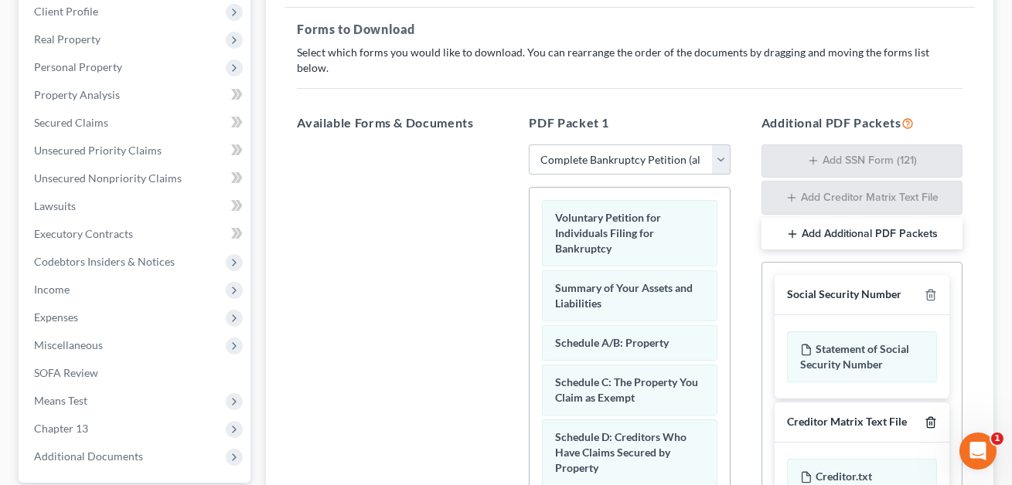
click at [931, 422] on line "button" at bounding box center [931, 423] width 0 height 3
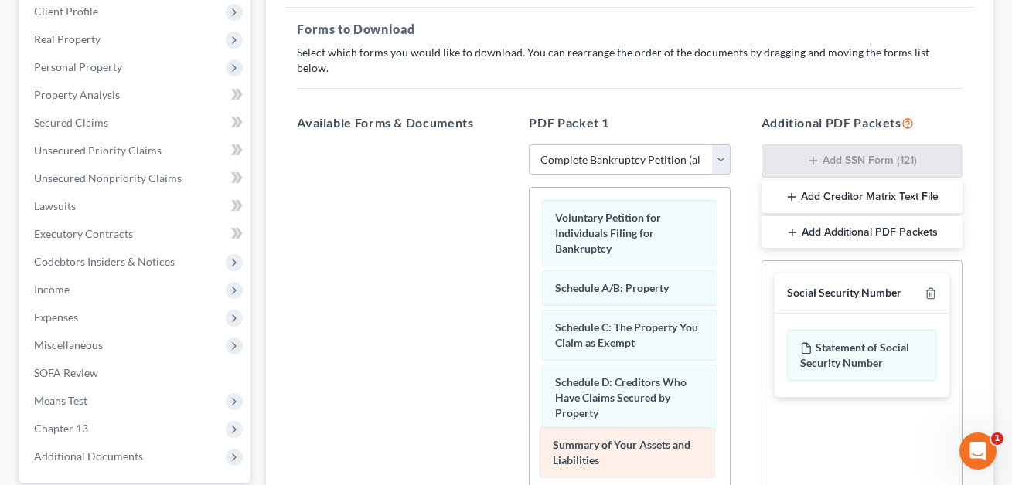
drag, startPoint x: 614, startPoint y: 274, endPoint x: 609, endPoint y: 478, distance: 204.9
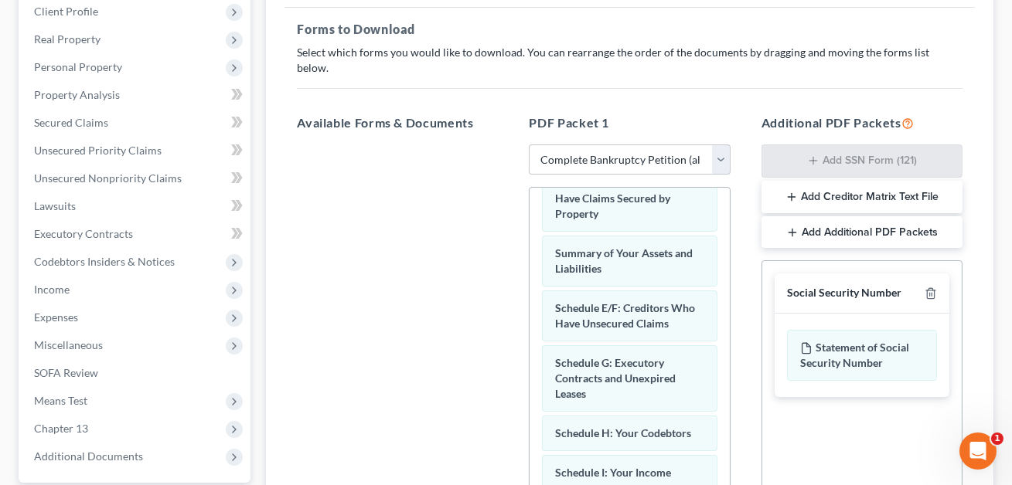
scroll to position [247, 0]
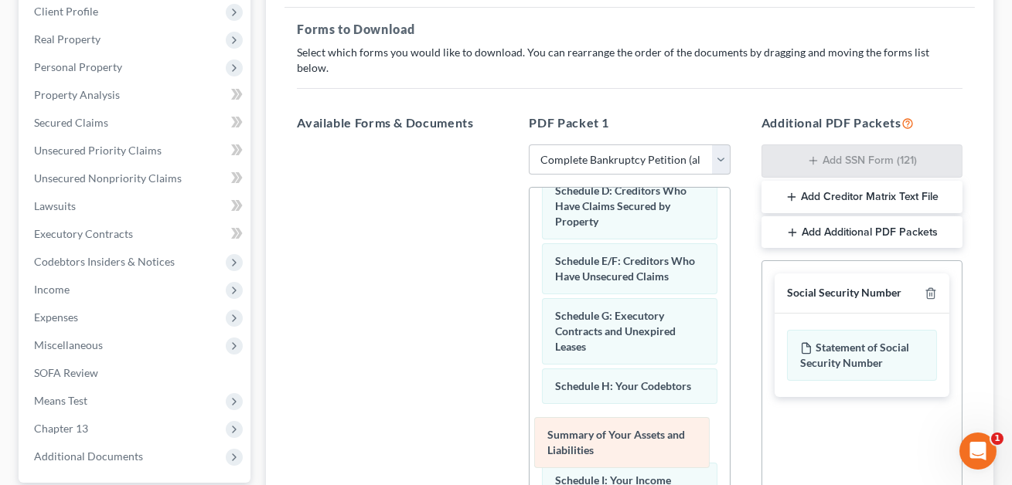
drag, startPoint x: 594, startPoint y: 191, endPoint x: 587, endPoint y: 437, distance: 246.7
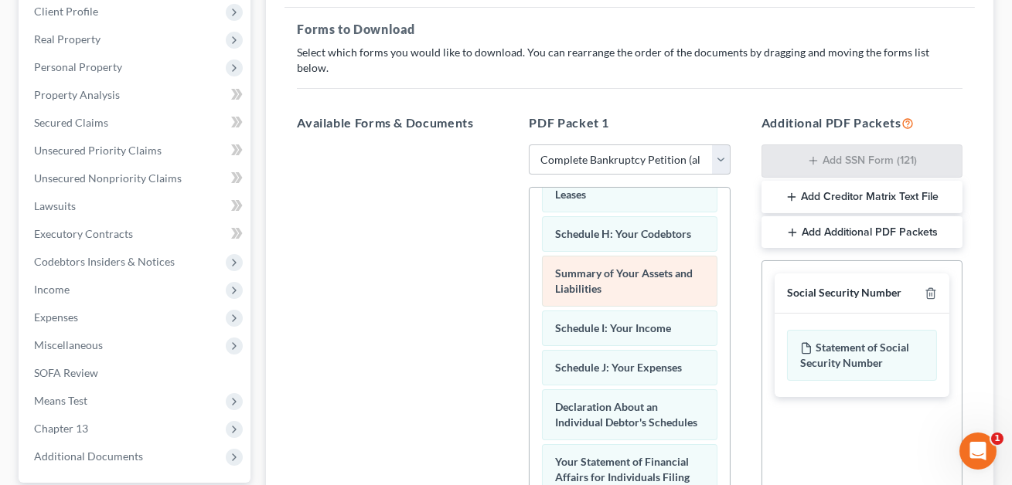
scroll to position [352, 0]
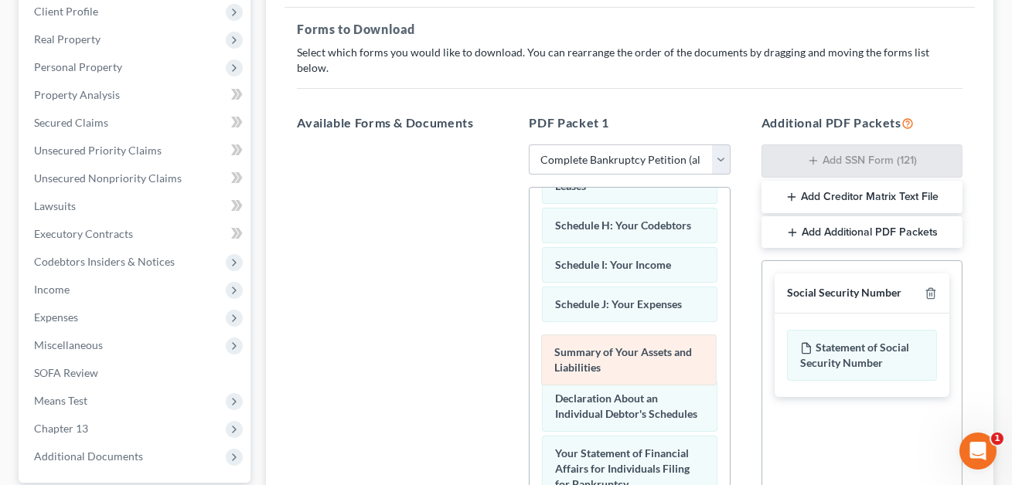
drag, startPoint x: 597, startPoint y: 243, endPoint x: 597, endPoint y: 349, distance: 105.9
click at [597, 349] on div "Summary of Your Assets and Liabilities Voluntary Petition for Individuals Filin…" at bounding box center [628, 375] width 199 height 1081
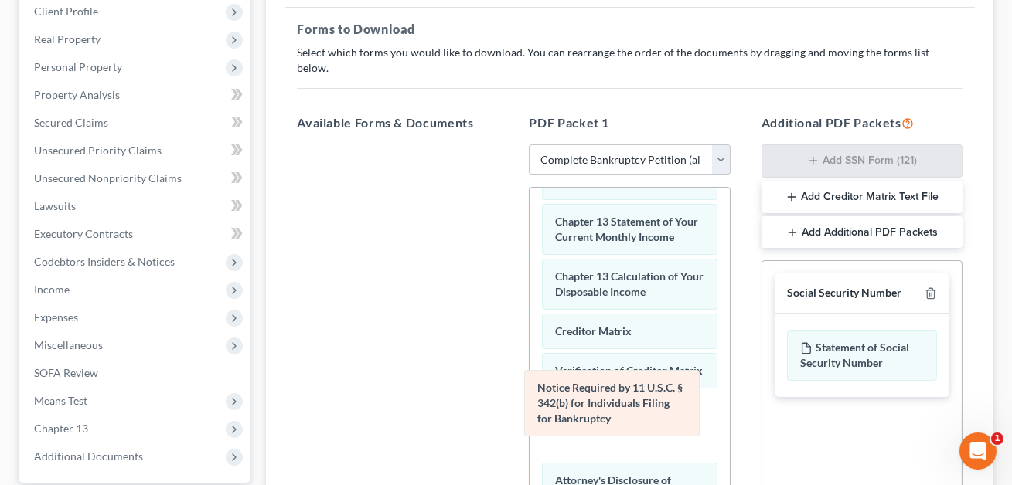
scroll to position [584, 0]
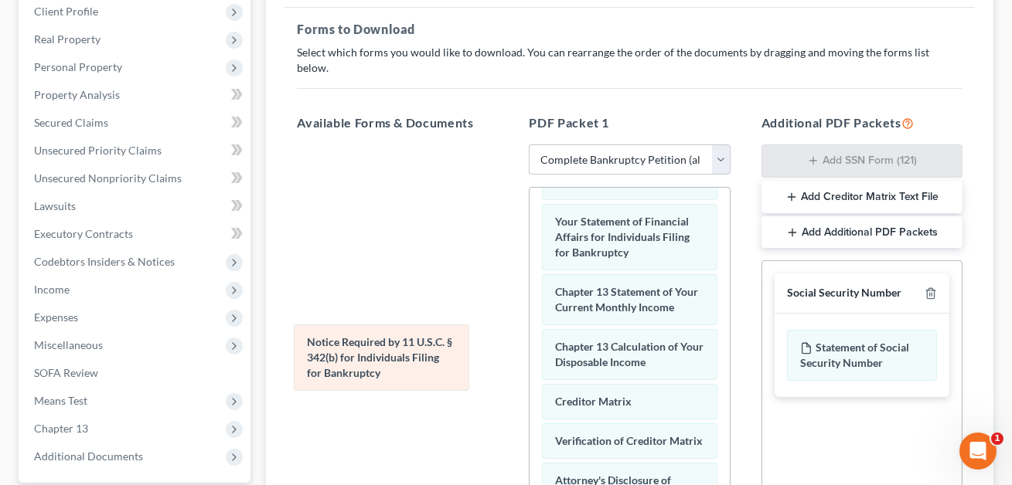
drag, startPoint x: 590, startPoint y: 407, endPoint x: 308, endPoint y: 318, distance: 296.5
click at [529, 318] on div "Notice Required by 11 U.S.C. § 342(b) for Individuals Filing for Bankruptcy Vol…" at bounding box center [628, 110] width 199 height 1012
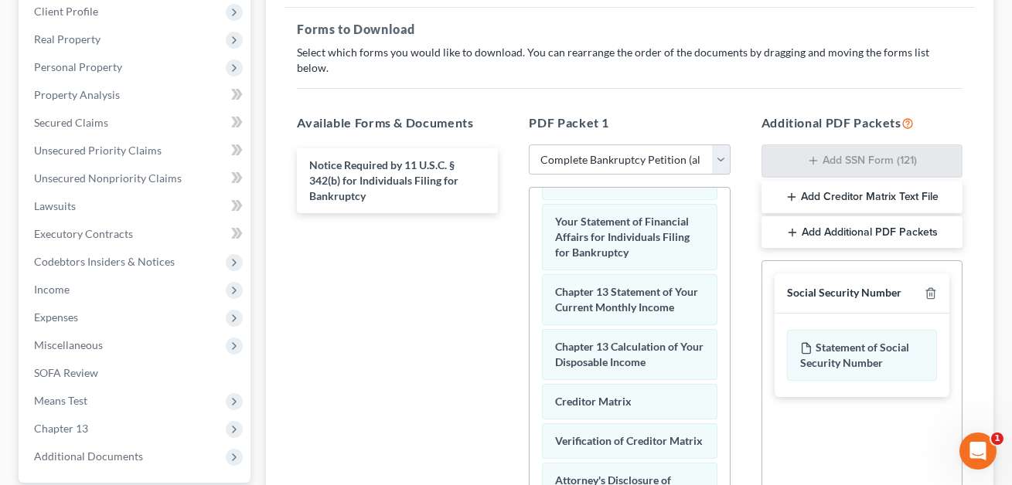
scroll to position [468, 0]
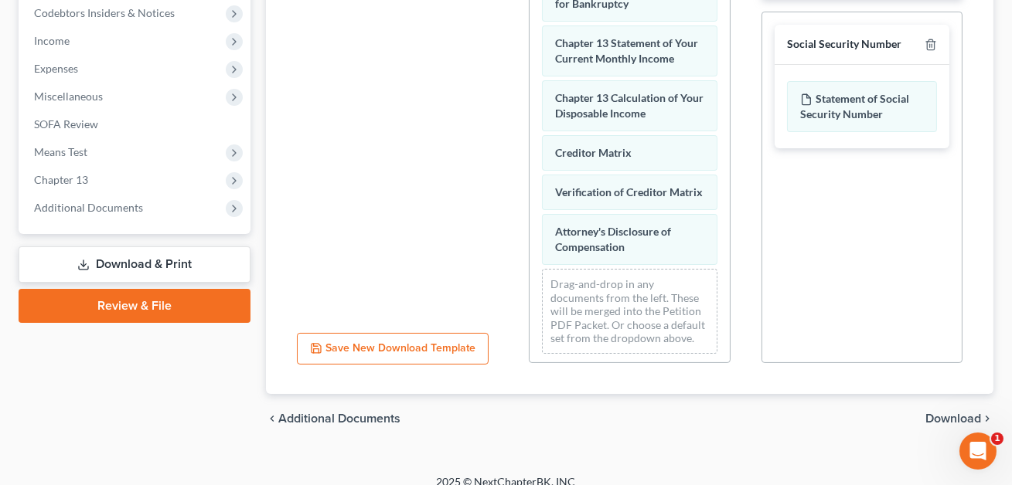
click at [931, 413] on span "Download" at bounding box center [953, 419] width 56 height 12
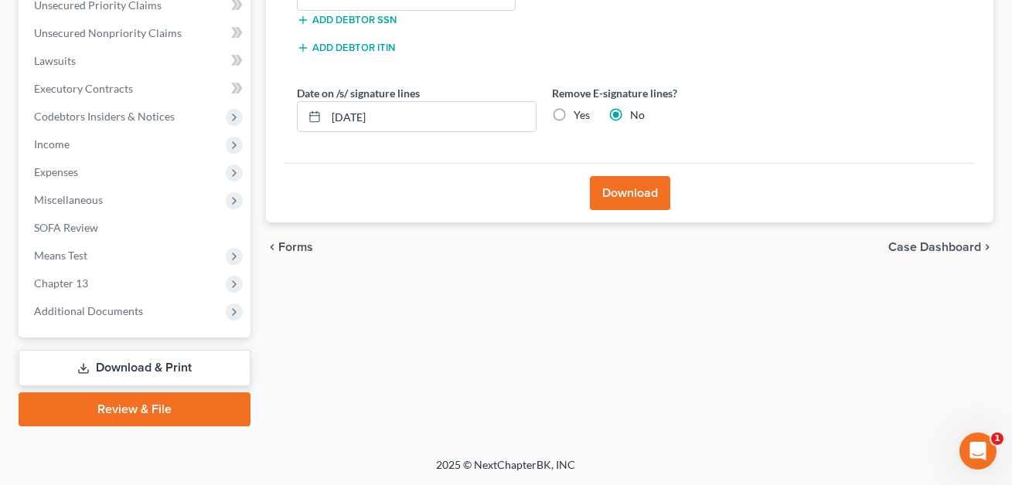
scroll to position [362, 0]
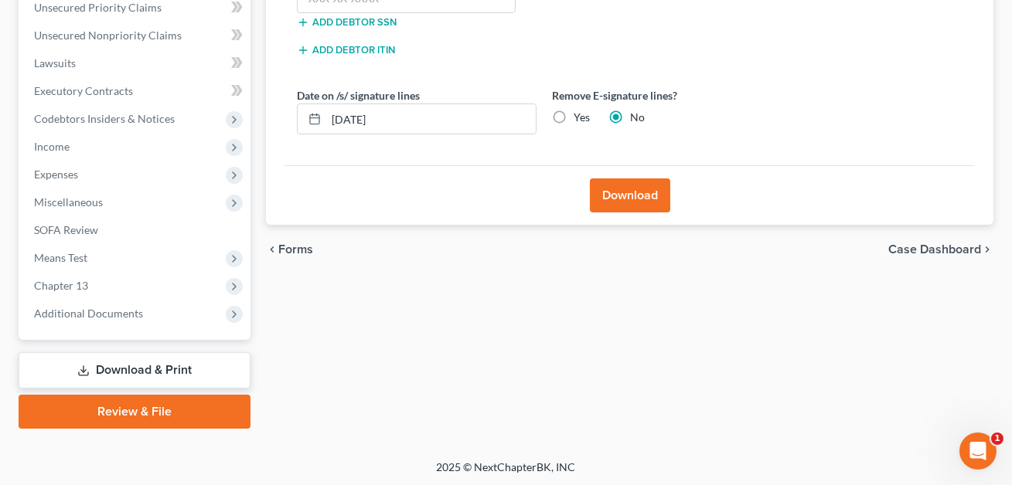
click at [573, 118] on label "Yes" at bounding box center [581, 117] width 16 height 15
click at [580, 118] on input "Yes" at bounding box center [585, 115] width 10 height 10
radio input "true"
radio input "false"
drag, startPoint x: 396, startPoint y: 121, endPoint x: 317, endPoint y: 116, distance: 79.7
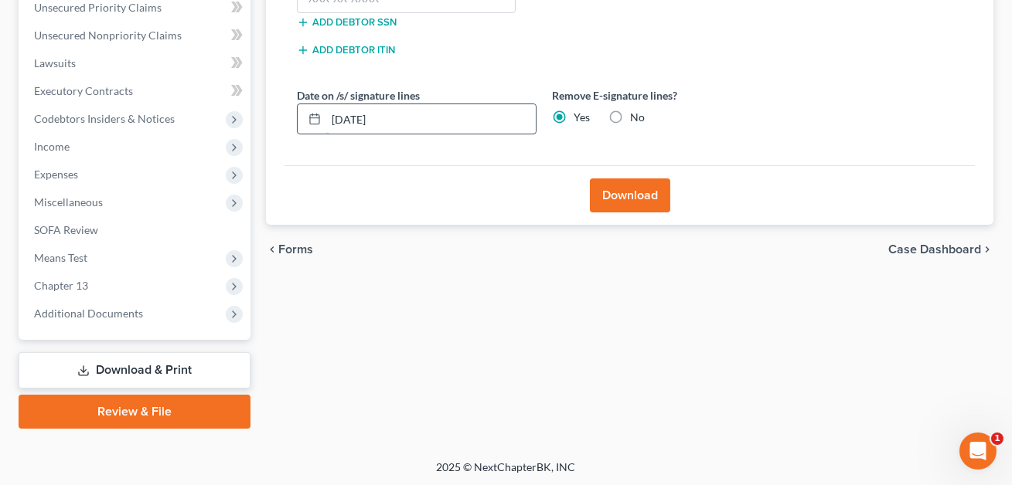
click at [317, 116] on div "08/11/2025" at bounding box center [417, 119] width 240 height 31
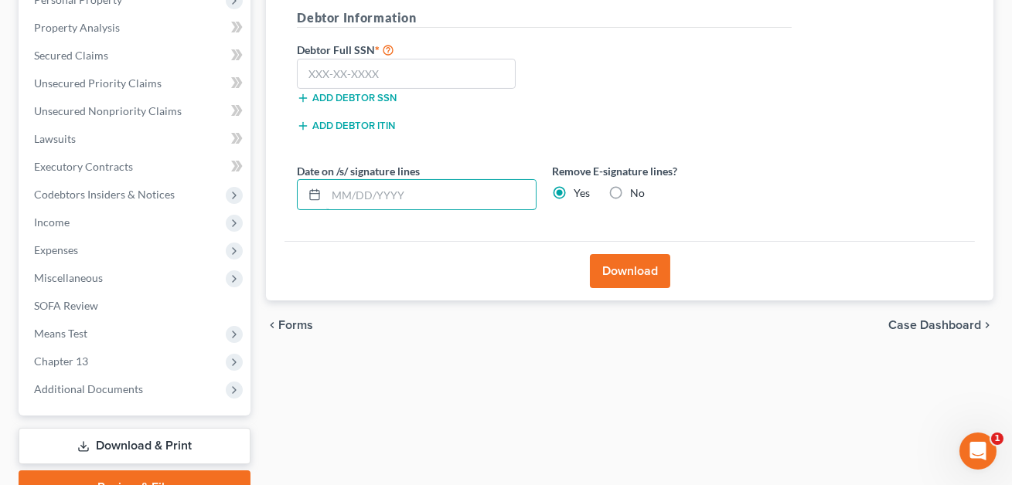
scroll to position [286, 0]
click at [325, 72] on input "text" at bounding box center [406, 74] width 219 height 31
type input "595-44-0430"
click at [625, 275] on button "Download" at bounding box center [630, 271] width 80 height 34
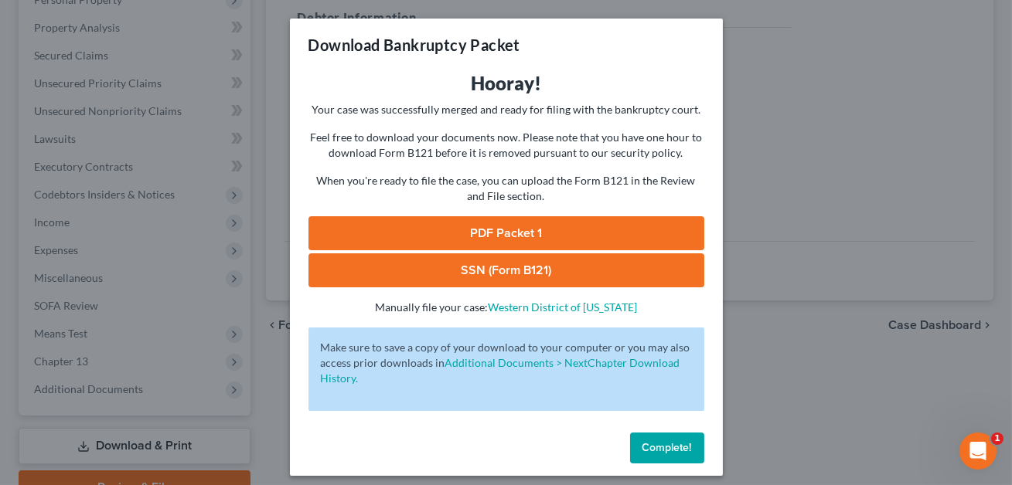
click at [512, 268] on link "SSN (Form B121)" at bounding box center [506, 271] width 396 height 34
click at [475, 234] on link "PDF Packet 1" at bounding box center [506, 233] width 396 height 34
click at [656, 446] on span "Complete!" at bounding box center [666, 447] width 49 height 13
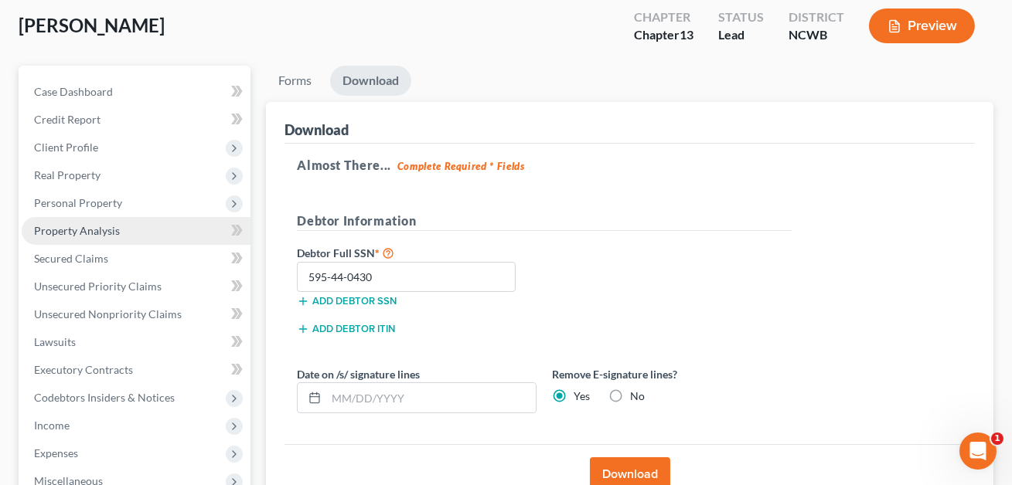
scroll to position [70, 0]
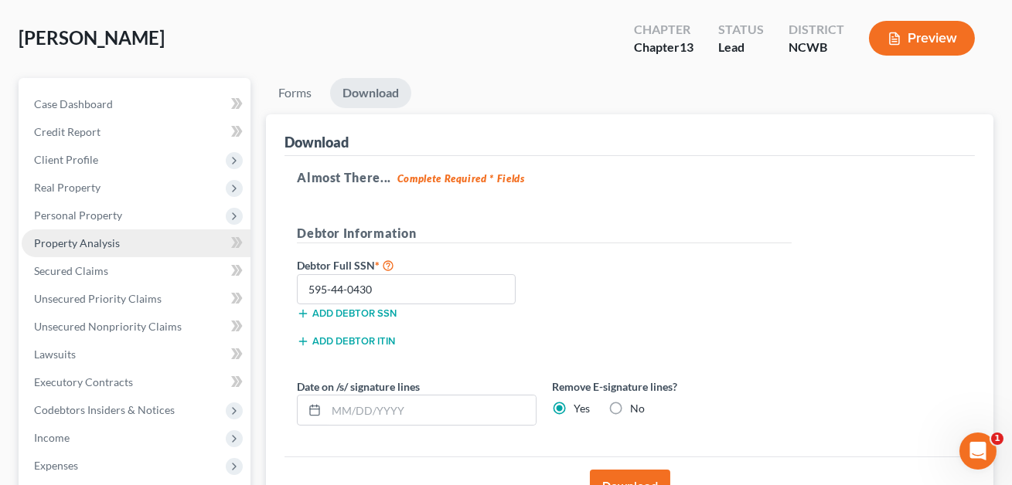
click at [83, 216] on span "Personal Property" at bounding box center [78, 215] width 88 height 13
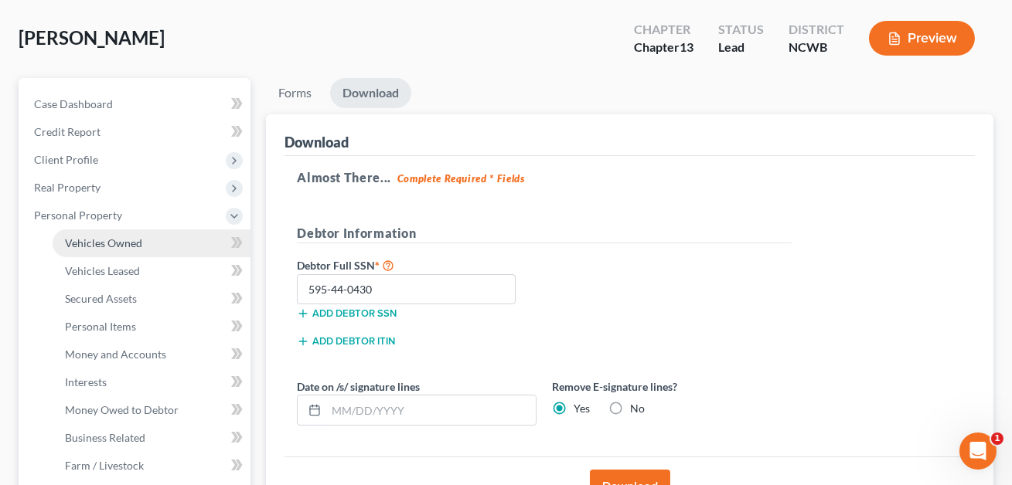
click at [127, 244] on span "Vehicles Owned" at bounding box center [103, 243] width 77 height 13
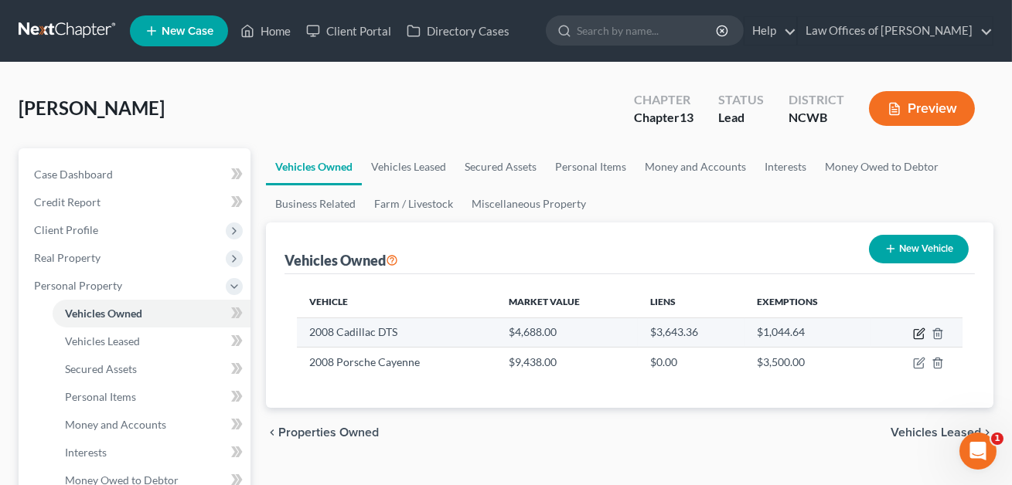
click at [921, 335] on icon "button" at bounding box center [919, 334] width 12 height 12
select select "0"
select select "18"
select select "3"
select select "0"
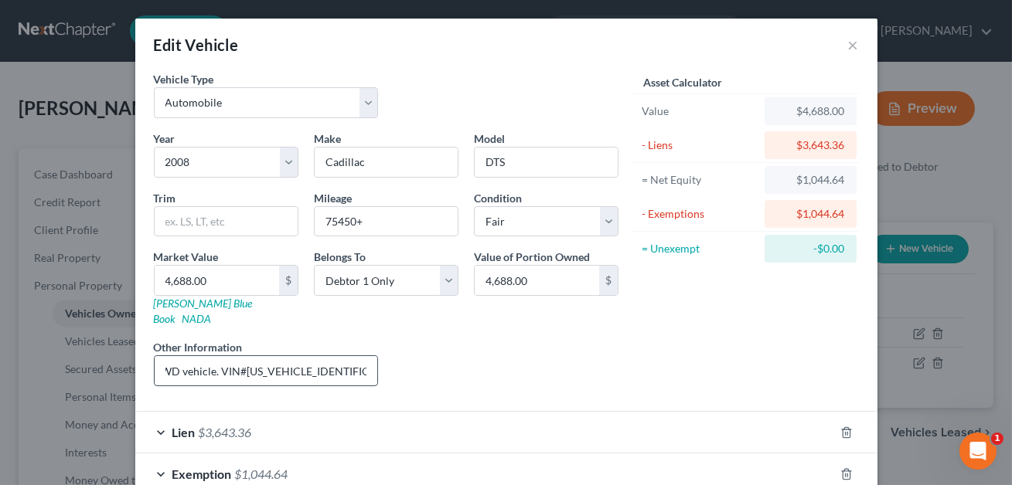
scroll to position [0, 63]
drag, startPoint x: 352, startPoint y: 356, endPoint x: 245, endPoint y: 351, distance: 107.5
click at [245, 356] on input "8 cyl, 4 dr, 2WD vehicle. VIN#[US_VEHICLE_IDENTIFICATION_NUMBER]. [PERSON_NAME]…" at bounding box center [266, 370] width 223 height 29
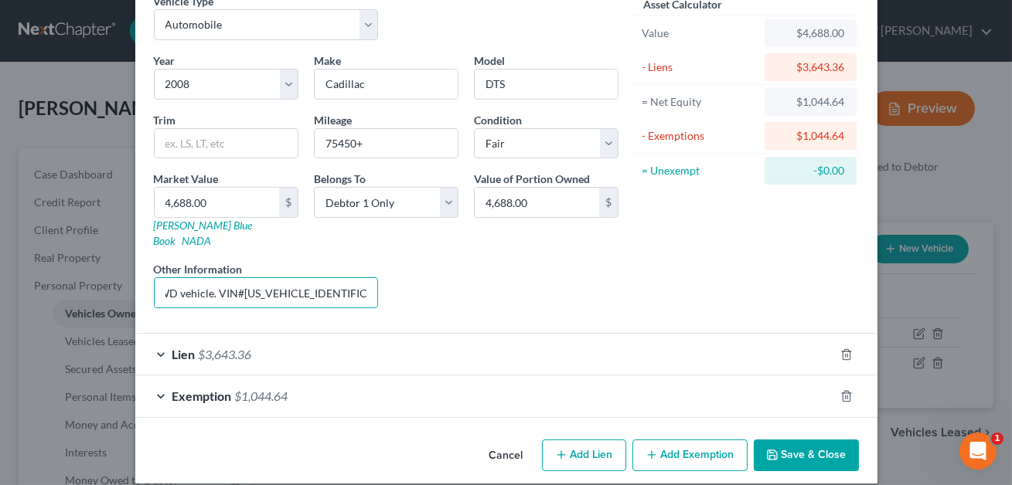
click at [801, 440] on button "Save & Close" at bounding box center [806, 456] width 105 height 32
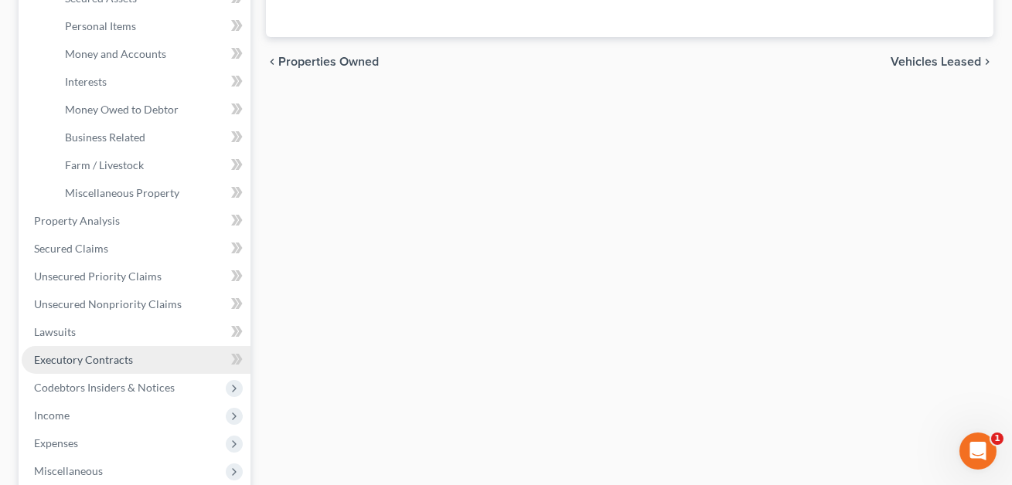
scroll to position [458, 0]
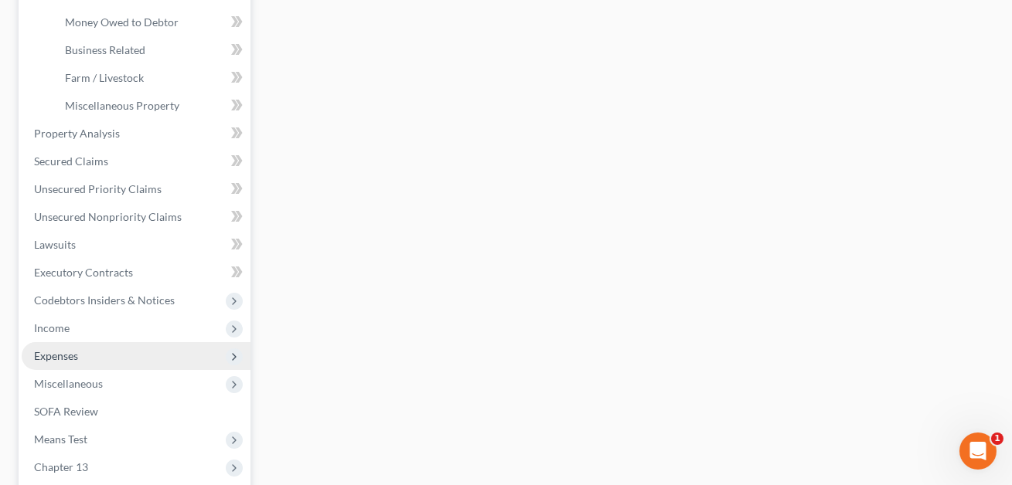
click at [80, 343] on span "Expenses" at bounding box center [136, 356] width 229 height 28
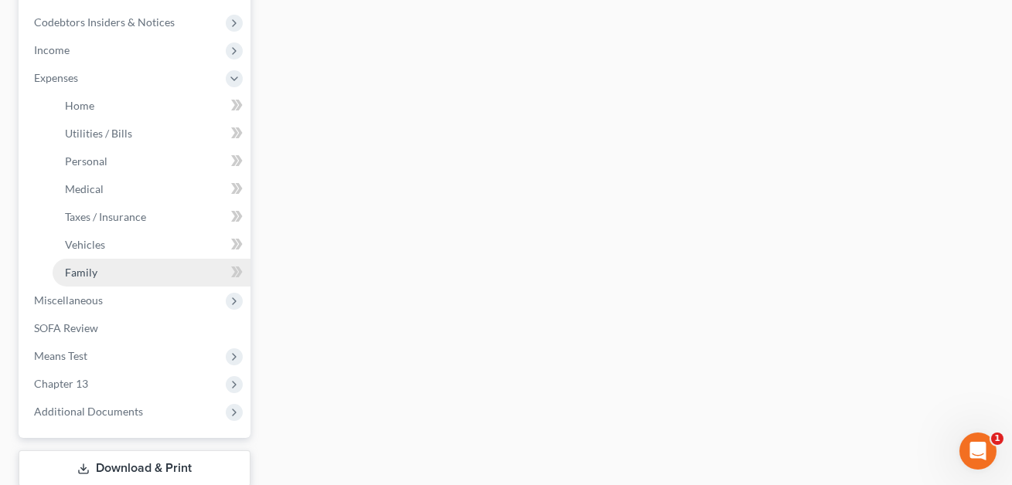
click at [88, 266] on span "Family" at bounding box center [81, 272] width 32 height 13
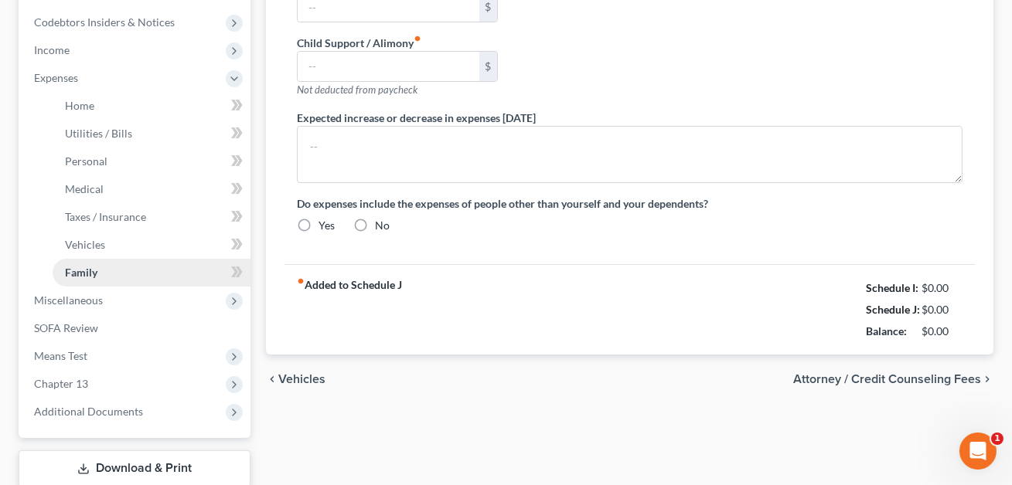
scroll to position [386, 0]
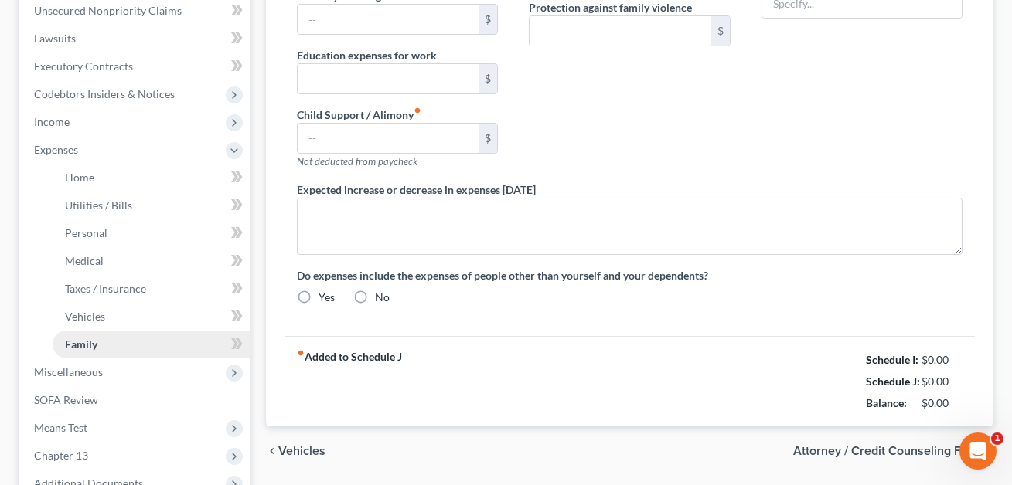
type input "400.00"
type input "0.00"
type input "800.00"
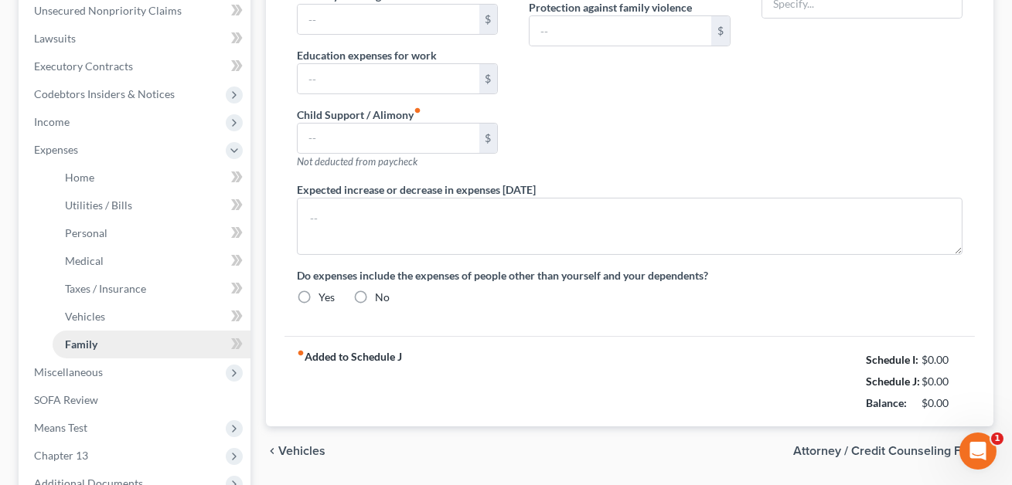
type input "0.00"
type input "75.00"
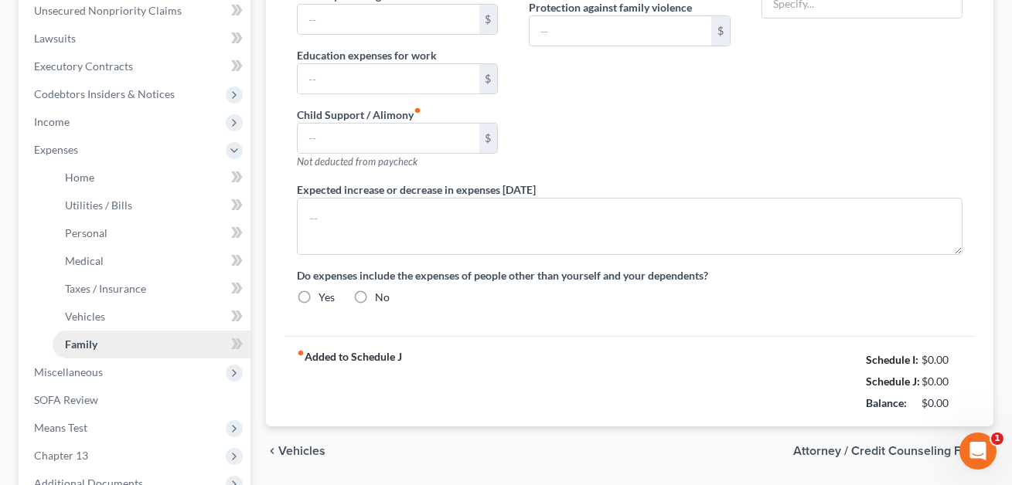
type input "Storage unit"
radio input "true"
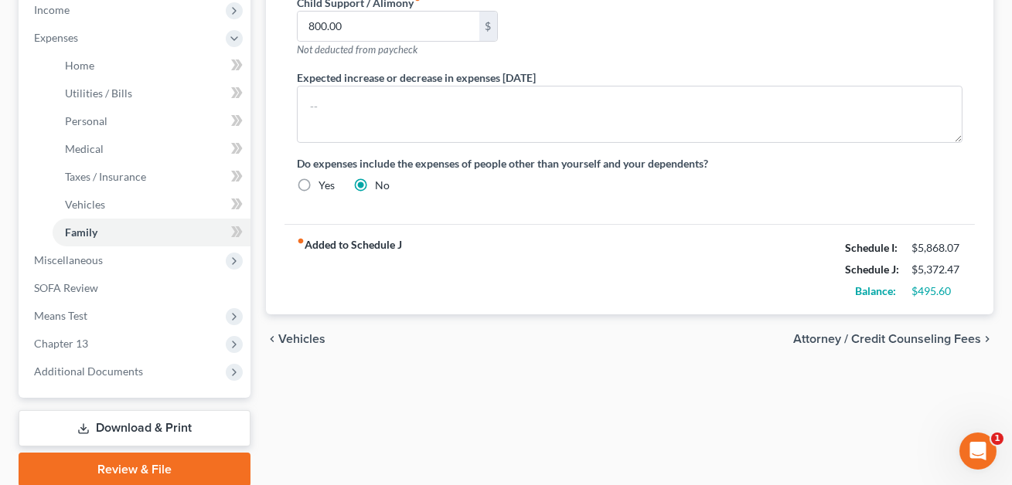
scroll to position [0, 0]
